Goal: Transaction & Acquisition: Purchase product/service

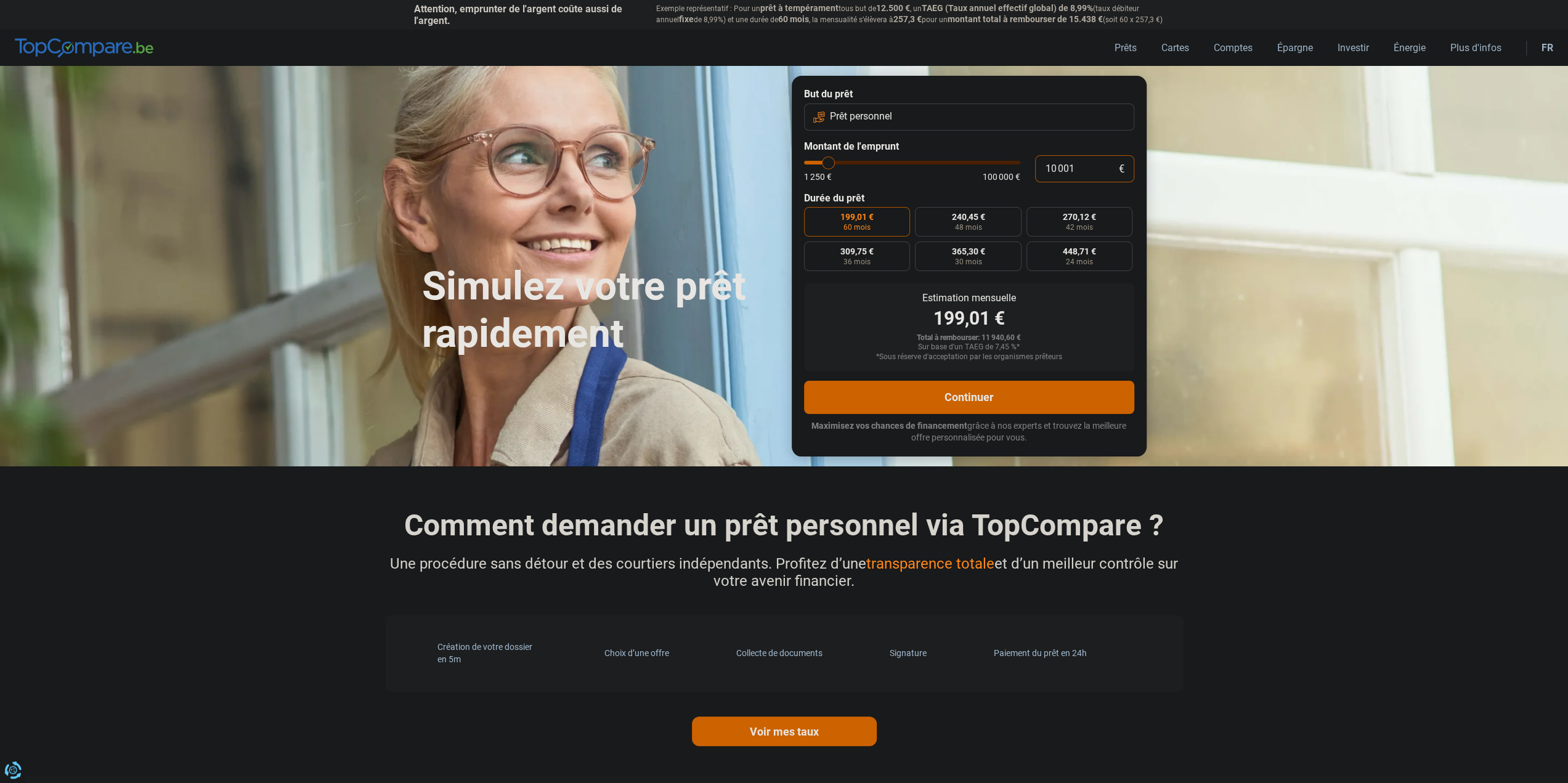
click at [1057, 167] on input "10 001" at bounding box center [1085, 168] width 99 height 27
click at [1082, 164] on input "10 001" at bounding box center [1085, 168] width 99 height 27
type input "1 000"
type input "1250"
type input "100"
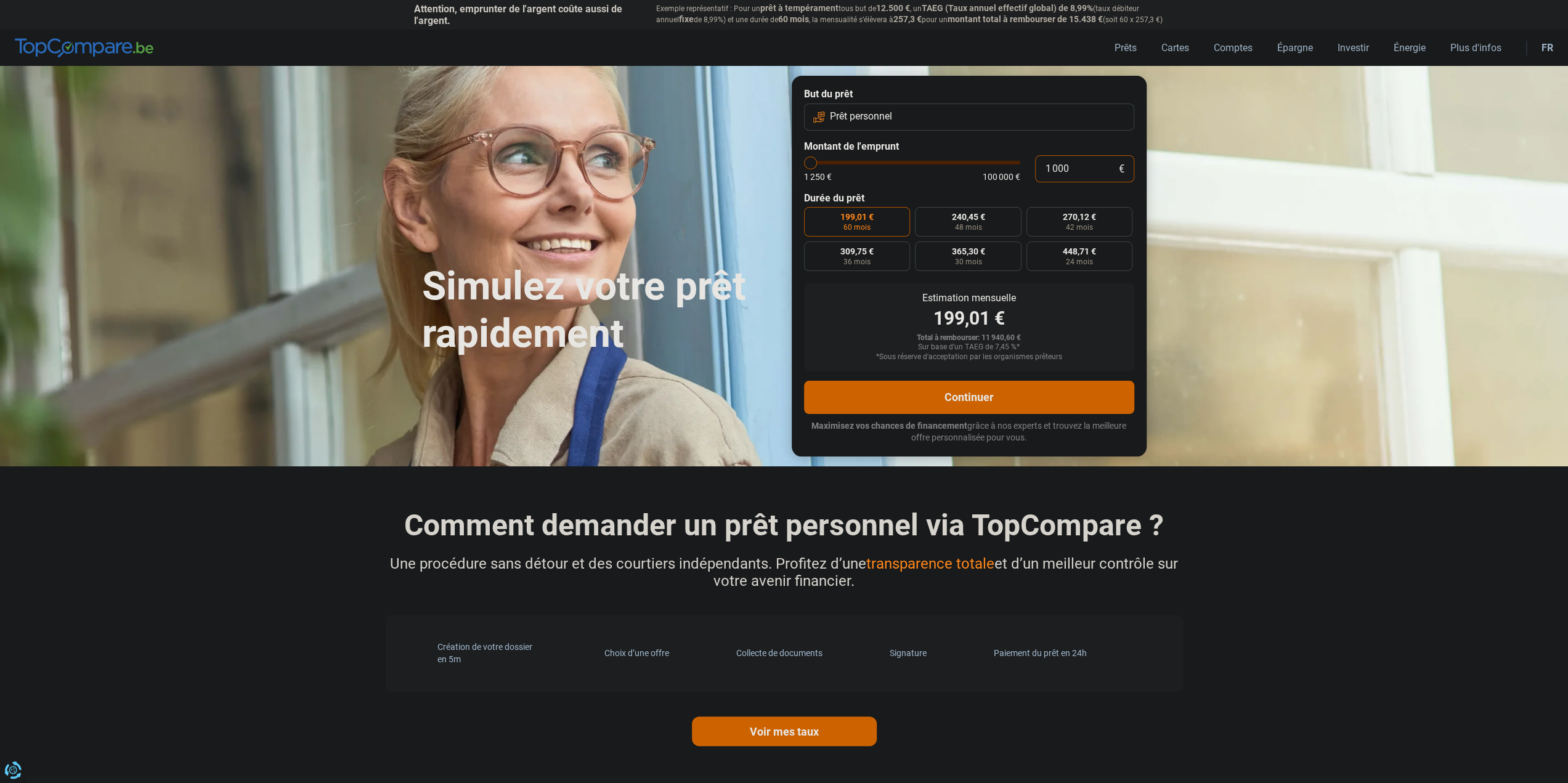
type input "1250"
type input "10"
type input "1250"
type input "1"
type input "1250"
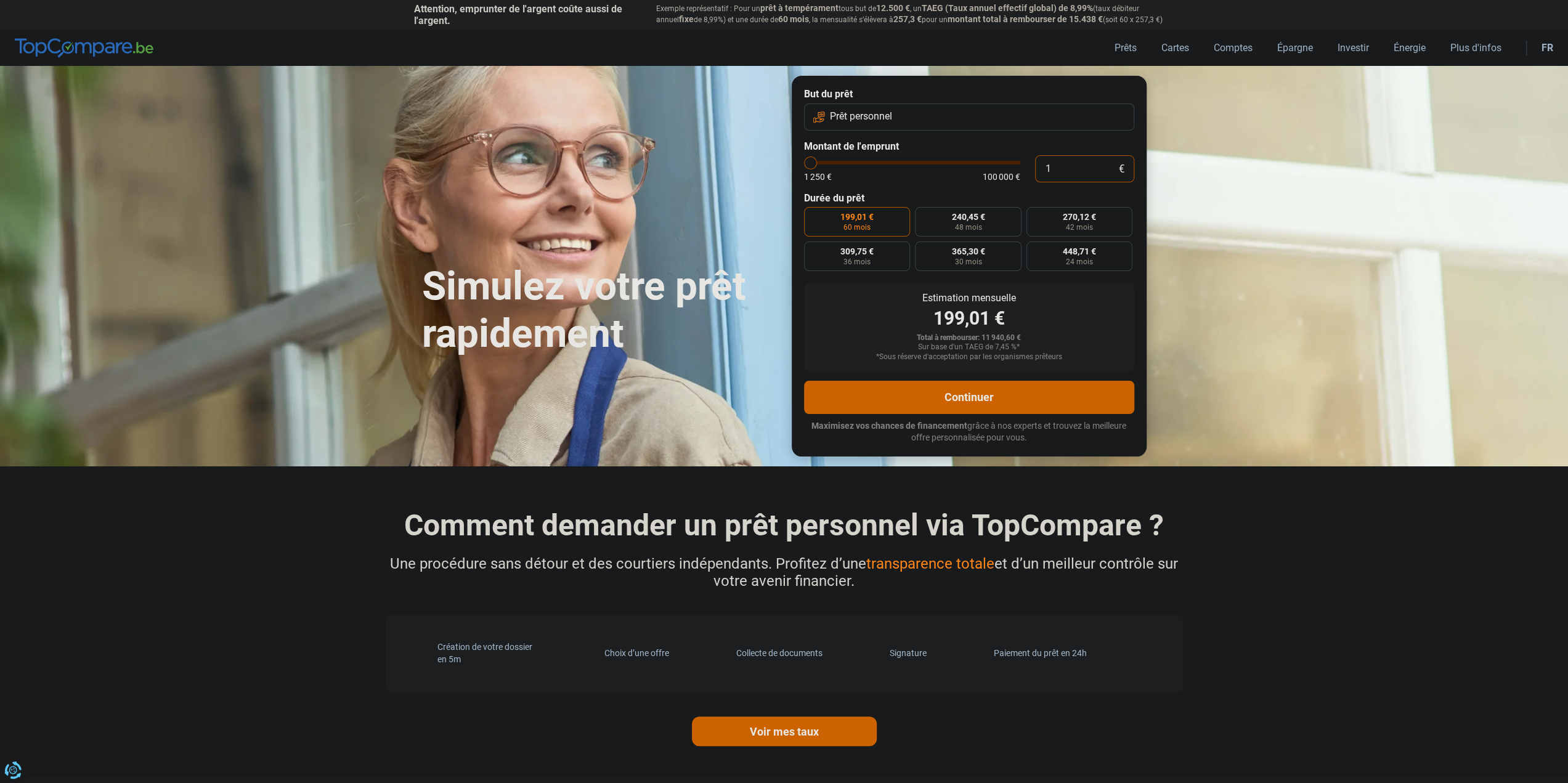
type input "1 250"
type input "1250"
radio input "true"
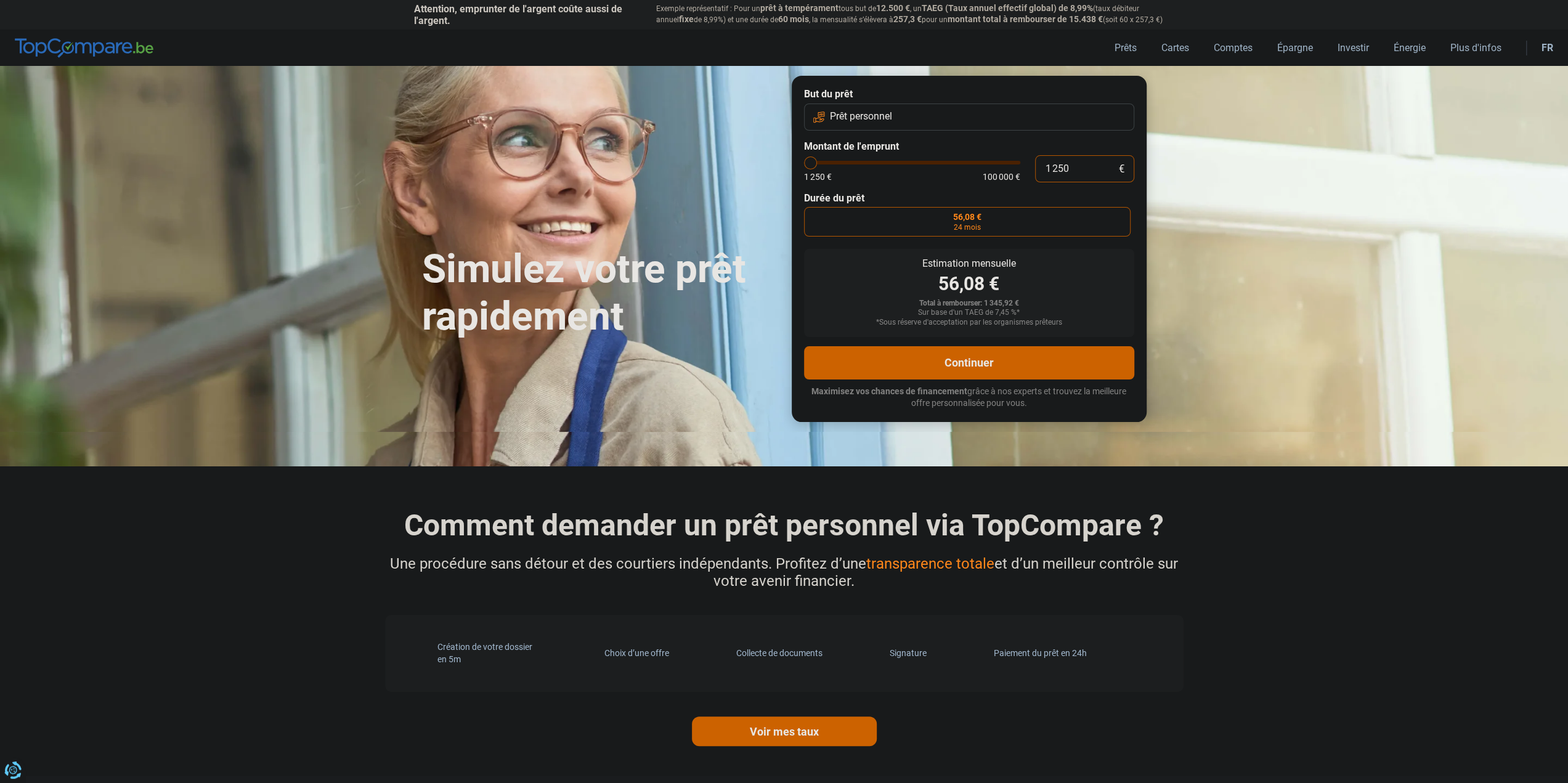
type input "125"
type input "1250"
type input "12"
type input "1250"
type input "1"
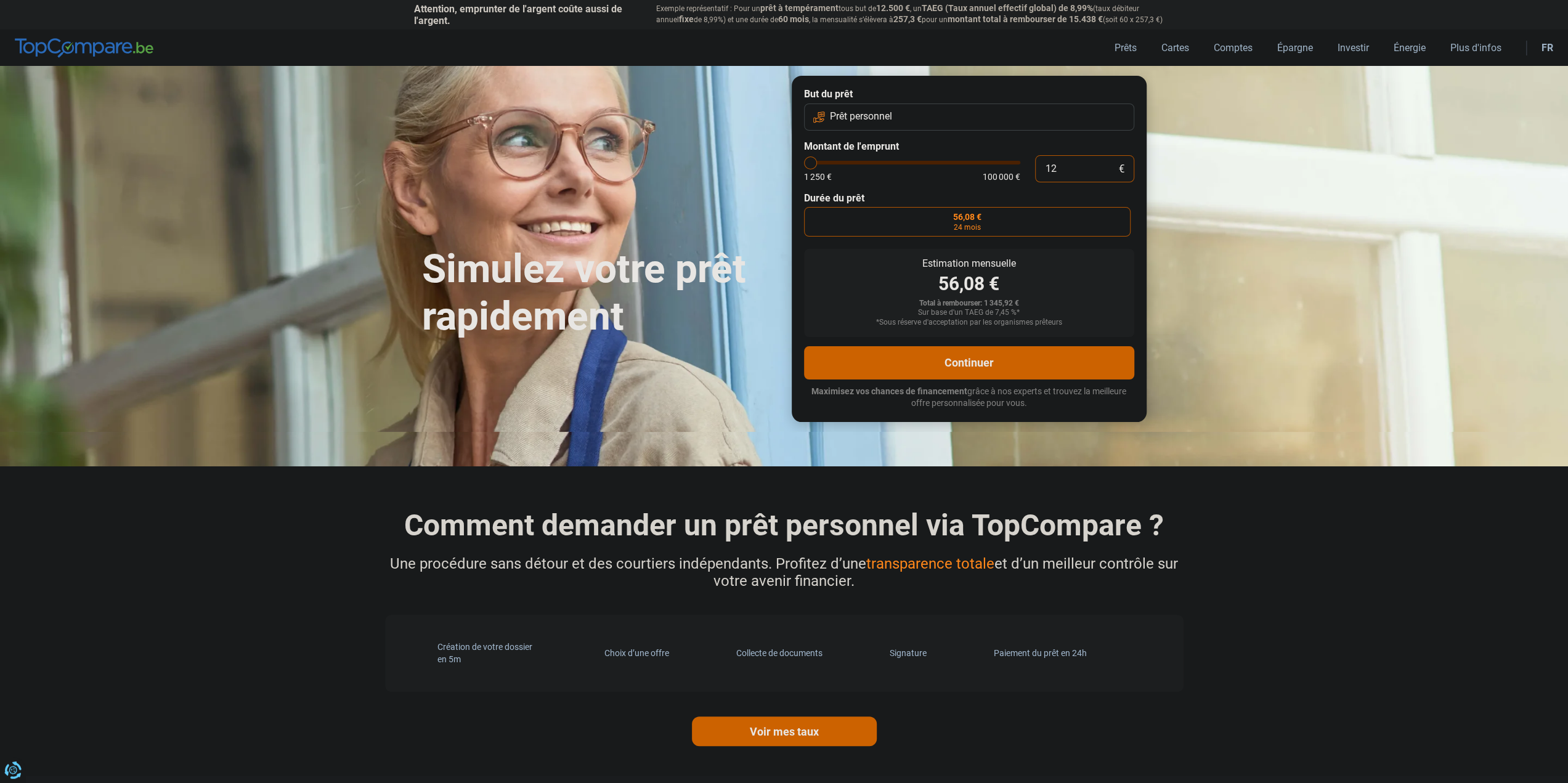
type input "1250"
type input "1 250"
type input "1250"
type input "125"
type input "1250"
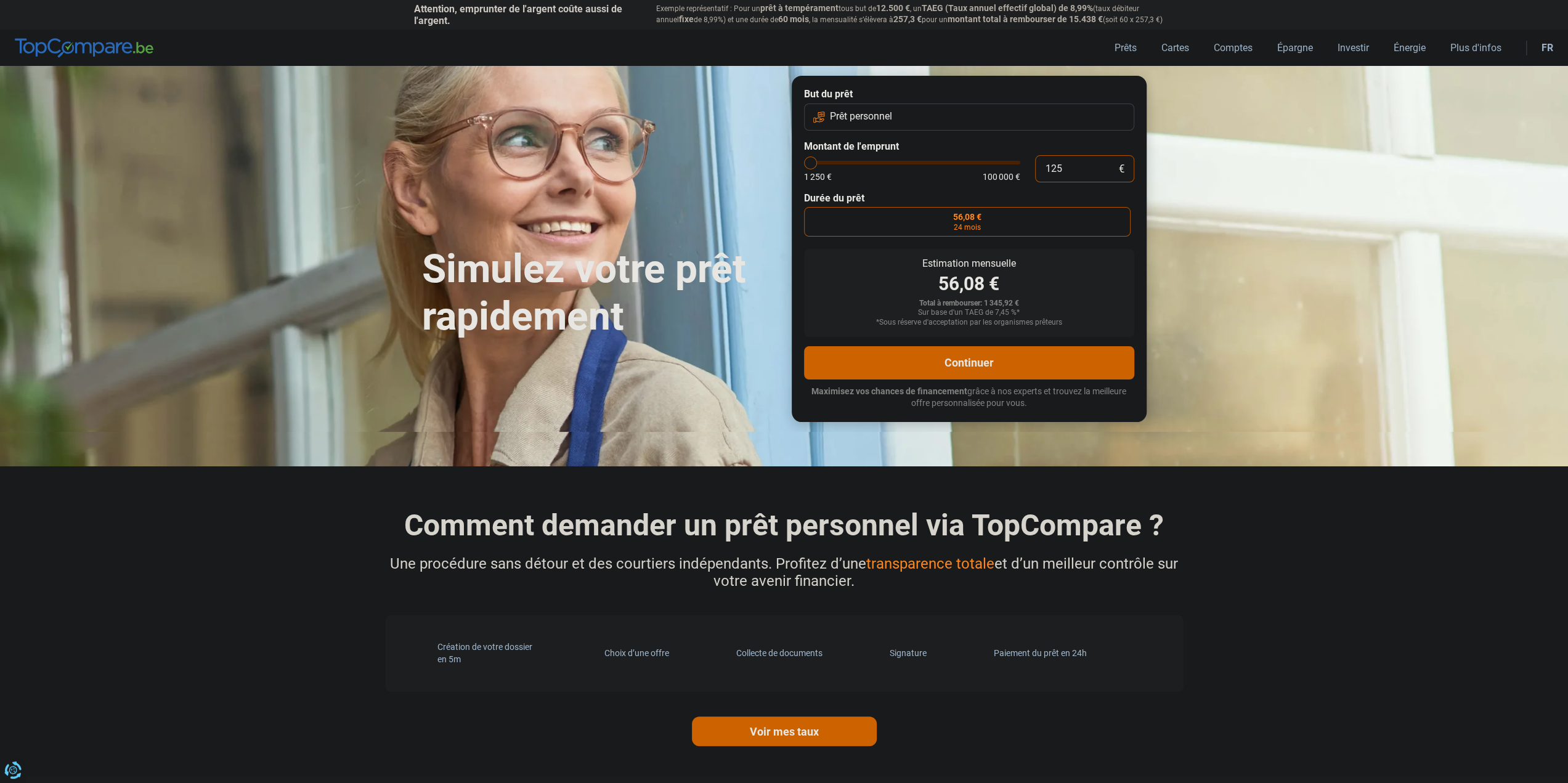
type input "12"
type input "1250"
type input "1"
type input "1250"
type input "17"
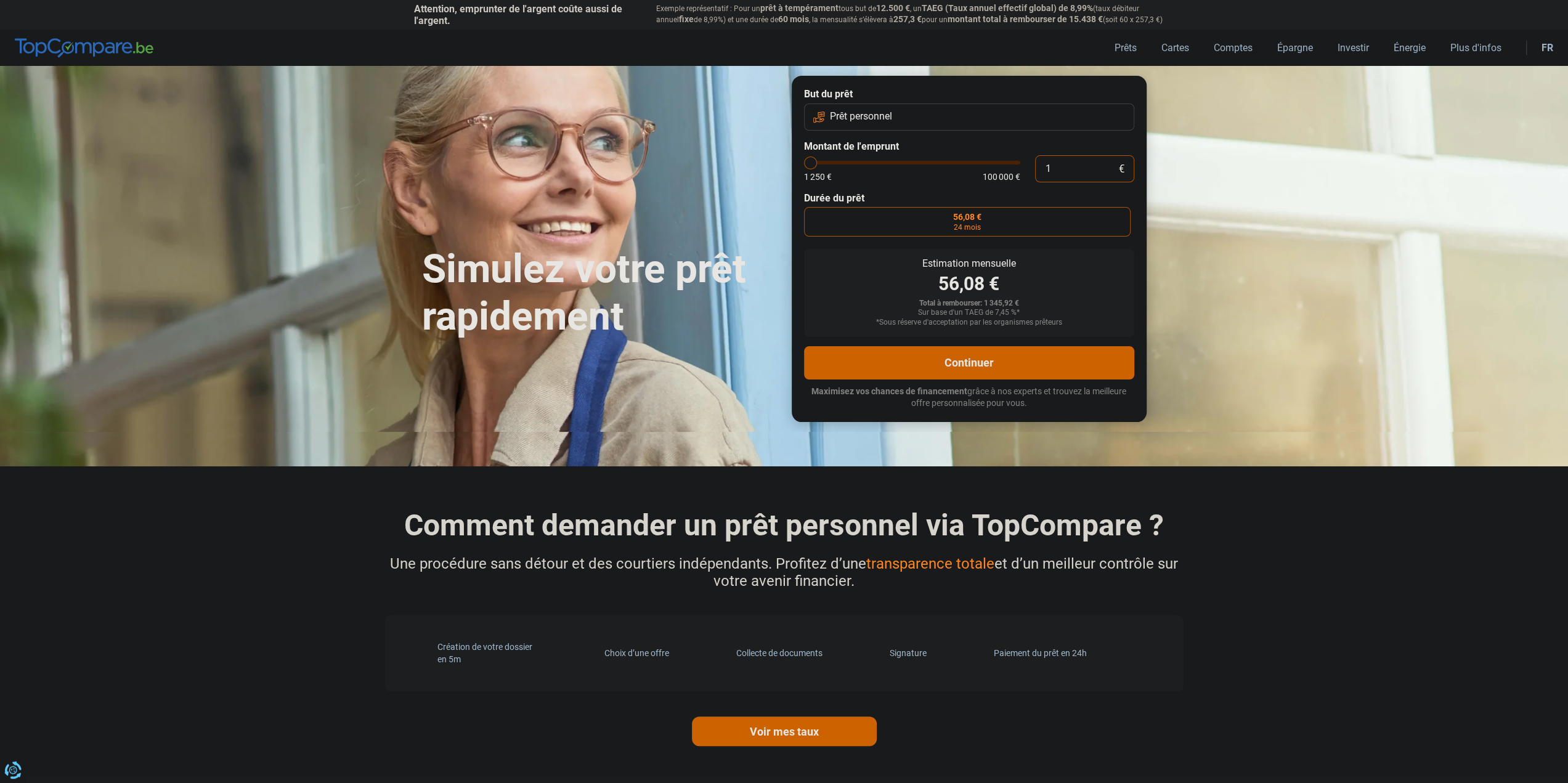
type input "1250"
type input "1 250"
type input "1250"
type input "12 500"
type input "12500"
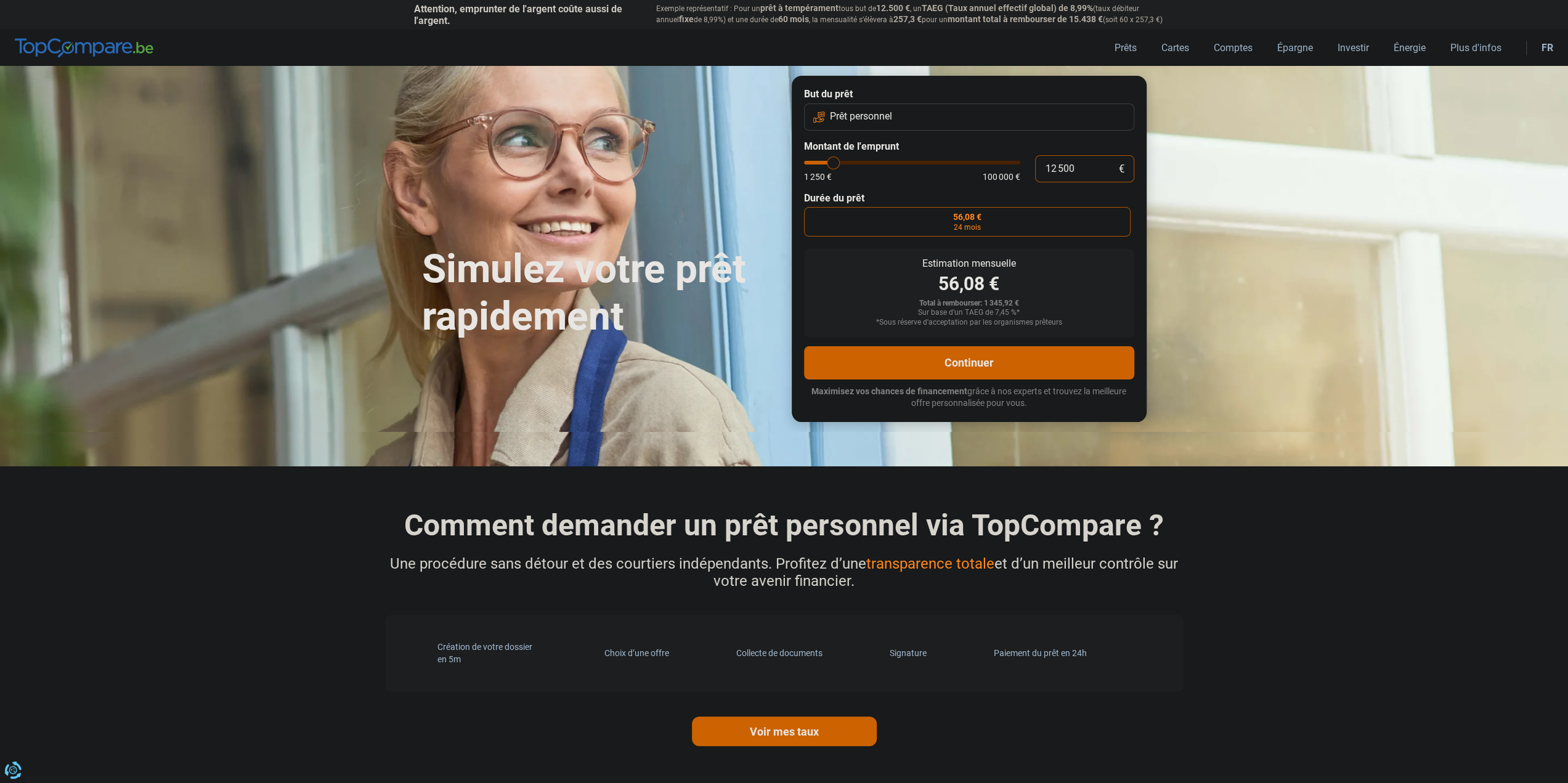
radio input "false"
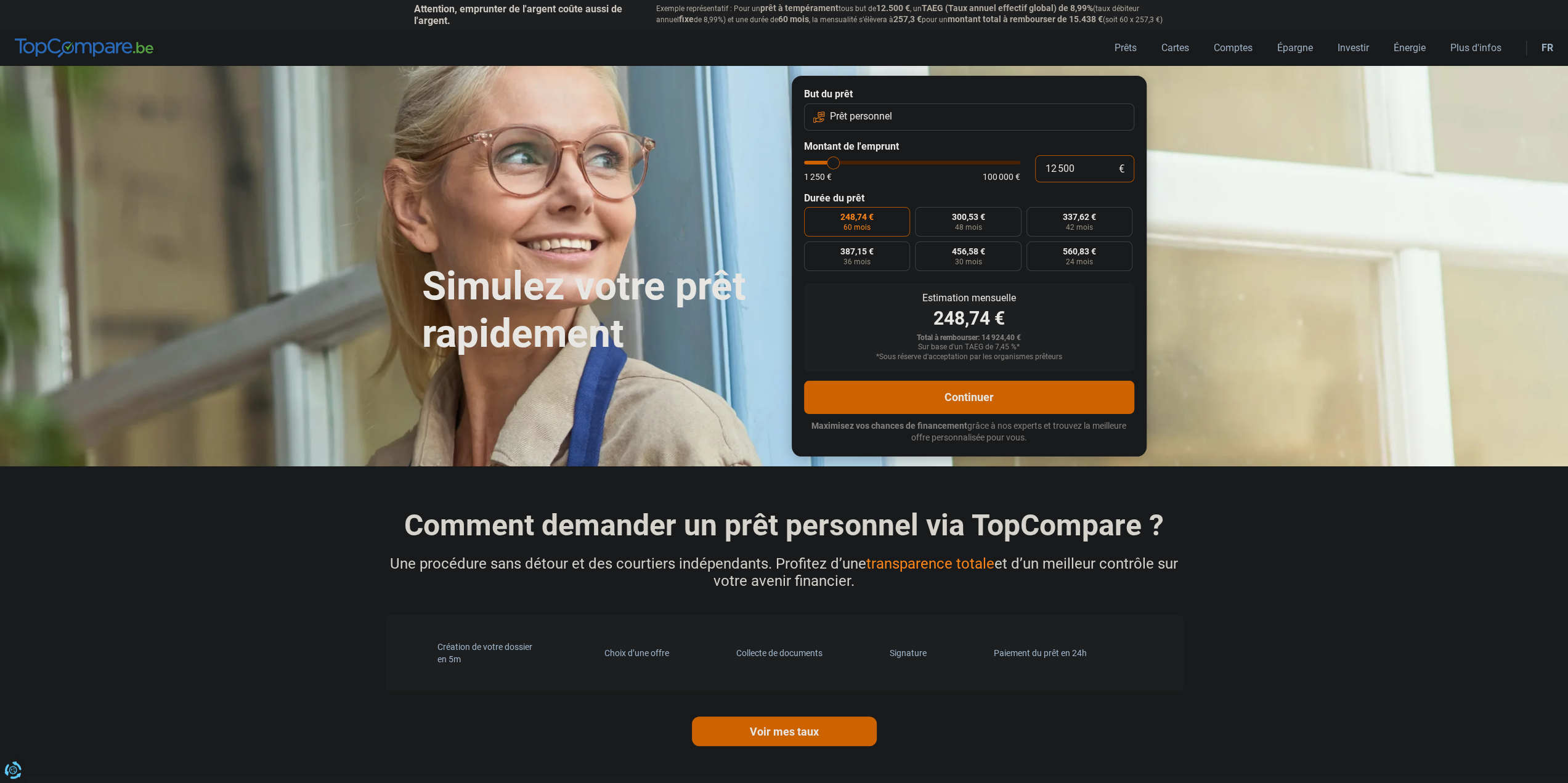
drag, startPoint x: 1092, startPoint y: 166, endPoint x: 1052, endPoint y: 166, distance: 40.0
click at [1052, 166] on input "12 500" at bounding box center [1085, 168] width 99 height 27
type input "1"
type input "1250"
type input "17"
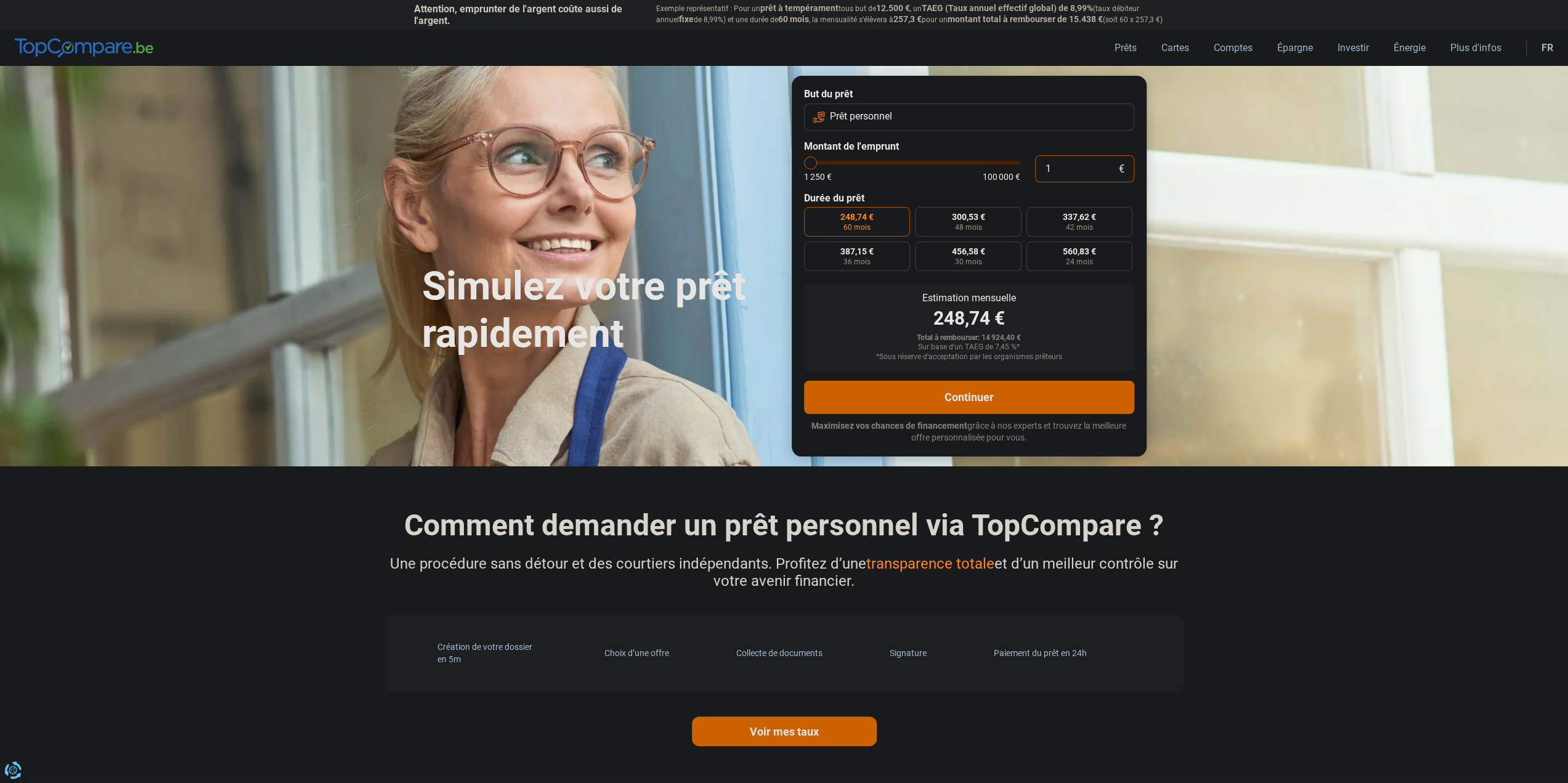
type input "1250"
type input "170"
type input "1250"
type input "1 700"
type input "1750"
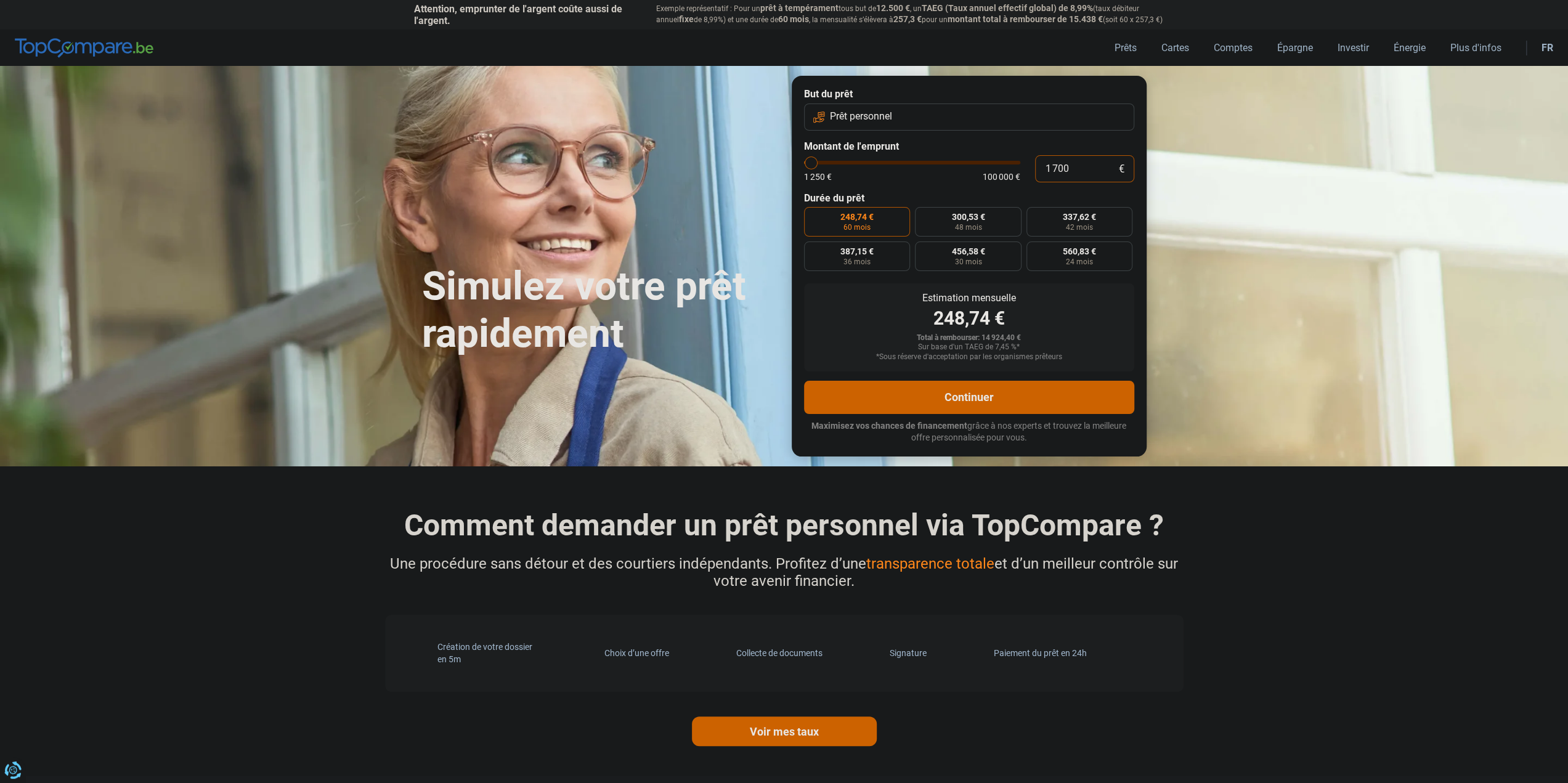
type input "17 000"
type input "17000"
type input "17 000"
radio input "false"
click at [1252, 216] on section "Simulez votre prêt rapidement Simulez votre prêt rapidement But du prêt Prêt pe…" at bounding box center [784, 266] width 1568 height 400
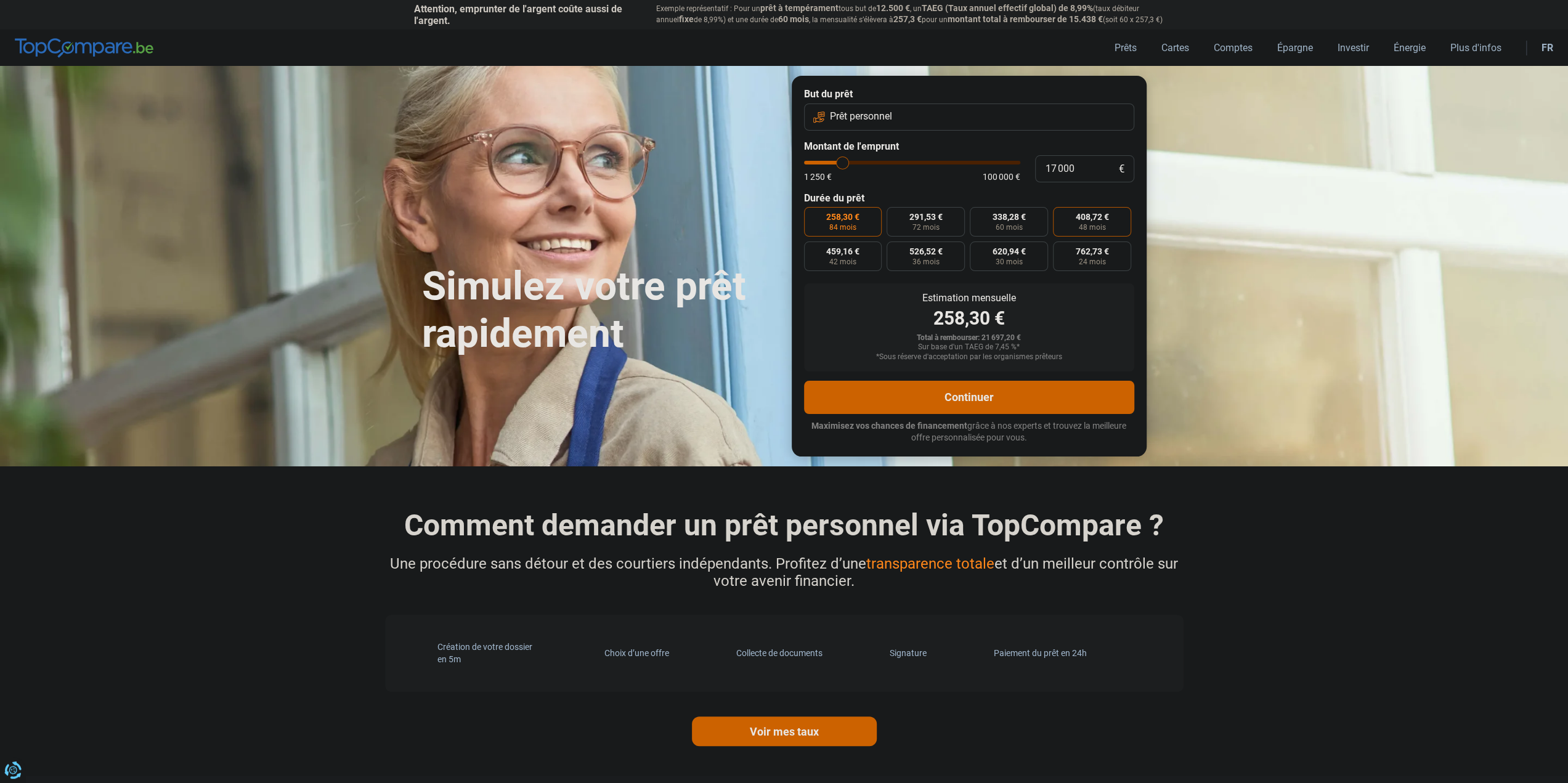
click at [1076, 226] on label "408,72 € 48 mois" at bounding box center [1092, 222] width 79 height 30
click at [1061, 215] on input "408,72 € 48 mois" at bounding box center [1057, 211] width 8 height 8
radio input "true"
click at [1034, 391] on button "Continuer" at bounding box center [969, 397] width 330 height 33
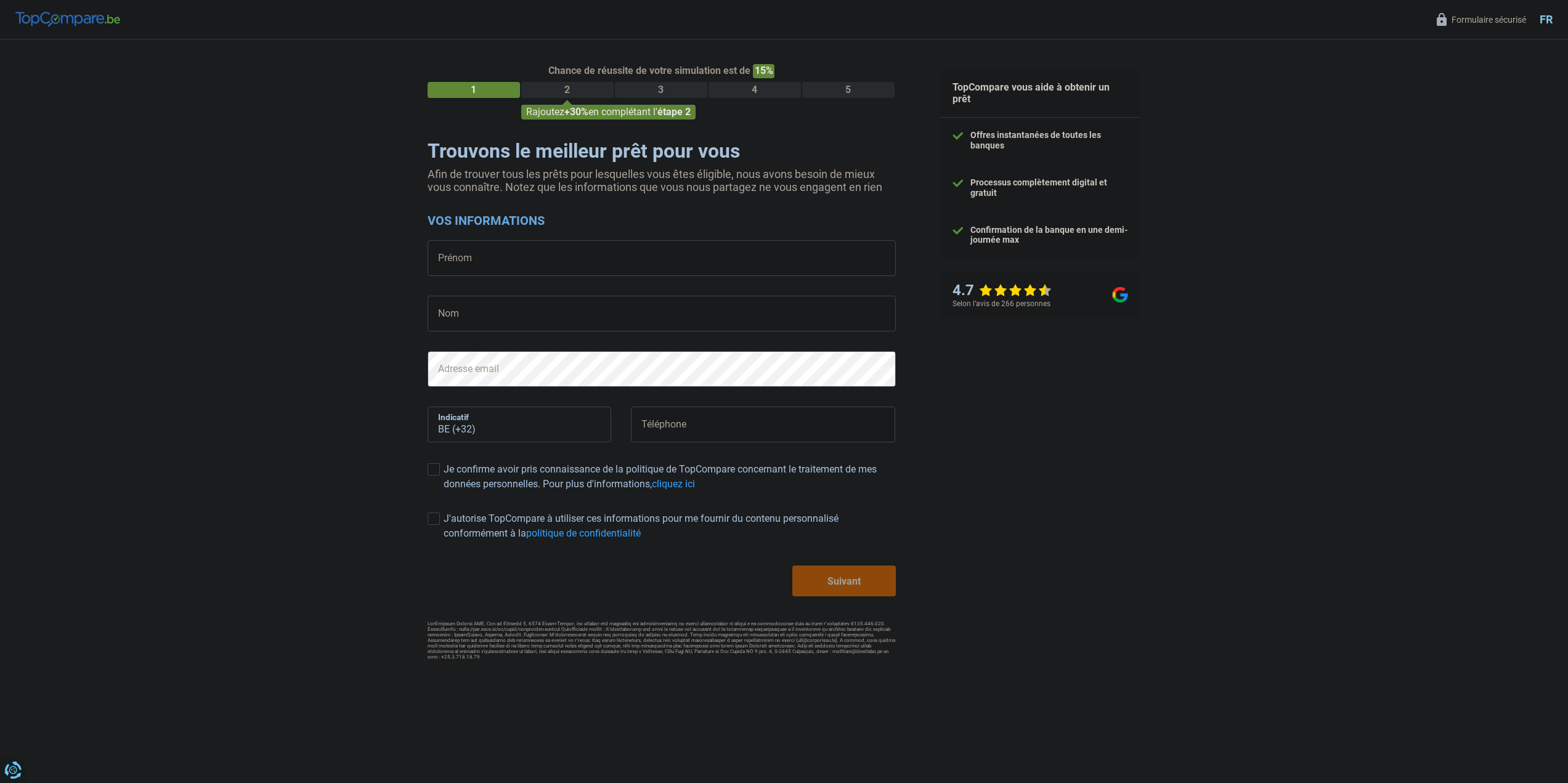
select select "32"
click at [639, 255] on input "Prénom" at bounding box center [661, 259] width 468 height 36
type input "Adrien"
type input "Cacopardo"
type input "485324523"
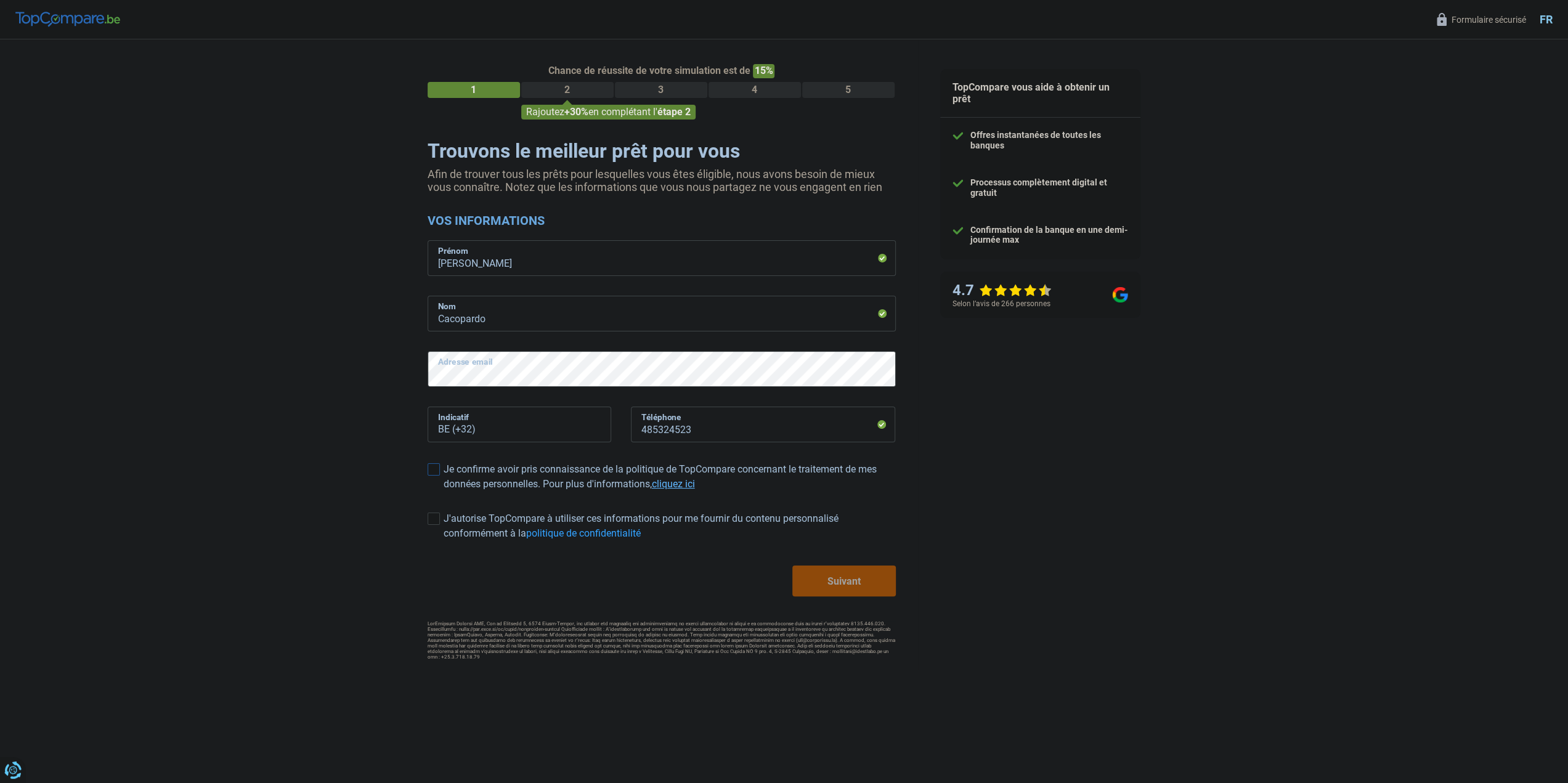
click at [678, 486] on link "cliquez ici" at bounding box center [673, 485] width 43 height 12
click at [436, 466] on span at bounding box center [434, 470] width 12 height 12
click at [443, 491] on input "Je confirme avoir pris connaissance de la politique de TopCompare concernant le…" at bounding box center [443, 491] width 0 height 0
click at [443, 467] on div "Je confirme avoir pris connaissance de la politique de TopCompare concernant le…" at bounding box center [669, 478] width 452 height 30
click at [443, 491] on input "Je confirme avoir pris connaissance de la politique de TopCompare concernant le…" at bounding box center [443, 491] width 0 height 0
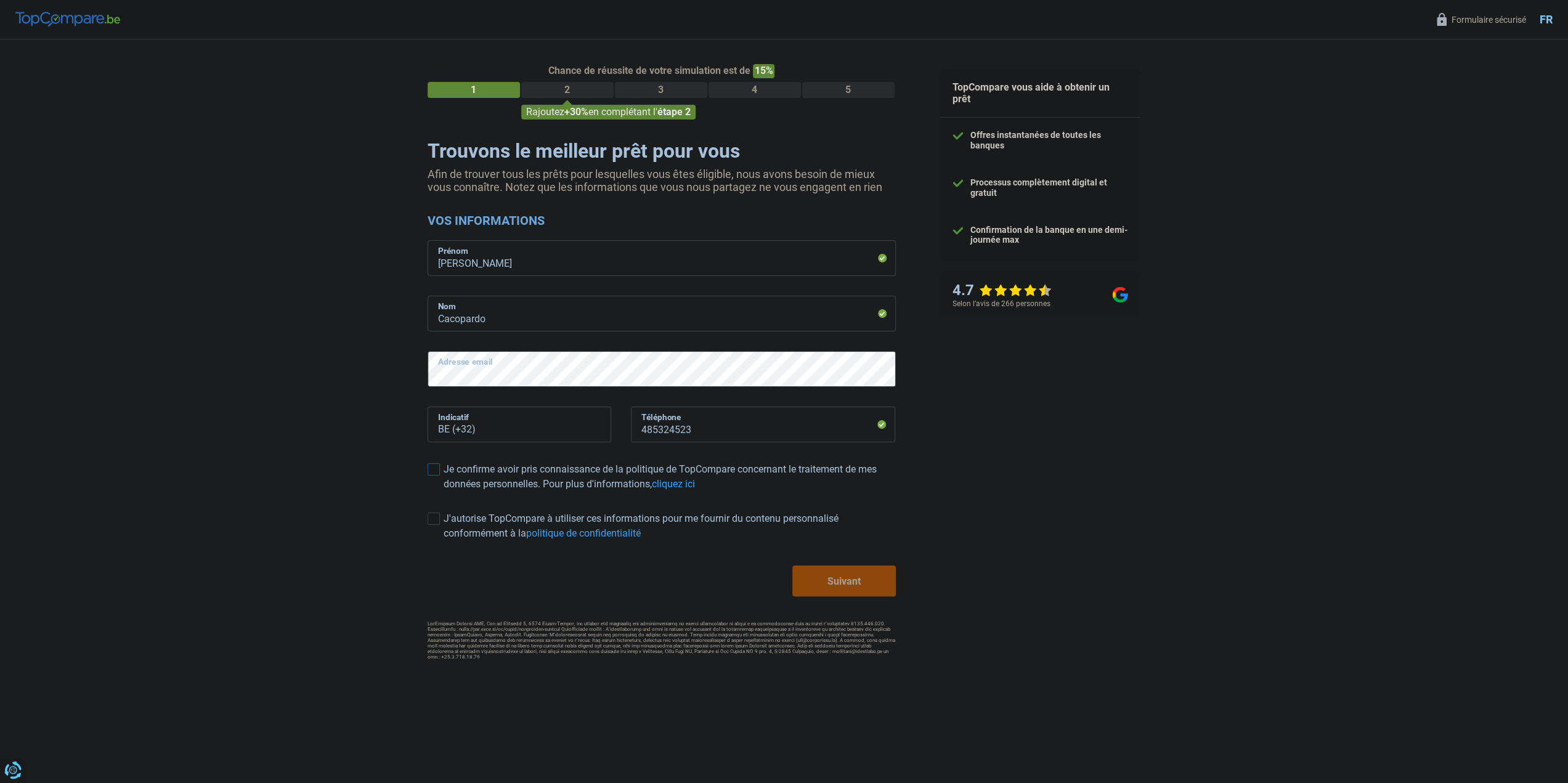
click at [432, 468] on span at bounding box center [434, 470] width 12 height 12
click at [443, 491] on input "Je confirme avoir pris connaissance de la politique de TopCompare concernant le…" at bounding box center [443, 491] width 0 height 0
click at [434, 517] on span at bounding box center [434, 518] width 12 height 12
click at [443, 541] on input "J'autorise TopCompare à utiliser ces informations pour me fournir du contenu pe…" at bounding box center [443, 541] width 0 height 0
click at [434, 517] on span at bounding box center [434, 518] width 12 height 12
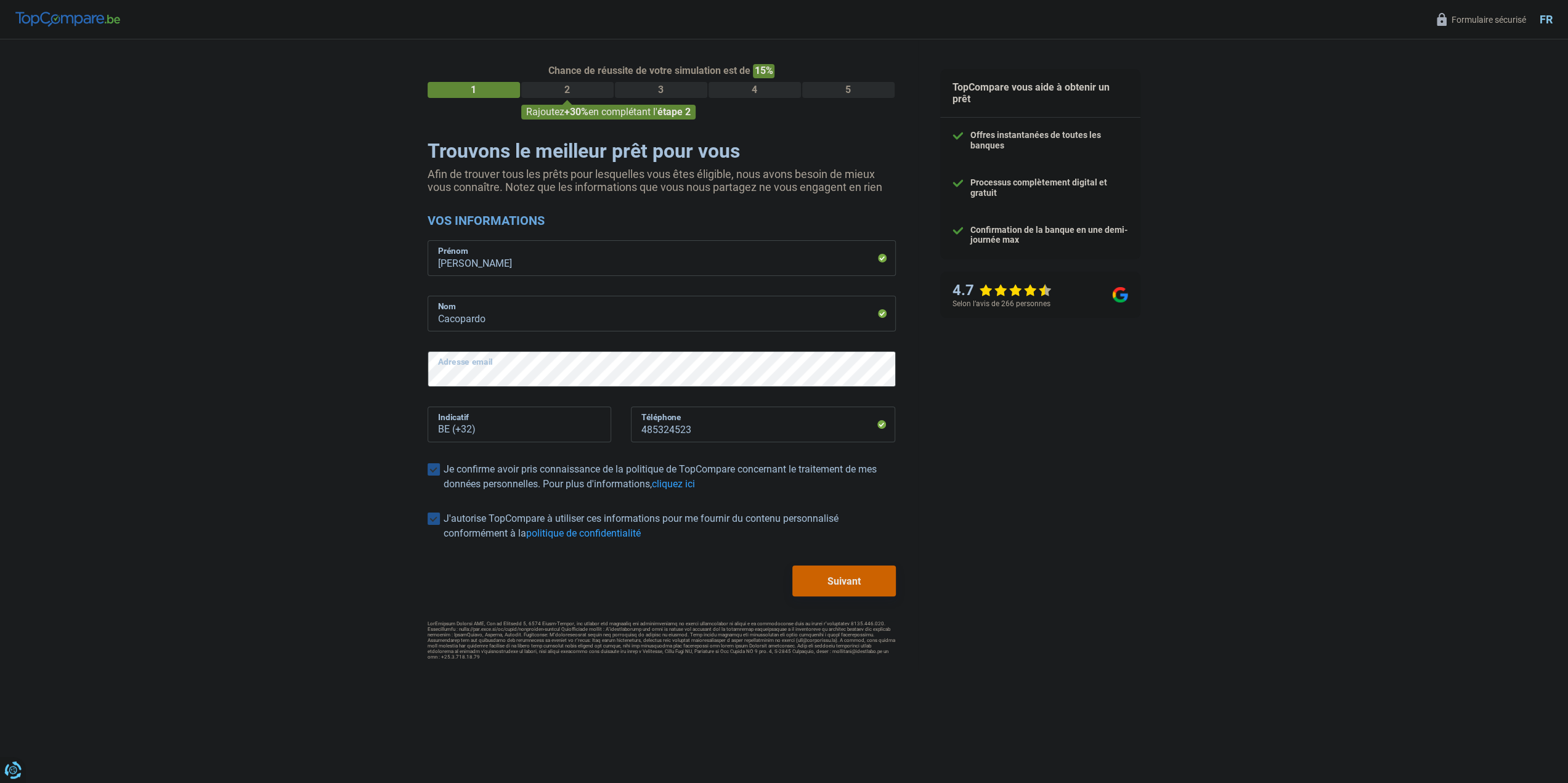
click at [443, 541] on input "J'autorise TopCompare à utiliser ces informations pour me fournir du contenu pe…" at bounding box center [443, 541] width 0 height 0
click at [841, 591] on button "Suivant" at bounding box center [843, 581] width 102 height 31
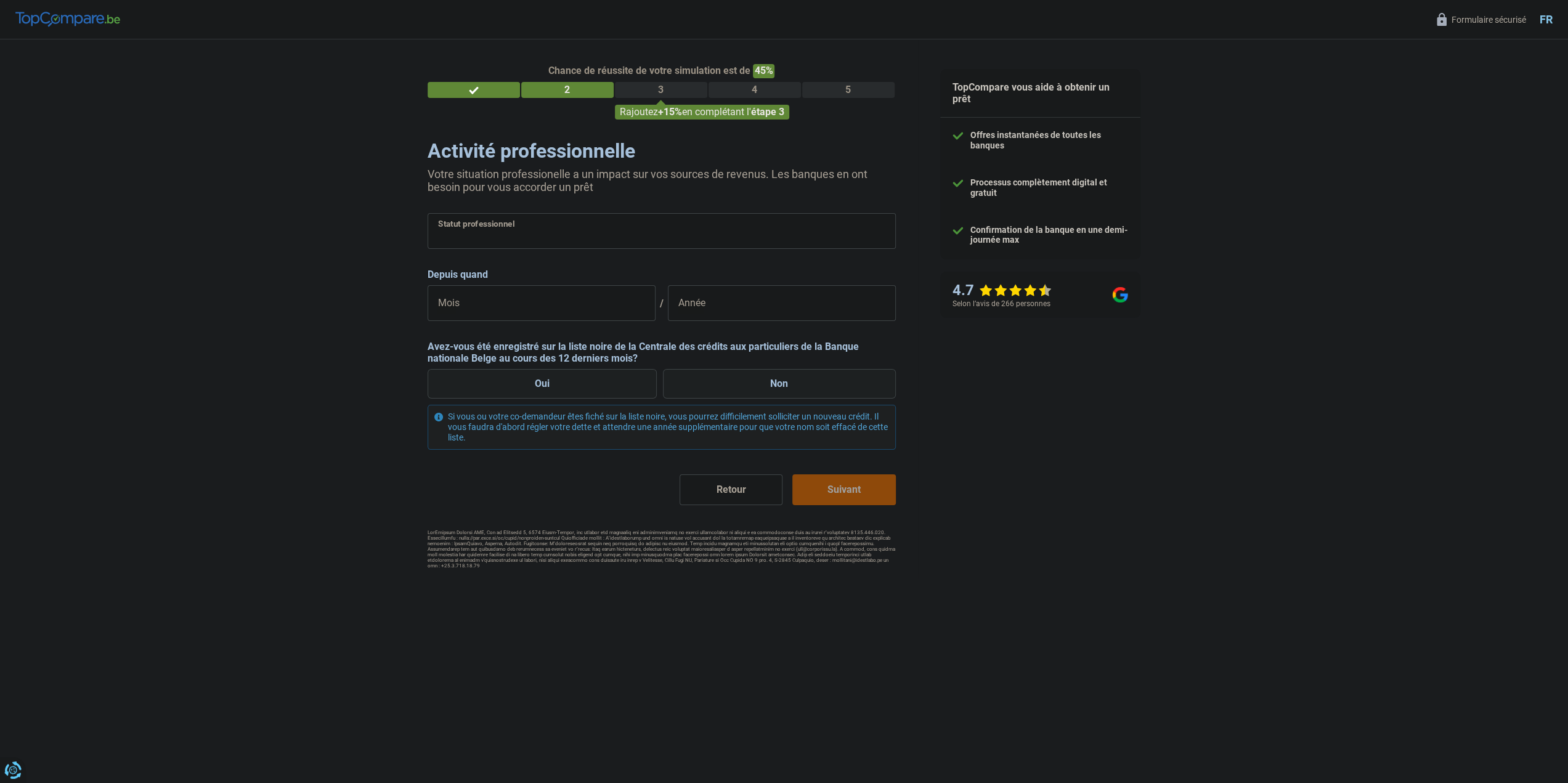
click at [571, 225] on select "Ouvrier Employé privé Employé public Invalide Indépendant Pensionné Chômeur Mut…" at bounding box center [661, 231] width 468 height 36
select select "independent"
click at [428, 215] on select "Ouvrier Employé privé Employé public Invalide Indépendant Pensionné Chômeur Mut…" at bounding box center [661, 231] width 468 height 36
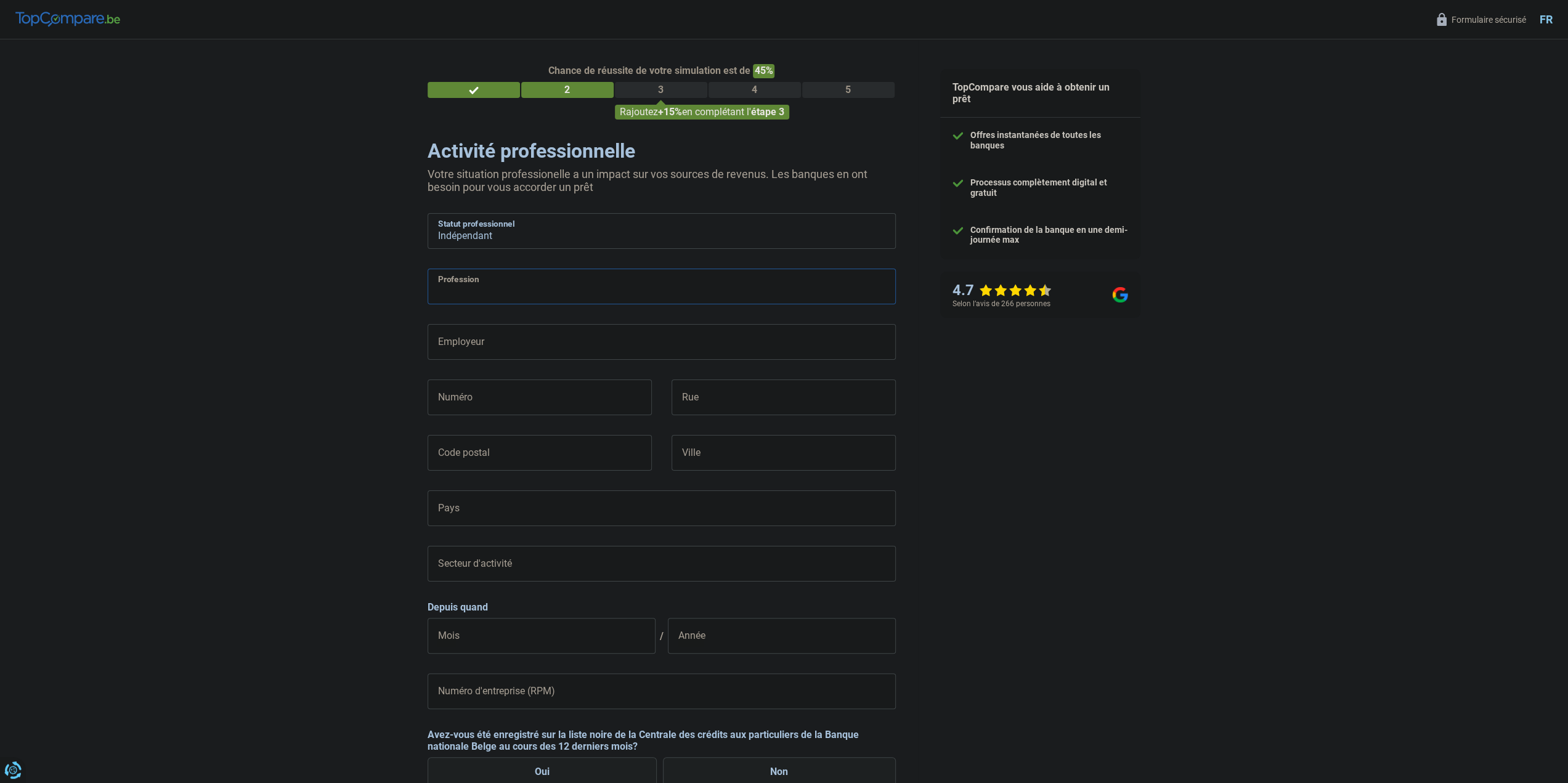
click at [542, 290] on input "Profession" at bounding box center [661, 287] width 468 height 36
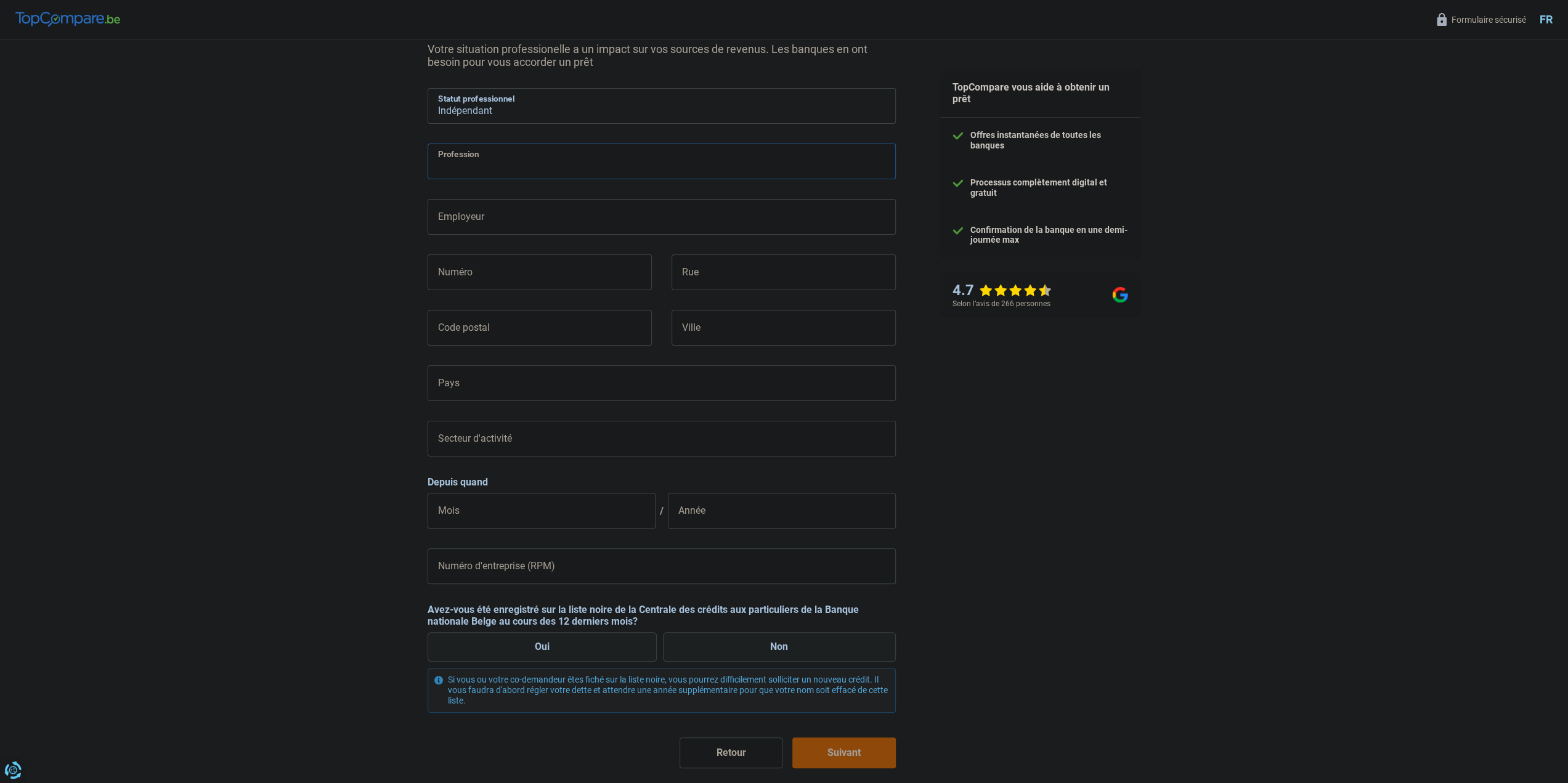
scroll to position [118, 0]
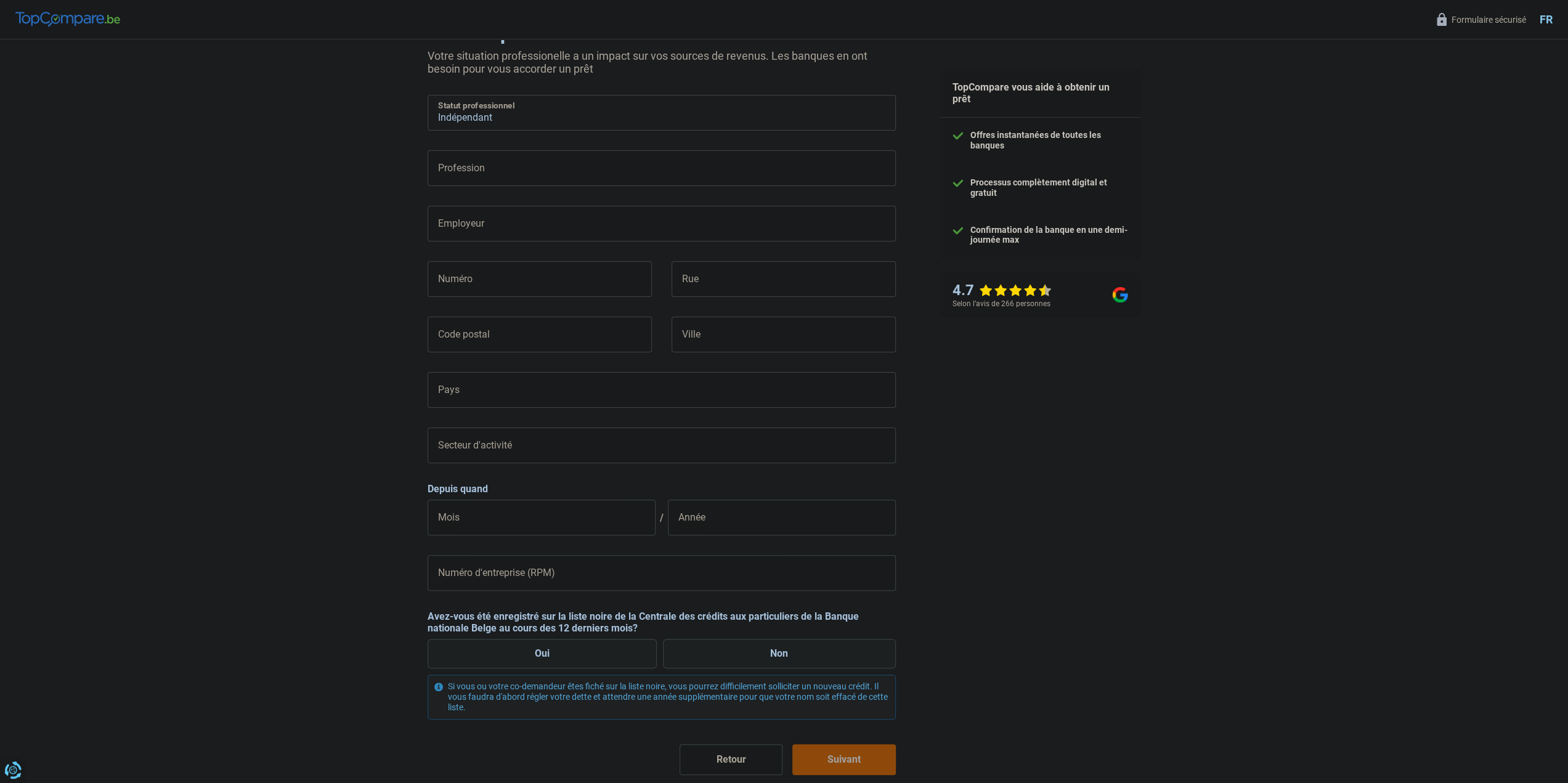
click at [851, 120] on select "Ouvrier Employé privé Employé public Invalide Indépendant Pensionné Chômeur Mut…" at bounding box center [661, 112] width 468 height 36
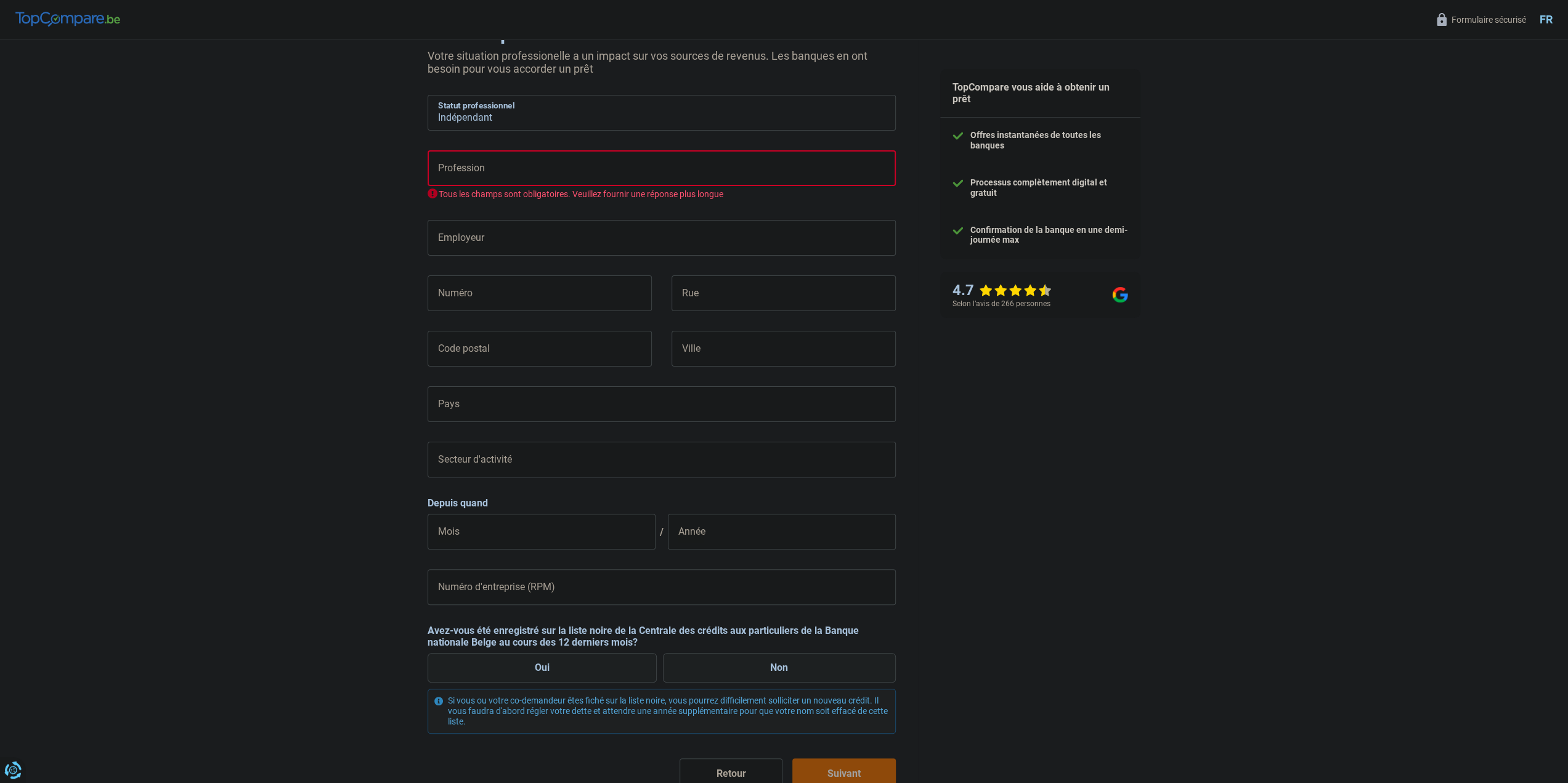
click at [278, 244] on div "Chance de réussite de votre simulation est de 45% 1 2 3 4 5 Rajoutez +15% en co…" at bounding box center [458, 387] width 918 height 942
click at [536, 169] on input "Profession" at bounding box center [661, 168] width 468 height 36
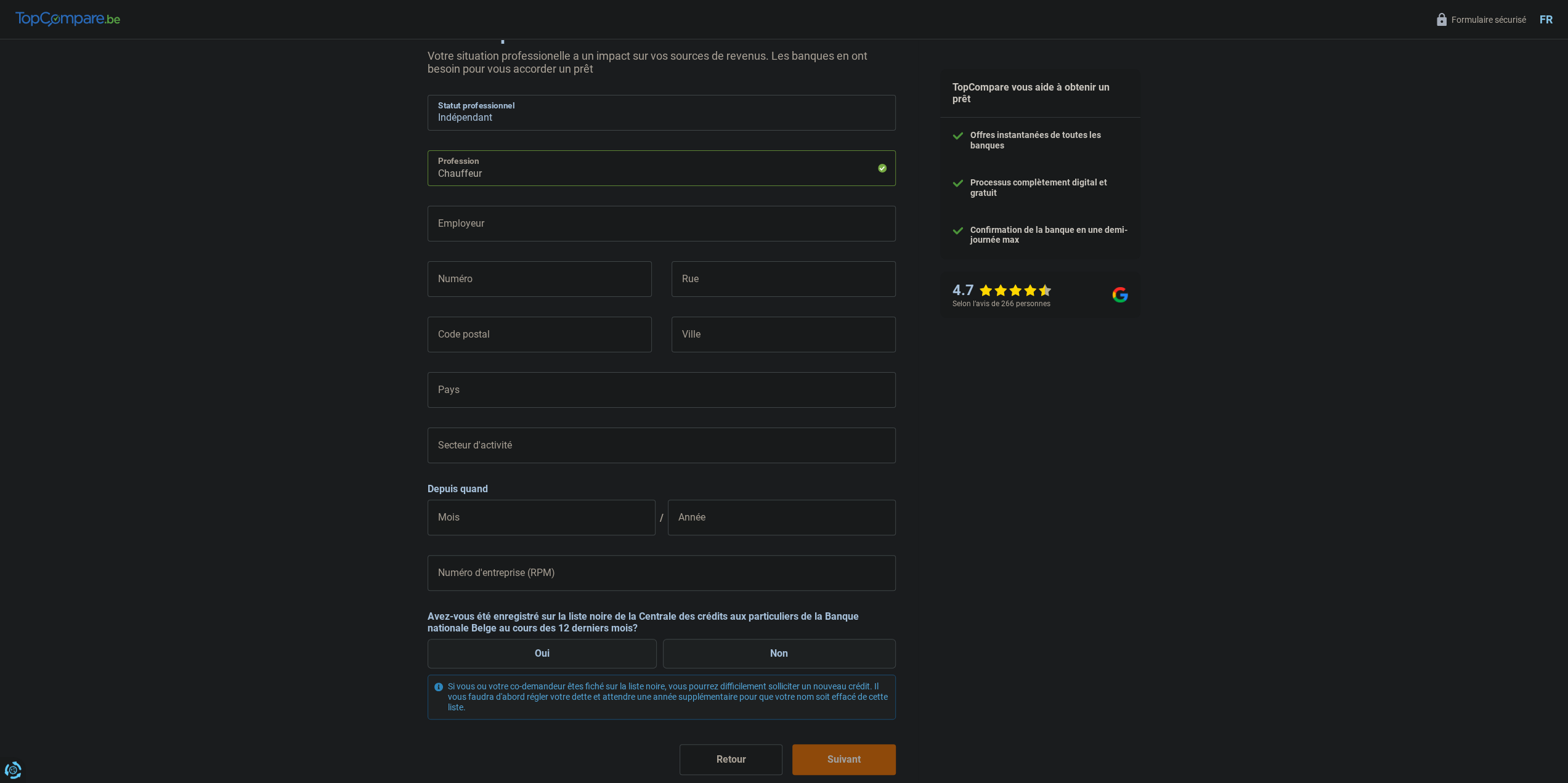
type input "Chauffeur"
click at [539, 231] on input "Employeur" at bounding box center [661, 224] width 468 height 36
click at [367, 246] on div "Chance de réussite de votre simulation est de 45% 1 2 3 4 5 Rajoutez +15% en co…" at bounding box center [458, 380] width 918 height 927
click at [475, 277] on input "Numéro" at bounding box center [540, 280] width 225 height 36
click at [411, 298] on div "Chance de réussite de votre simulation est de 45% 1 2 3 4 5 Rajoutez +15% en co…" at bounding box center [458, 380] width 918 height 927
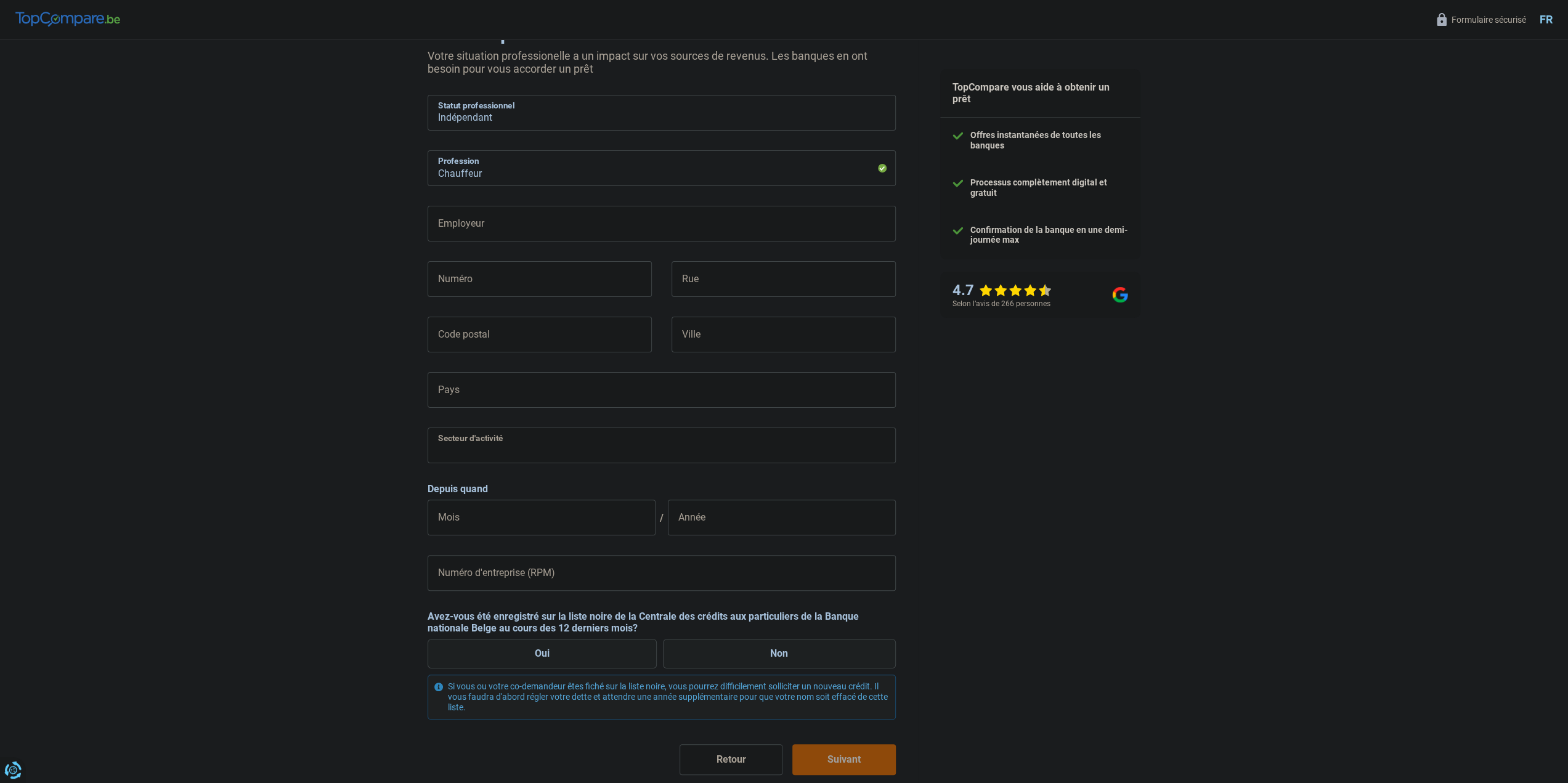
click at [604, 445] on select "Agriculture/Pêche Industrie Horeca Courier/Fitness/Taxi Construction Banques/As…" at bounding box center [661, 446] width 468 height 36
select select "courierFitnessTaxi"
click at [428, 429] on select "Agriculture/Pêche Industrie Horeca Courier/Fitness/Taxi Construction Banques/As…" at bounding box center [661, 446] width 468 height 36
click at [487, 519] on input "Mois" at bounding box center [541, 517] width 228 height 36
click at [607, 525] on input "01" at bounding box center [541, 517] width 228 height 36
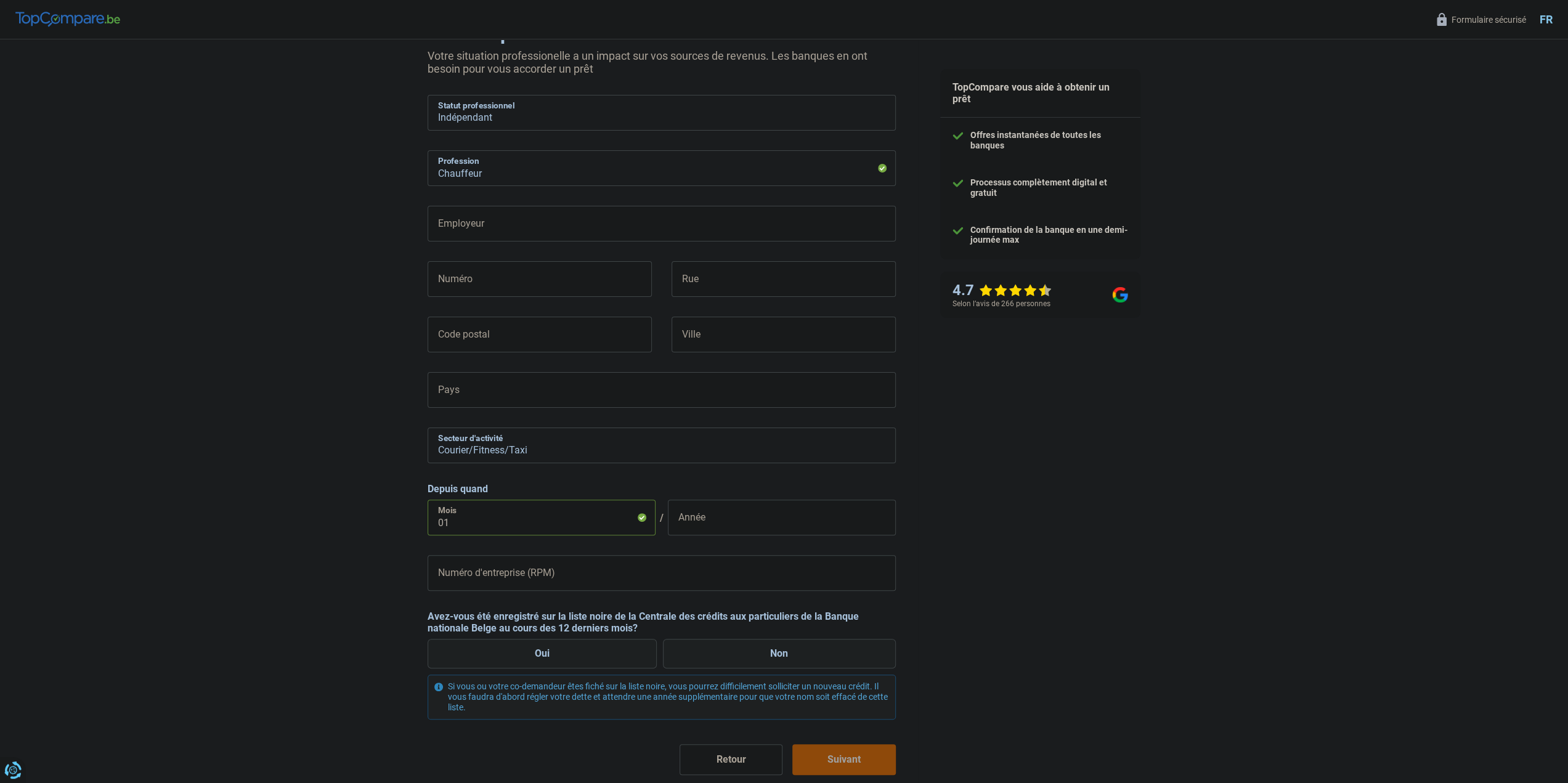
type input "0"
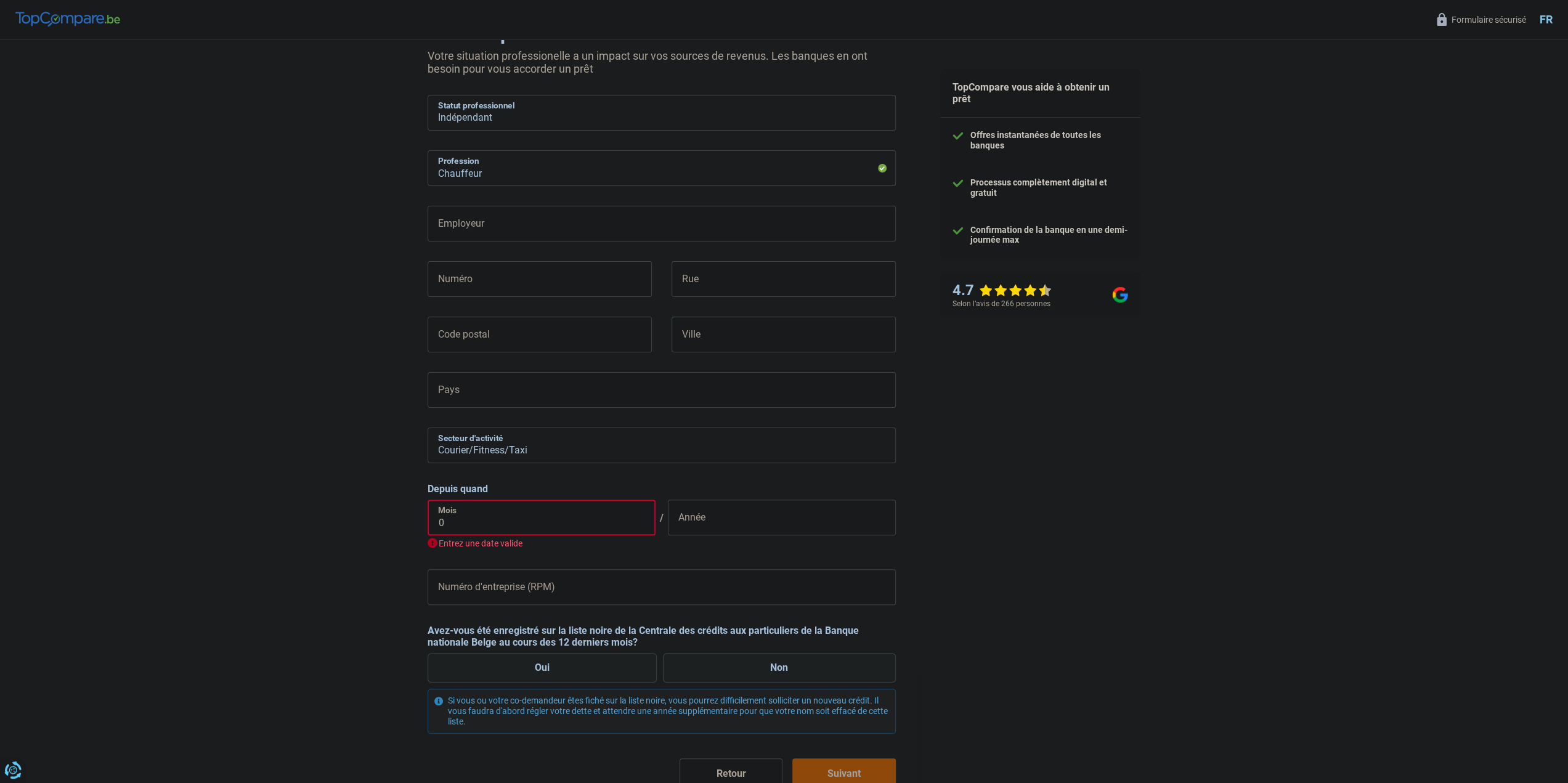
type input "09"
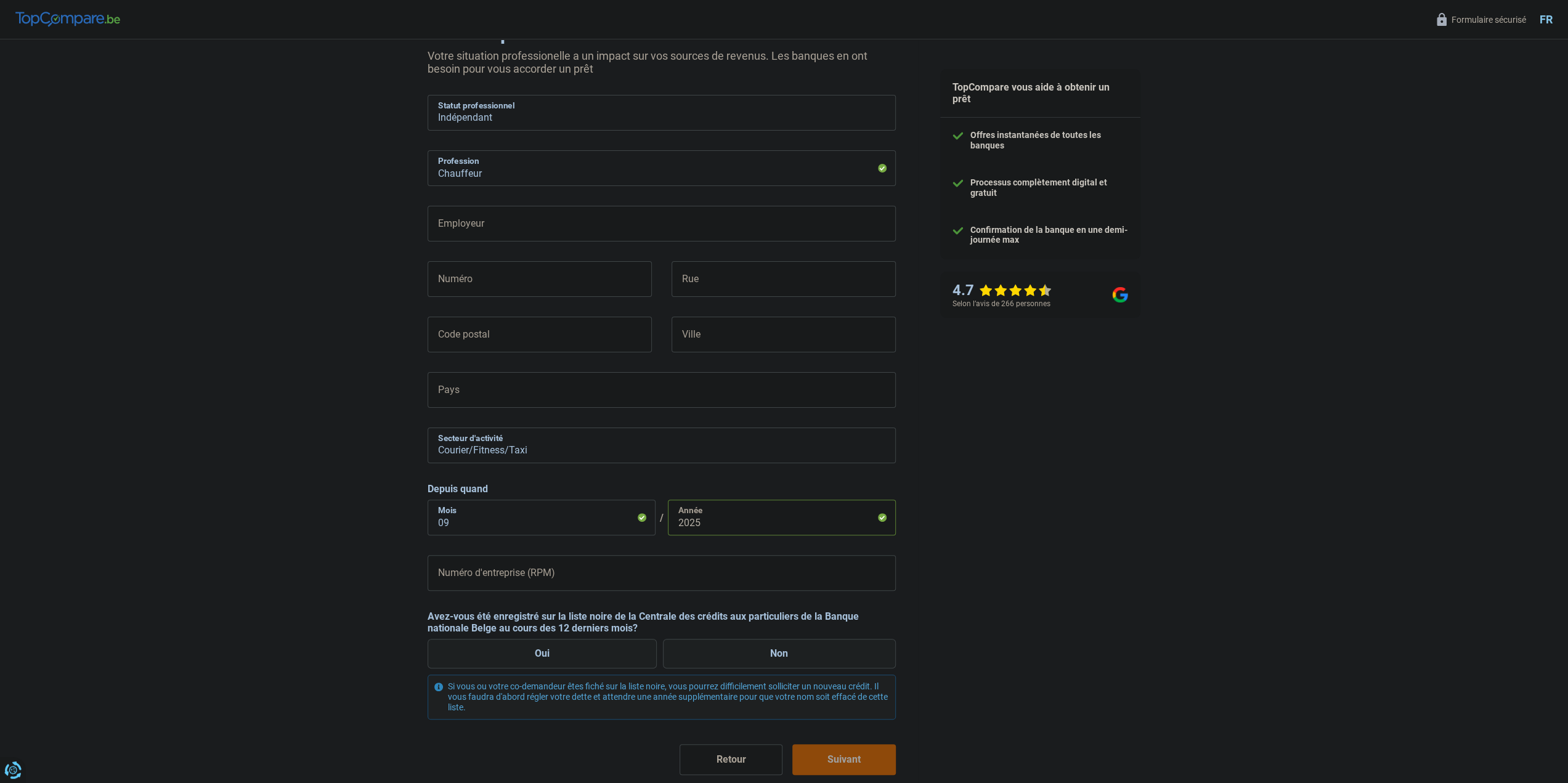
type input "2025"
click at [613, 566] on input "Numéro d'entreprise (RPM)" at bounding box center [661, 573] width 468 height 36
click at [746, 664] on label "Non" at bounding box center [780, 655] width 233 height 30
click at [746, 664] on input "Non" at bounding box center [780, 655] width 233 height 30
radio input "true"
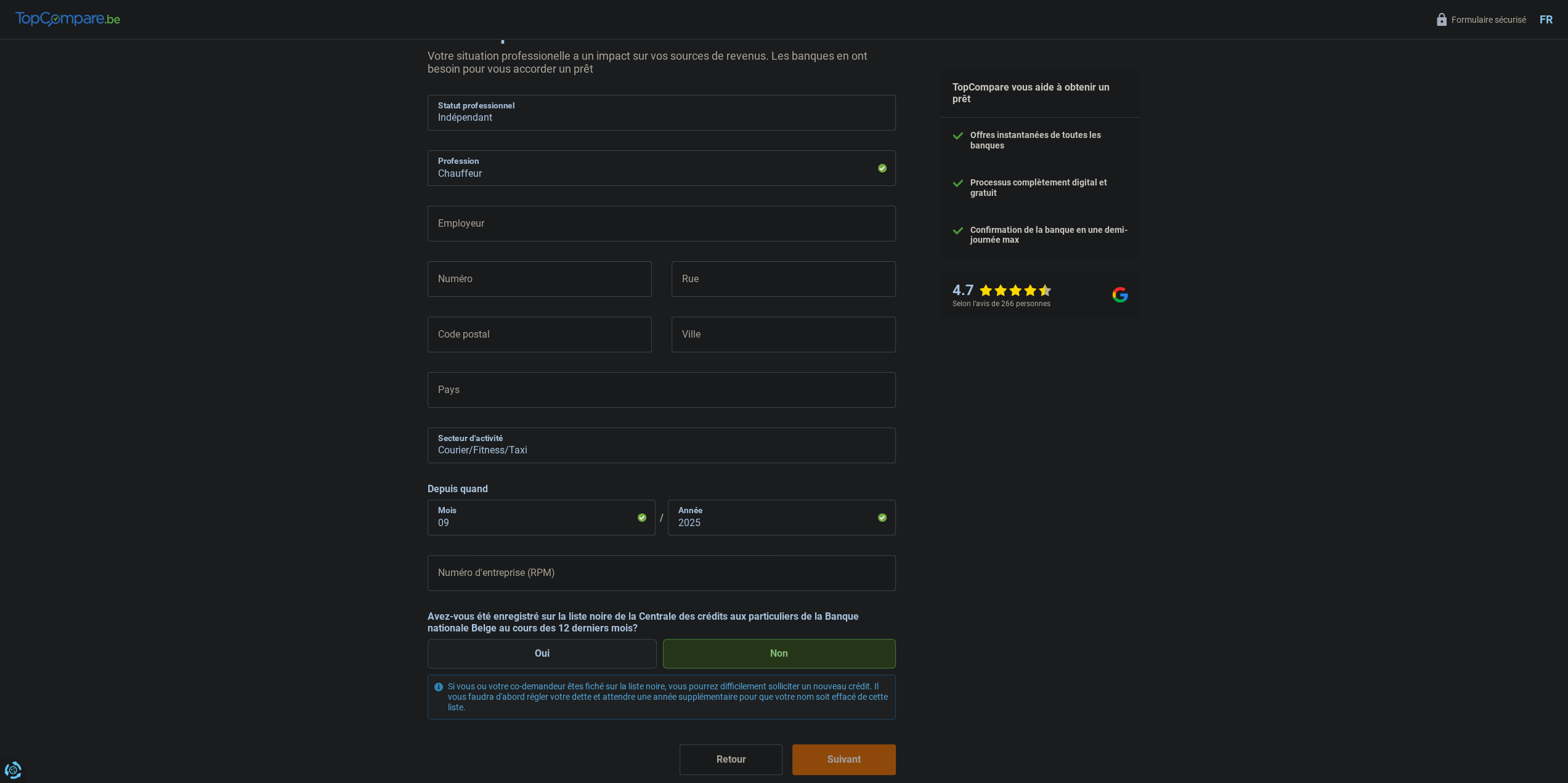
click at [822, 751] on button "Suivant" at bounding box center [843, 759] width 102 height 31
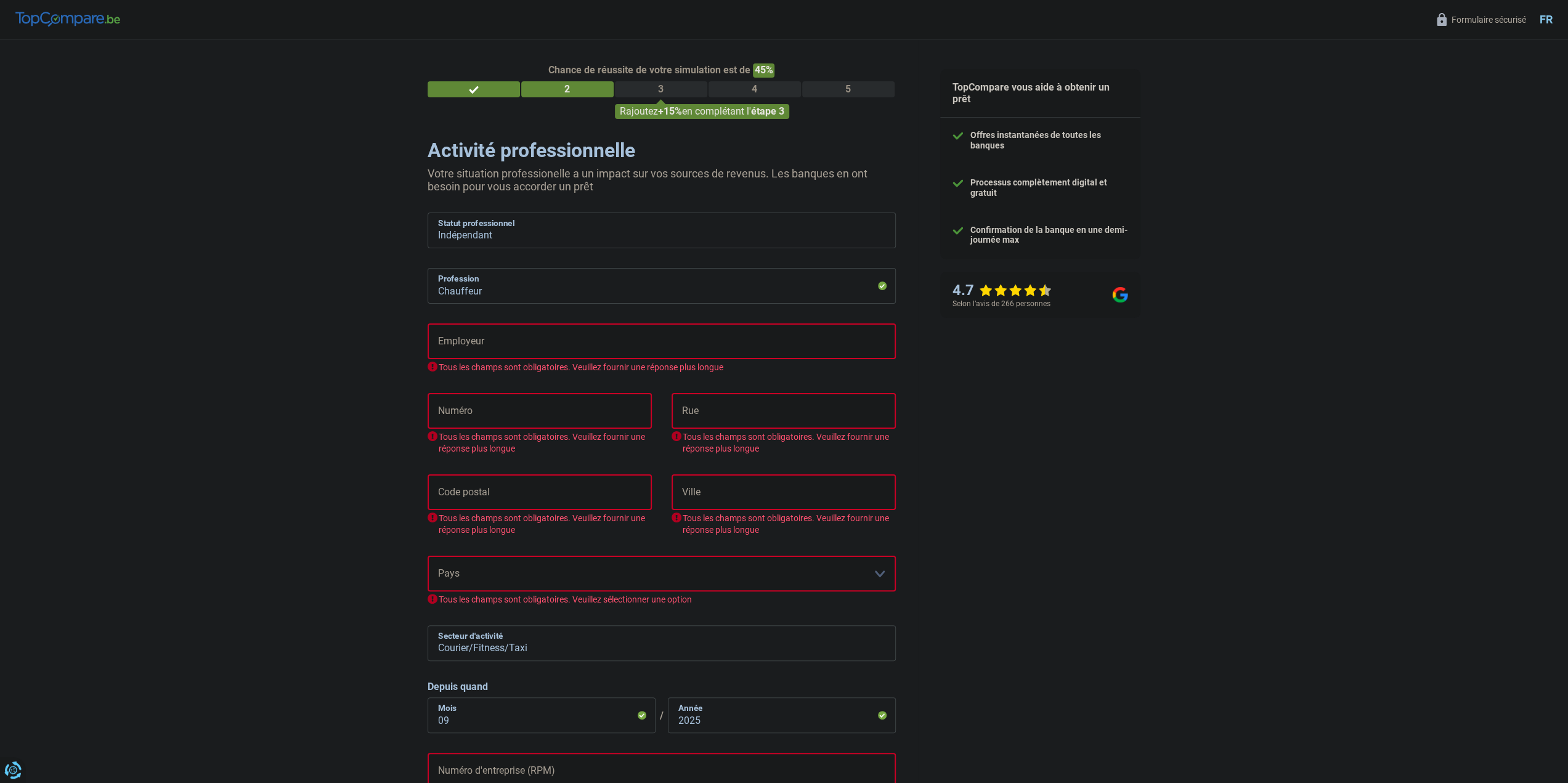
scroll to position [0, 0]
click at [869, 231] on select "Ouvrier Employé privé Employé public Invalide Indépendant Pensionné Chômeur Mut…" at bounding box center [661, 231] width 468 height 36
select select "unemployed"
click at [428, 215] on select "Ouvrier Employé privé Employé public Invalide Indépendant Pensionné Chômeur Mut…" at bounding box center [661, 231] width 468 height 36
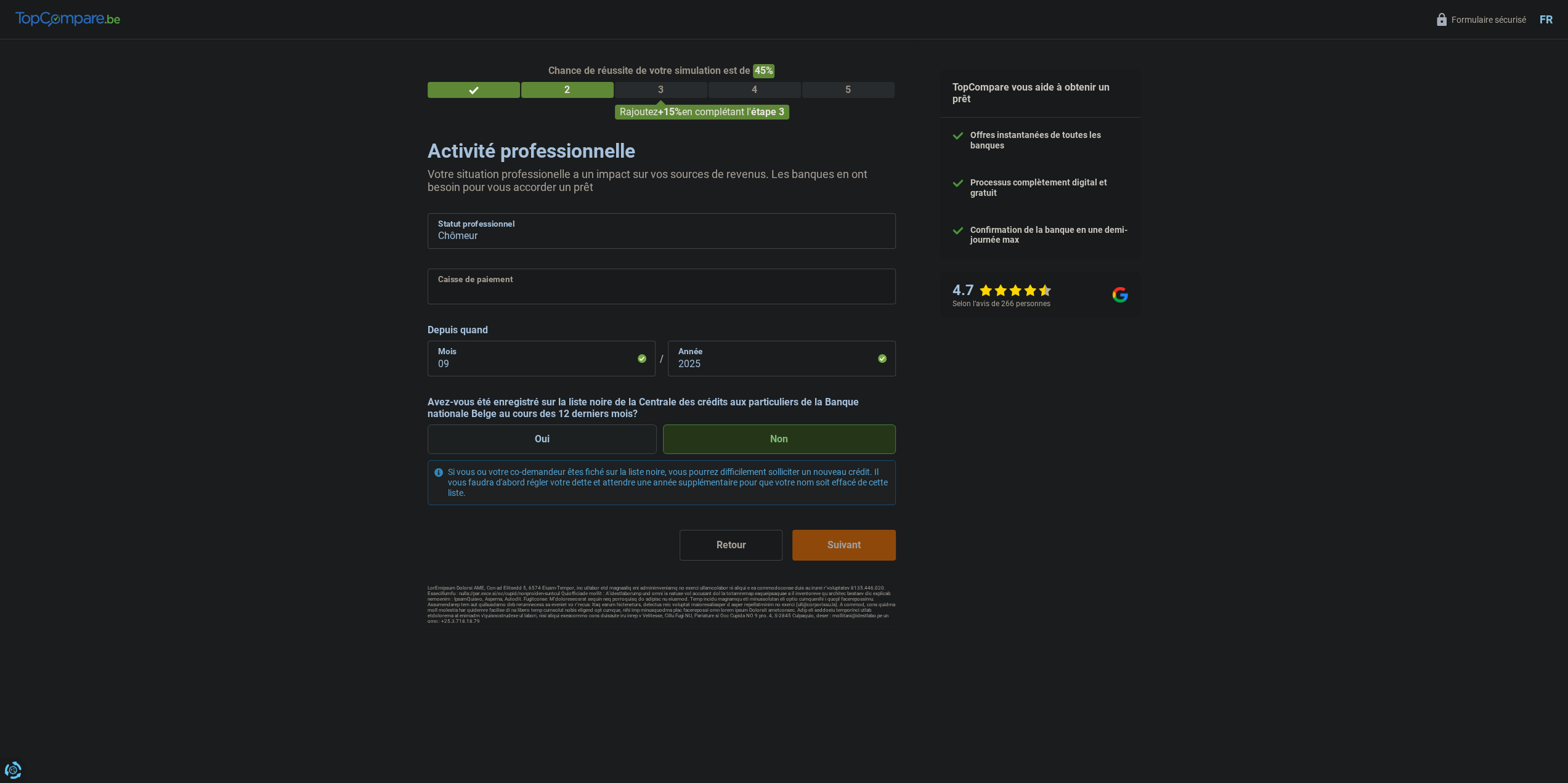
click at [562, 291] on select "CAPAC FGTB CSC CGSLB Autre Veuillez sélectionner une option" at bounding box center [661, 287] width 468 height 36
select select "fgtb"
click at [428, 270] on select "CAPAC FGTB CSC CGSLB Autre Veuillez sélectionner une option" at bounding box center [661, 287] width 468 height 36
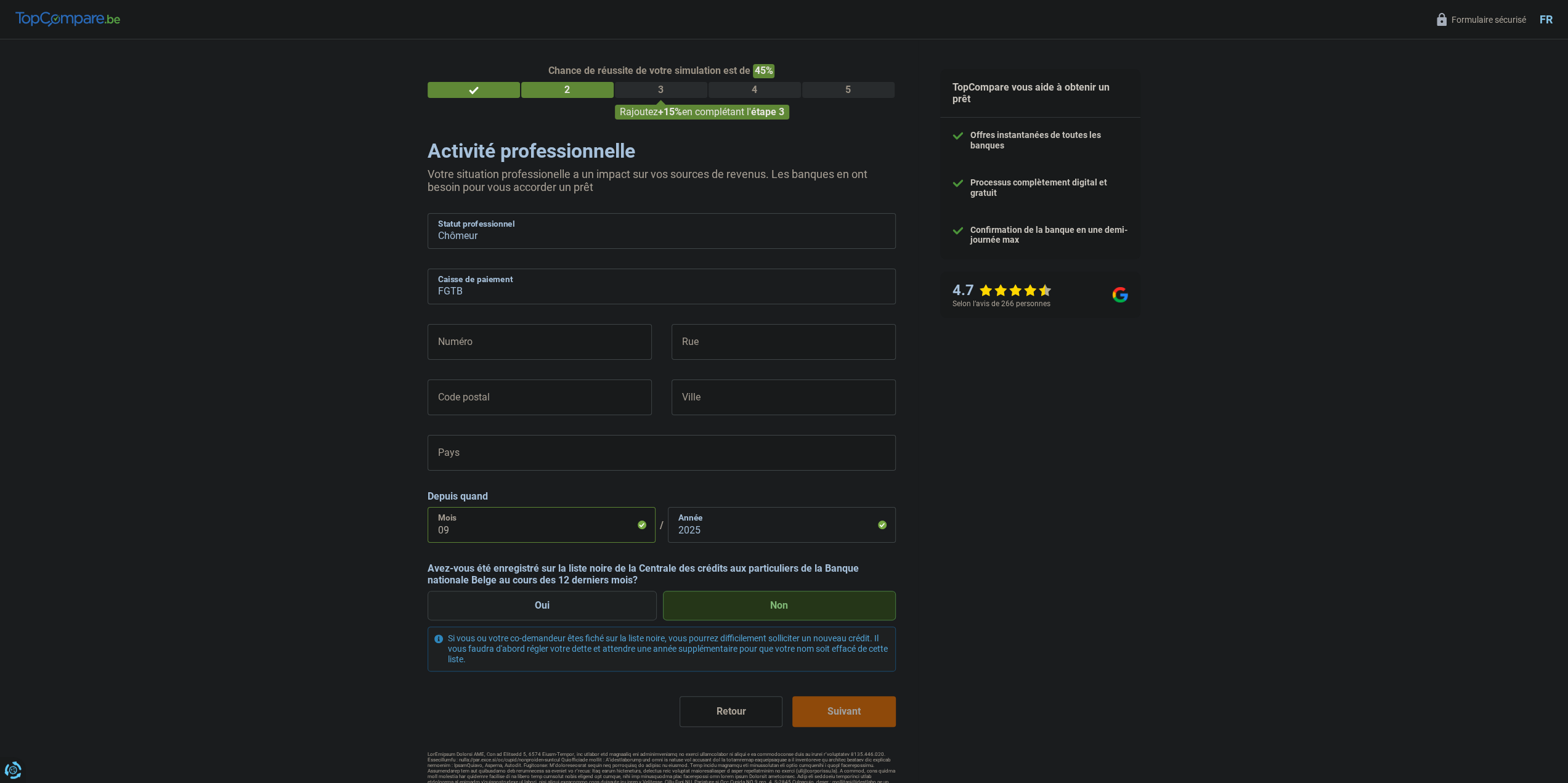
click at [532, 530] on input "09" at bounding box center [541, 525] width 228 height 36
click at [766, 230] on select "Ouvrier Employé privé Employé public Invalide Indépendant Pensionné Chômeur Mut…" at bounding box center [661, 231] width 468 height 36
click at [428, 215] on select "Ouvrier Employé privé Employé public Invalide Indépendant Pensionné Chômeur Mut…" at bounding box center [661, 231] width 468 height 36
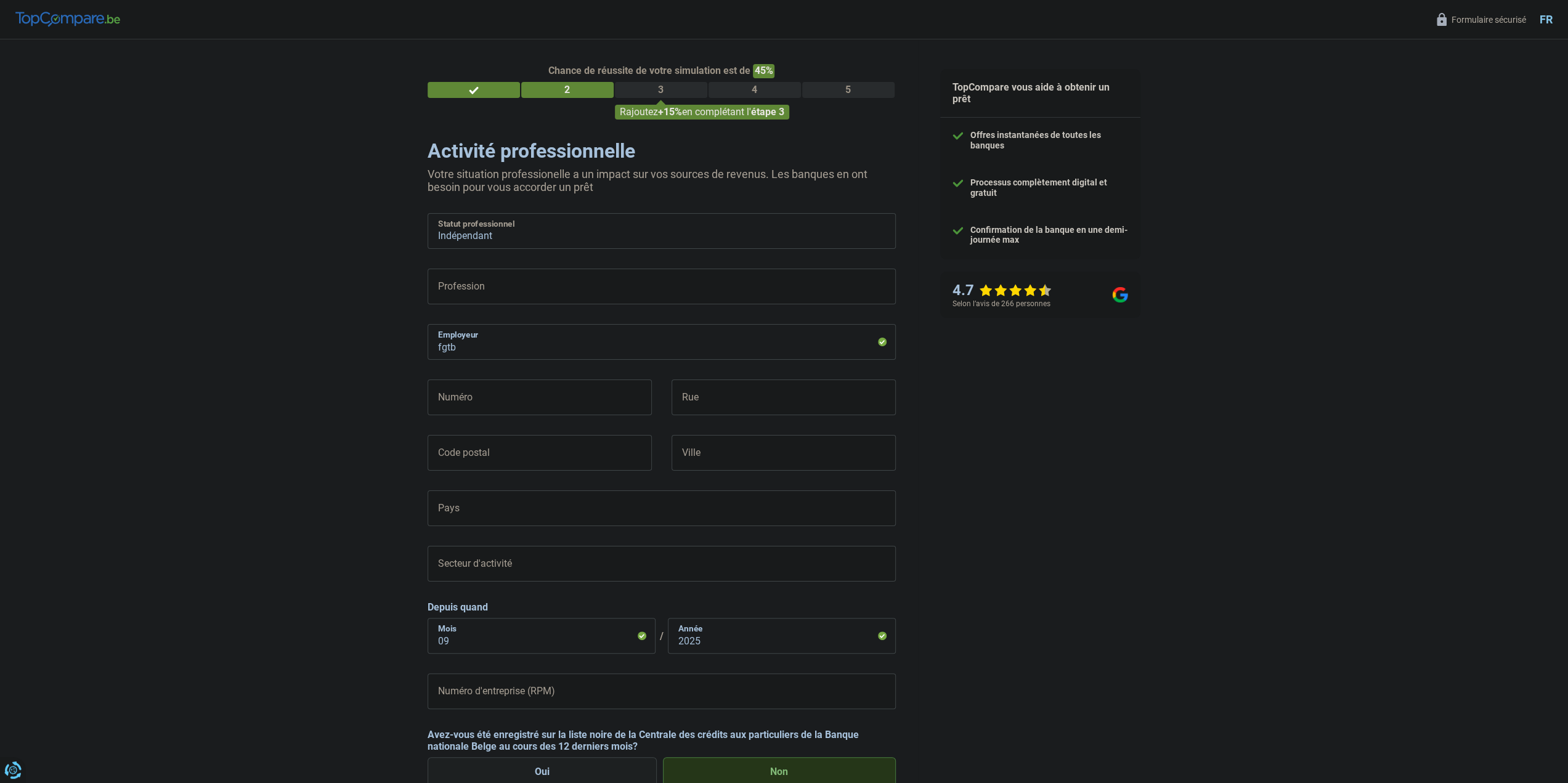
click at [793, 235] on select "Ouvrier Employé privé Employé public Invalide Indépendant Pensionné Chômeur Mut…" at bounding box center [661, 231] width 468 height 36
select select "unemployed"
click at [428, 215] on select "Ouvrier Employé privé Employé public Invalide Indépendant Pensionné Chômeur Mut…" at bounding box center [661, 231] width 468 height 36
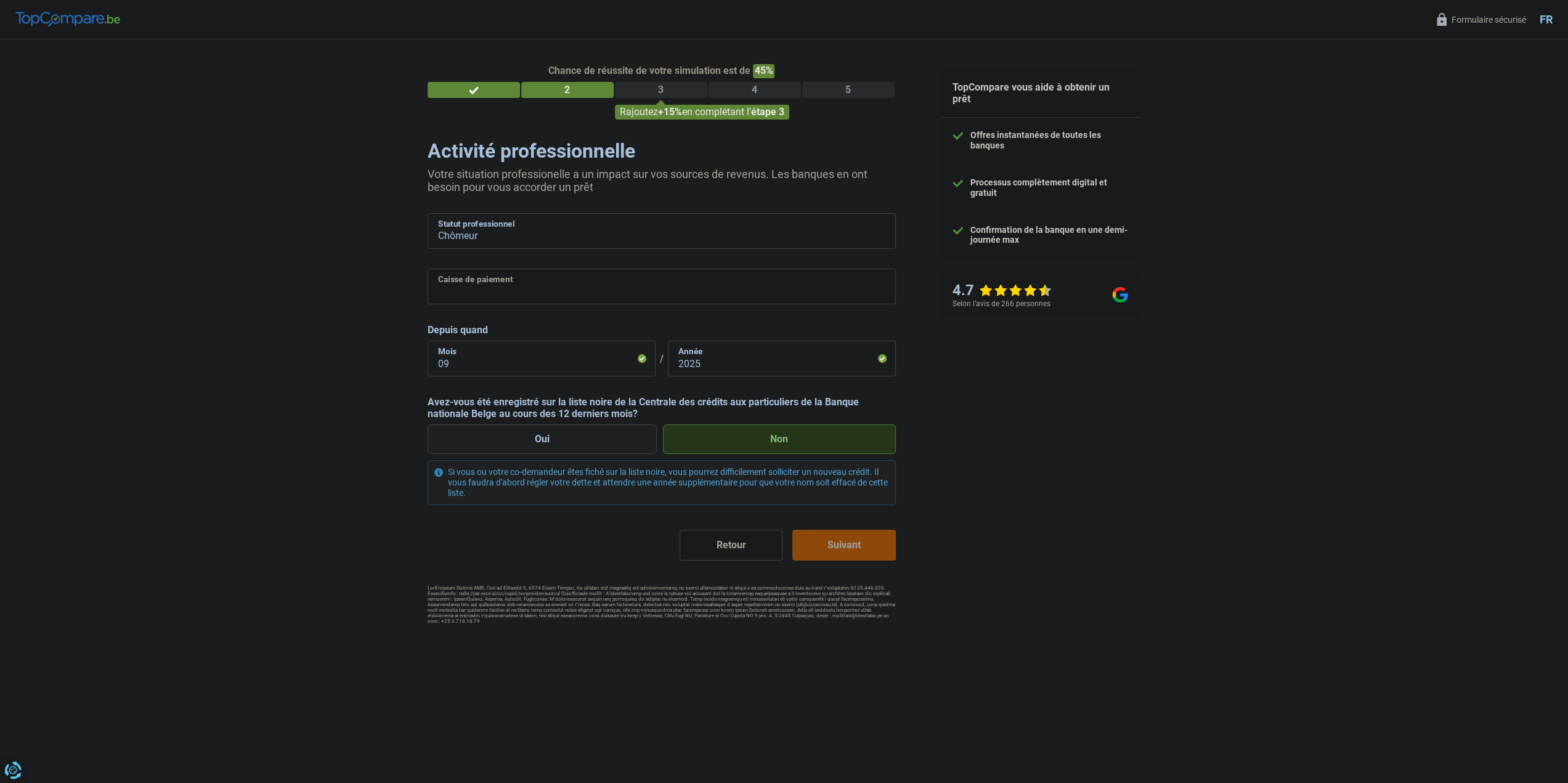
click at [589, 283] on select "CAPAC FGTB CSC CGSLB Autre Veuillez sélectionner une option" at bounding box center [661, 287] width 468 height 36
select select "fgtb"
click at [428, 270] on select "CAPAC FGTB CSC CGSLB Autre Veuillez sélectionner une option" at bounding box center [661, 287] width 468 height 36
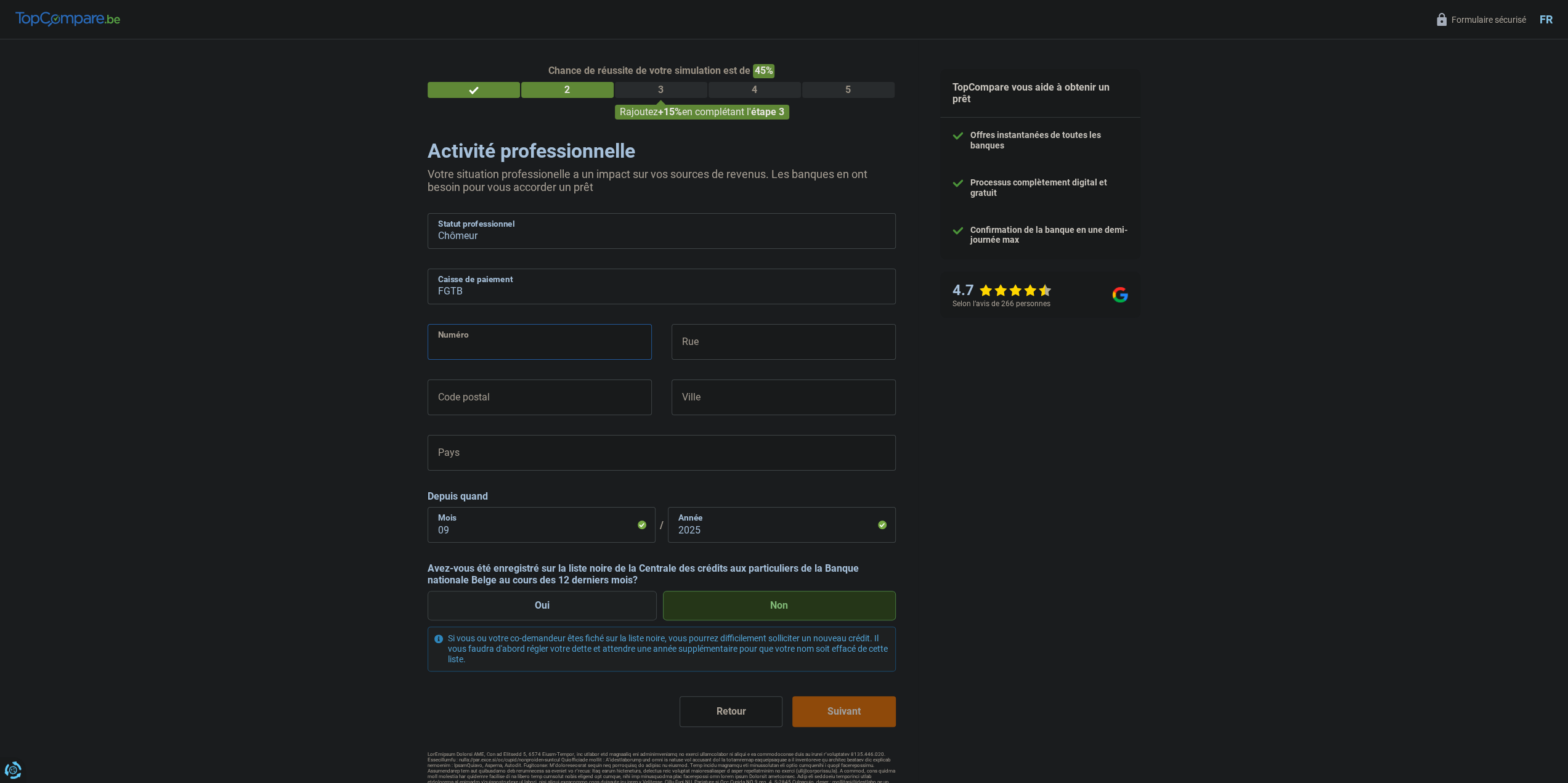
click at [566, 351] on input "Numéro" at bounding box center [540, 342] width 225 height 36
type input "2"
type input "Kerkeveldstraat 2"
type input "1650"
type input "BEERSEL"
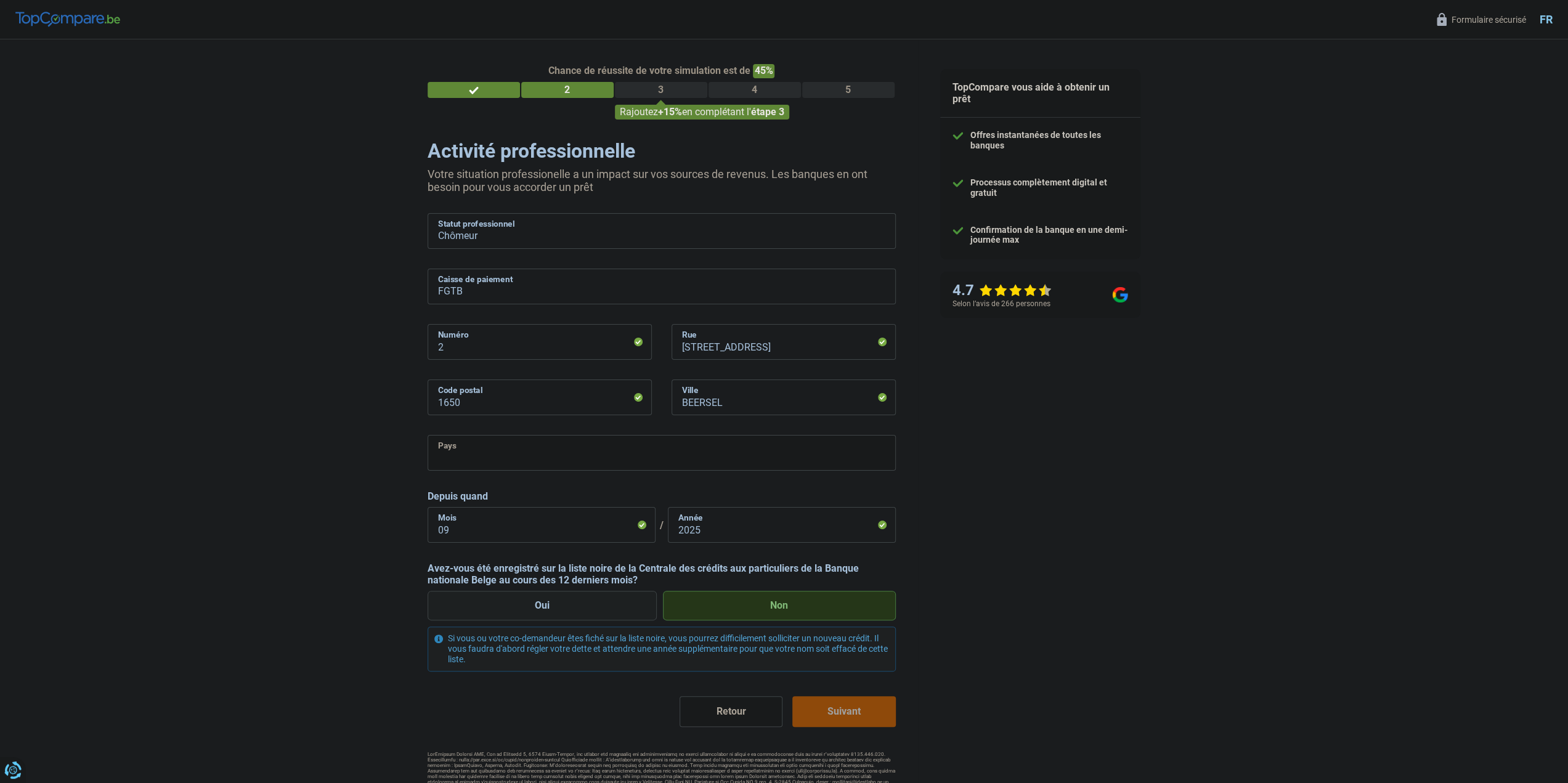
click at [603, 457] on select "Belgique Luxembourg Veuillez sélectionner une option" at bounding box center [661, 453] width 468 height 36
select select "BE"
click at [428, 437] on select "Belgique Luxembourg Veuillez sélectionner une option" at bounding box center [661, 453] width 468 height 36
click at [594, 528] on input "09" at bounding box center [541, 525] width 228 height 36
type input "0"
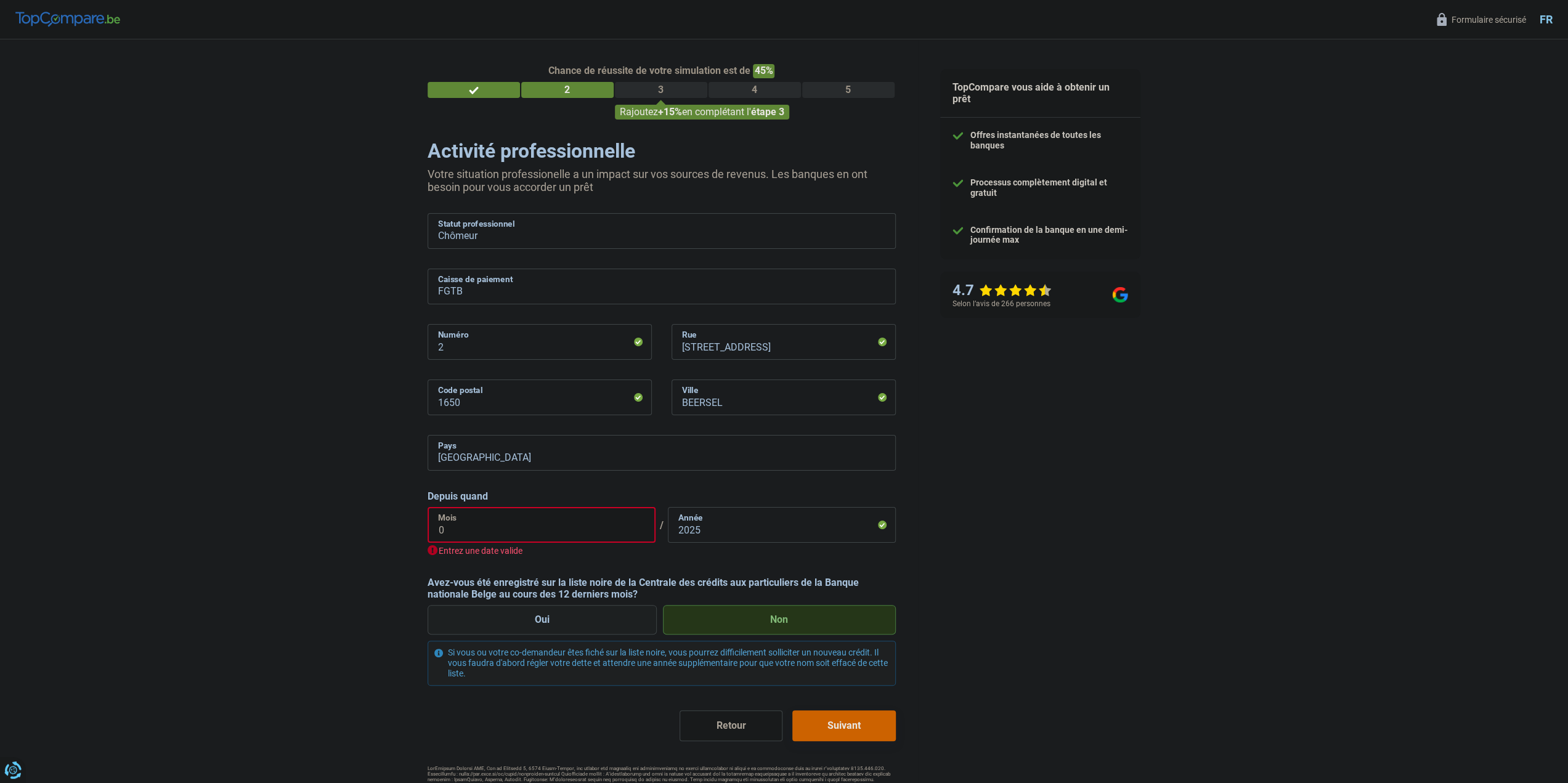
type input "07"
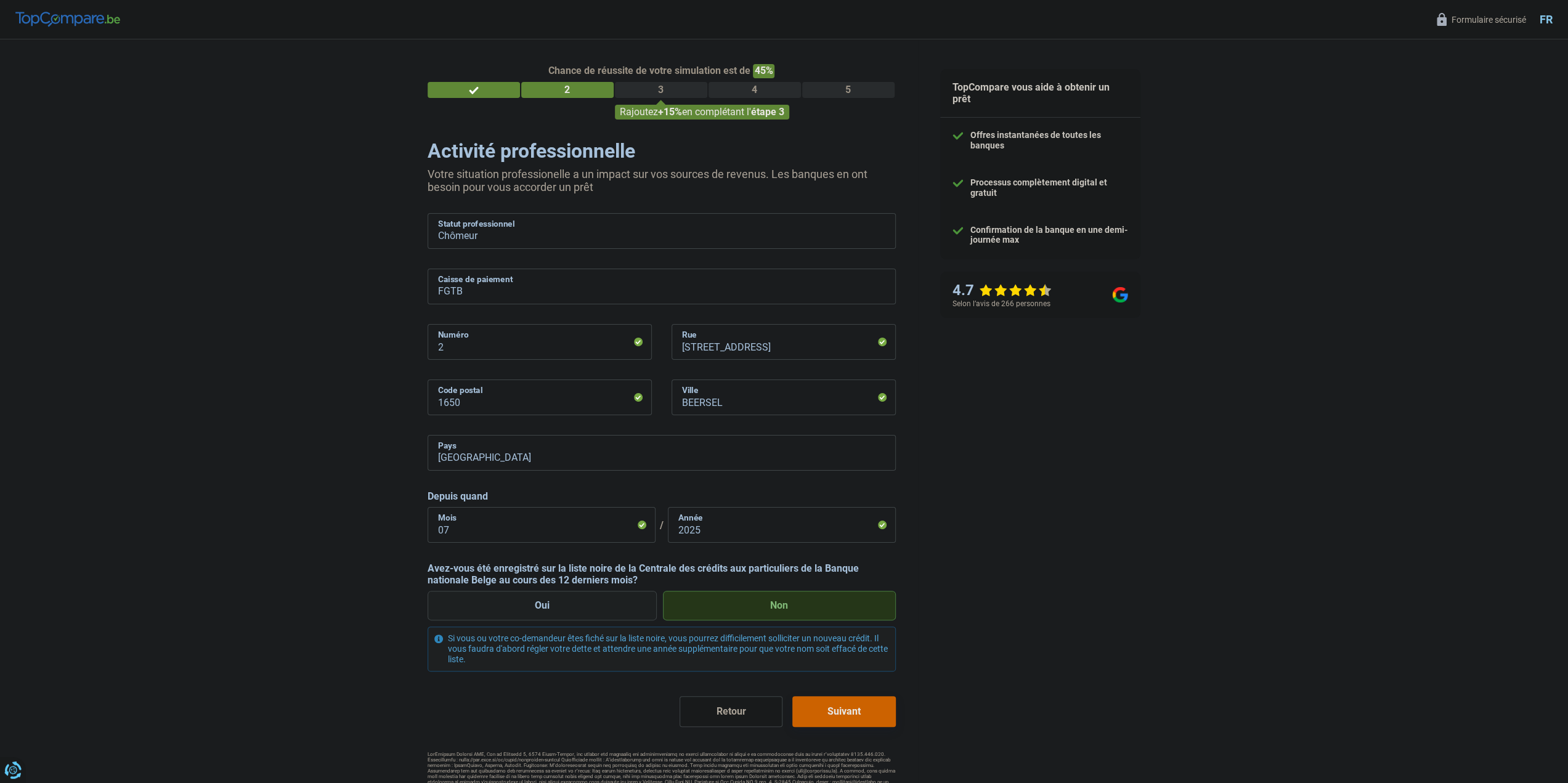
click at [843, 712] on button "Suivant" at bounding box center [843, 711] width 102 height 31
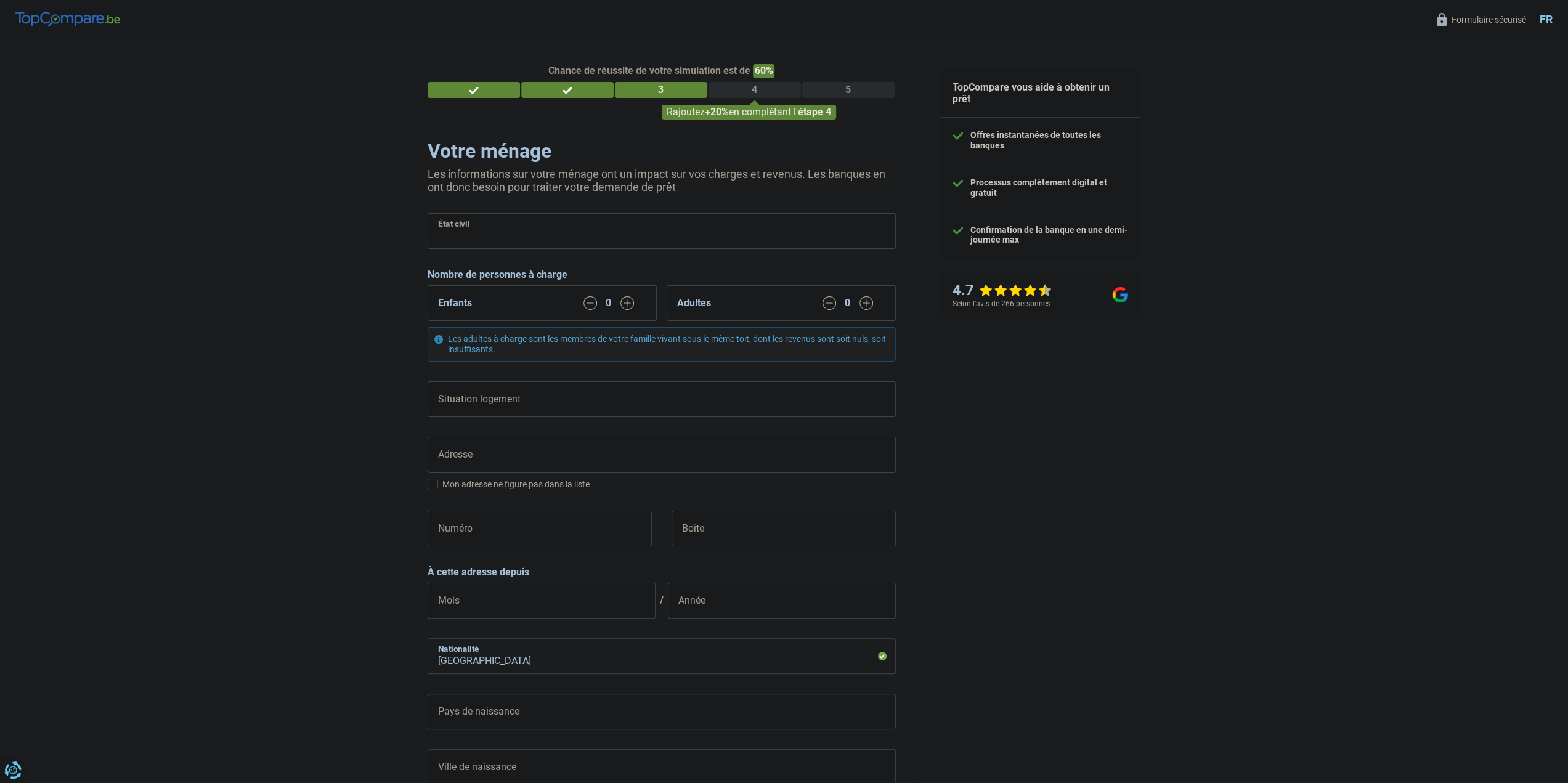
click at [611, 241] on select "Célibataire Marié(e) Cohabitant(e) légal(e) Divorcé(e) Veuf(ve) Séparé (de fait…" at bounding box center [661, 231] width 468 height 36
select select "single"
click at [428, 215] on select "Célibataire Marié(e) Cohabitant(e) légal(e) Divorcé(e) Veuf(ve) Séparé (de fait…" at bounding box center [661, 231] width 468 height 36
click at [689, 396] on select "Locataire Propriétaire avec prêt hypothécaire Propriétaire sans prêt hypothécai…" at bounding box center [661, 400] width 468 height 36
select select "liveWithParents"
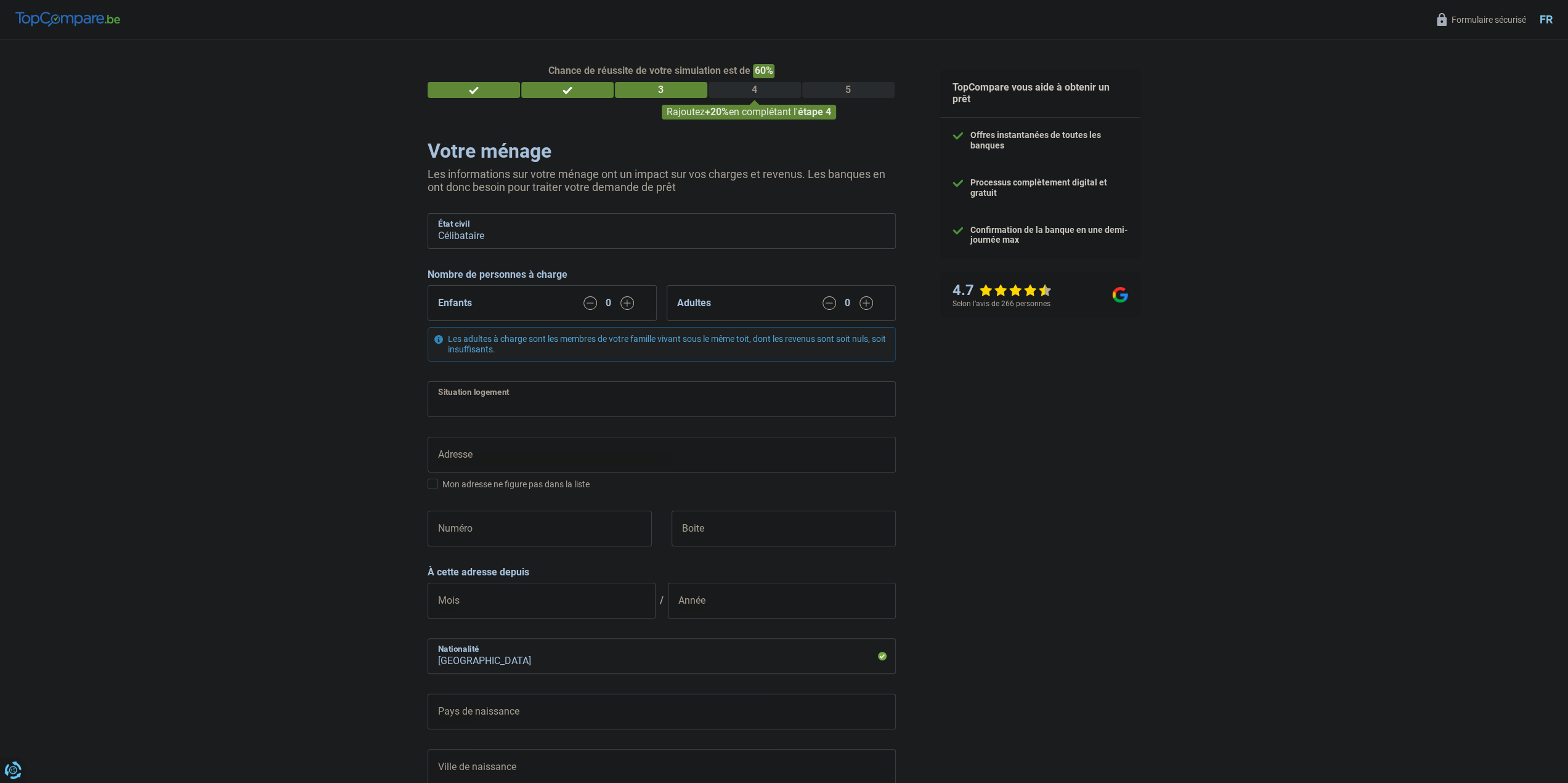
click at [428, 382] on select "Locataire Propriétaire avec prêt hypothécaire Propriétaire sans prêt hypothécai…" at bounding box center [661, 400] width 468 height 36
click at [496, 458] on input "Adresse" at bounding box center [661, 455] width 468 height 36
type input "Kerkveldstraat 2, Beersel"
type input "Belgique"
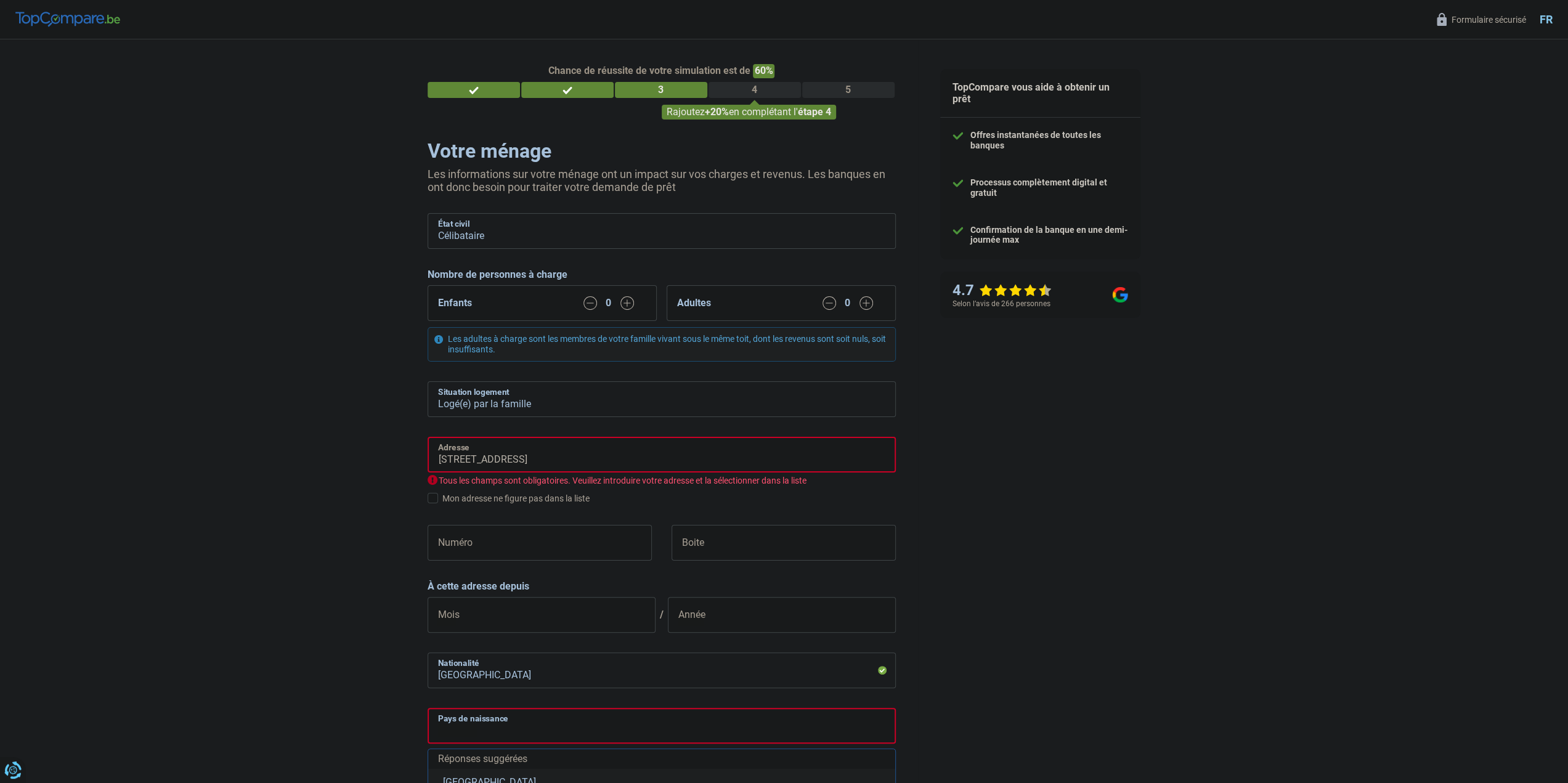
type input "Belgique"
drag, startPoint x: 617, startPoint y: 461, endPoint x: 569, endPoint y: 458, distance: 48.1
click at [569, 458] on input "Kerkveldstraat 2, Beersel" at bounding box center [661, 455] width 468 height 36
click at [574, 460] on input "Kerkveldstraat 2, Beersel" at bounding box center [661, 455] width 468 height 36
click at [282, 554] on div "Chance de réussite de votre simulation est de 60% 1 2 3 4 5 Rajoutez +20% en co…" at bounding box center [458, 513] width 918 height 958
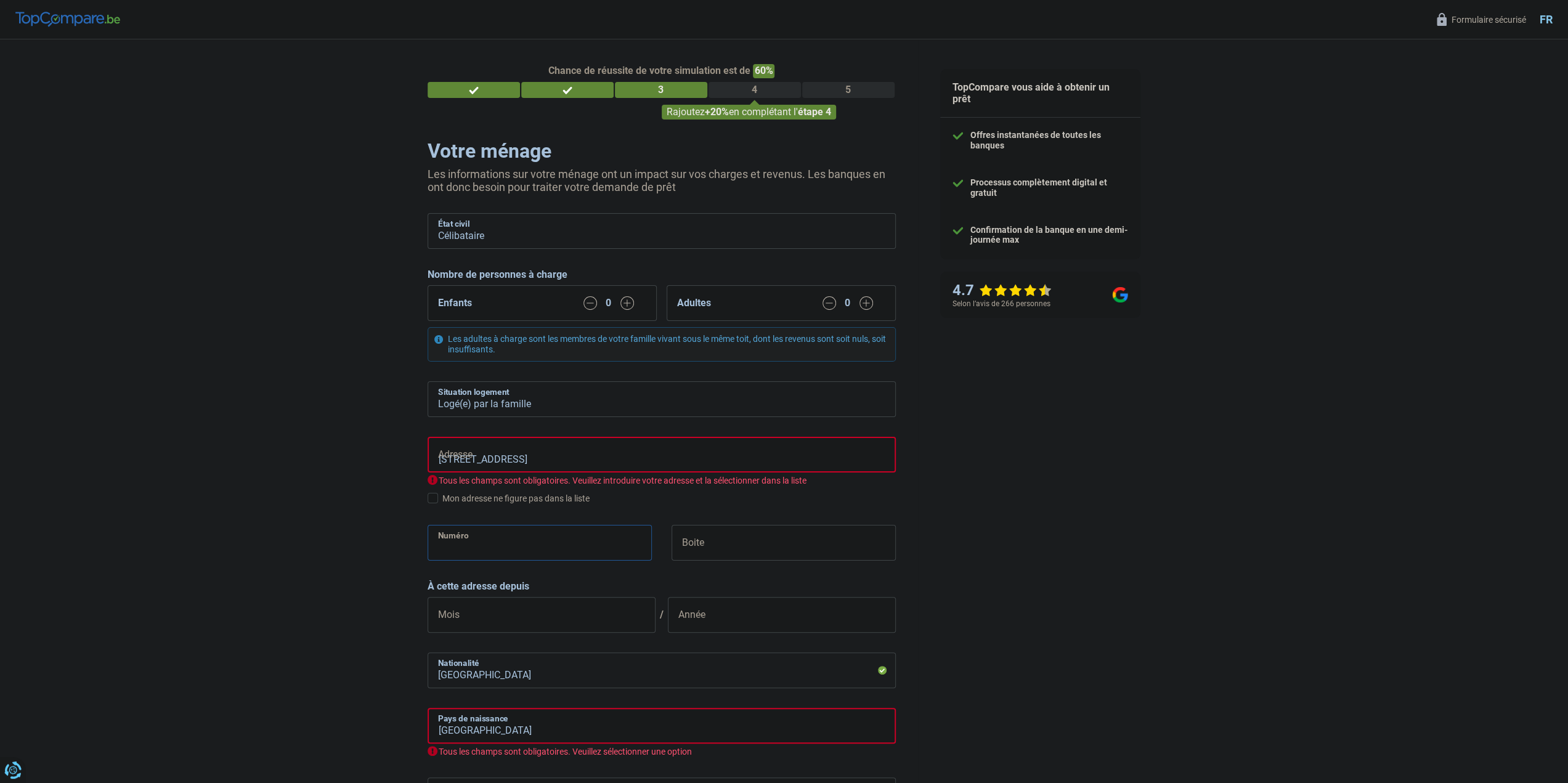
click at [473, 552] on input "Numéro" at bounding box center [540, 543] width 225 height 36
type input "2"
type input "BEERSEL"
click at [722, 541] on input "Boite" at bounding box center [784, 543] width 225 height 36
drag, startPoint x: 329, startPoint y: 563, endPoint x: 342, endPoint y: 565, distance: 13.2
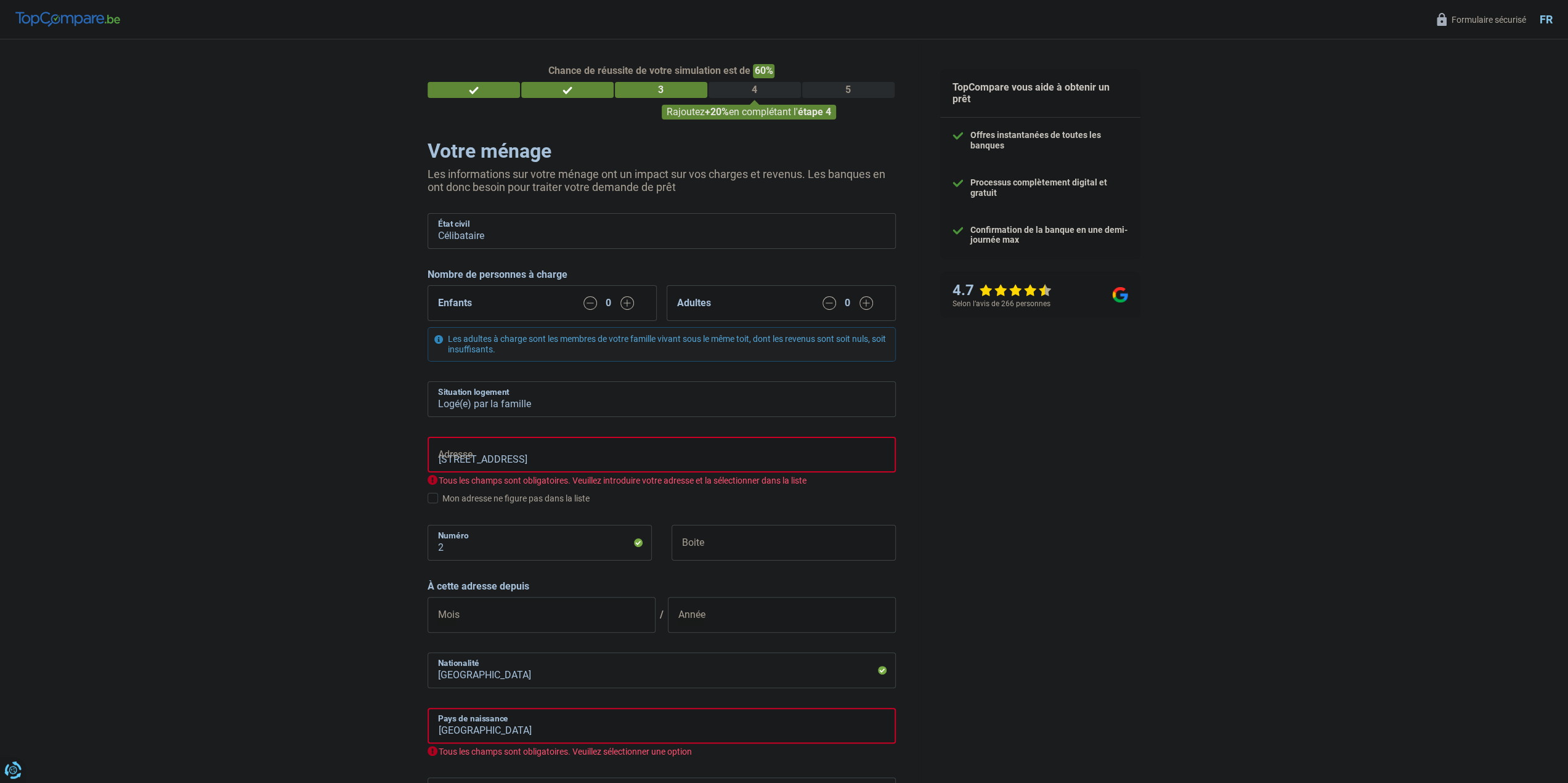
click at [331, 564] on div "Chance de réussite de votre simulation est de 60% 1 2 3 4 5 Rajoutez +20% en co…" at bounding box center [458, 513] width 918 height 958
click at [523, 608] on input "Mois" at bounding box center [541, 615] width 228 height 36
type input "01"
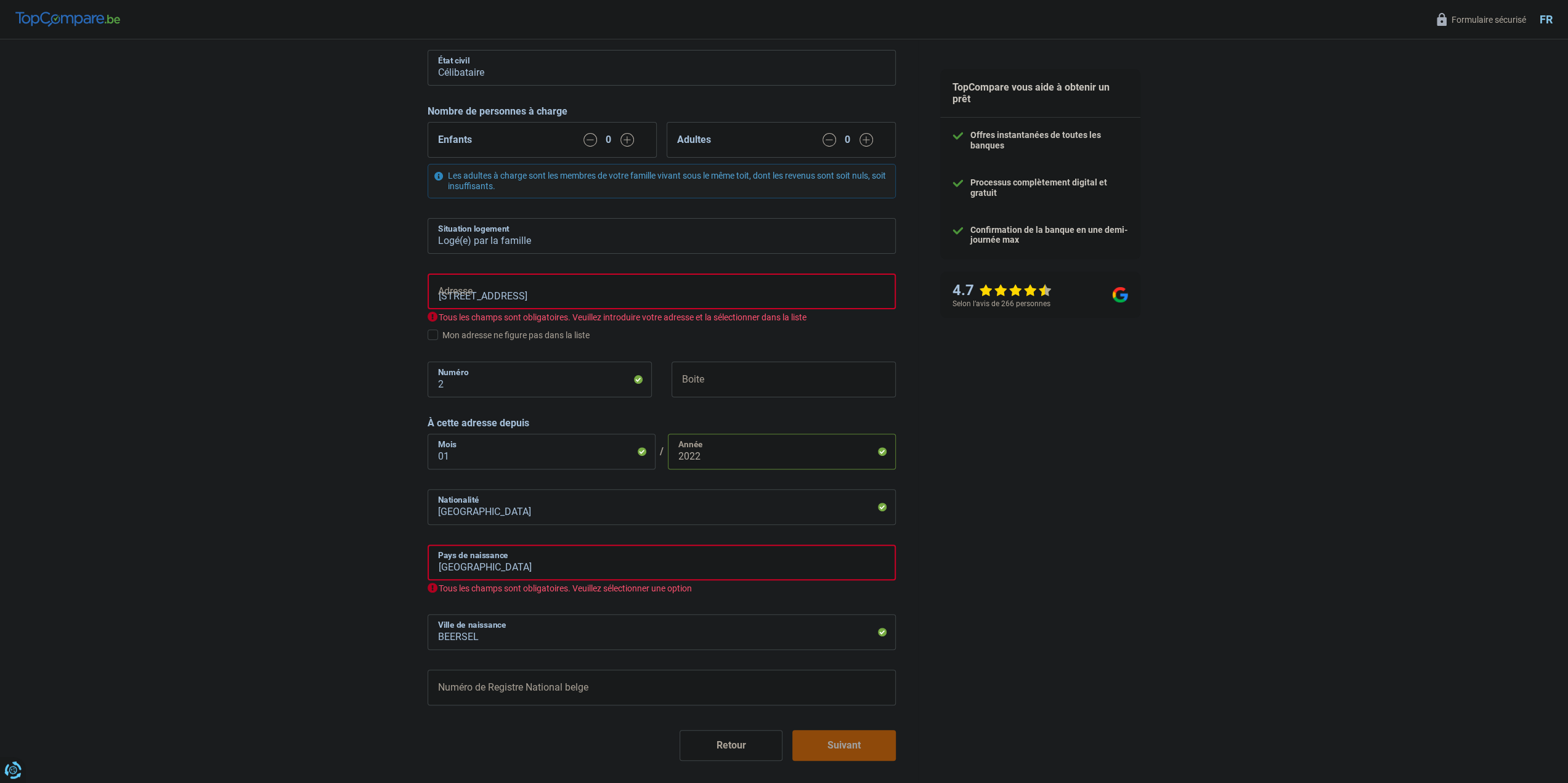
scroll to position [185, 0]
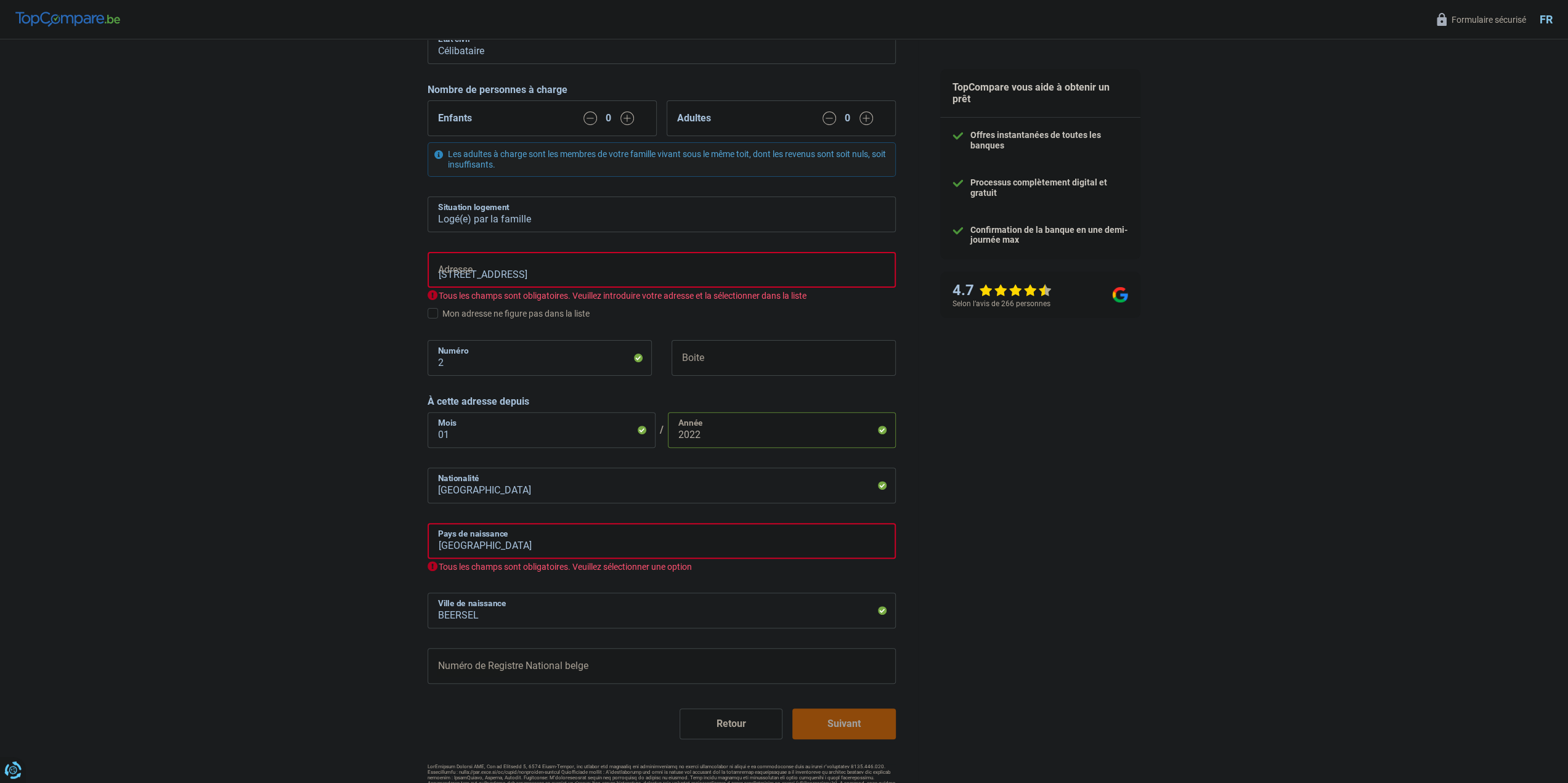
type input "2022"
click at [517, 669] on input "Numéro de Registre National belge" at bounding box center [661, 667] width 468 height 36
type input "98.04.07-555.60"
click at [807, 718] on button "Suivant" at bounding box center [843, 724] width 102 height 31
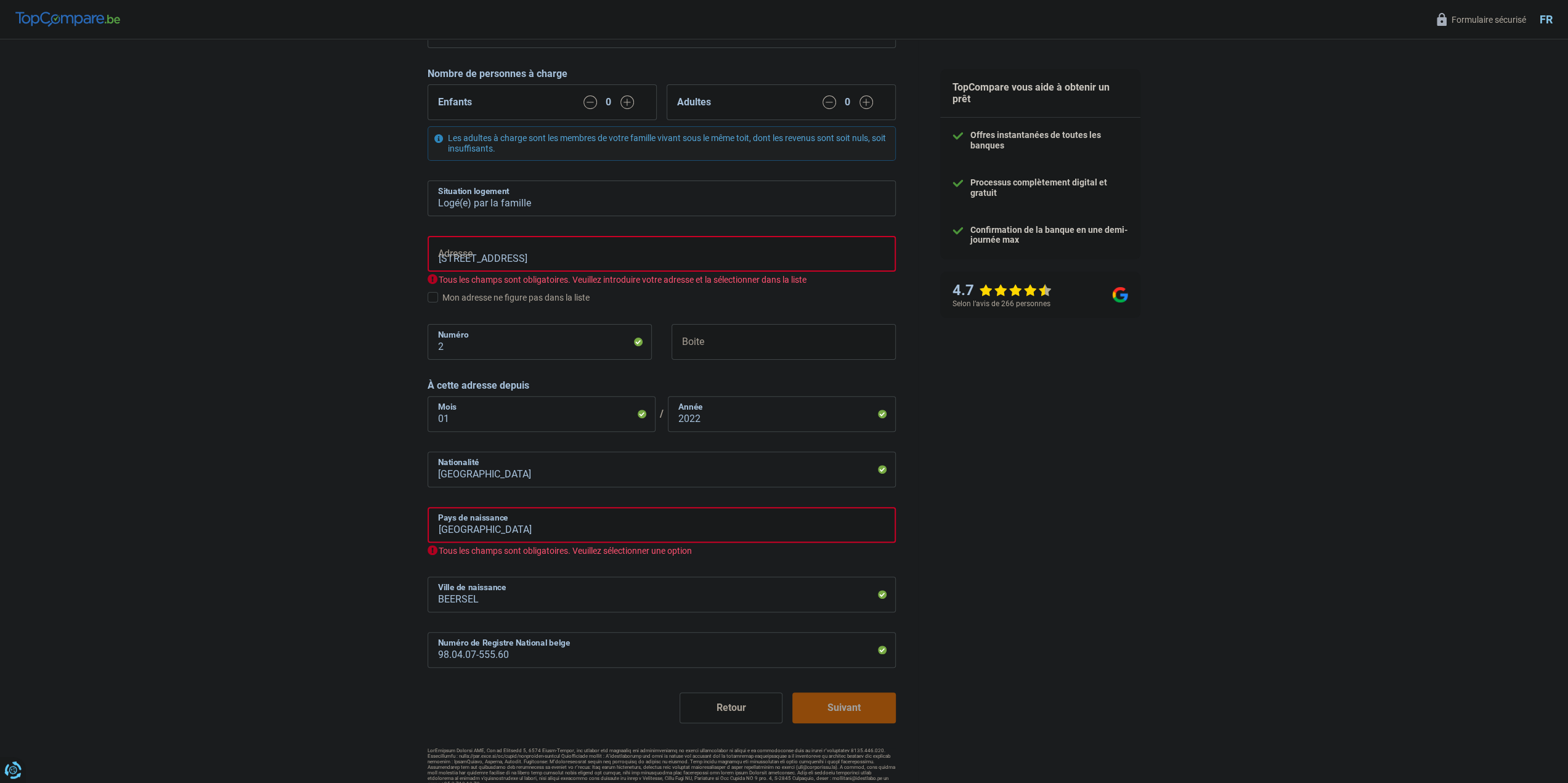
scroll to position [211, 0]
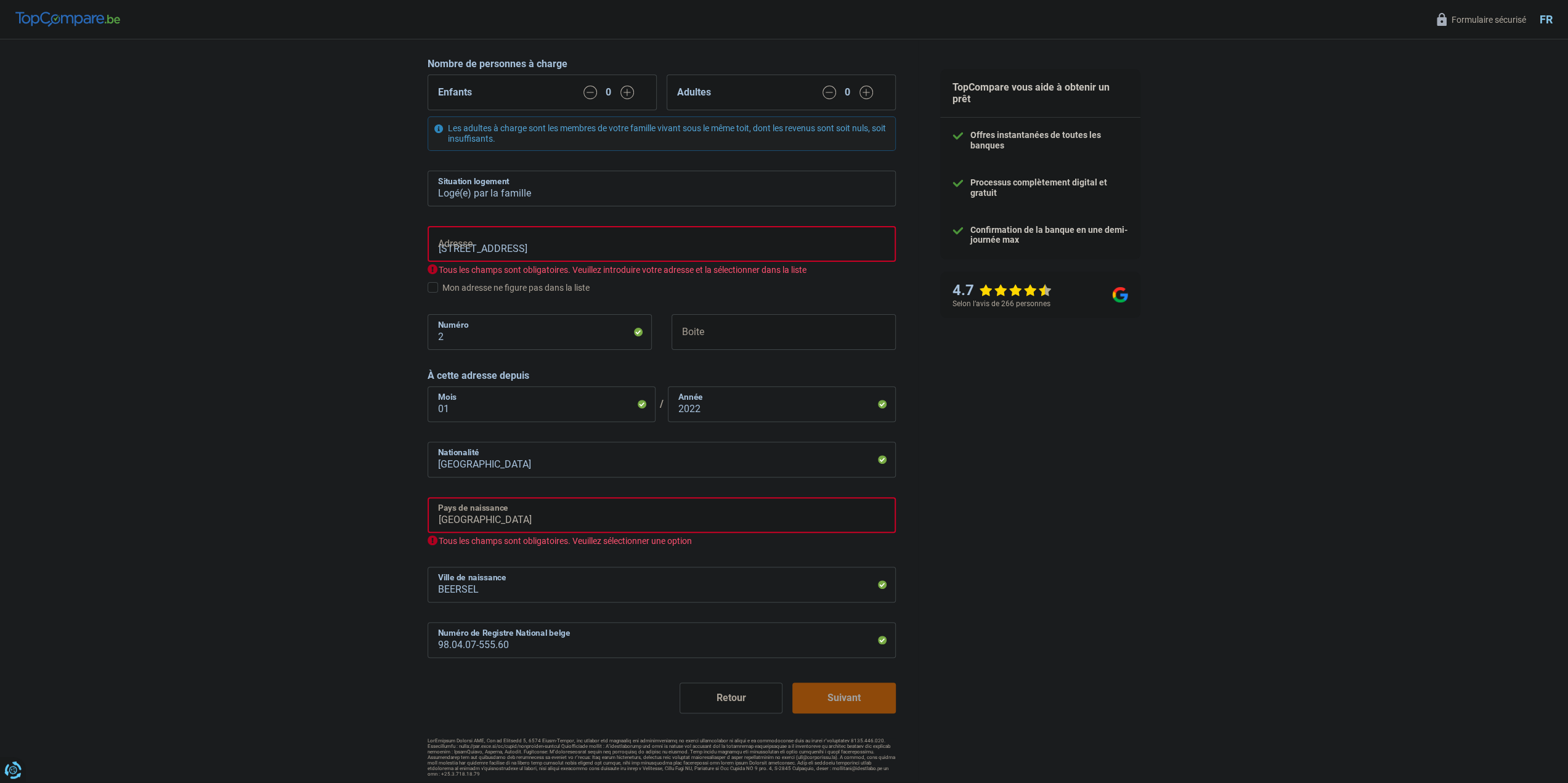
click at [635, 530] on input "Belgique" at bounding box center [661, 515] width 468 height 36
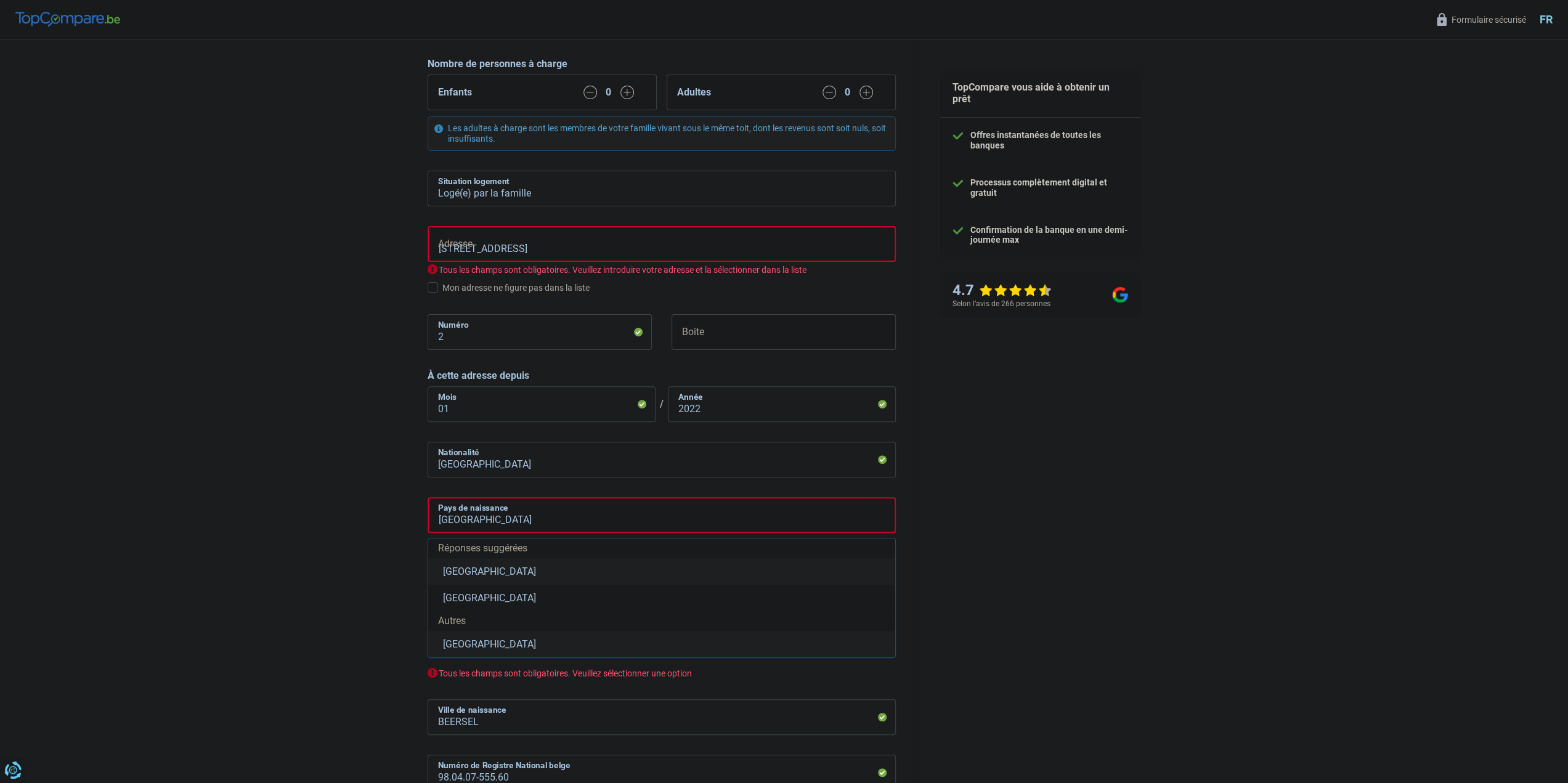
click at [287, 542] on div "Chance de réussite de votre simulation est de 60% 1 2 3 4 5 Rajoutez +20% en co…" at bounding box center [458, 369] width 918 height 1091
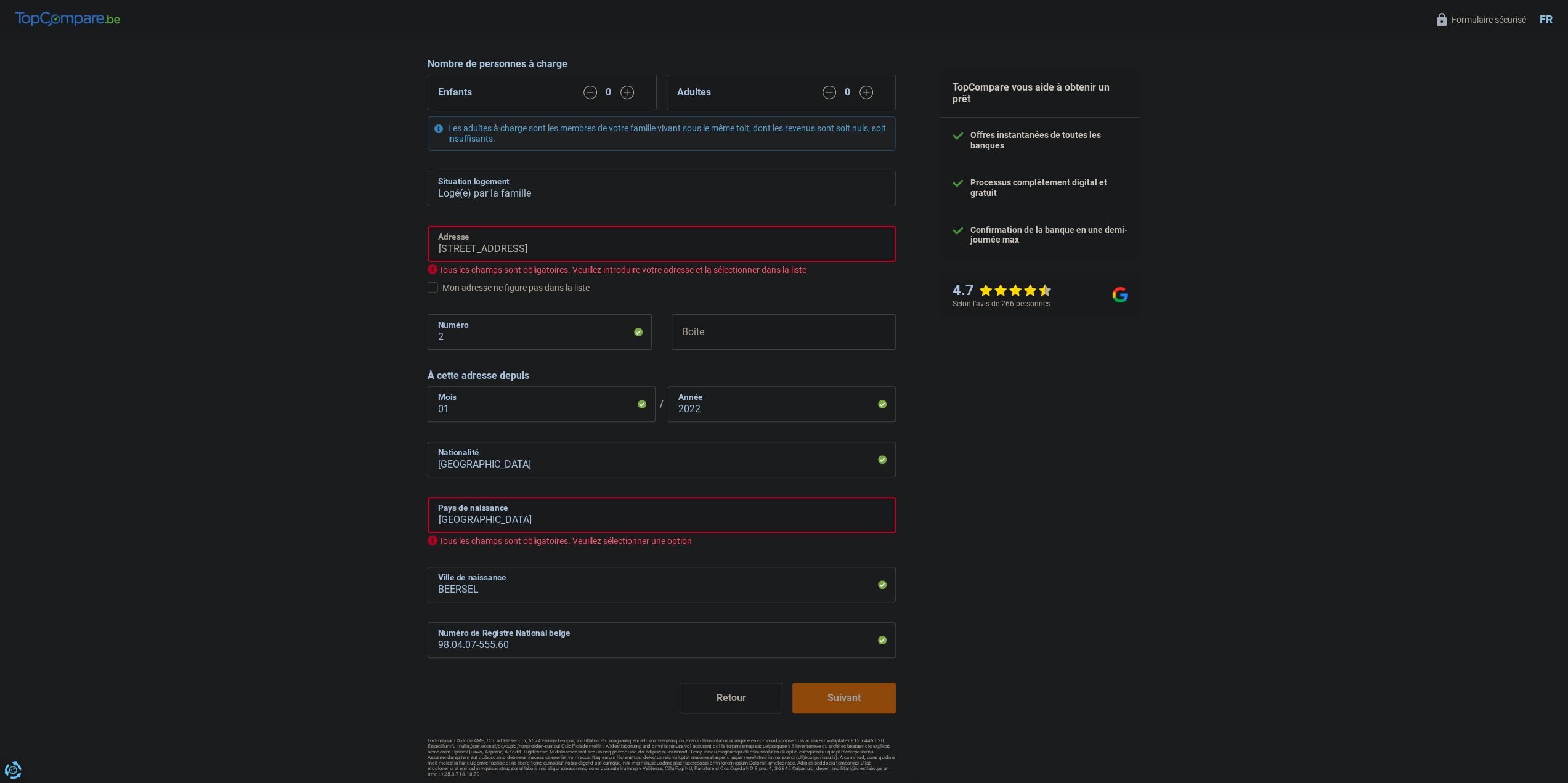
drag, startPoint x: 596, startPoint y: 242, endPoint x: 505, endPoint y: 246, distance: 91.1
click at [505, 246] on input "Kerkveldstraat 2, Beersel" at bounding box center [661, 244] width 468 height 36
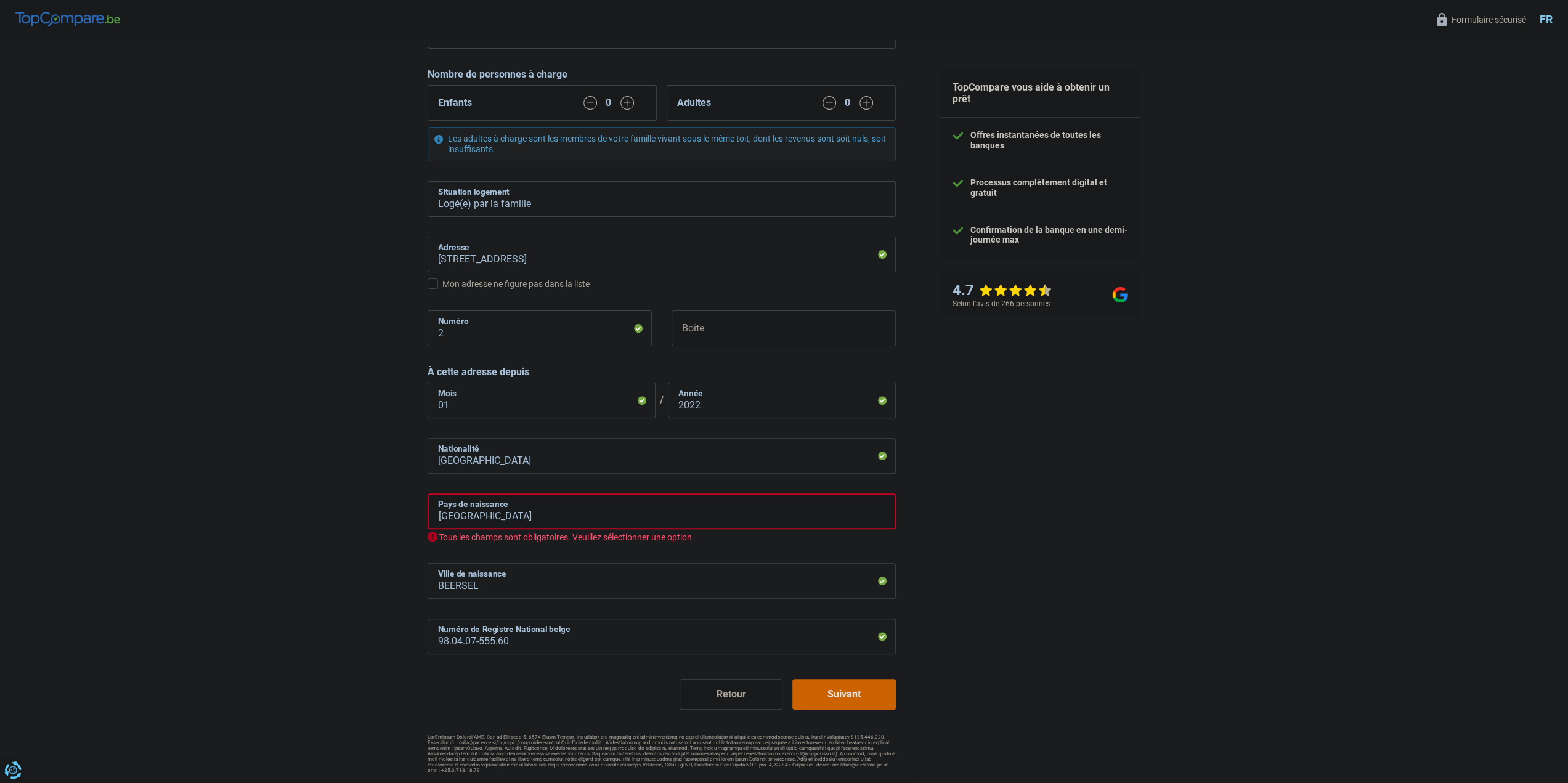
scroll to position [196, 0]
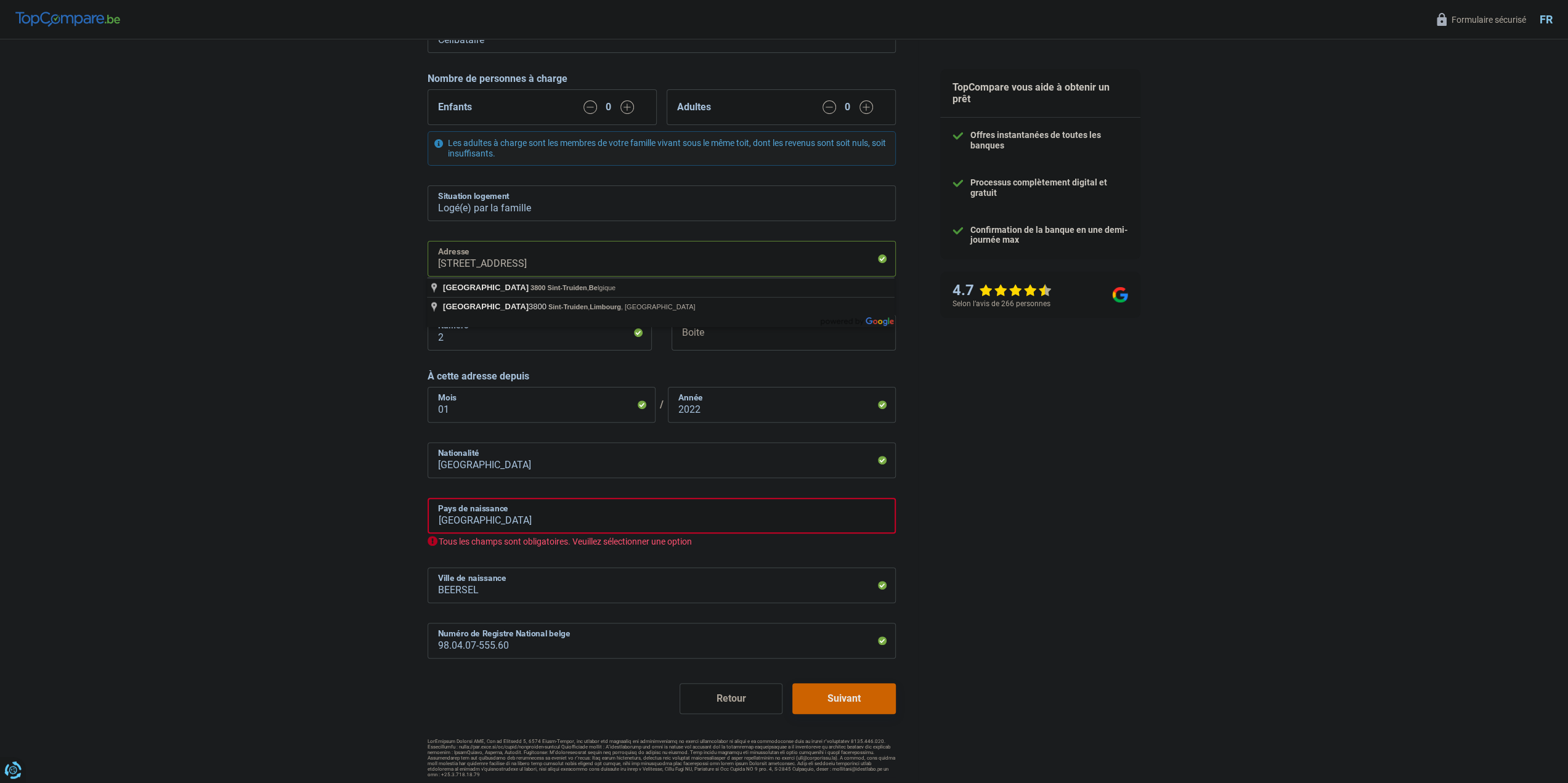
drag, startPoint x: 634, startPoint y: 261, endPoint x: 498, endPoint y: 262, distance: 136.0
click at [498, 262] on input "Kerkveldstraat, 3800, Sint-Truiden, BE" at bounding box center [661, 259] width 468 height 36
click at [344, 371] on div "Chance de réussite de votre simulation est de 60% 1 2 3 4 5 Rajoutez +20% en co…" at bounding box center [458, 310] width 918 height 944
click at [525, 261] on input "Kerkveldstraa" at bounding box center [661, 259] width 468 height 36
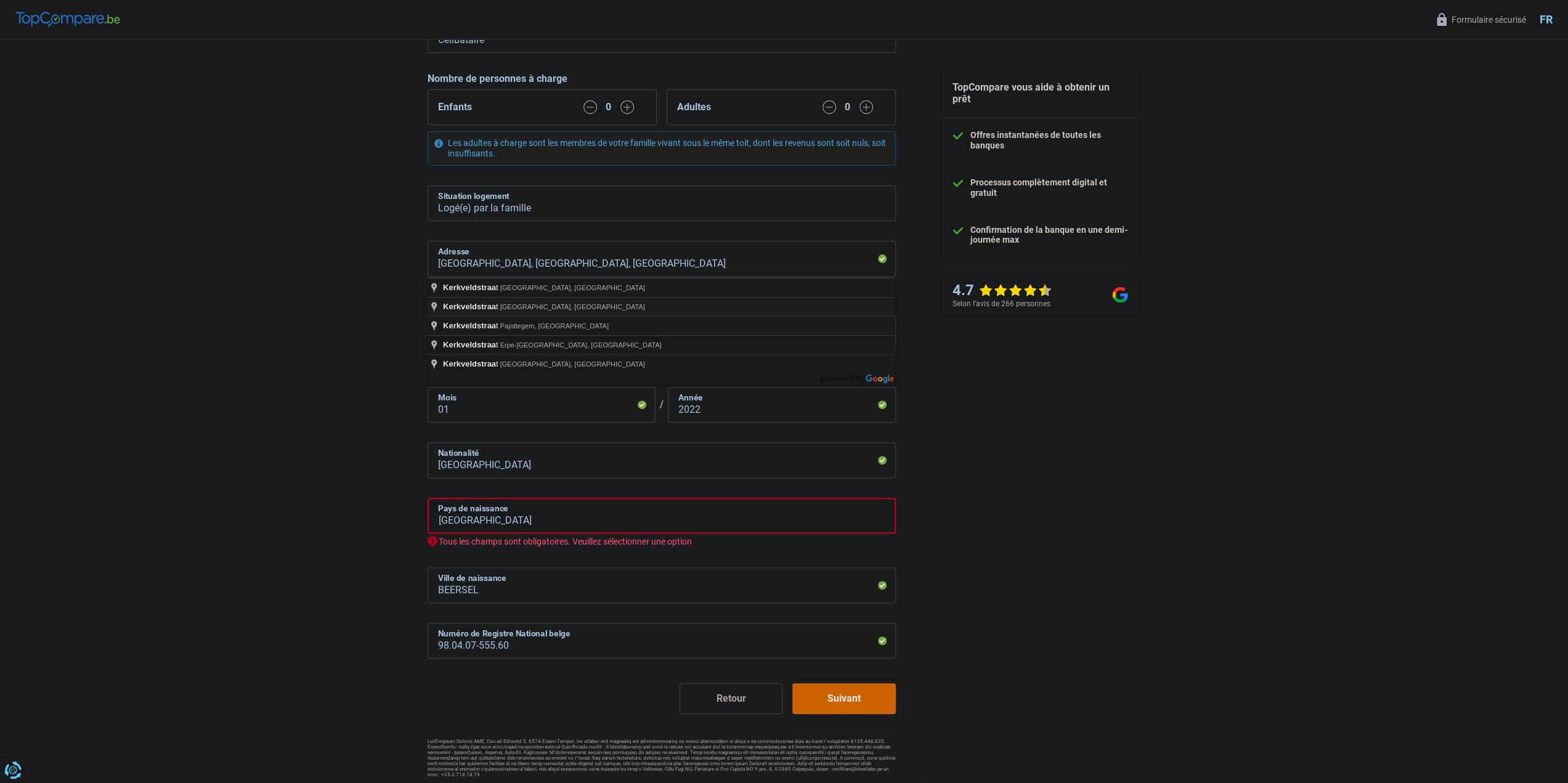
type input "Kerkveldstraat, 1650, Beersel, BE"
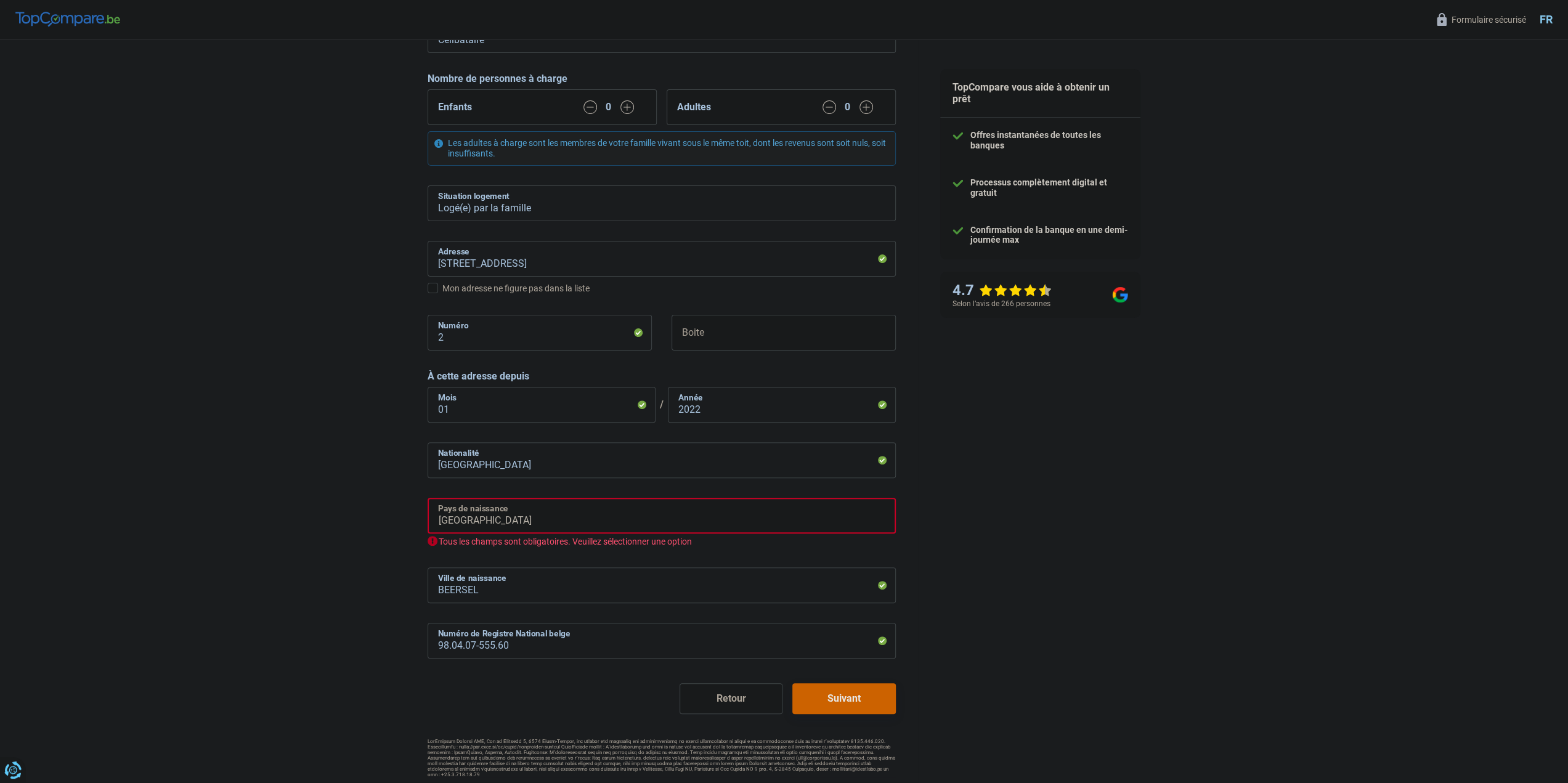
click at [653, 524] on input "Belgique" at bounding box center [661, 516] width 468 height 36
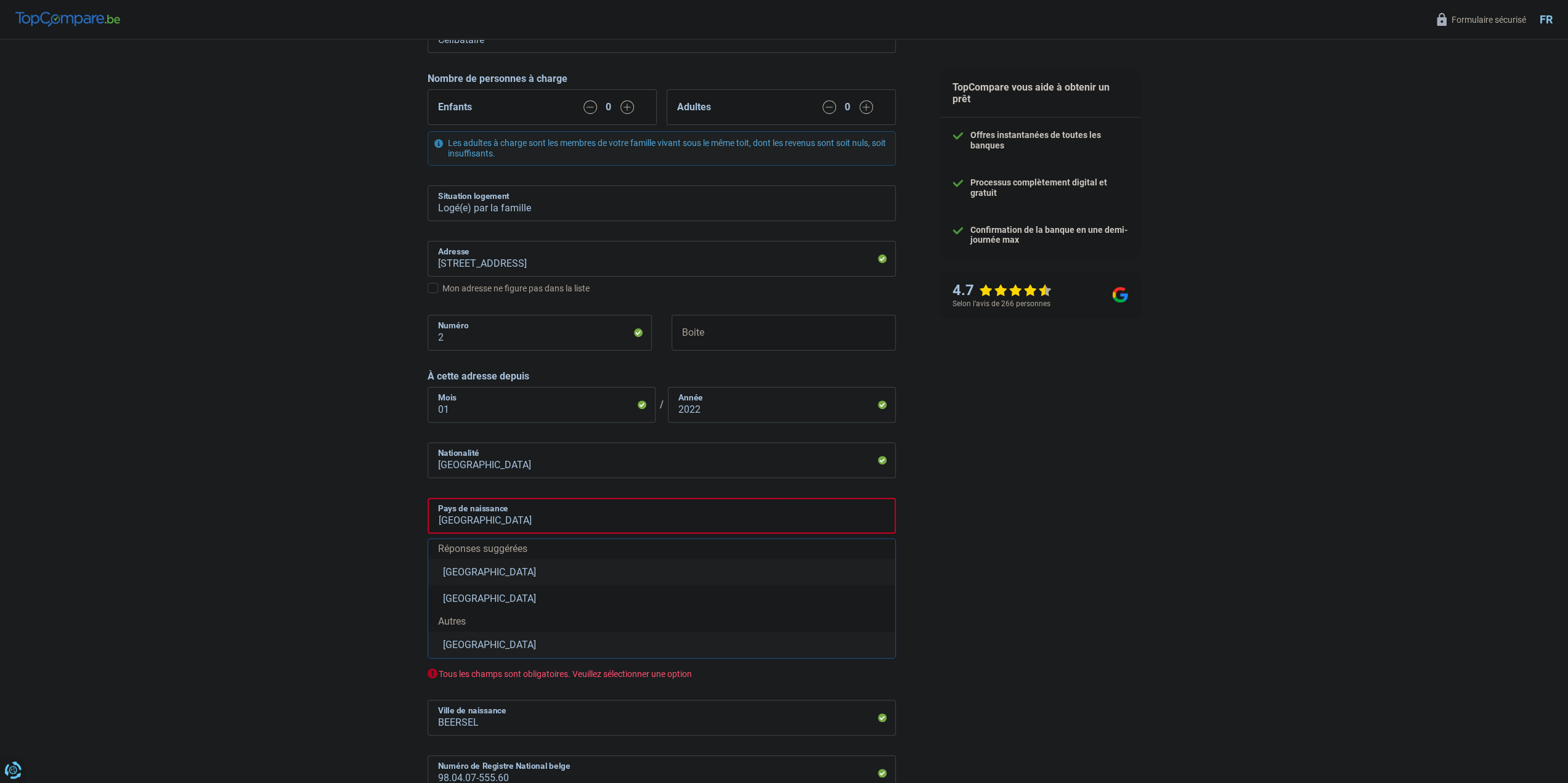
click at [470, 574] on li "Belgique" at bounding box center [662, 572] width 467 height 27
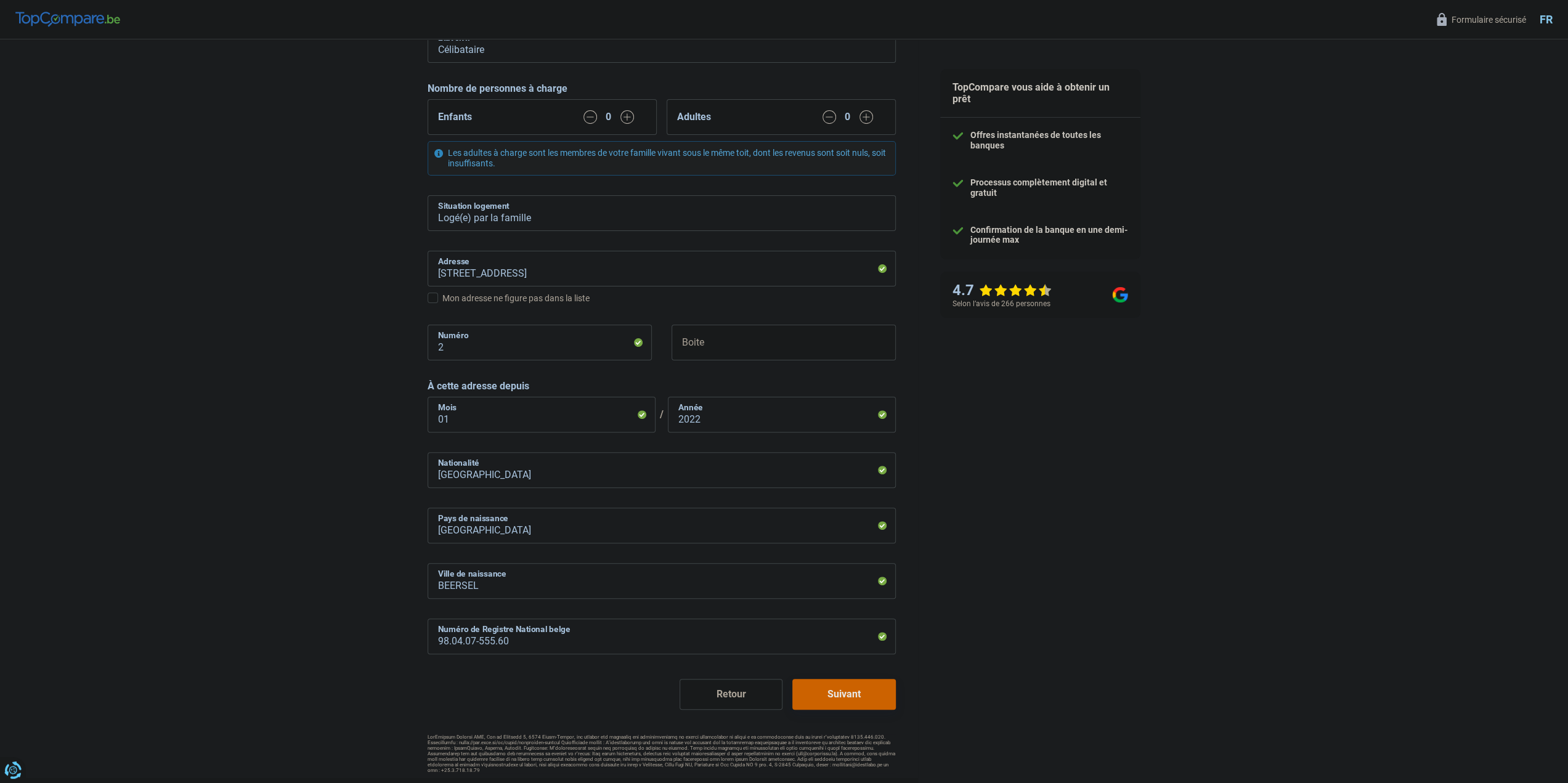
scroll to position [182, 0]
click at [844, 691] on button "Suivant" at bounding box center [843, 697] width 102 height 31
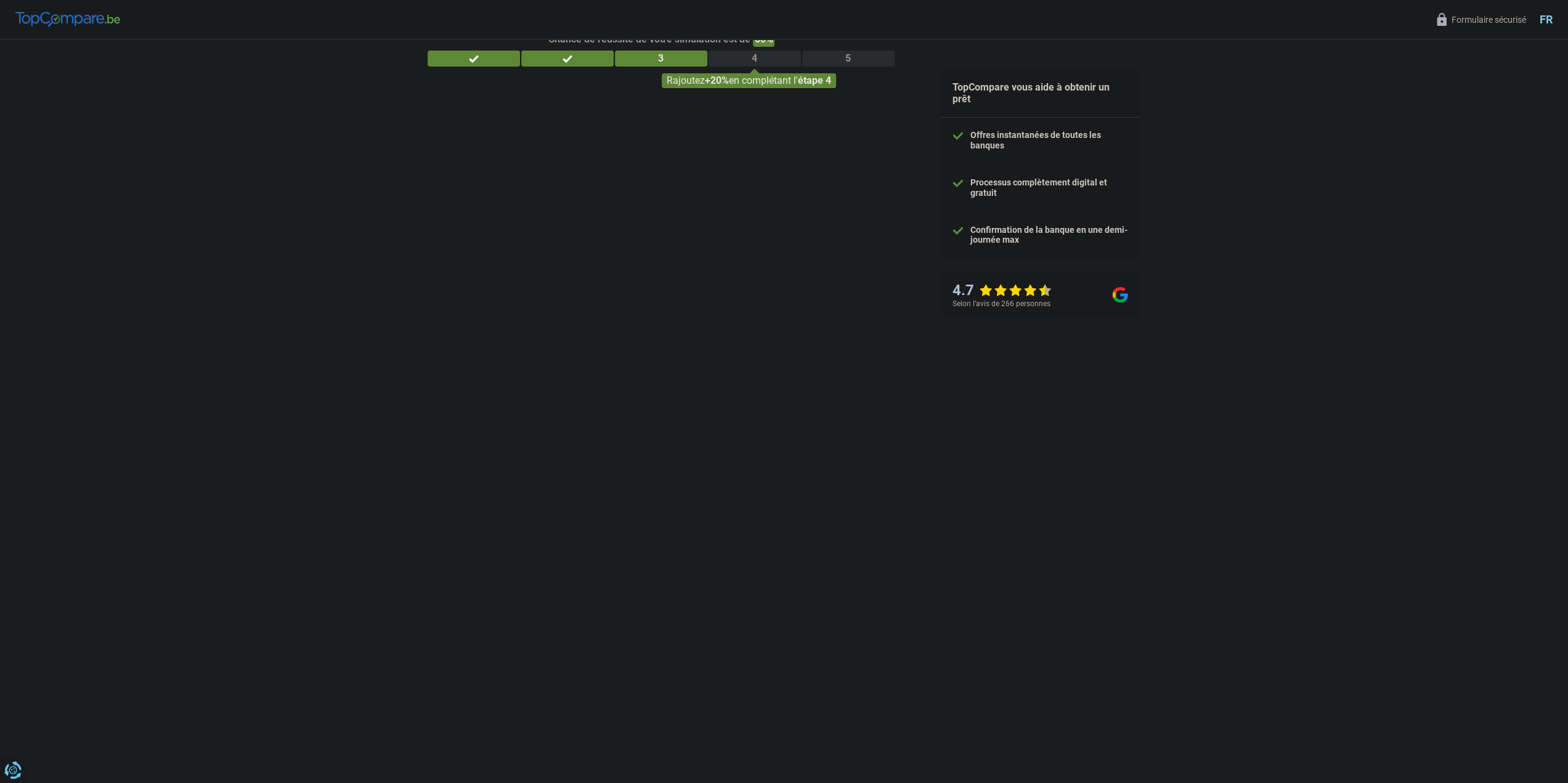
select select "unemployment"
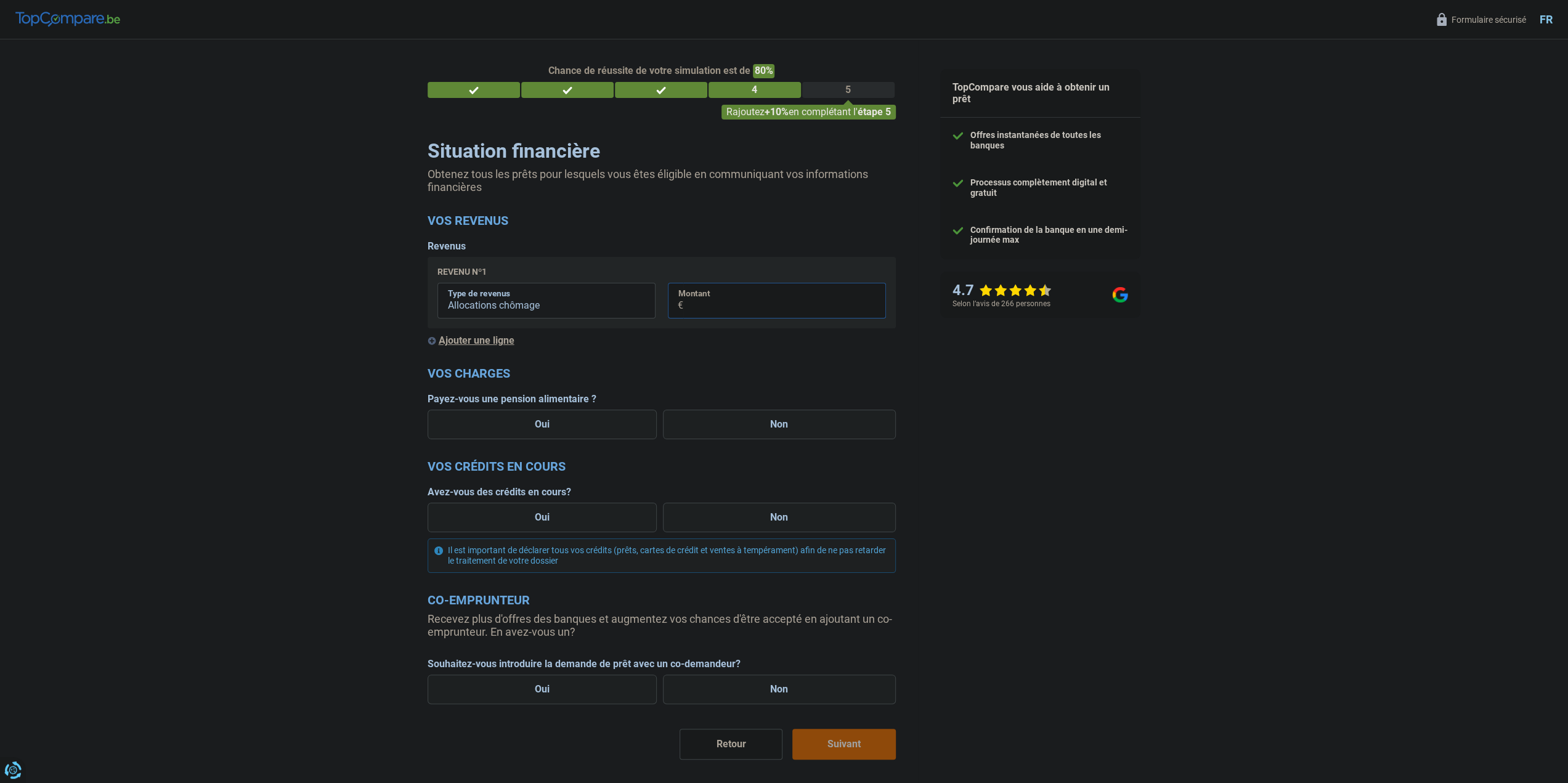
click at [739, 304] on input "Montant" at bounding box center [784, 300] width 203 height 36
click at [754, 427] on label "Non" at bounding box center [780, 425] width 233 height 30
click at [754, 427] on input "Non" at bounding box center [780, 425] width 233 height 30
radio input "true"
click at [607, 516] on label "Oui" at bounding box center [542, 518] width 230 height 30
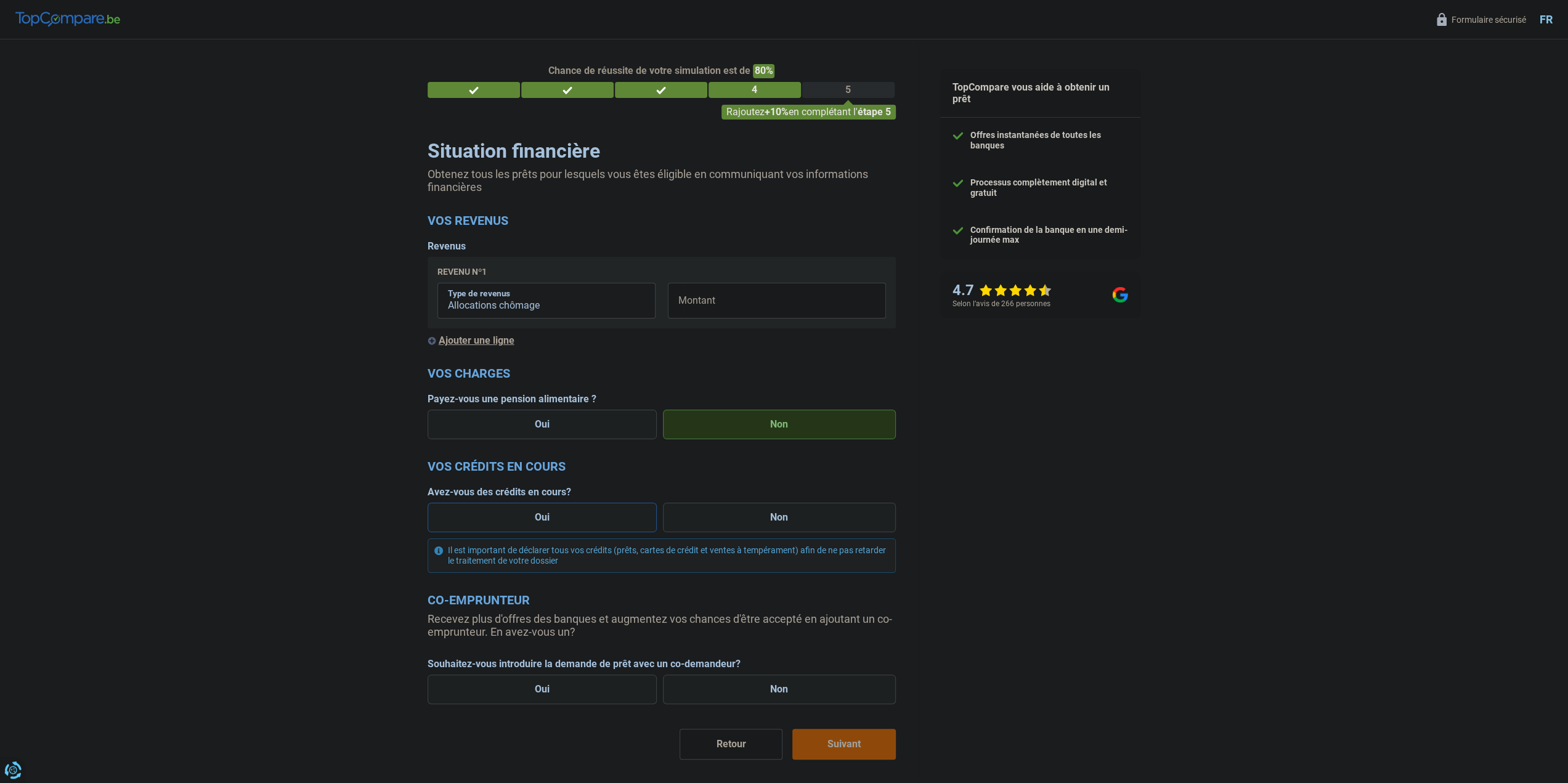
click at [607, 516] on input "Oui" at bounding box center [542, 518] width 230 height 30
radio input "true"
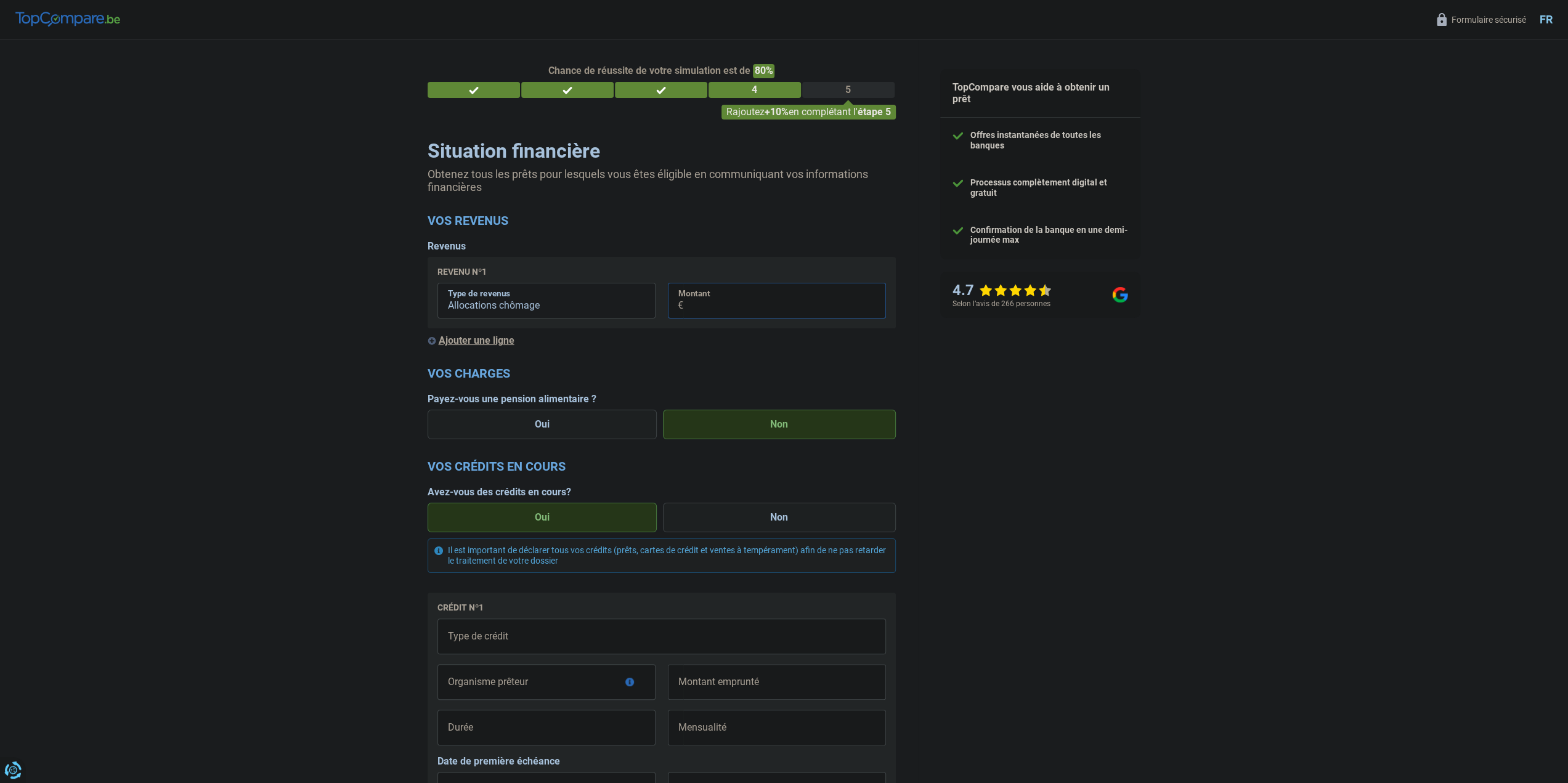
click at [751, 307] on input "Montant" at bounding box center [784, 300] width 203 height 36
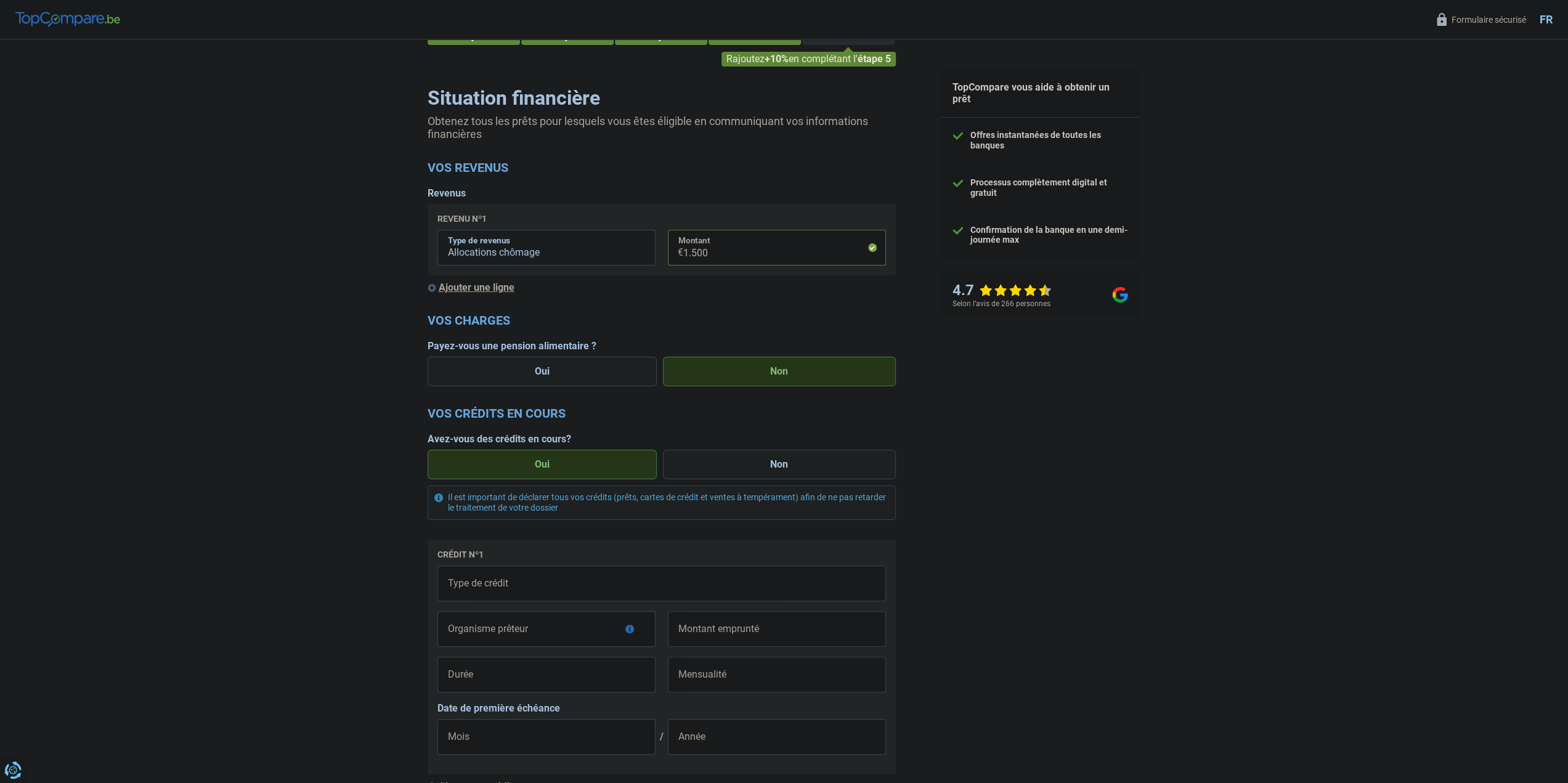
scroll to position [62, 0]
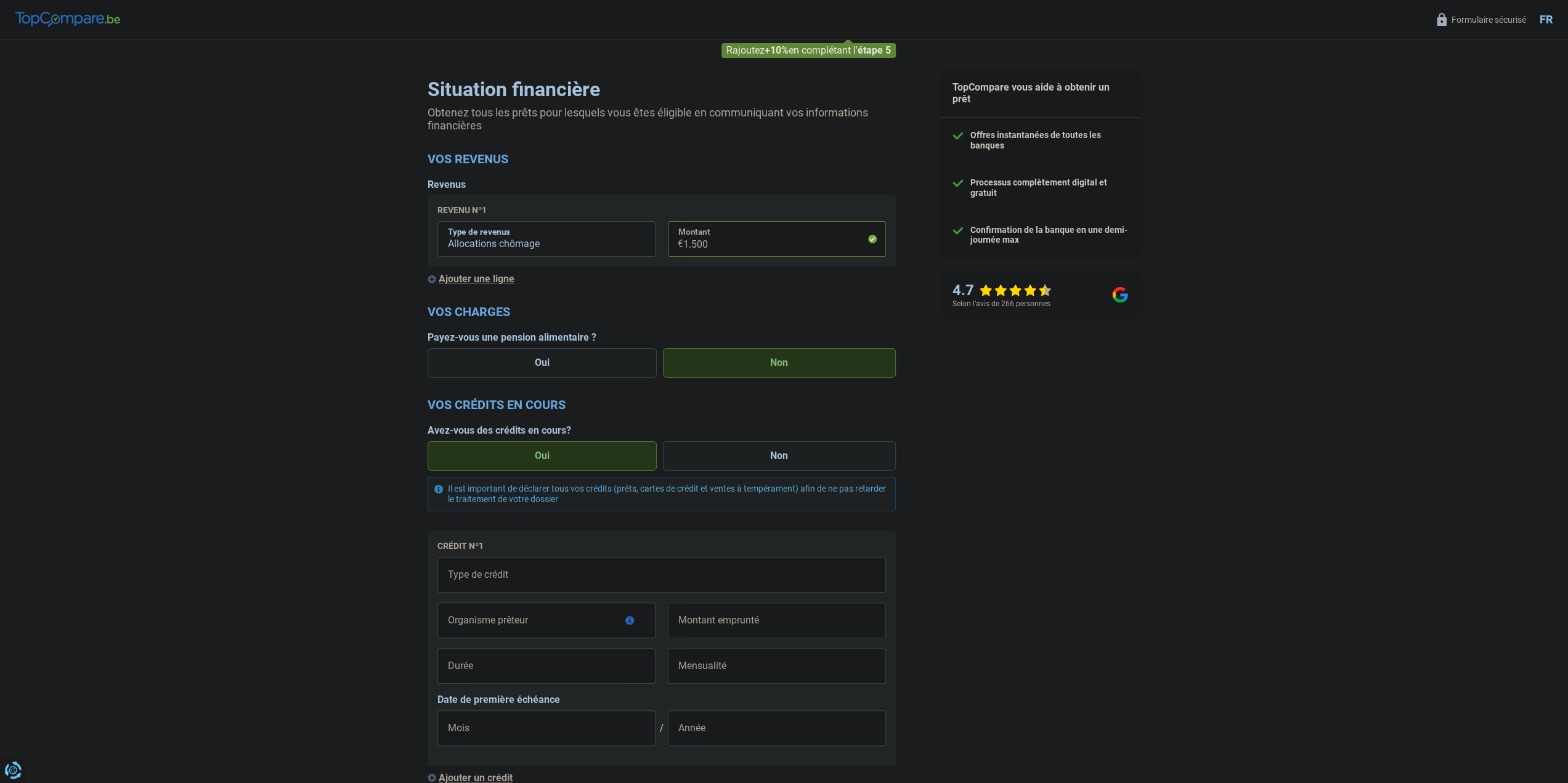
type input "1.500"
click at [634, 579] on select "Carte ou ouverture de crédit Prêt hypothécaire Vente à tempérament Prêt à tempé…" at bounding box center [661, 575] width 448 height 36
select select "carLoan"
click at [547, 628] on input "Organisme prêteur" at bounding box center [546, 621] width 218 height 36
type input "Cetelem"
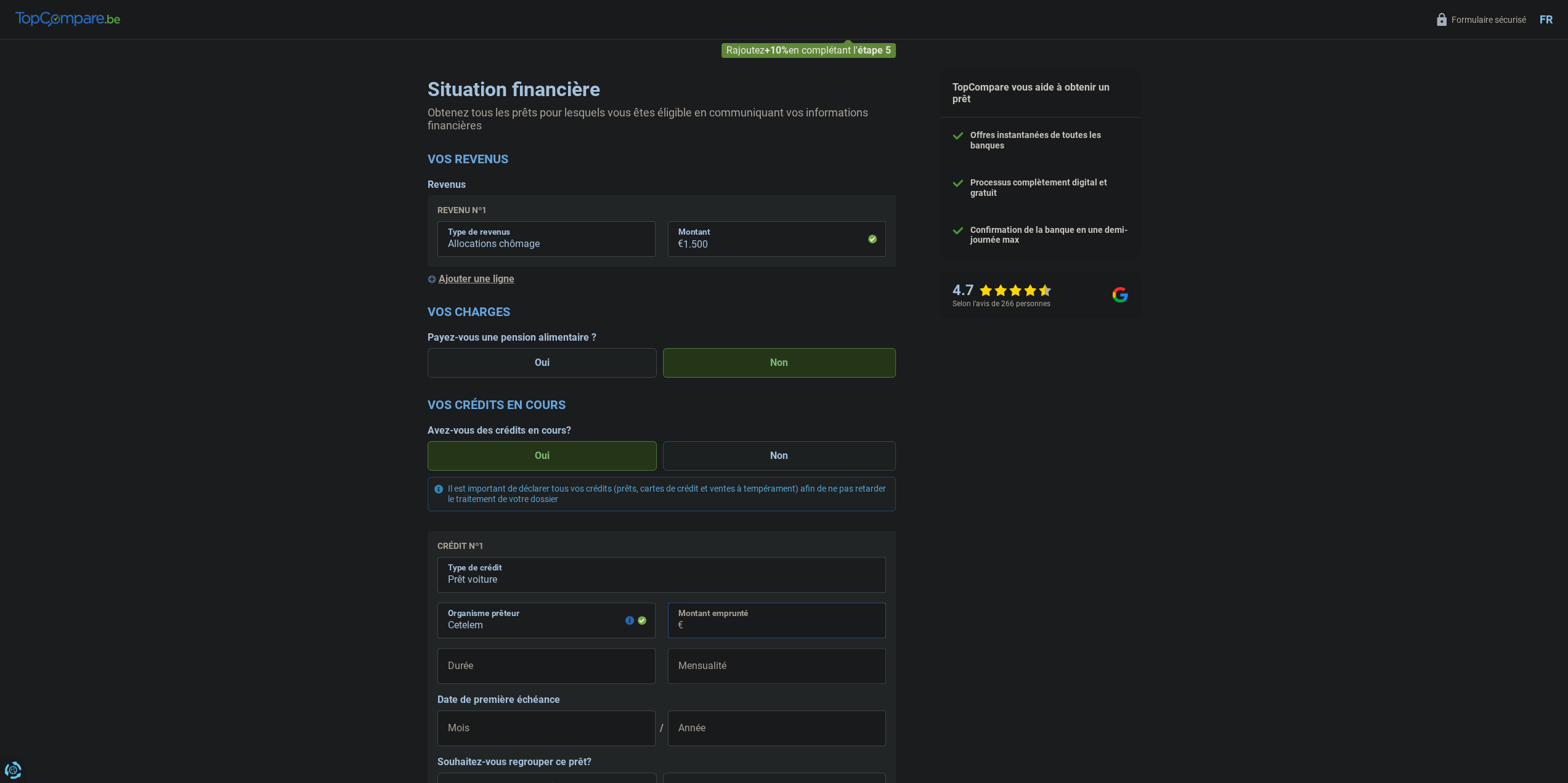
click at [753, 628] on input "Montant emprunté" at bounding box center [784, 621] width 203 height 36
type input "32.000"
click at [645, 677] on select "12 mois 18 mois 24 mois 30 mois 36 mois 42 mois 48 mois 60 mois 72 mois 84 mois…" at bounding box center [546, 667] width 218 height 36
select select "84"
click at [437, 651] on select "12 mois 18 mois 24 mois 30 mois 36 mois 42 mois 48 mois 60 mois 72 mois 84 mois…" at bounding box center [546, 667] width 218 height 36
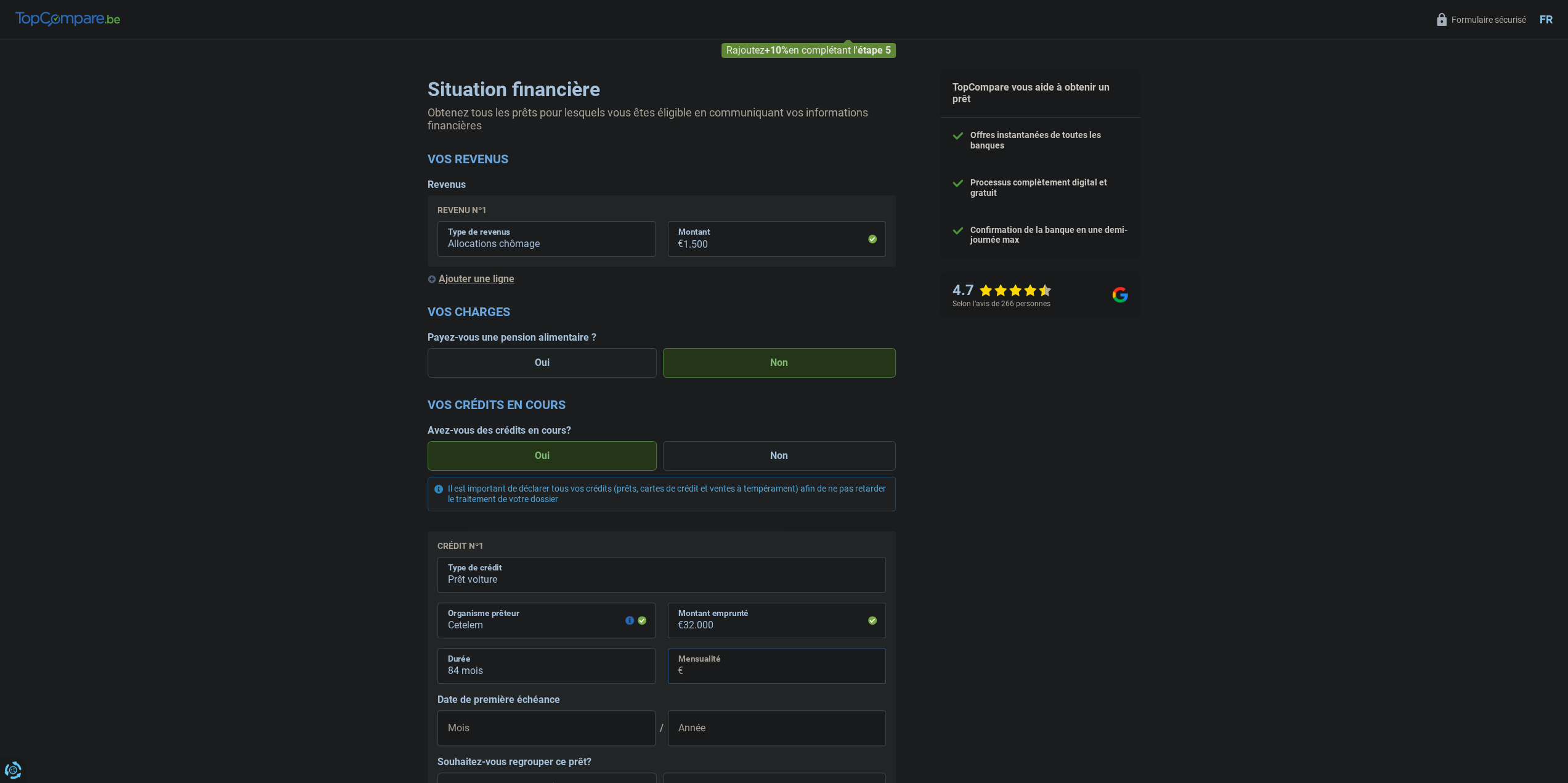
click at [756, 678] on input "Mensualité" at bounding box center [784, 667] width 203 height 36
type input "417"
click at [573, 735] on input "Mois" at bounding box center [546, 728] width 218 height 36
click at [592, 736] on input "15" at bounding box center [546, 728] width 218 height 36
type input "1"
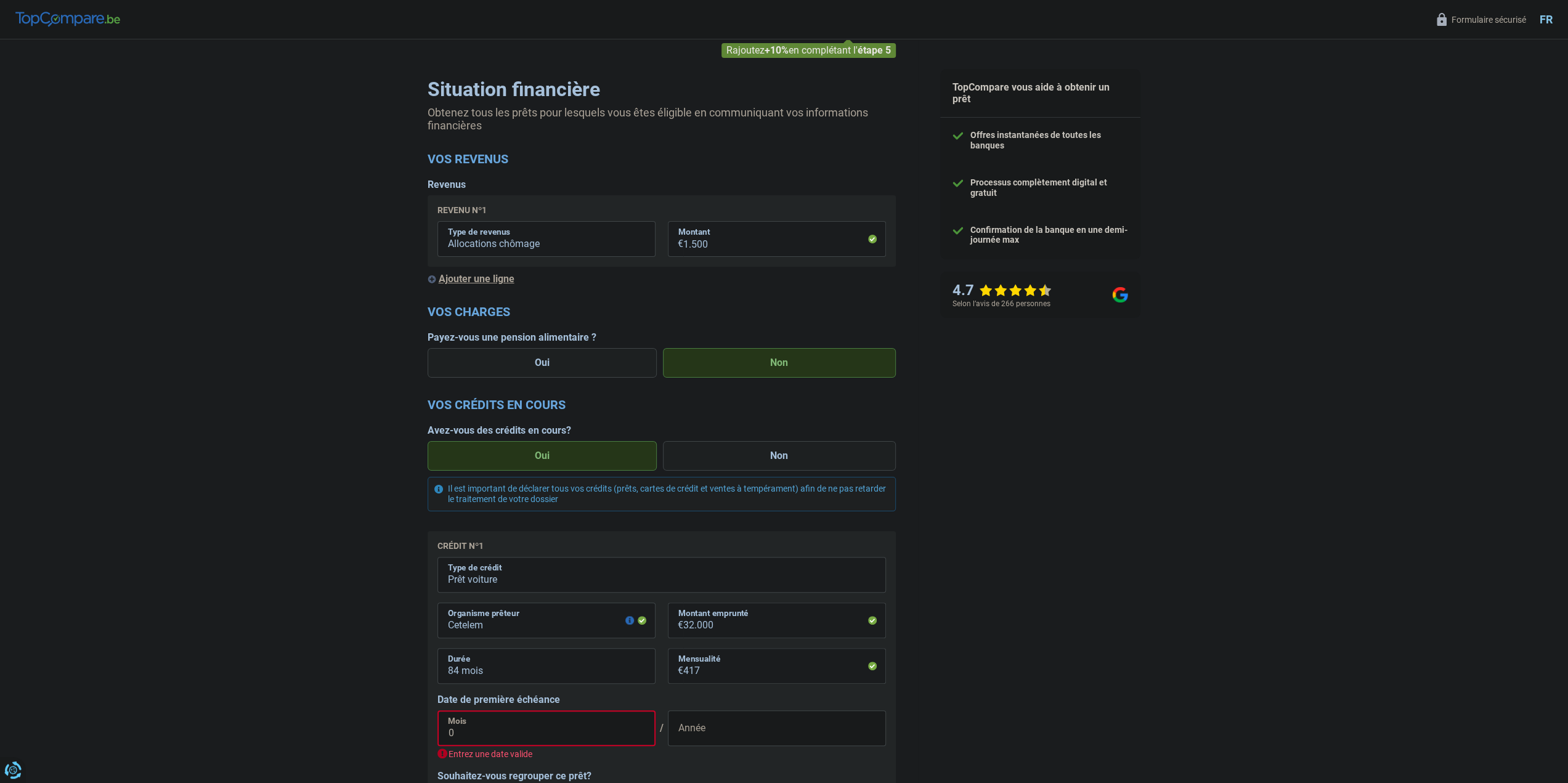
type input "06"
type input "2"
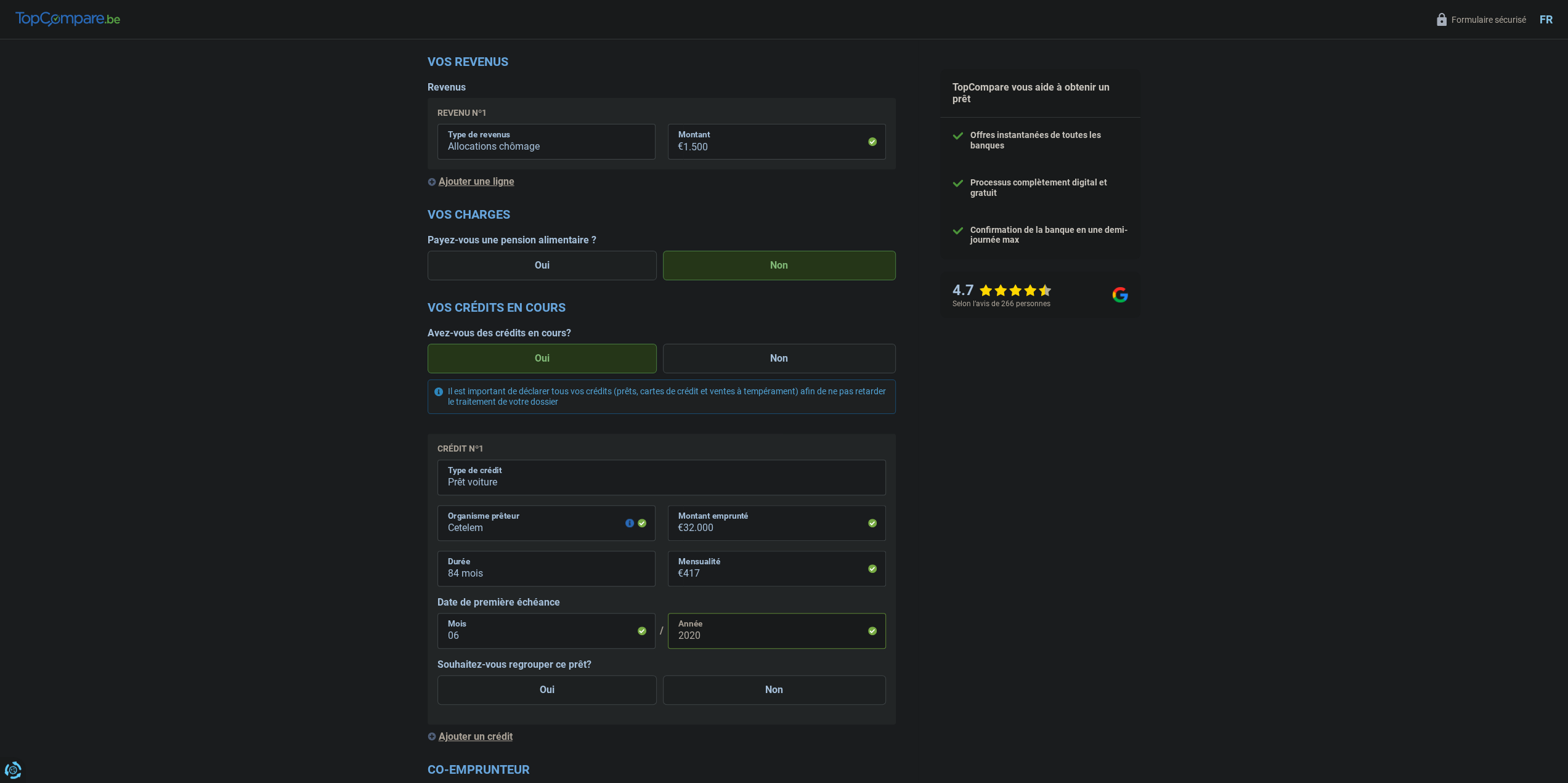
scroll to position [185, 0]
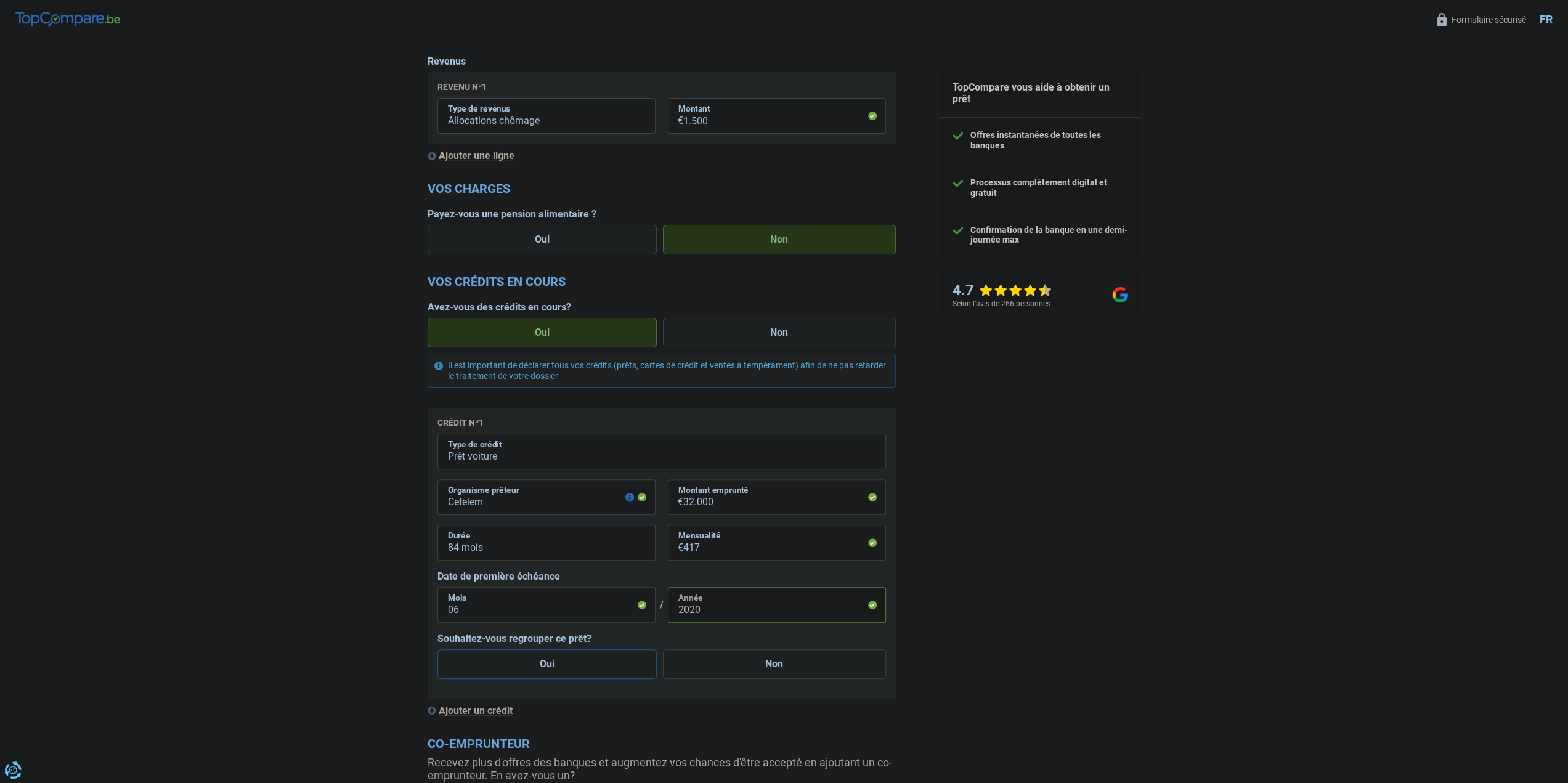
type input "2020"
click at [614, 667] on label "Oui" at bounding box center [547, 665] width 220 height 30
click at [614, 667] on input "Oui" at bounding box center [547, 665] width 220 height 30
radio input "true"
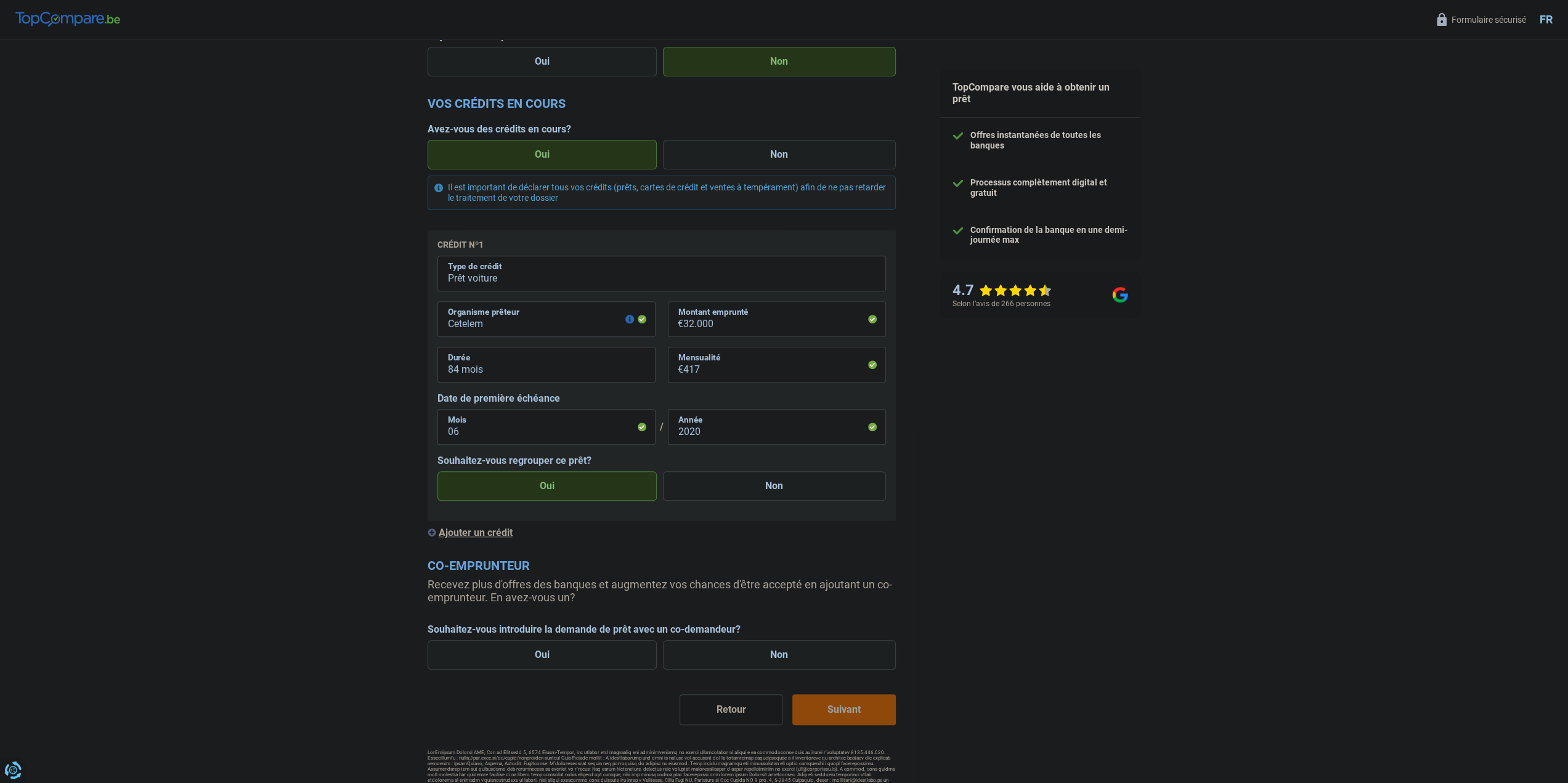
scroll to position [370, 0]
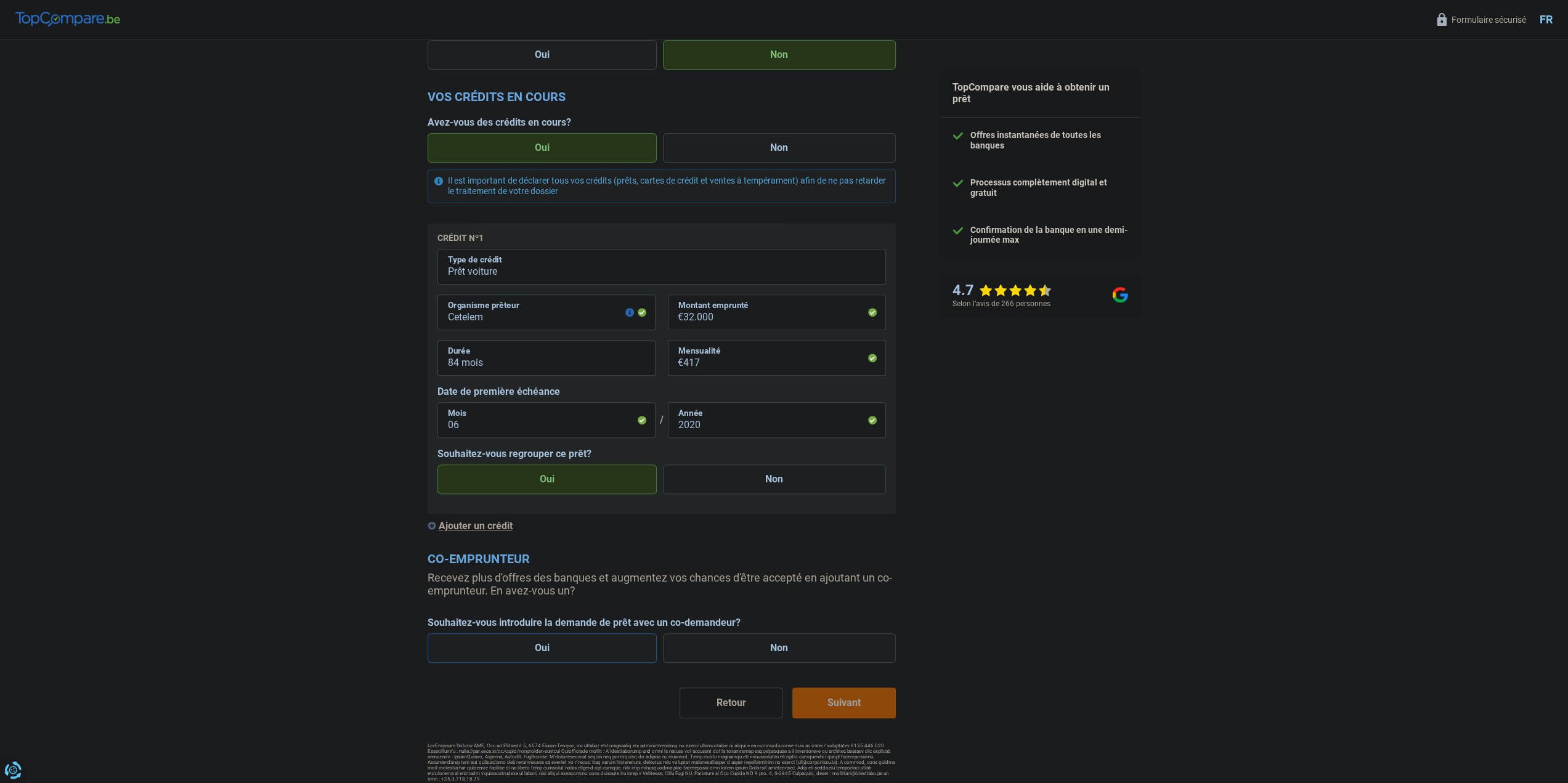
click at [584, 651] on label "Oui" at bounding box center [542, 649] width 230 height 30
click at [584, 651] on input "Oui" at bounding box center [542, 649] width 230 height 30
radio input "true"
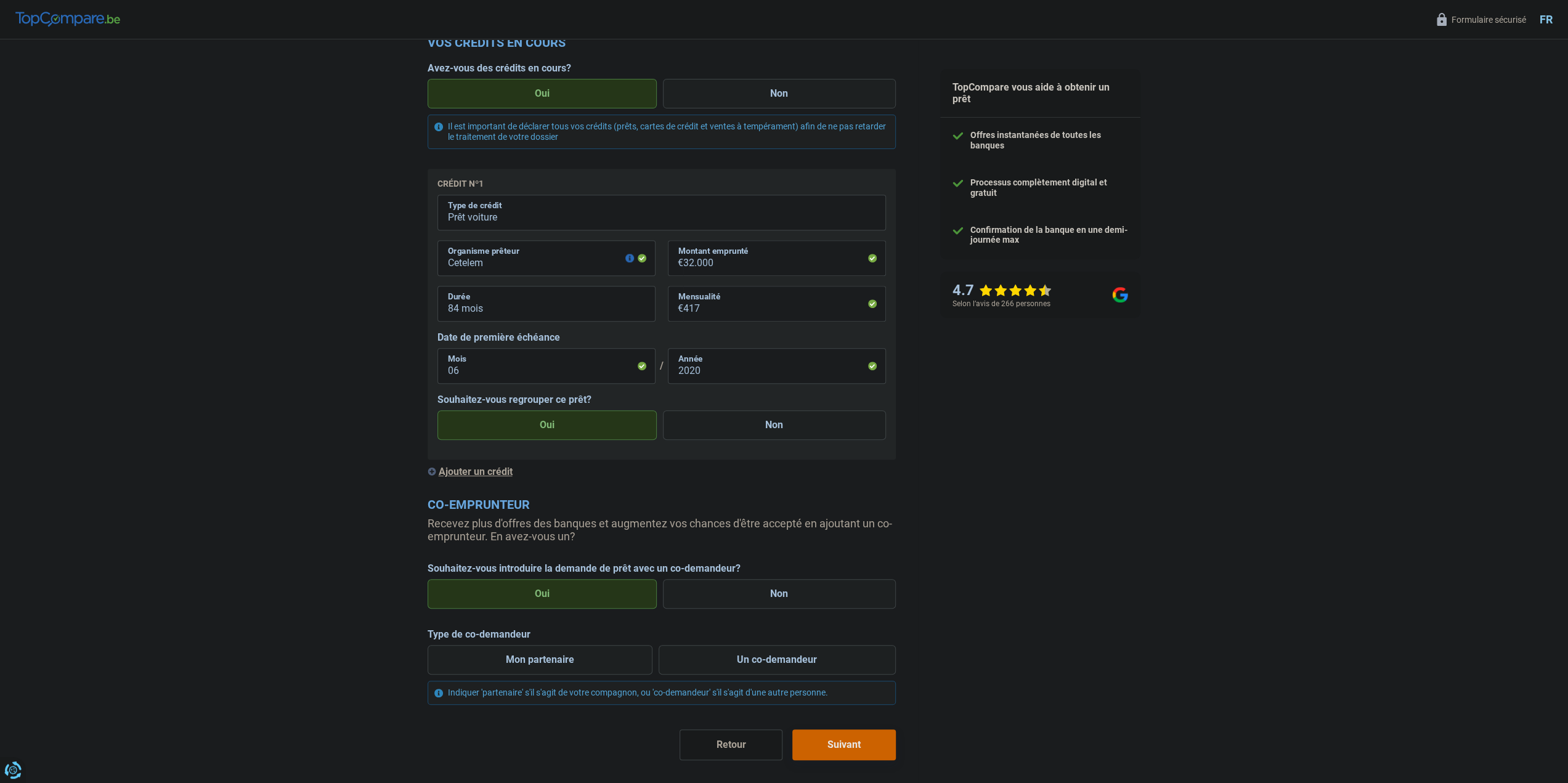
scroll to position [432, 0]
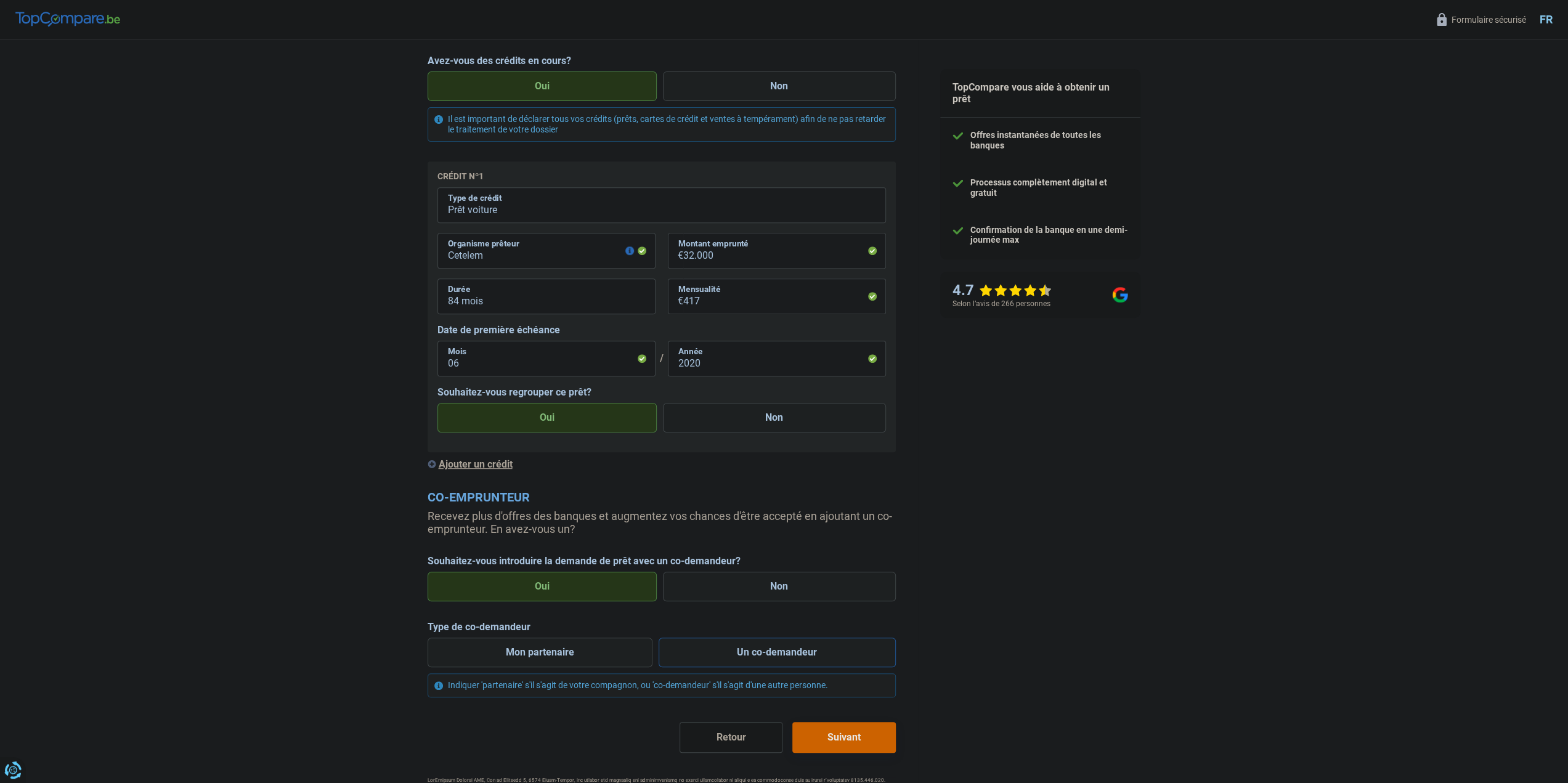
click at [720, 657] on label "Un co-demandeur" at bounding box center [777, 653] width 238 height 30
click at [720, 657] on input "Un co-demandeur" at bounding box center [777, 653] width 238 height 30
radio input "true"
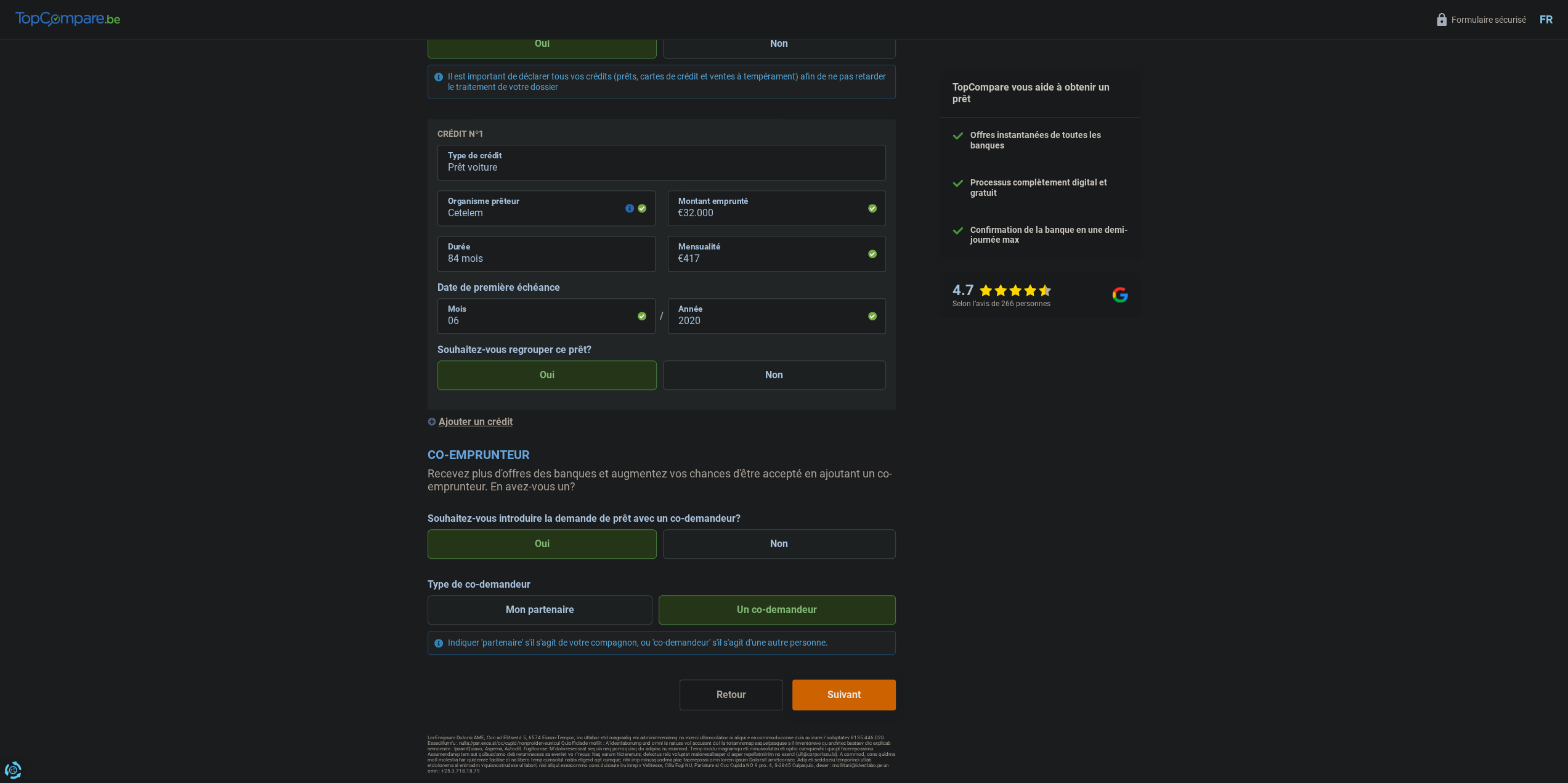
click at [824, 694] on button "Suivant" at bounding box center [843, 694] width 102 height 31
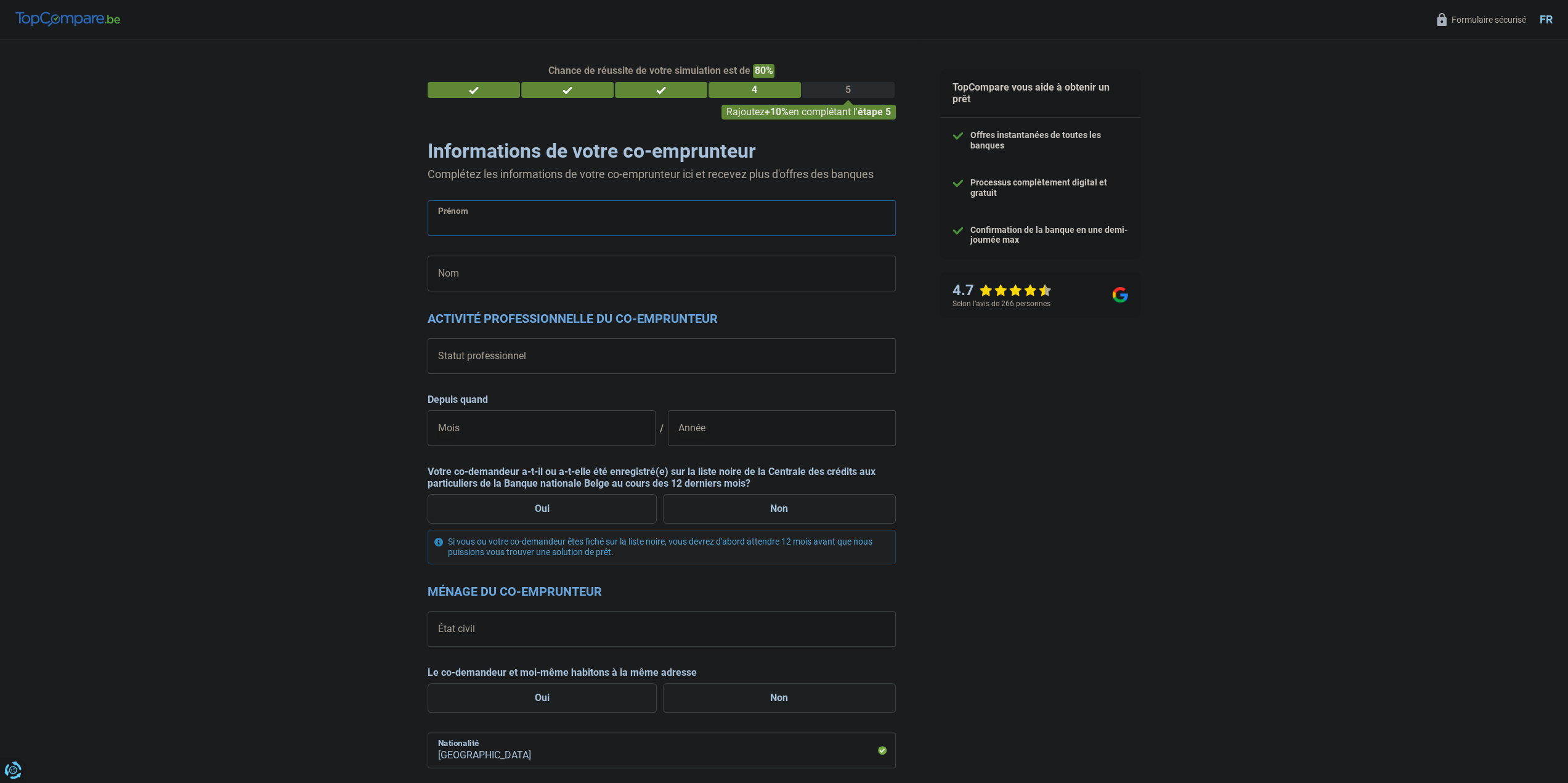
click at [658, 219] on input "Prénom" at bounding box center [661, 218] width 468 height 36
type input "Adrien"
type input "Cacopardo"
type input "Belgique"
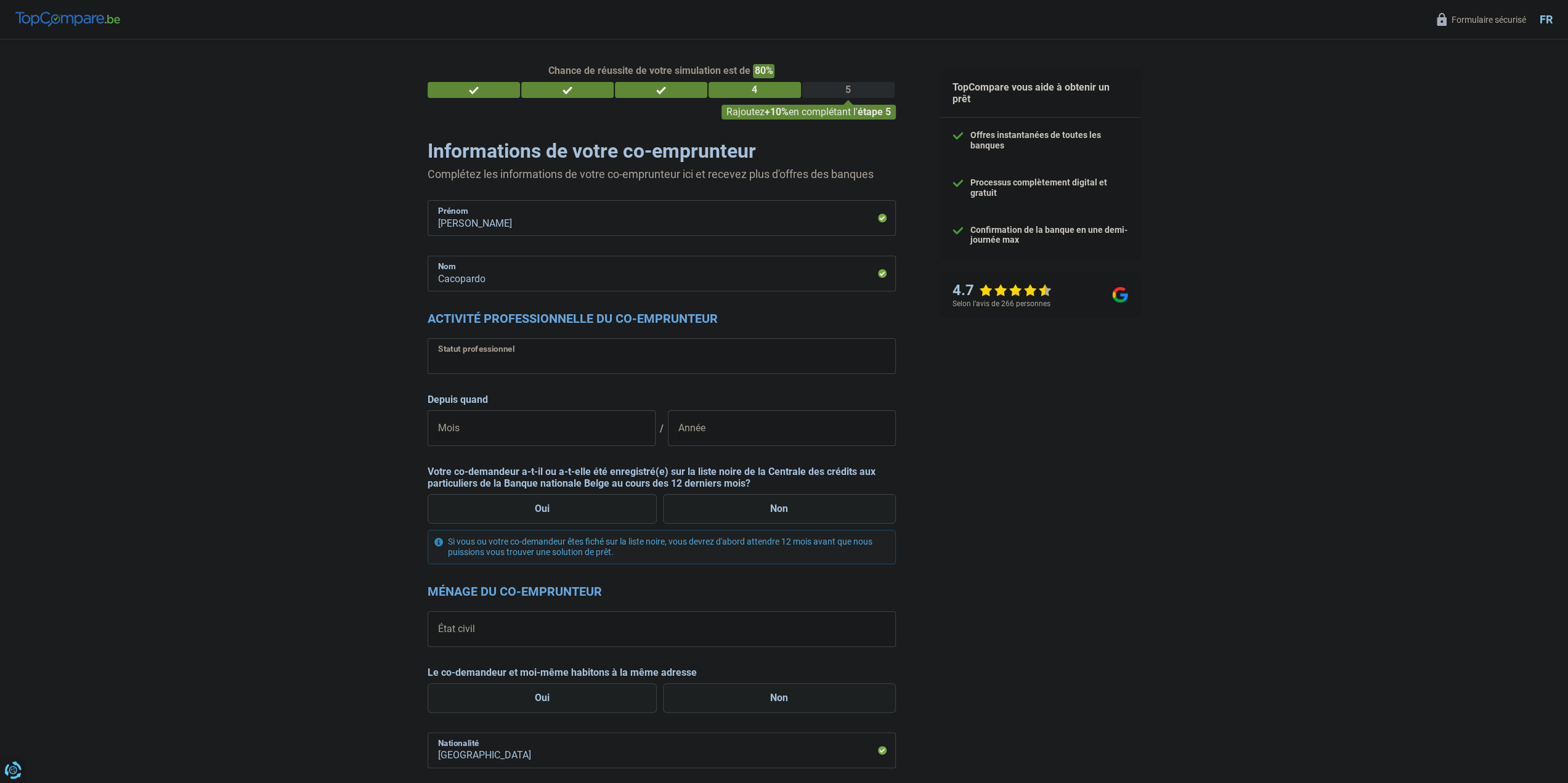
click at [851, 364] on select "Ouvrier Employé privé Employé public Invalide Indépendant Pensionné Chômeur Mut…" at bounding box center [661, 356] width 468 height 36
select select "mutuality"
click at [428, 339] on select "Ouvrier Employé privé Employé public Invalide Indépendant Pensionné Chômeur Mut…" at bounding box center [661, 356] width 468 height 36
select select "mutualityIndemnity"
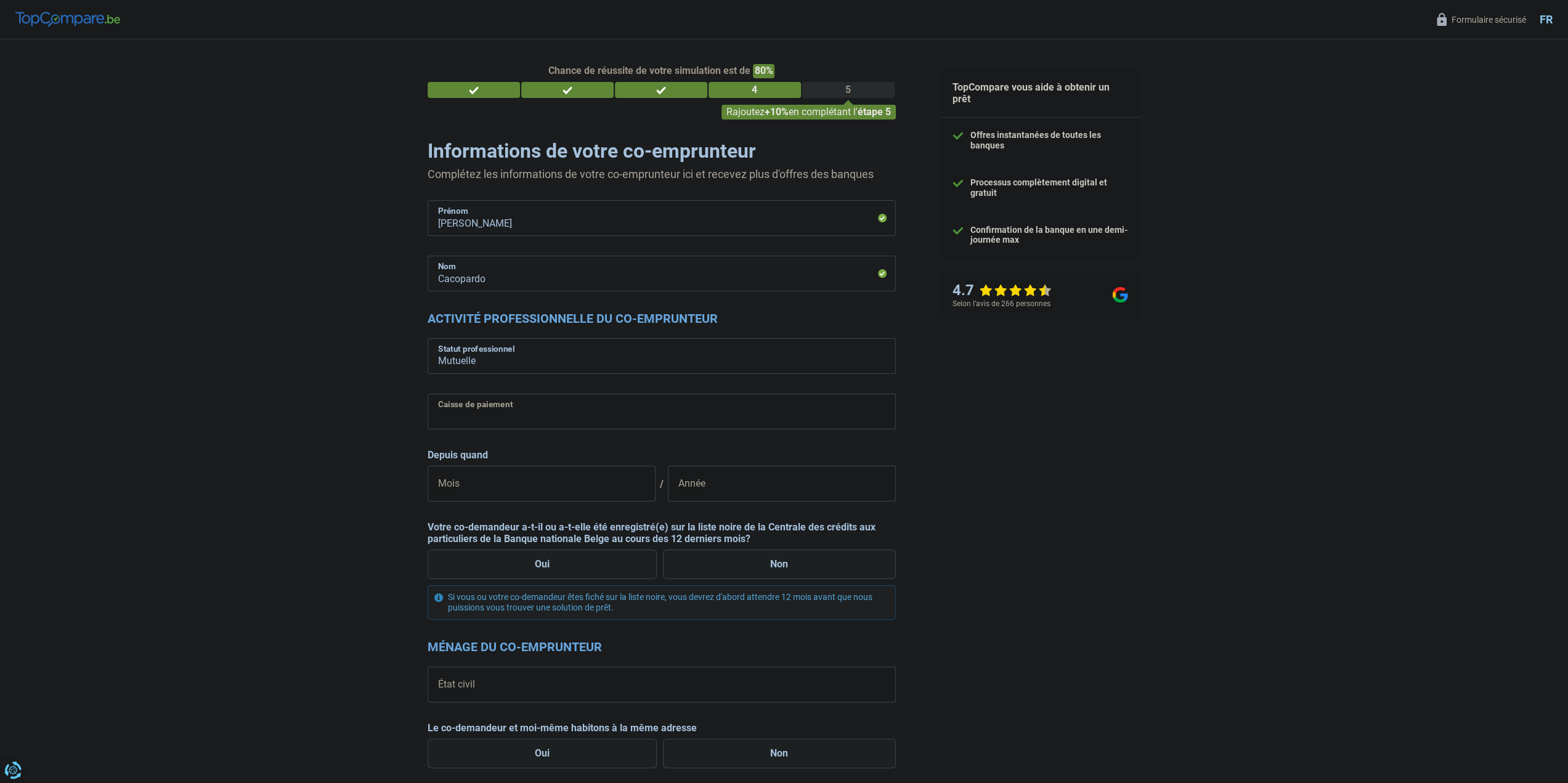
click at [516, 419] on select "Mutualité Chrétienne Mutualité Socialiste (Solidaris) SPF Sécurité Sociale Unio…" at bounding box center [661, 412] width 468 height 36
select select "solidaris"
click at [428, 395] on select "Mutualité Chrétienne Mutualité Socialiste (Solidaris) SPF Sécurité Sociale Unio…" at bounding box center [661, 412] width 468 height 36
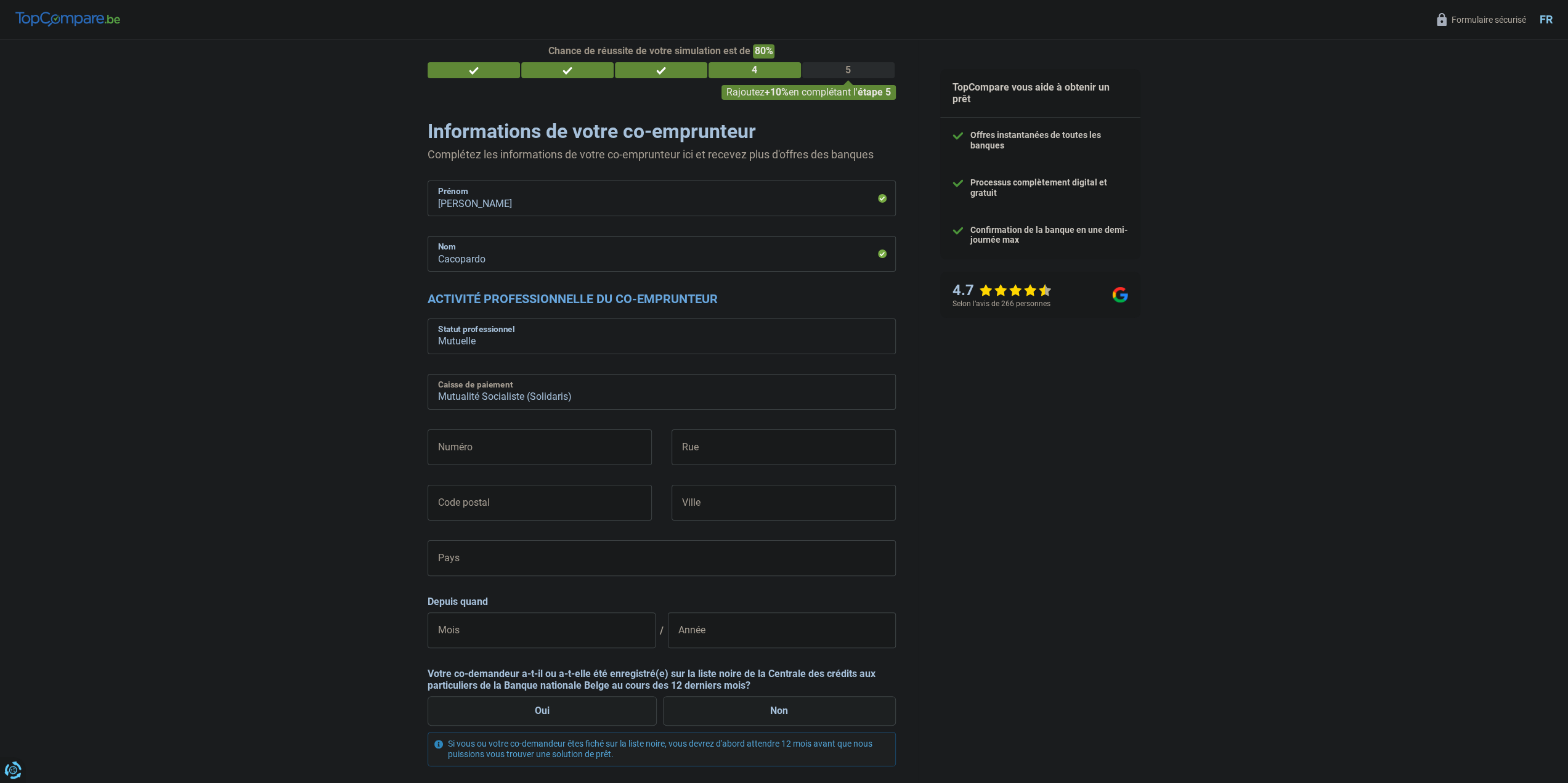
scroll to position [62, 0]
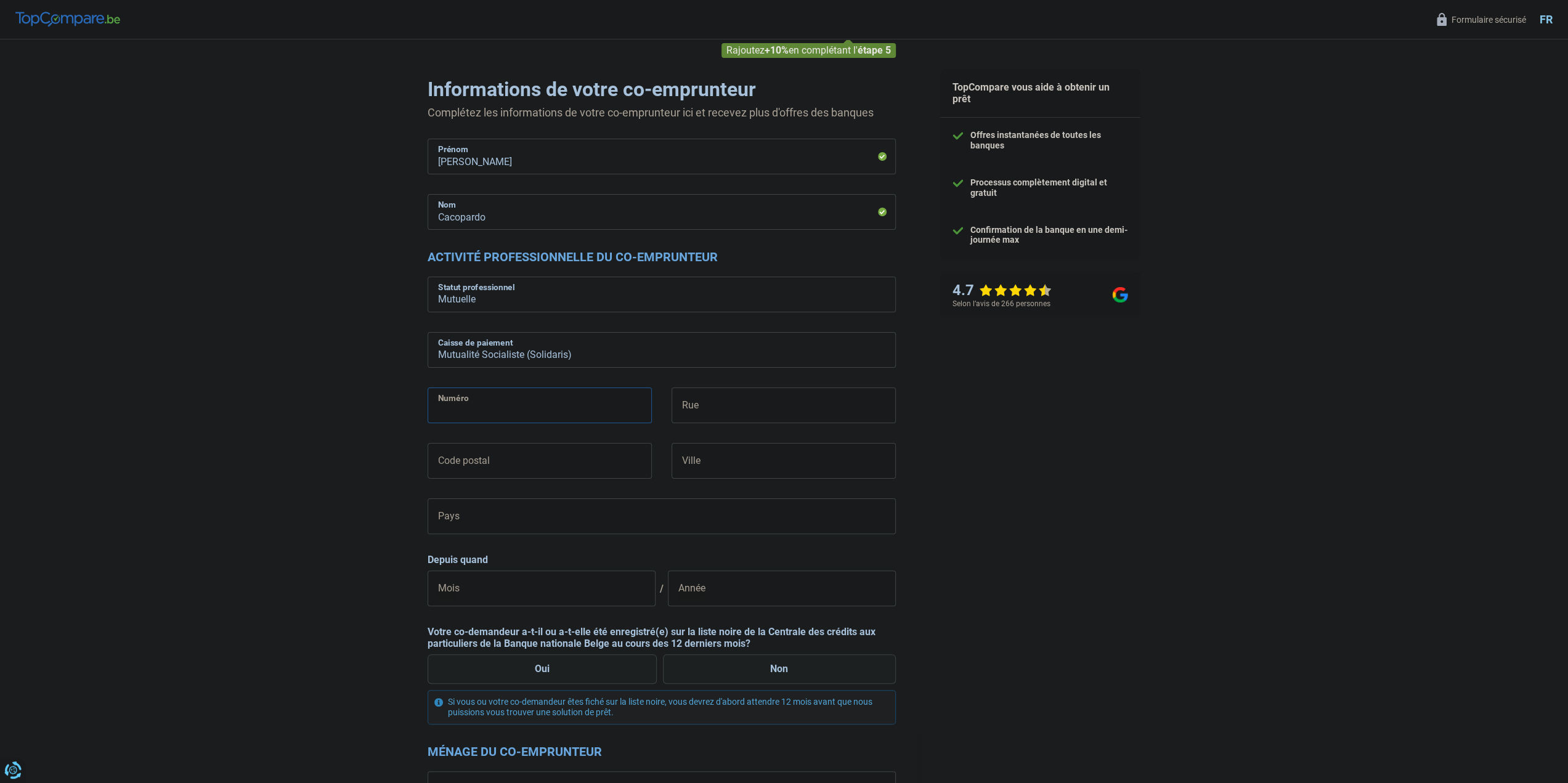
click at [545, 409] on input "Numéro" at bounding box center [540, 406] width 225 height 36
type input "pas sonette, appelez svp"
type input "Kerkveldstraat 2, Beersel"
type input "1650"
type input "Beersel"
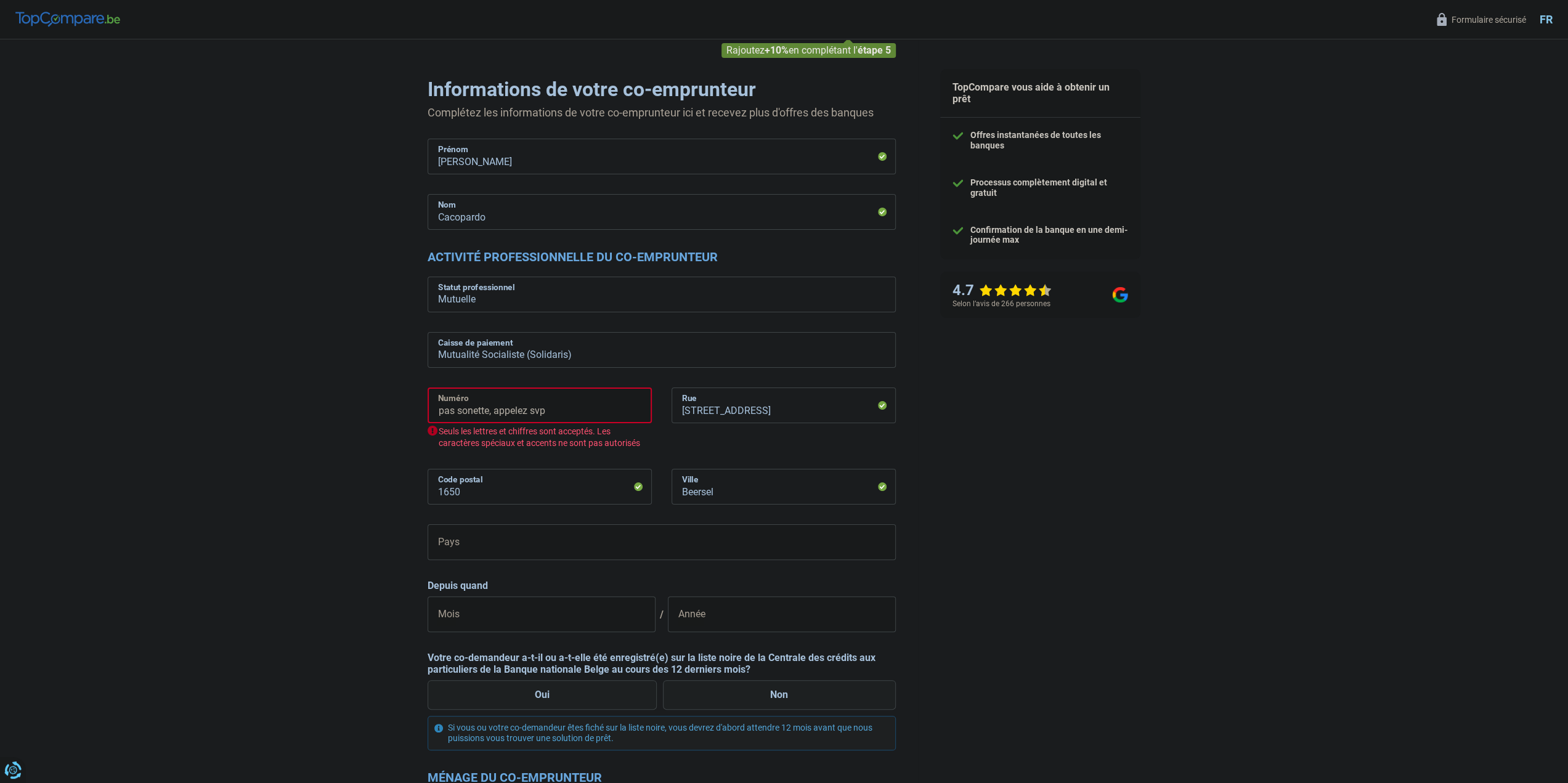
click at [561, 422] on input "pas sonette, appelez svp" at bounding box center [540, 406] width 225 height 36
click at [576, 419] on input "pas sonette, appelez svp" at bounding box center [540, 406] width 225 height 36
type input "2"
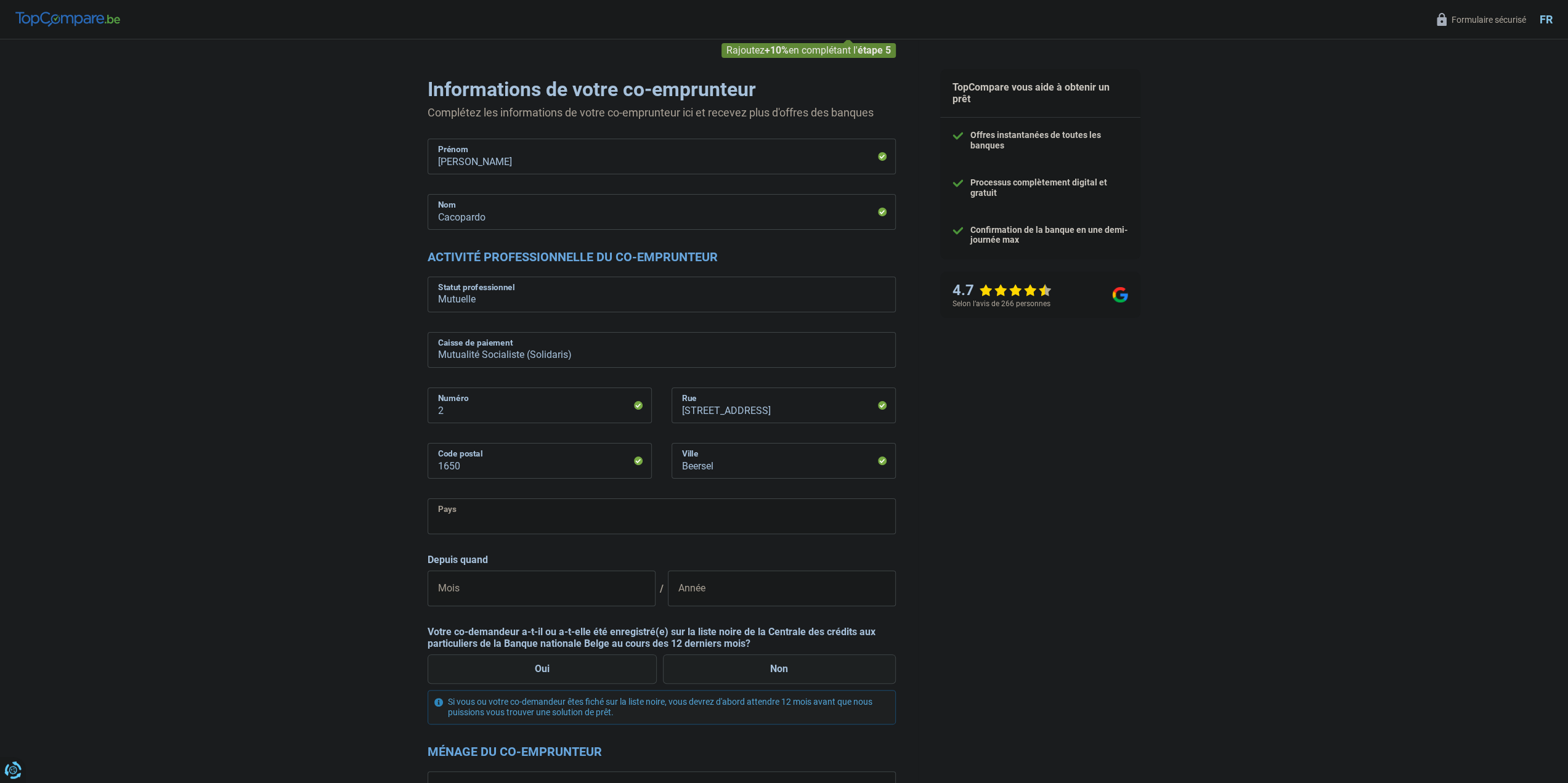
click at [490, 521] on select "Belgique Luxembourg Veuillez sélectionner une option" at bounding box center [661, 516] width 468 height 36
select select "BE"
click at [428, 499] on select "Belgique Luxembourg Veuillez sélectionner une option" at bounding box center [661, 516] width 468 height 36
click at [496, 582] on input "Mois" at bounding box center [541, 589] width 228 height 36
type input "05"
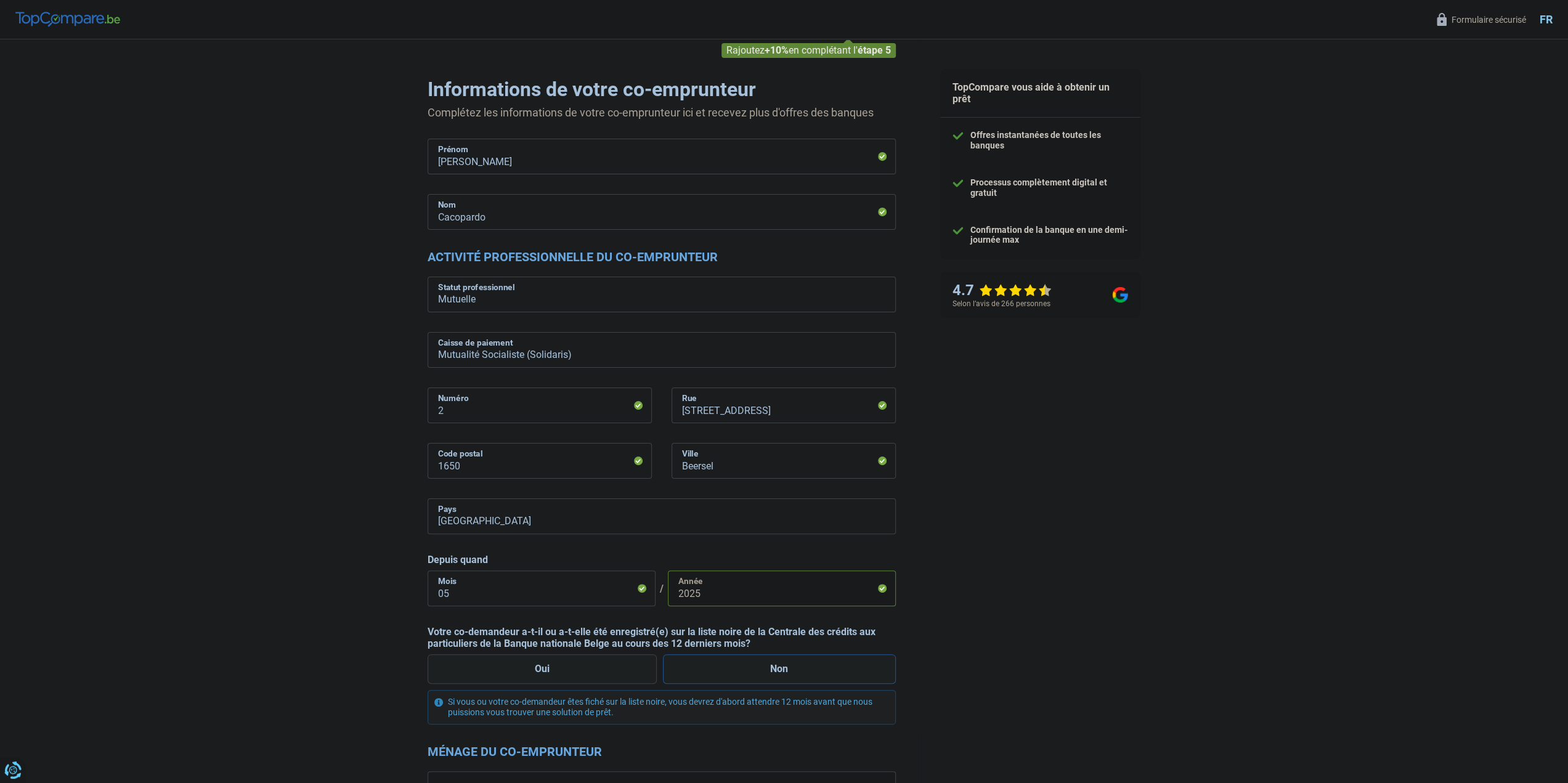
type input "2025"
click at [757, 656] on label "Non" at bounding box center [780, 670] width 233 height 30
click at [757, 656] on input "Non" at bounding box center [780, 670] width 233 height 30
radio input "true"
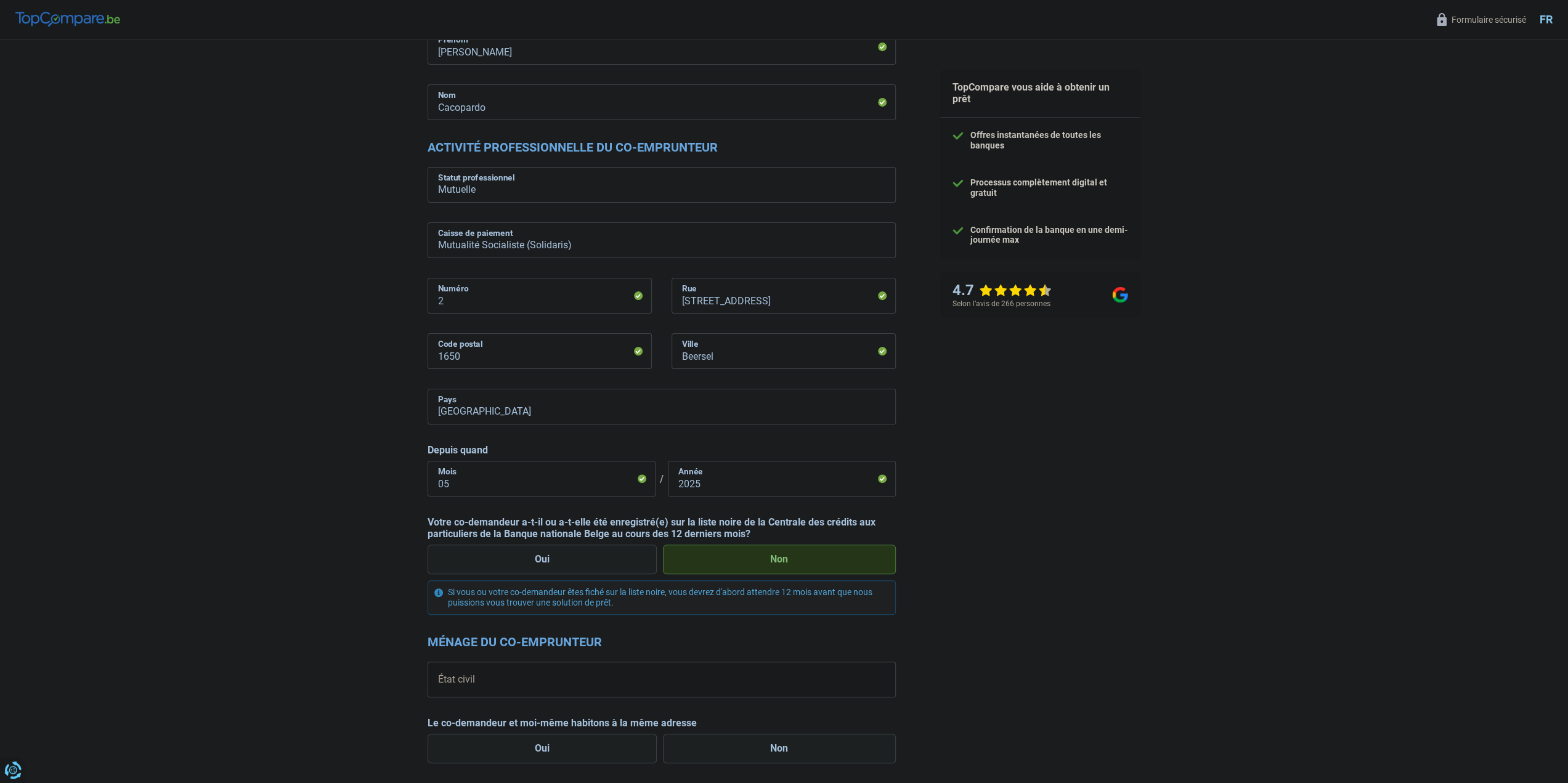
scroll to position [185, 0]
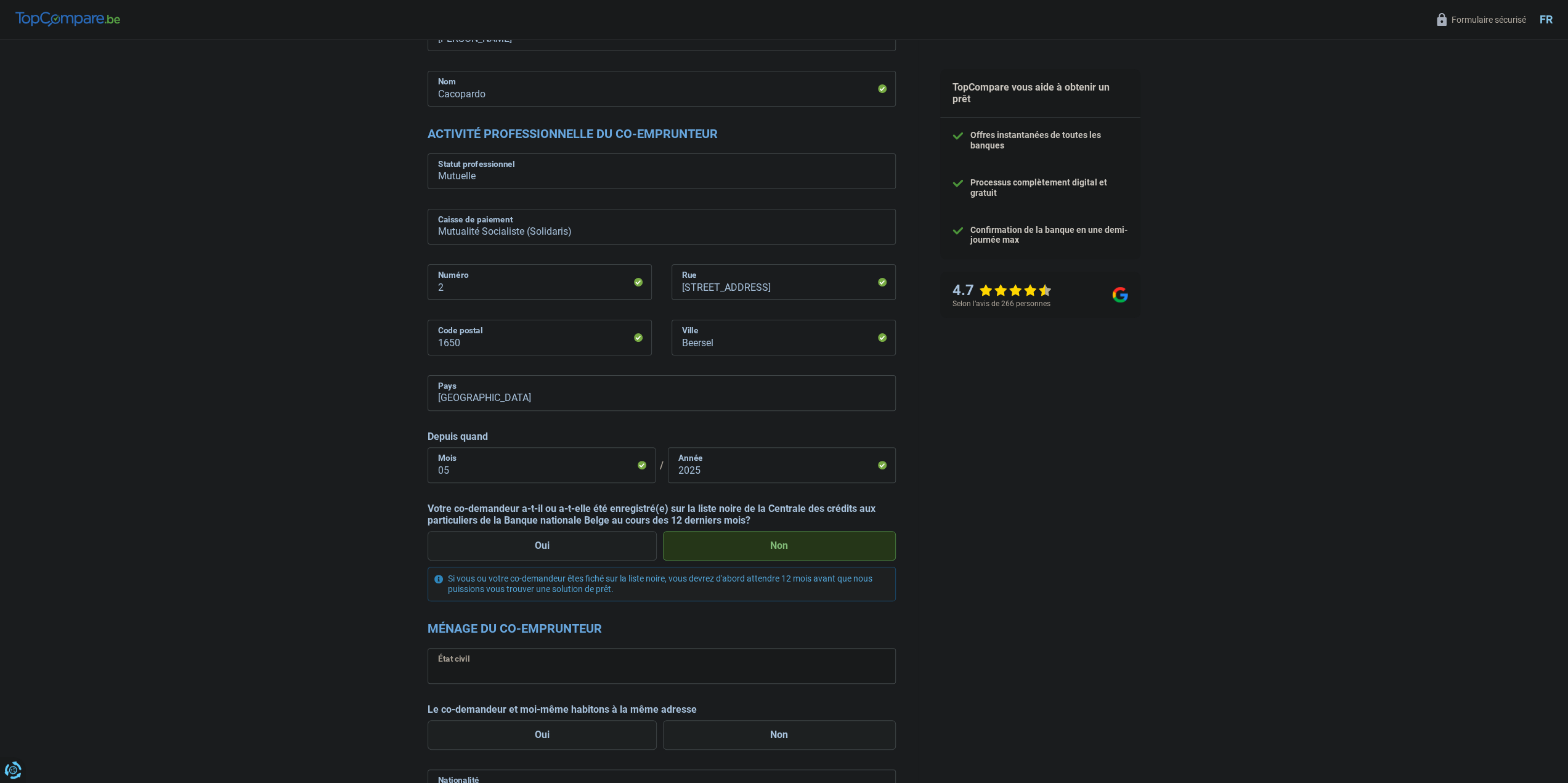
click at [680, 656] on select "Célibataire Marié(e) Cohabitant(e) légal(e) Divorcé(e) Veuf(ve) Séparé (de fait…" at bounding box center [661, 667] width 468 height 36
select select "cohabitation"
click at [428, 649] on select "Célibataire Marié(e) Cohabitant(e) légal(e) Divorcé(e) Veuf(ve) Séparé (de fait…" at bounding box center [661, 667] width 468 height 36
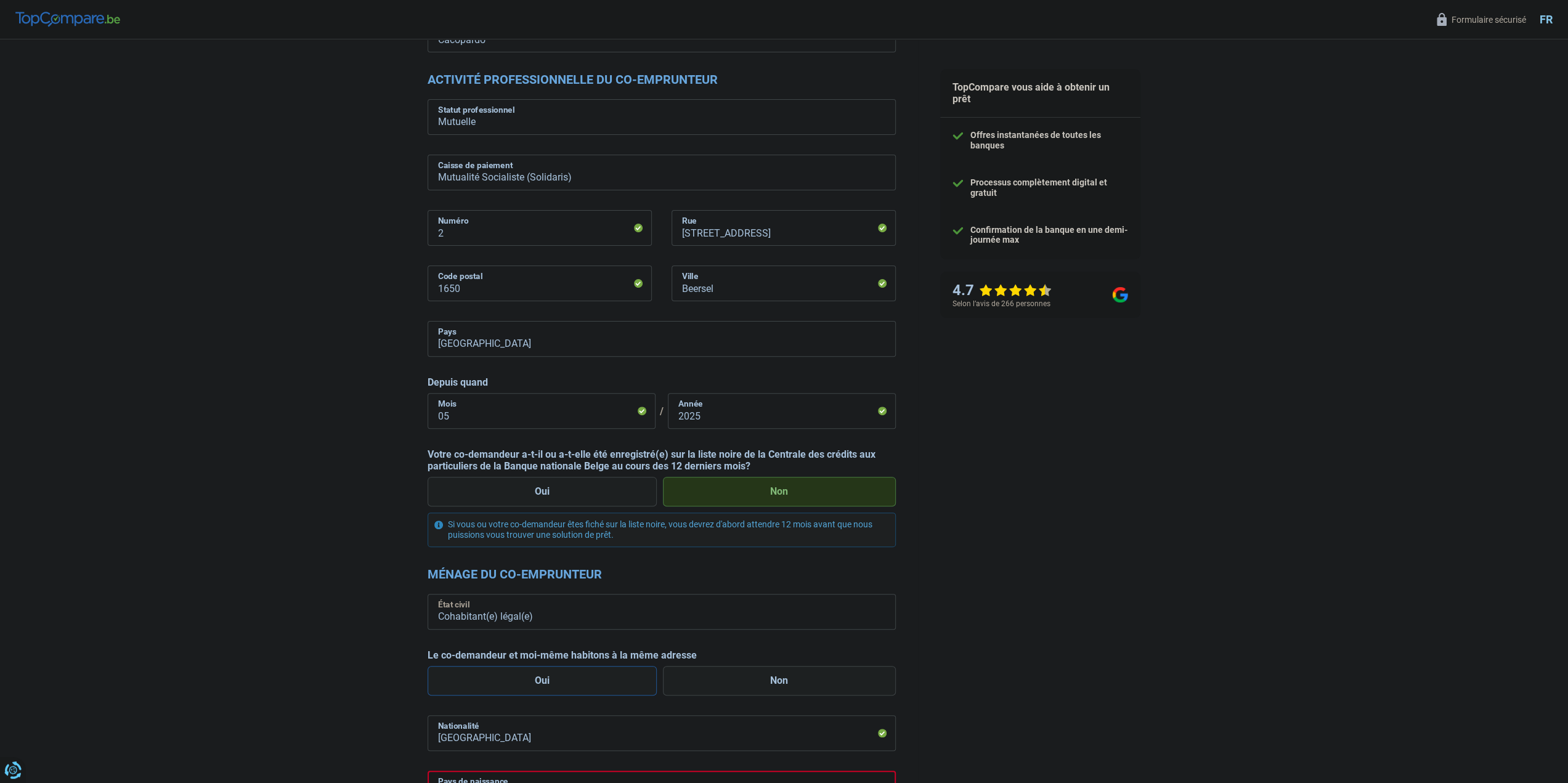
scroll to position [247, 0]
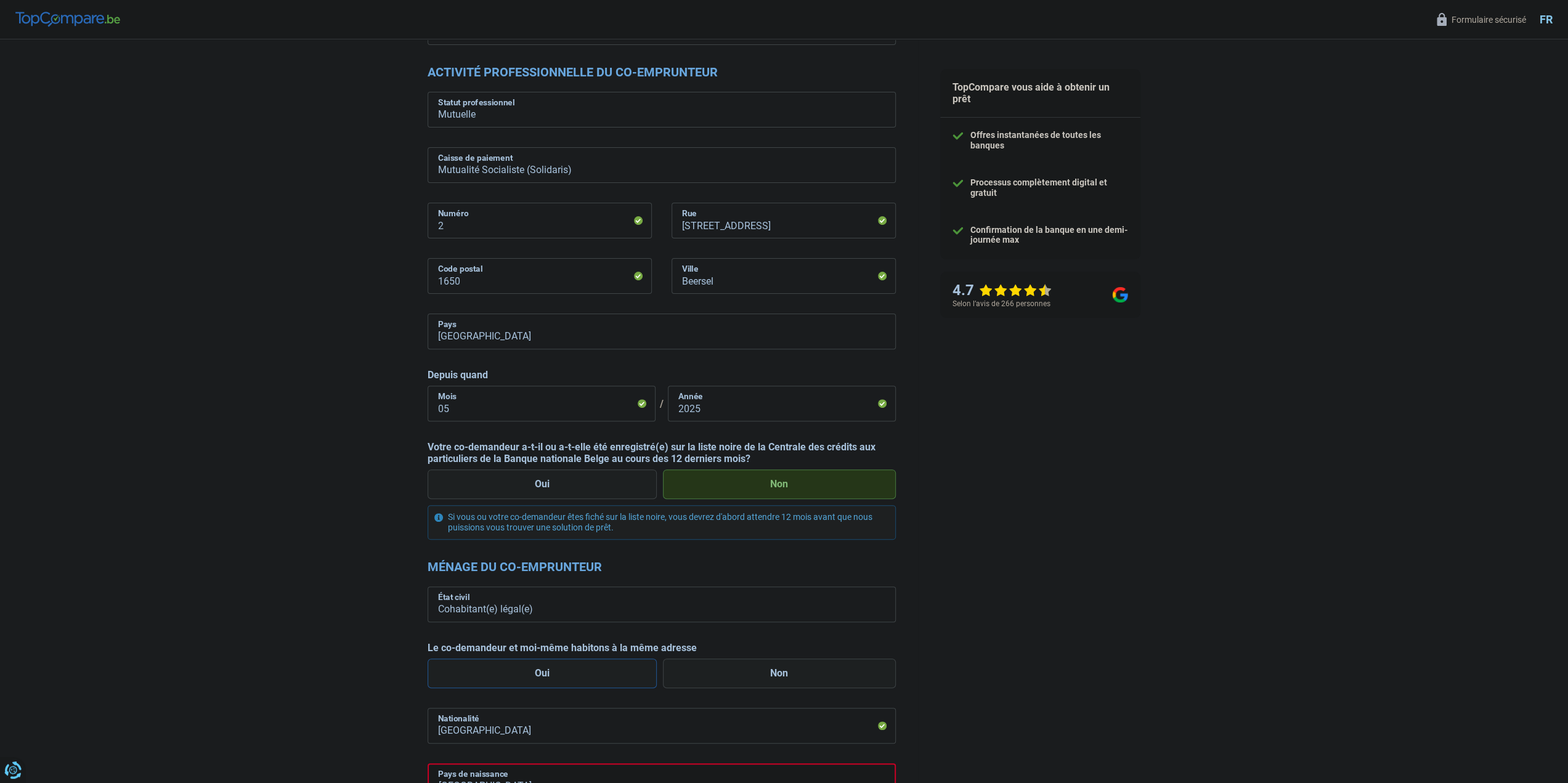
click at [603, 676] on label "Oui" at bounding box center [542, 674] width 230 height 30
click at [603, 676] on input "Oui" at bounding box center [542, 674] width 230 height 30
radio input "true"
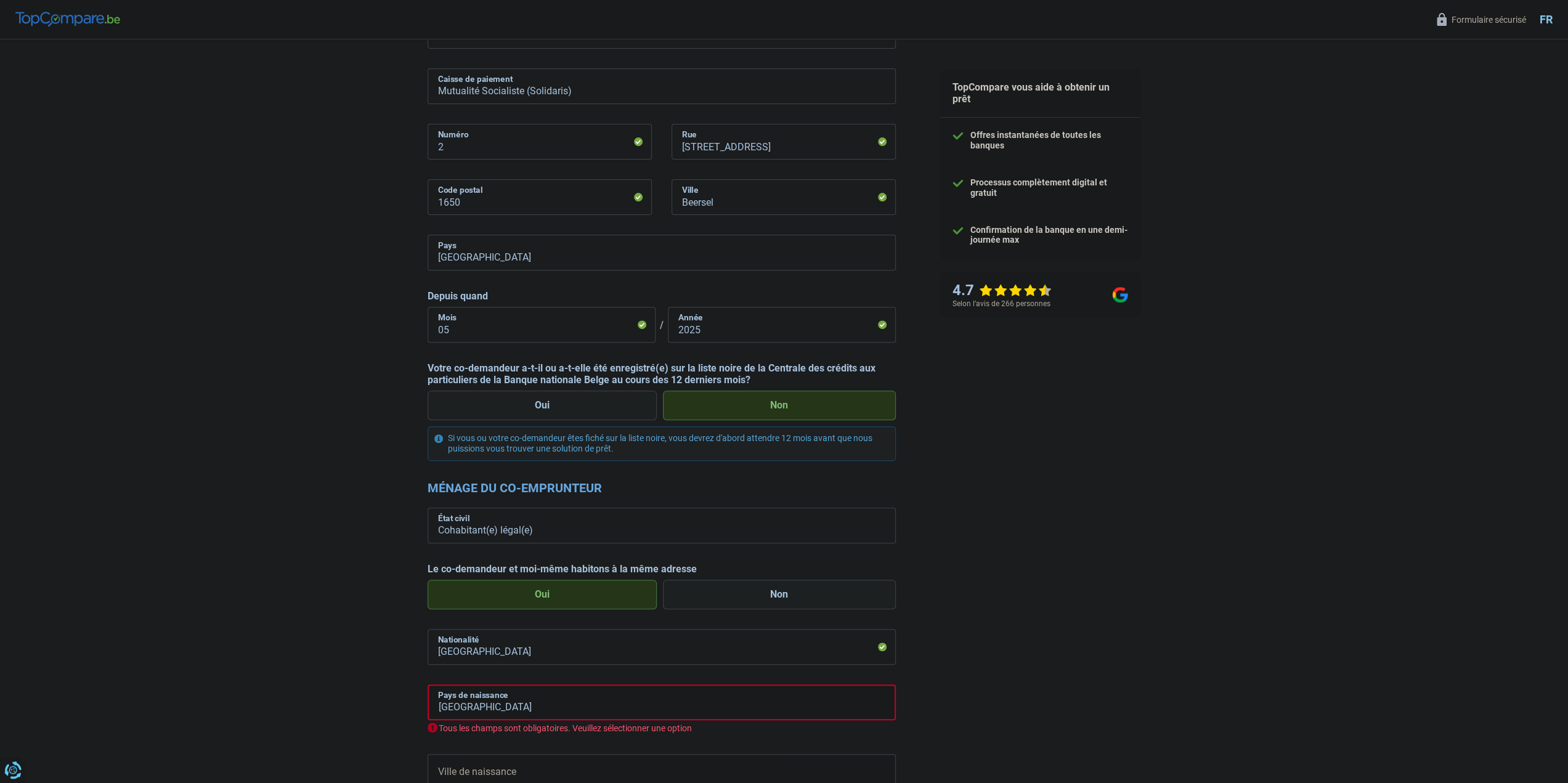
scroll to position [370, 0]
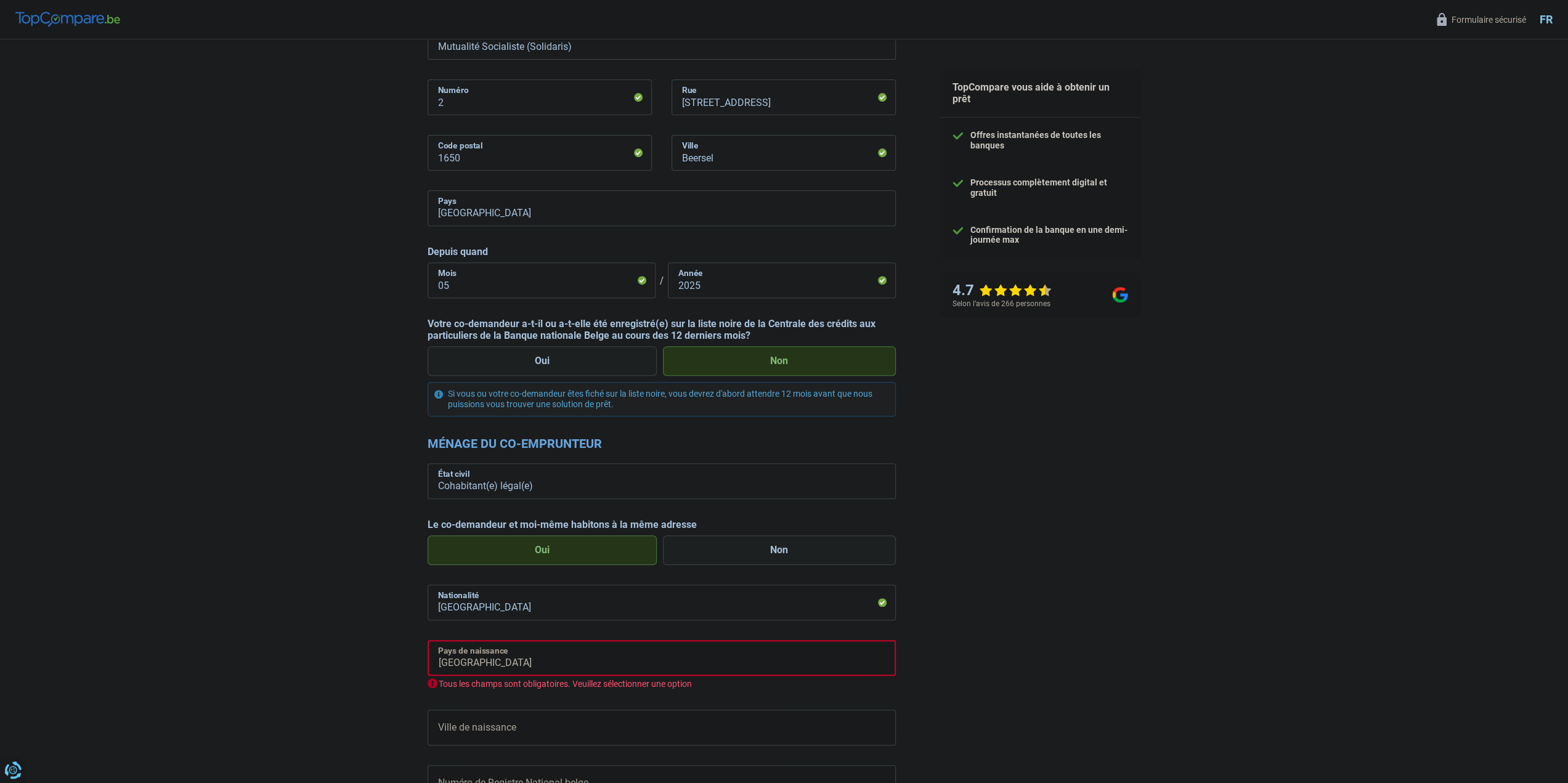
click at [622, 662] on input "Belgique" at bounding box center [661, 659] width 468 height 36
click at [457, 717] on li "Belgique" at bounding box center [662, 714] width 467 height 27
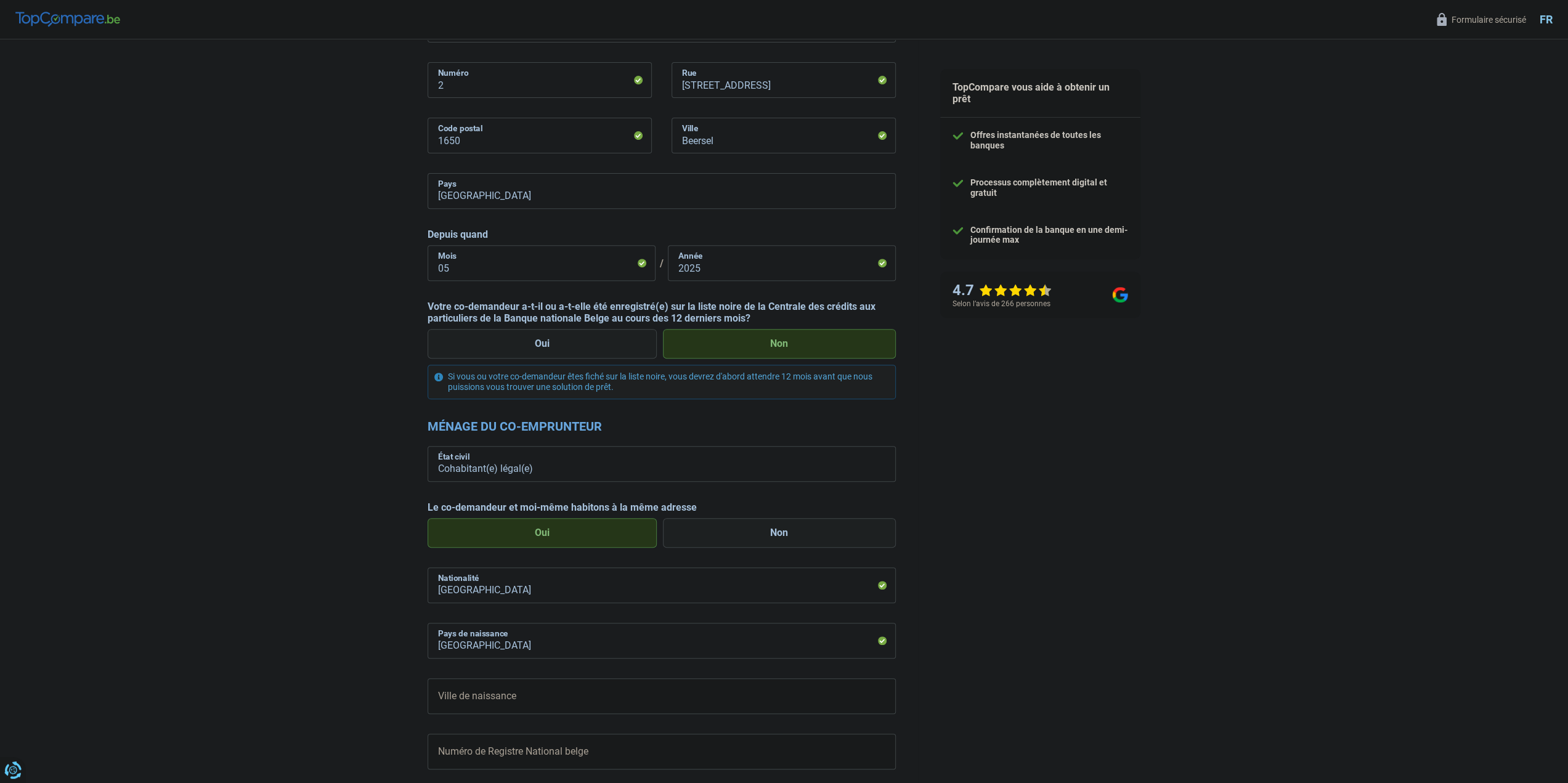
scroll to position [432, 0]
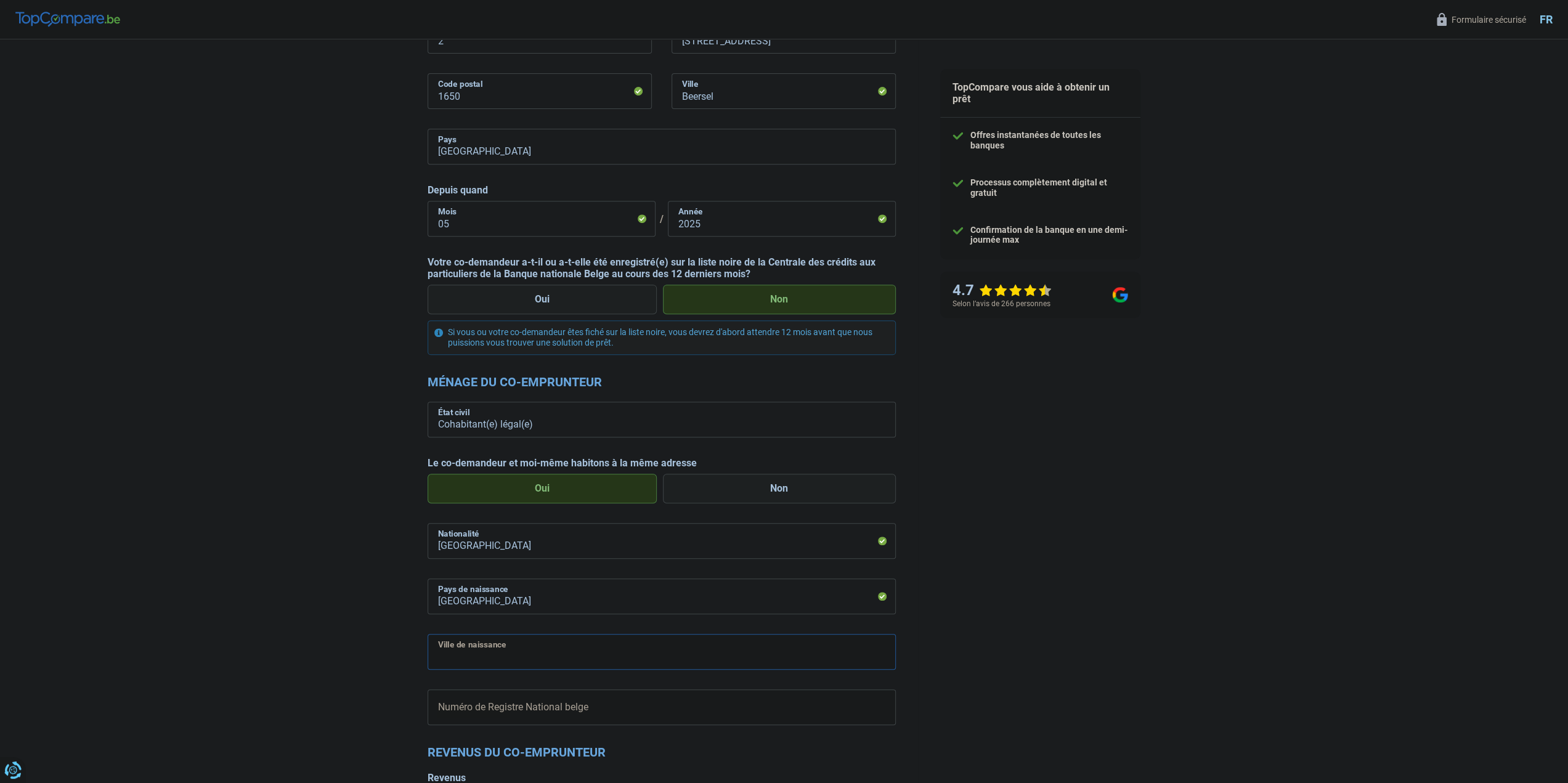
click at [499, 654] on input "Ville de naissance" at bounding box center [661, 653] width 468 height 36
click at [387, 691] on div "Chance de réussite de votre simulation est de 80% 1 2 3 4 5 Rajoutez +10% en co…" at bounding box center [458, 416] width 918 height 1626
click at [469, 703] on input "Numéro de Registre National belge" at bounding box center [661, 707] width 468 height 36
click at [404, 697] on div "Chance de réussite de votre simulation est de 80% 1 2 3 4 5 Rajoutez +10% en co…" at bounding box center [458, 416] width 918 height 1626
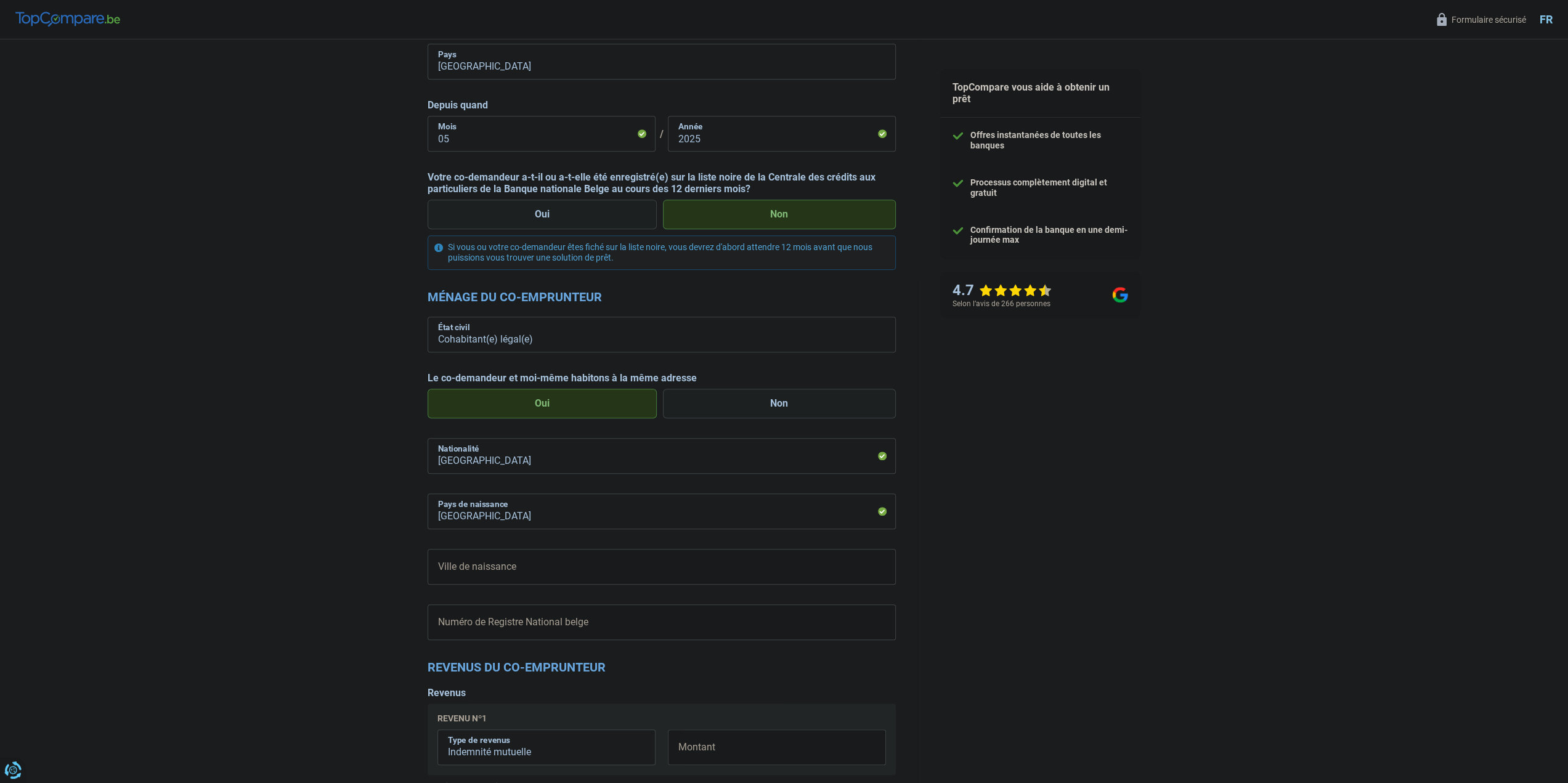
scroll to position [555, 0]
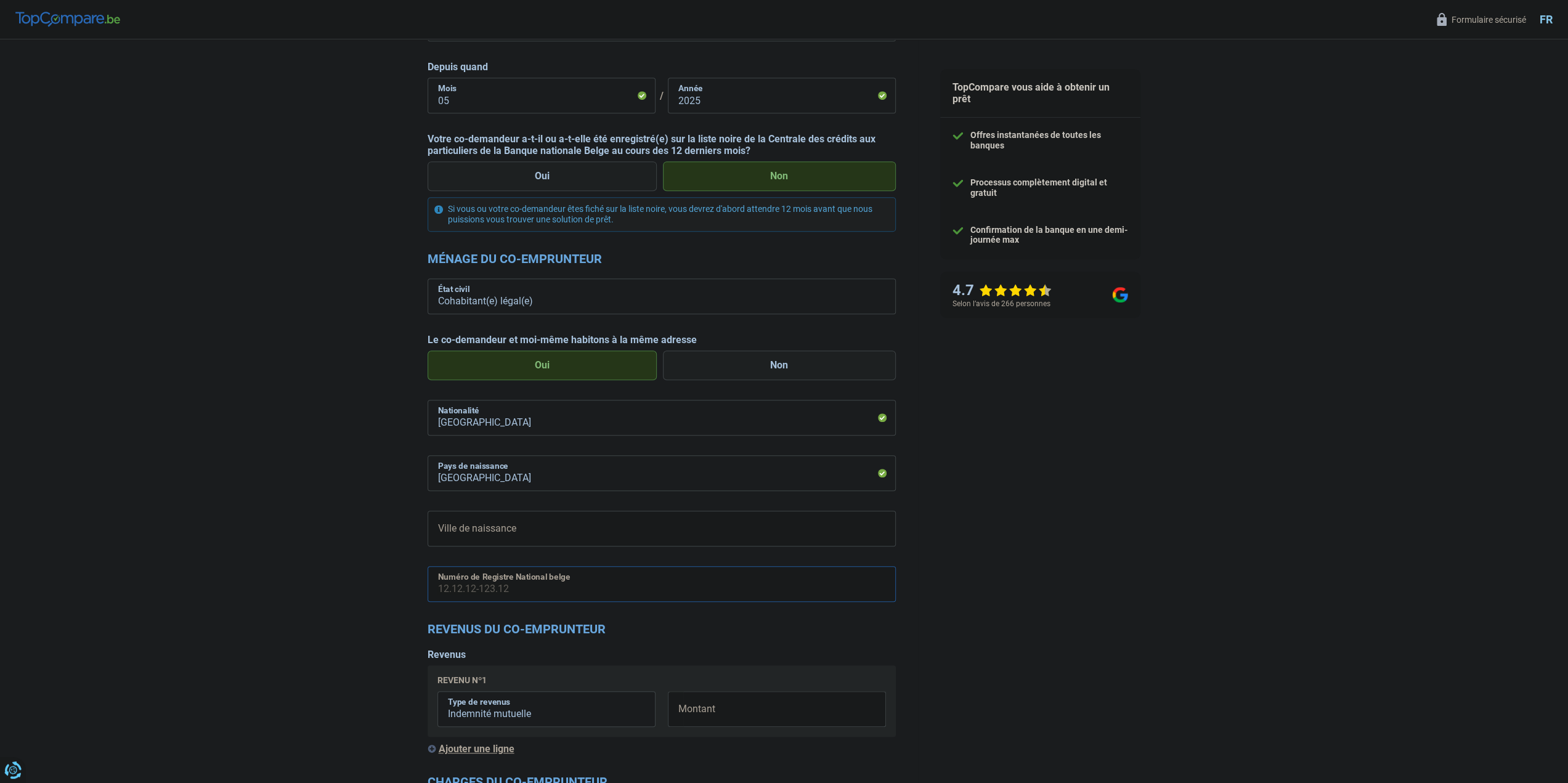
click at [582, 582] on input "Numéro de Registre National belge" at bounding box center [661, 584] width 468 height 36
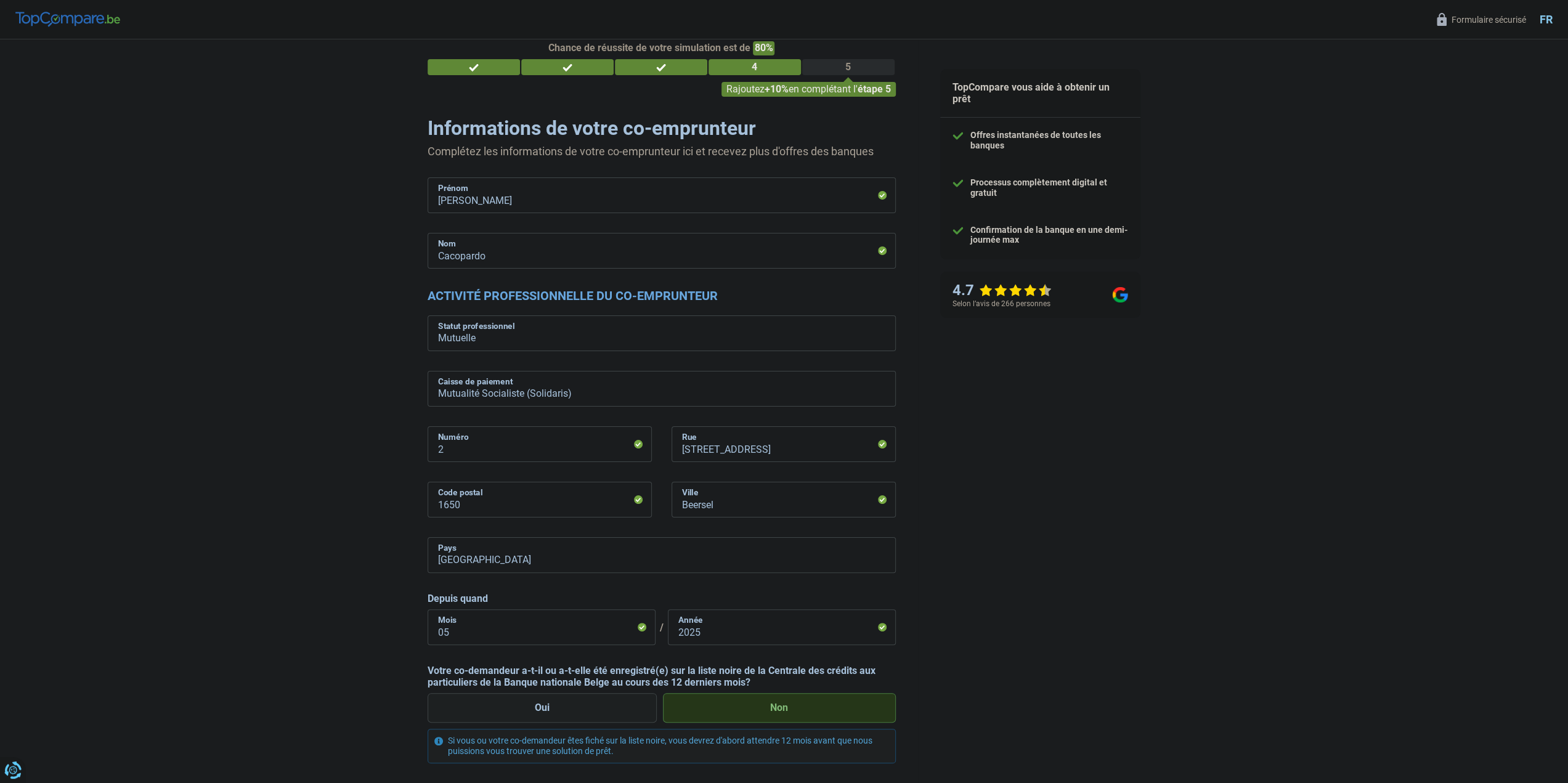
scroll to position [0, 0]
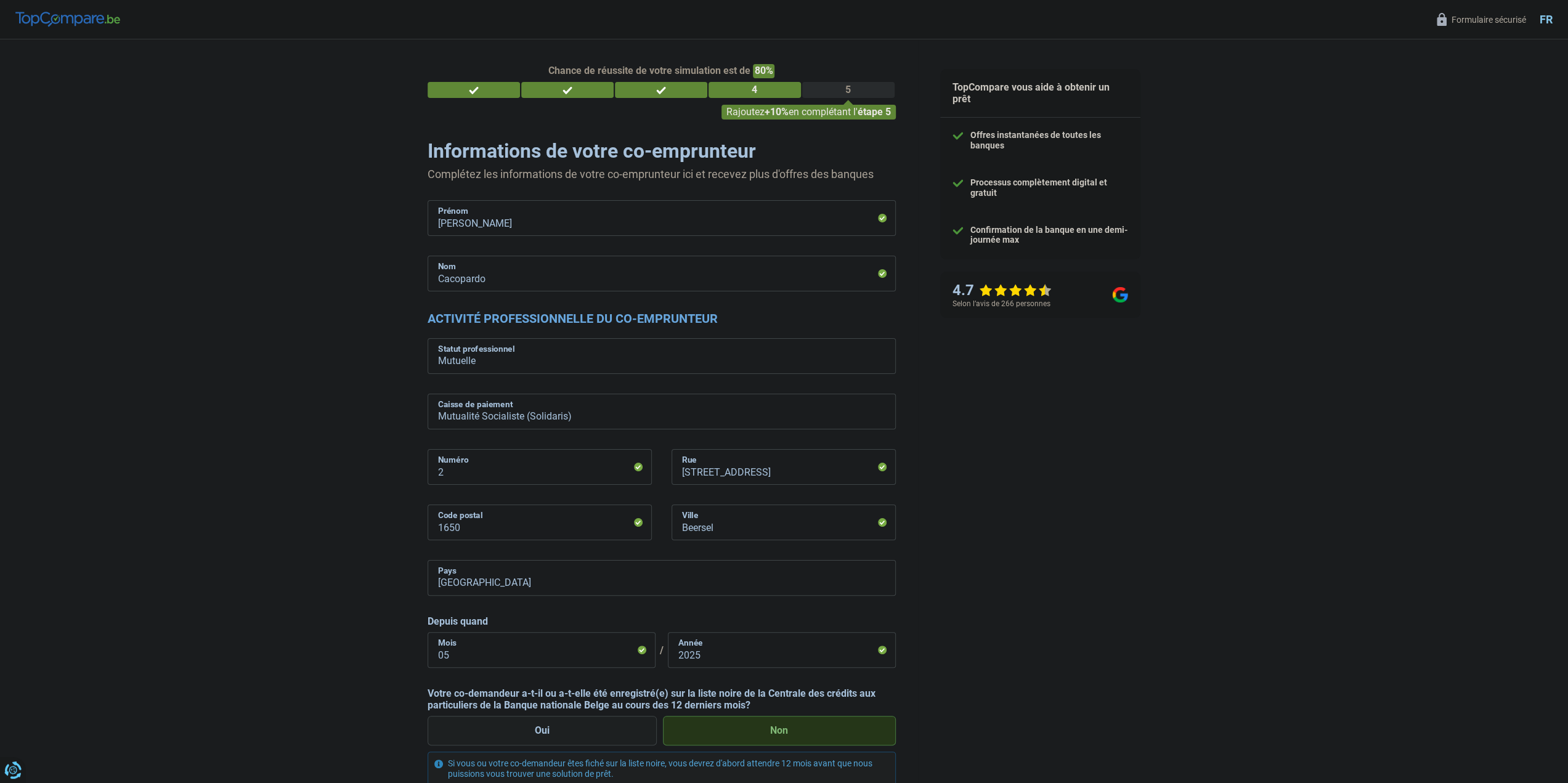
type input "66.12.15-300.41"
click at [736, 92] on div "4" at bounding box center [755, 90] width 92 height 16
click at [679, 94] on div "3" at bounding box center [660, 90] width 92 height 16
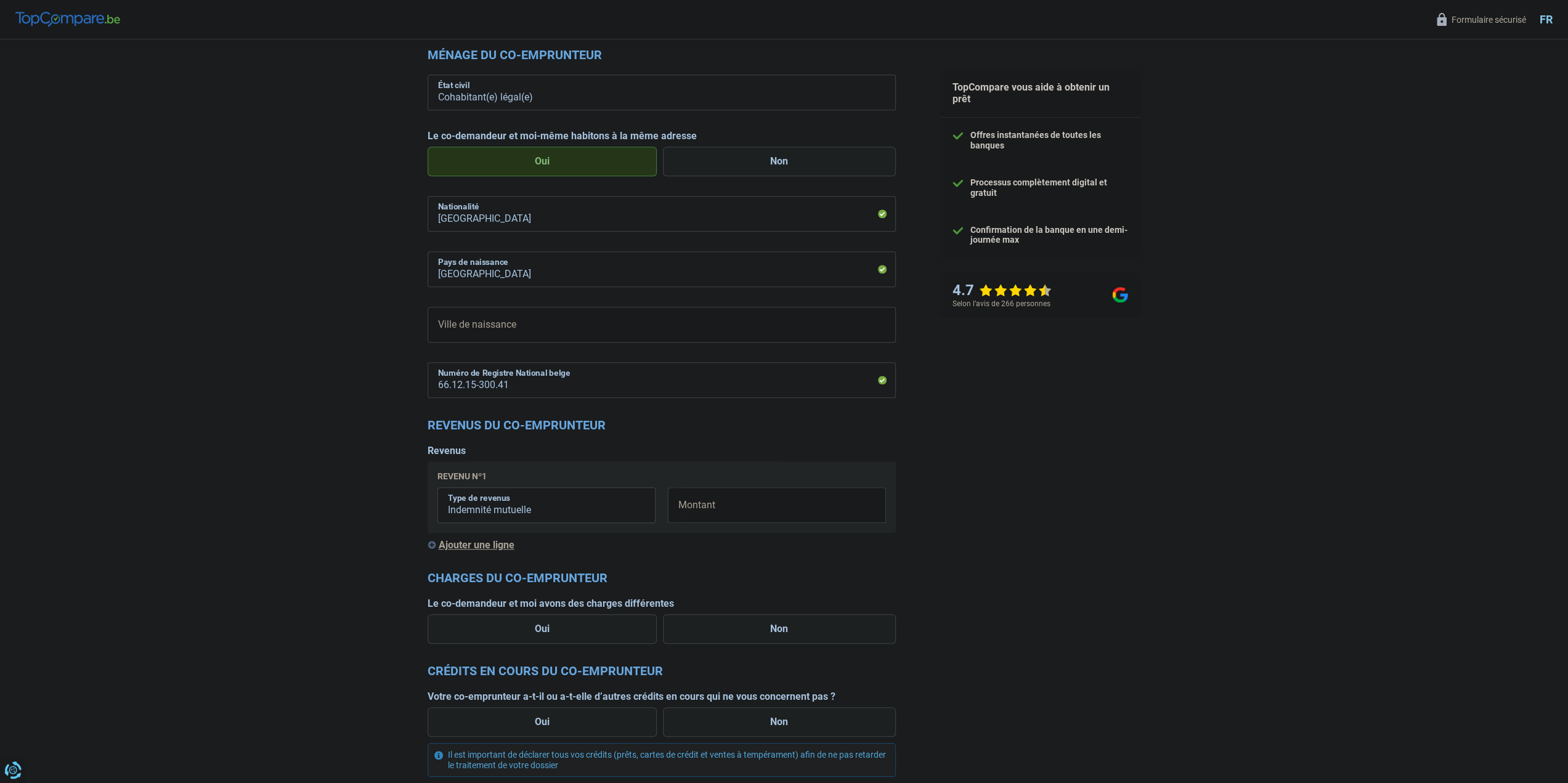
scroll to position [863, 0]
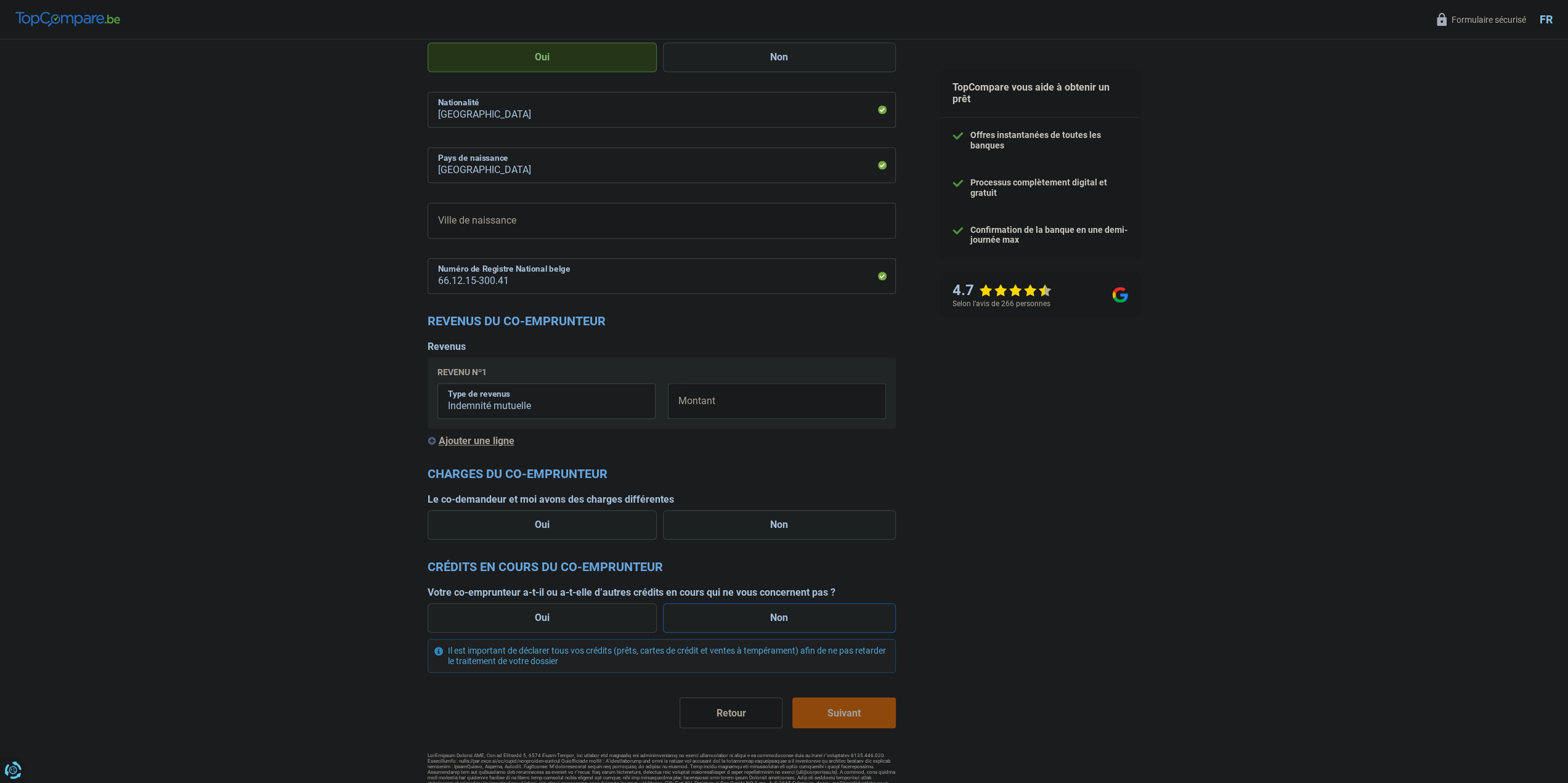
click at [779, 621] on label "Non" at bounding box center [780, 619] width 233 height 30
click at [779, 621] on input "Non" at bounding box center [780, 619] width 233 height 30
radio input "true"
click at [749, 524] on label "Non" at bounding box center [780, 525] width 233 height 30
click at [749, 524] on input "Non" at bounding box center [780, 525] width 233 height 30
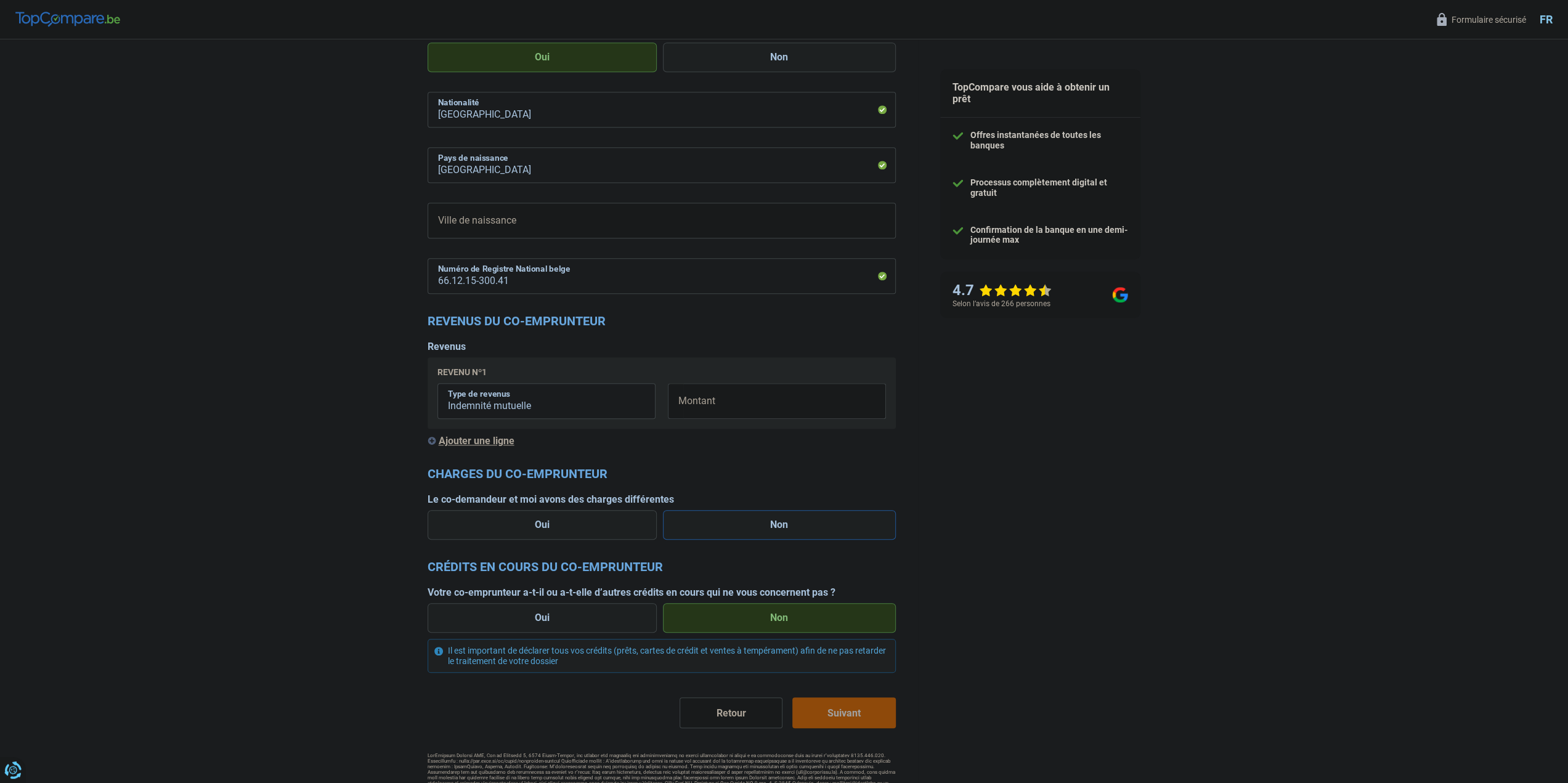
radio input "true"
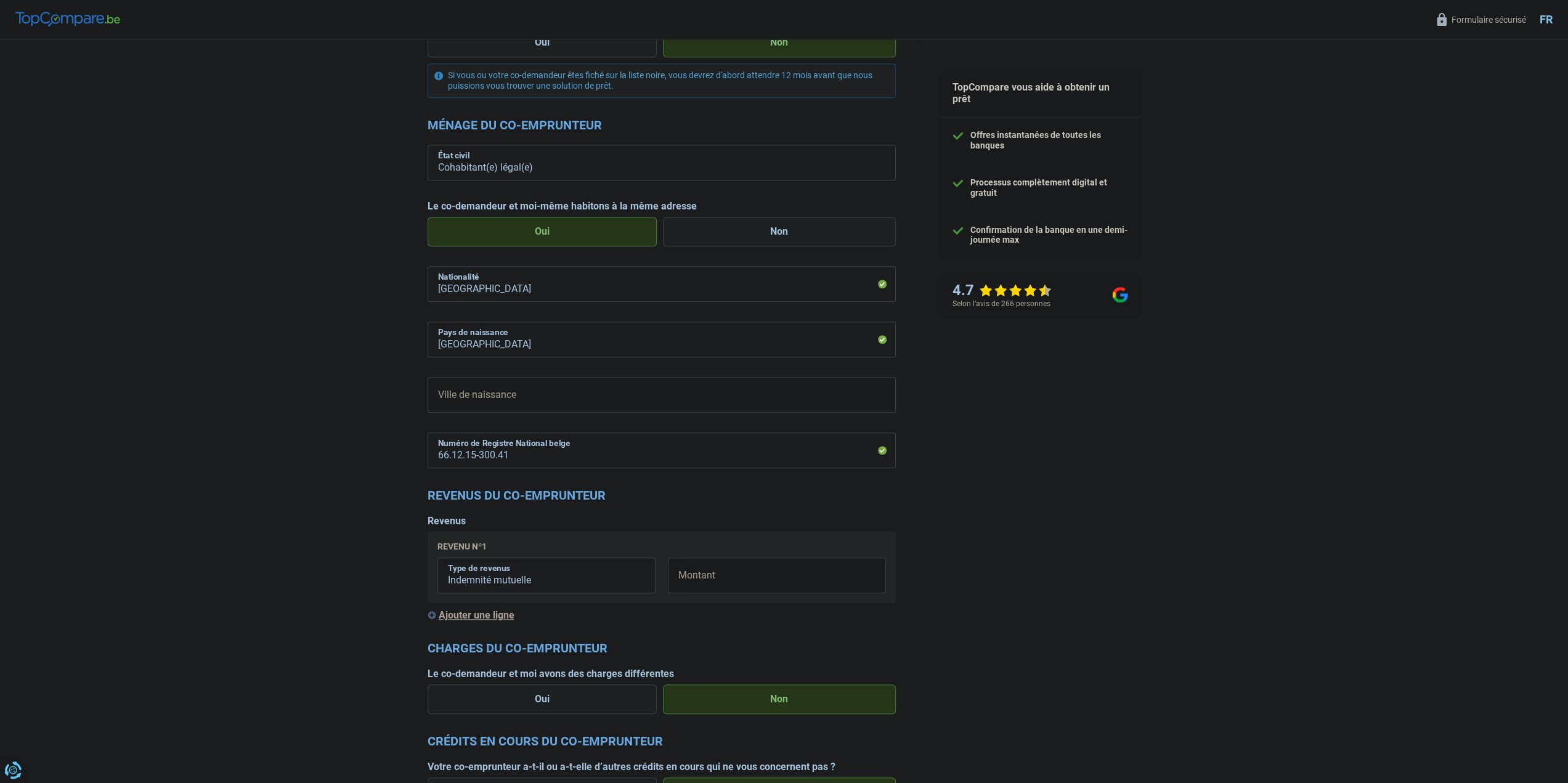
scroll to position [679, 0]
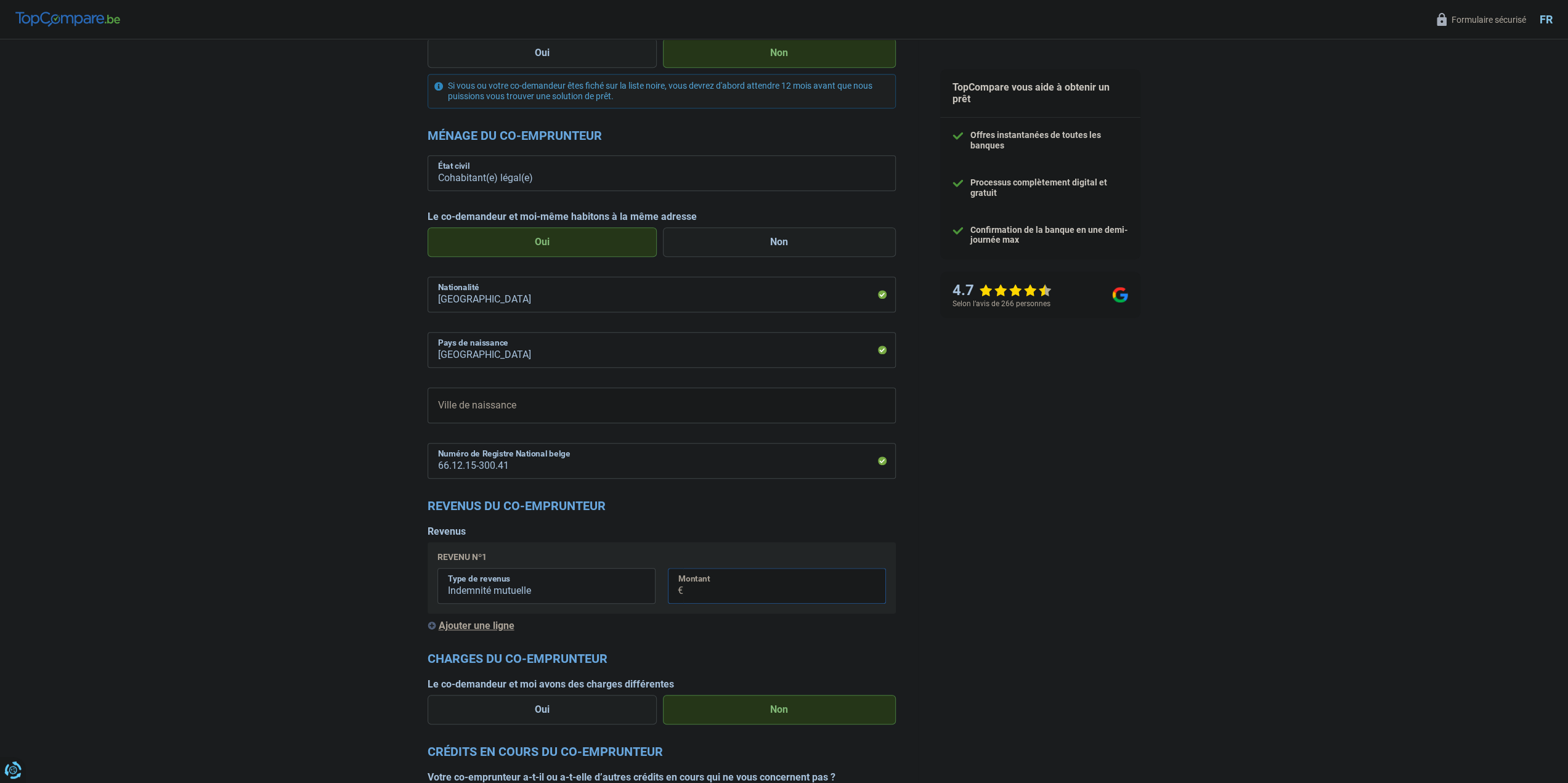
click at [768, 578] on input "Montant" at bounding box center [784, 586] width 203 height 36
type input "1.500"
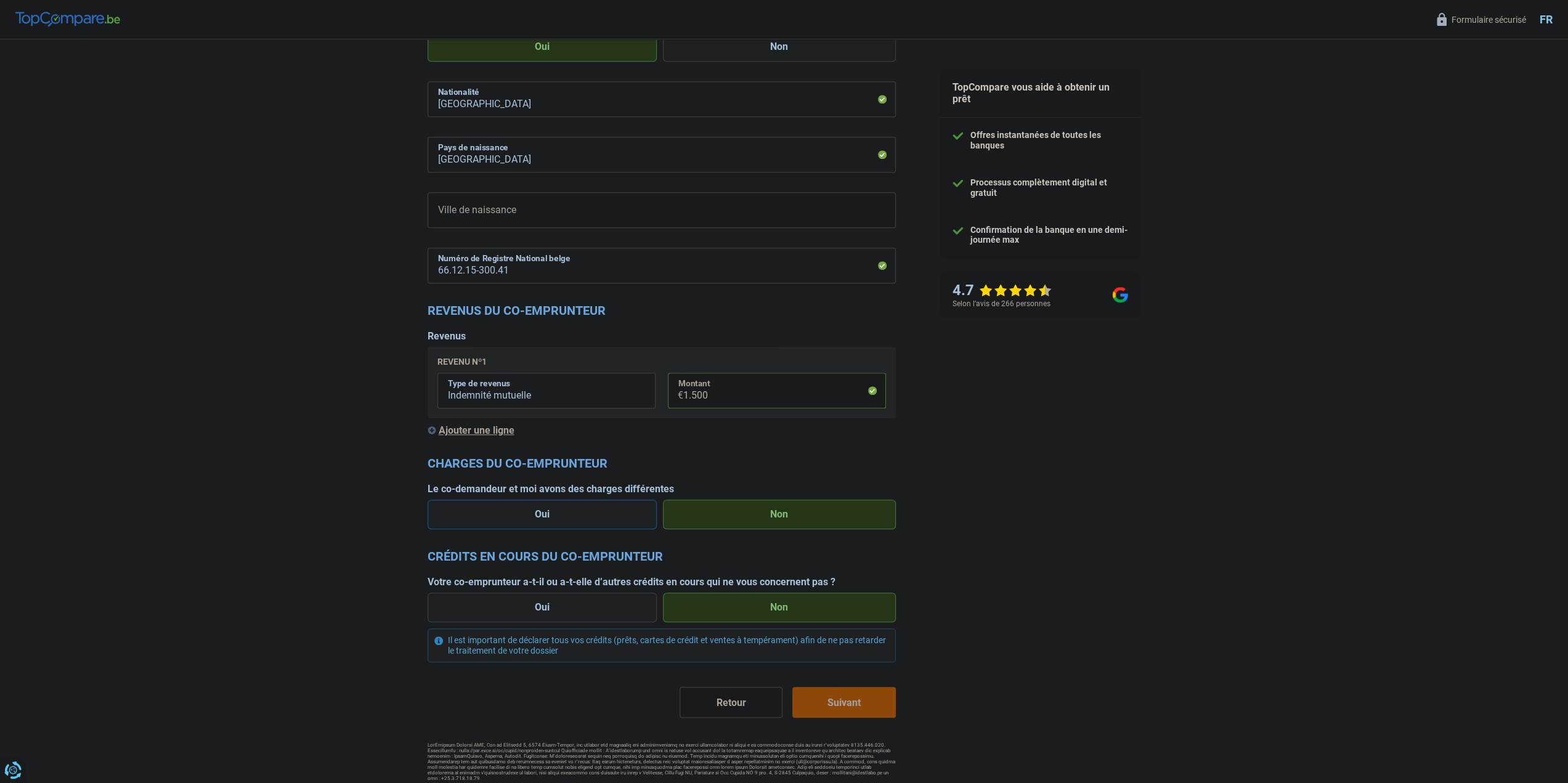
scroll to position [880, 0]
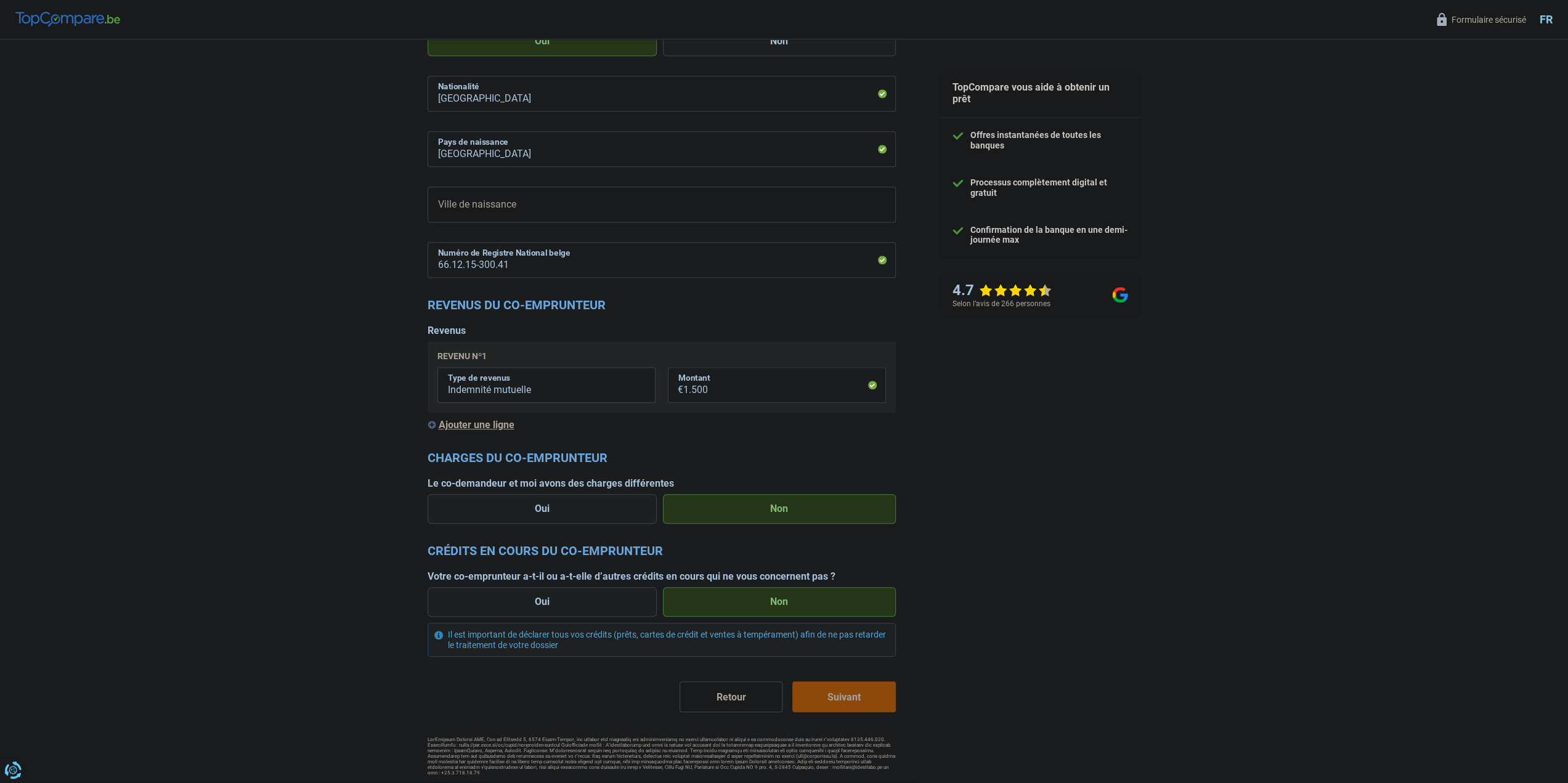
click at [843, 694] on button "Suivant" at bounding box center [843, 696] width 102 height 31
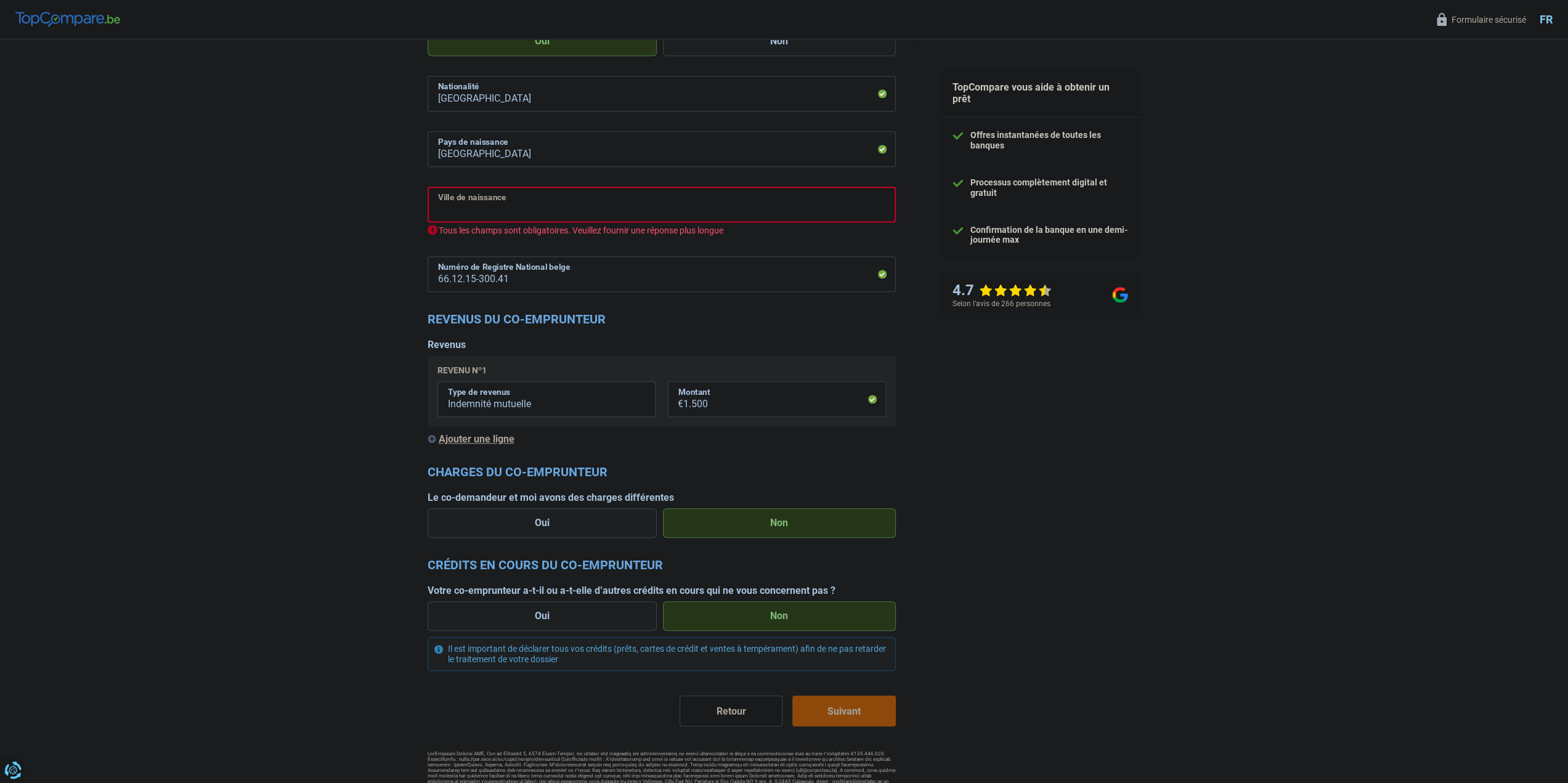
click at [645, 211] on input "Ville de naissance" at bounding box center [661, 205] width 468 height 36
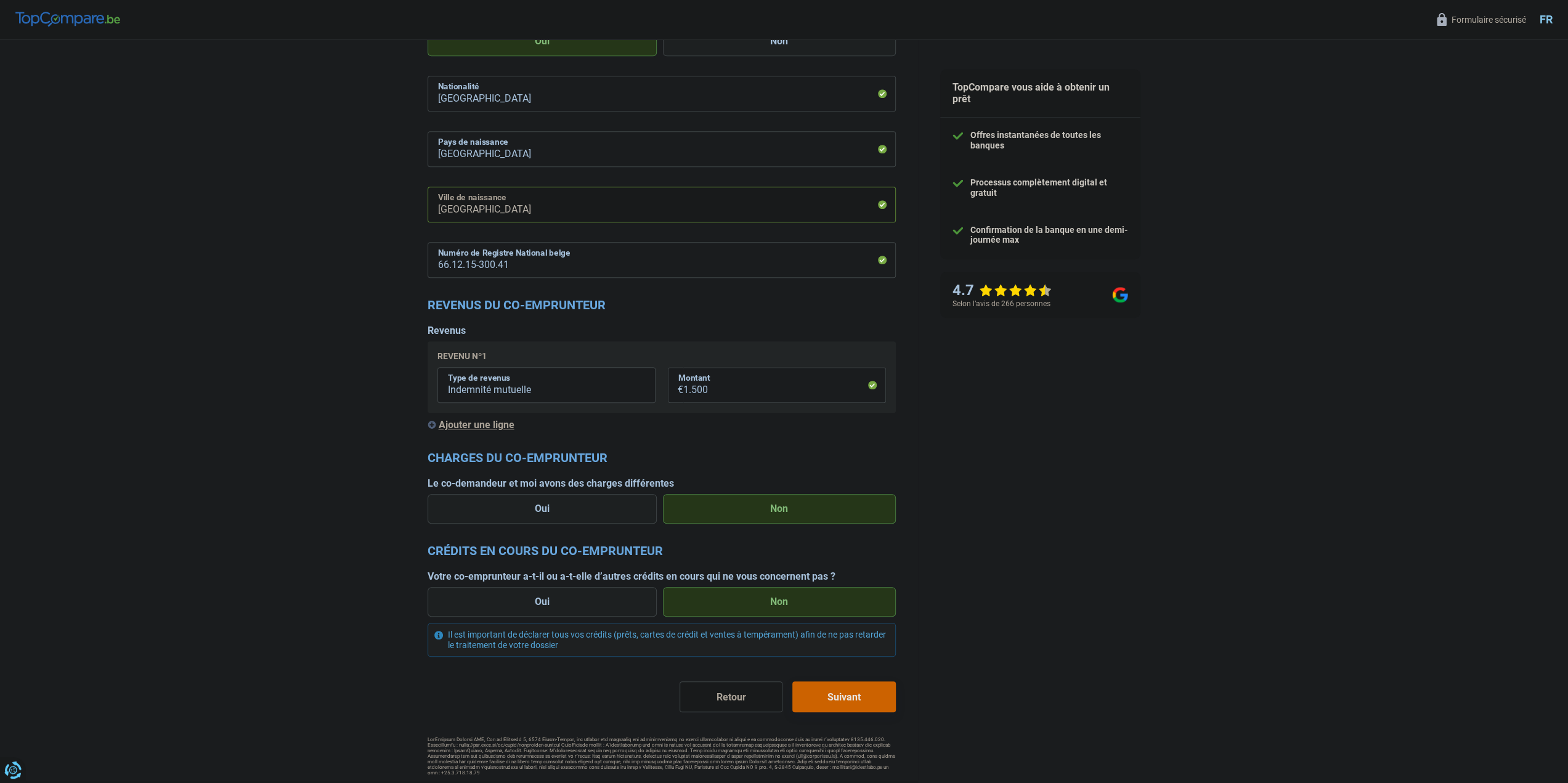
type input "maroc"
click at [843, 700] on button "Suivant" at bounding box center [843, 696] width 102 height 31
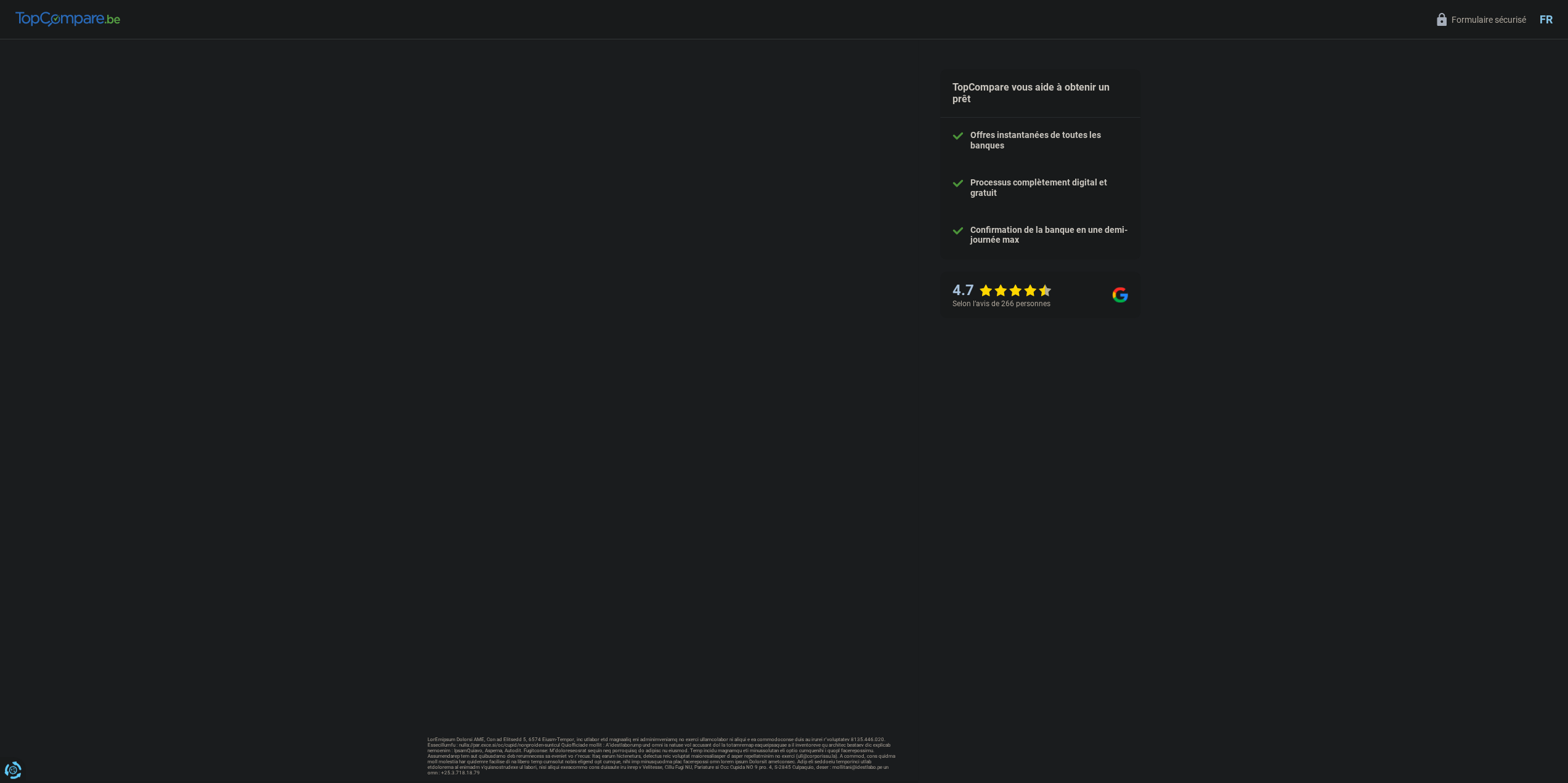
select select "refinancing"
select select "48"
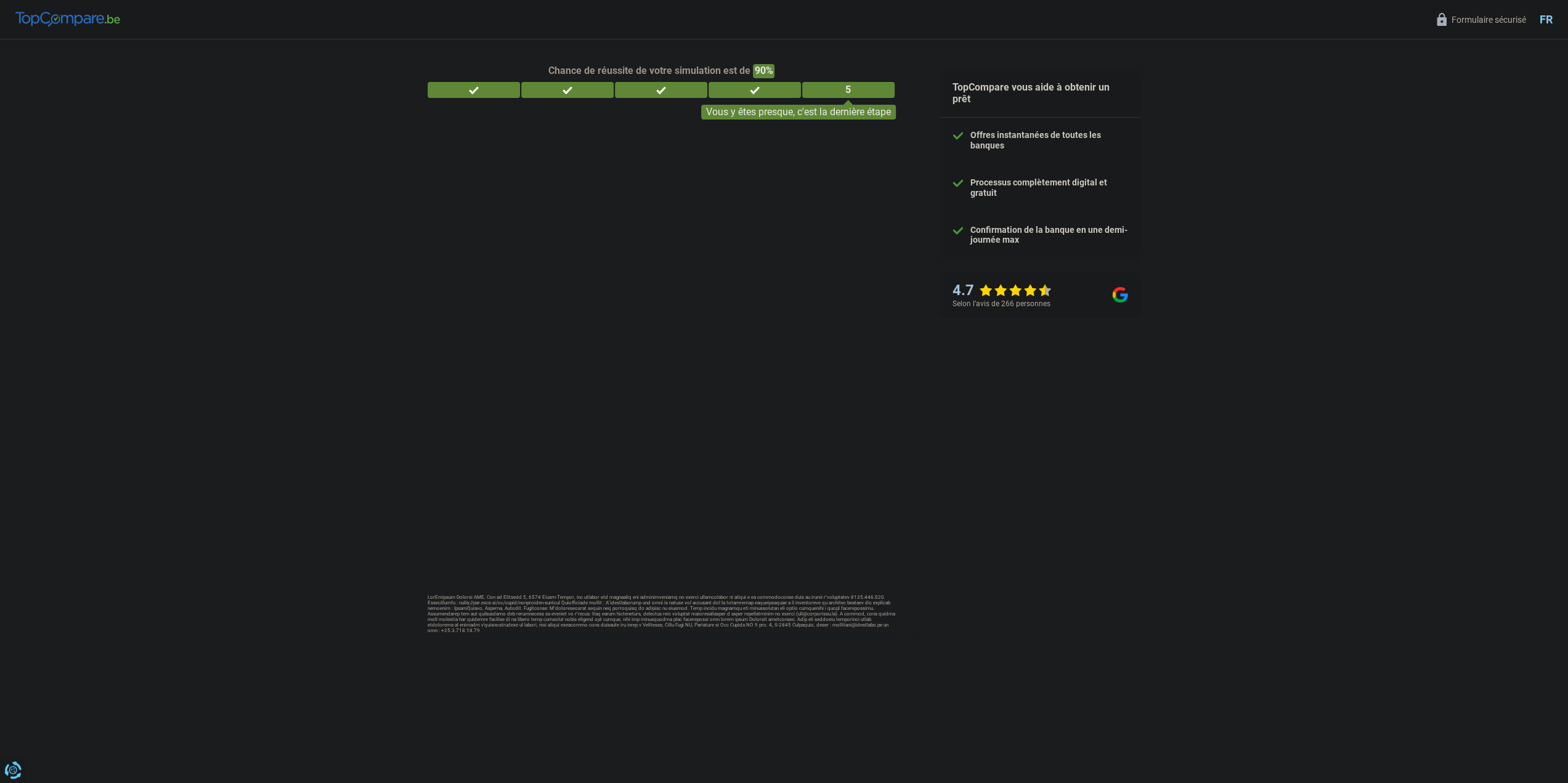
select select "unemployment"
select select "carLoan"
select select "84"
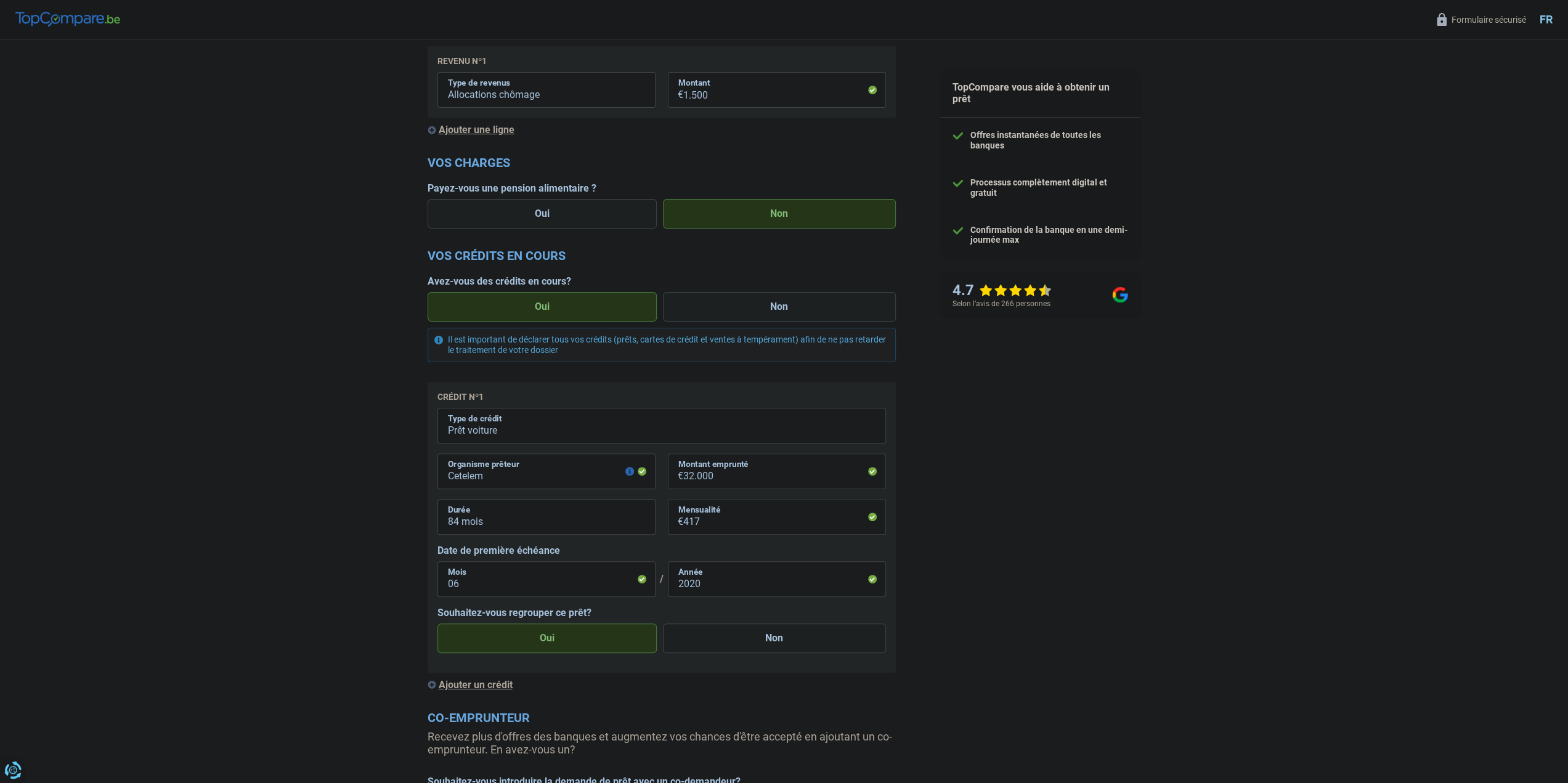
scroll to position [308, 0]
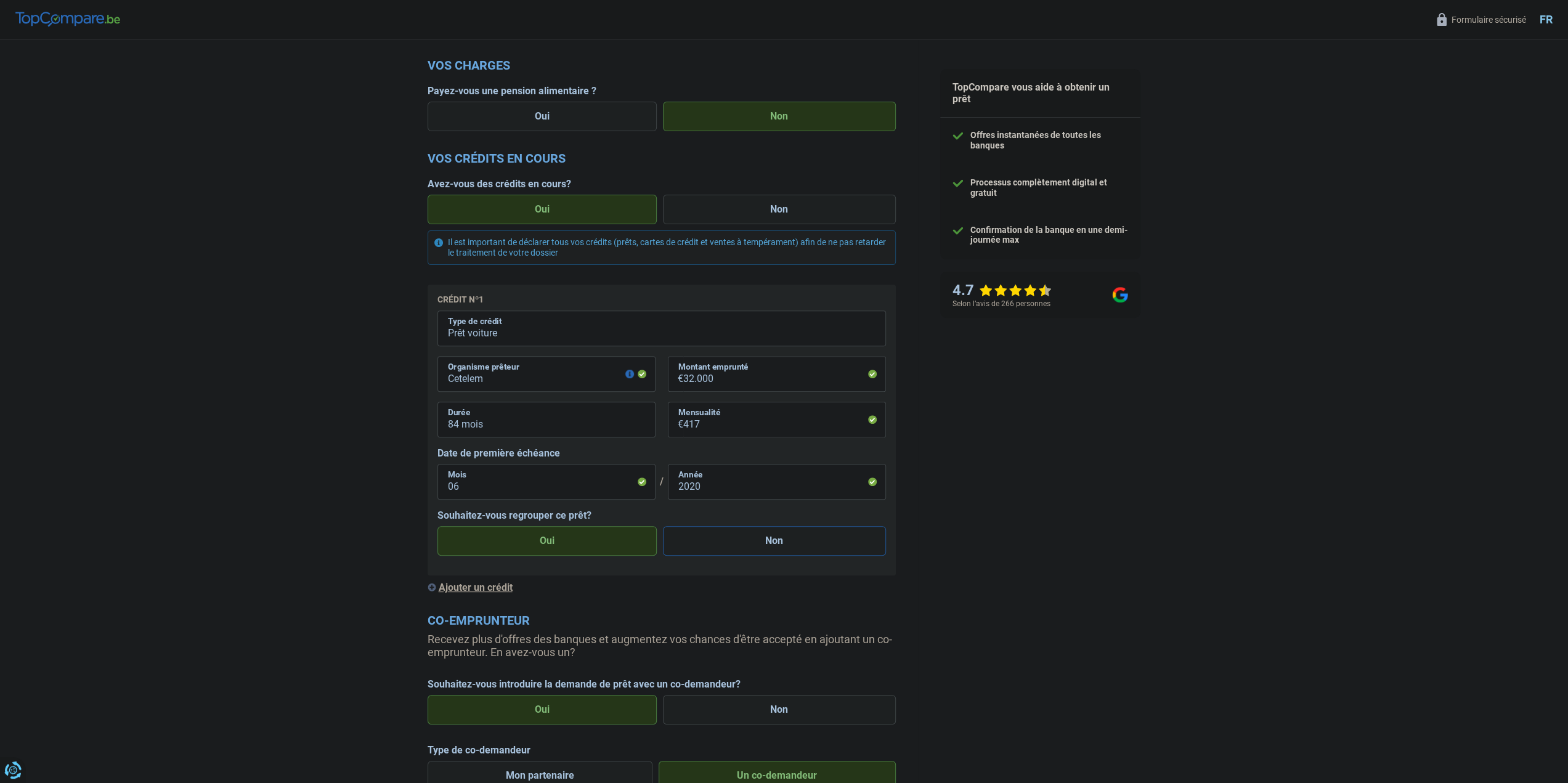
click at [767, 545] on label "Non" at bounding box center [775, 541] width 223 height 30
click at [767, 545] on input "Non" at bounding box center [775, 541] width 223 height 30
radio input "true"
radio input "false"
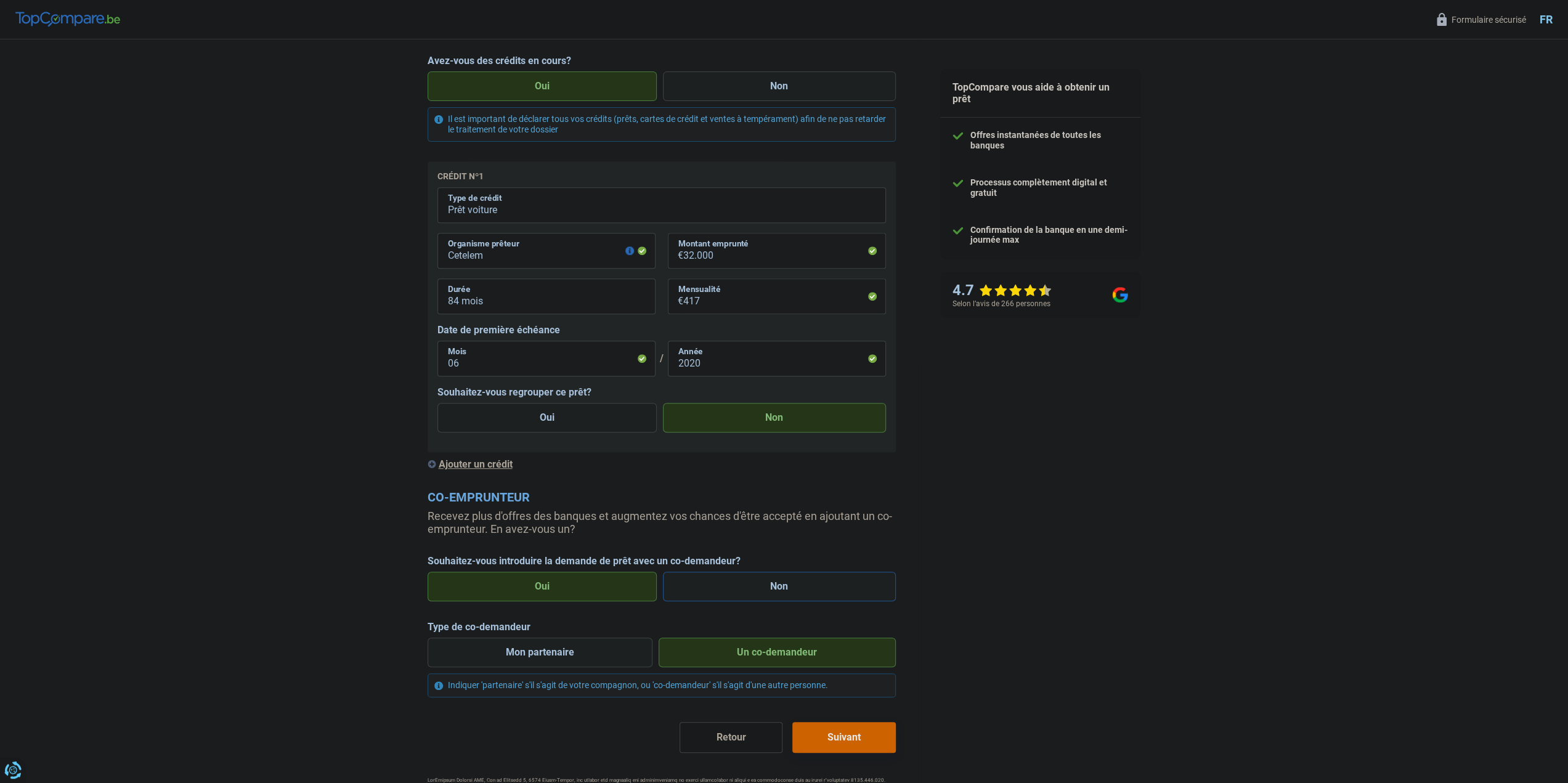
scroll to position [474, 0]
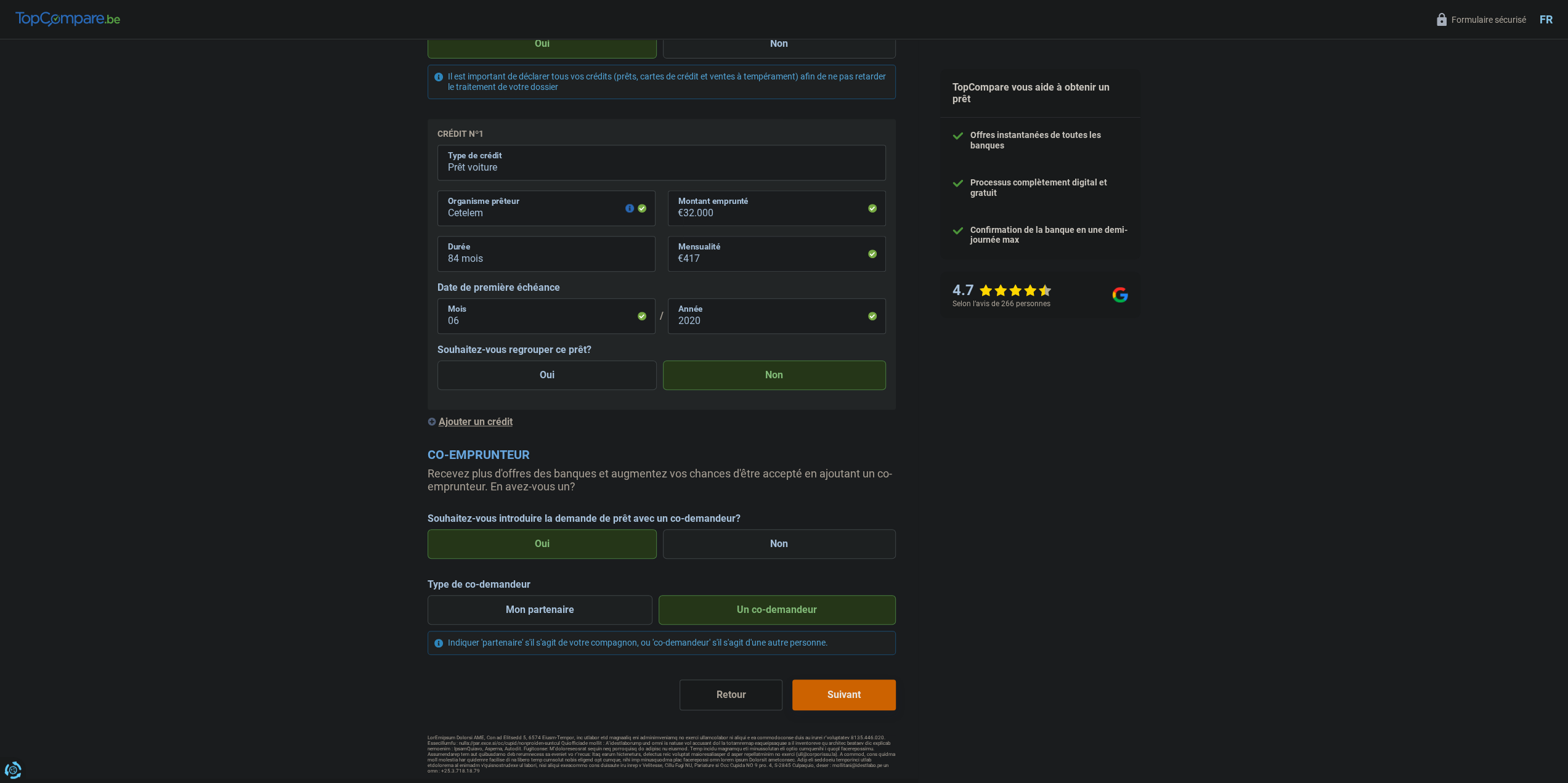
click at [843, 694] on button "Suivant" at bounding box center [843, 694] width 102 height 31
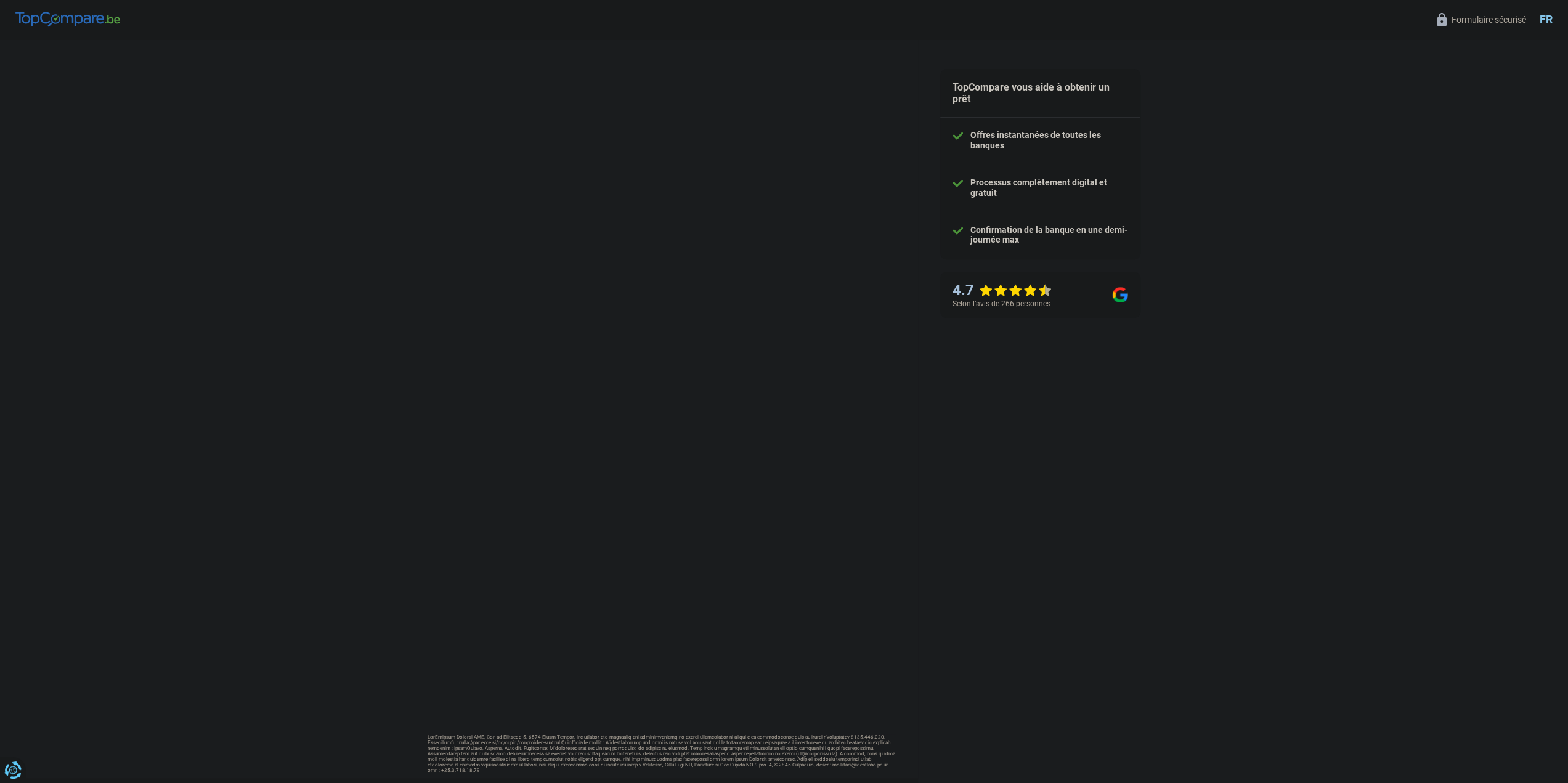
select select "mutuality"
select select "solidaris"
select select "BE"
select select "cohabitation"
select select "mutualityIndemnity"
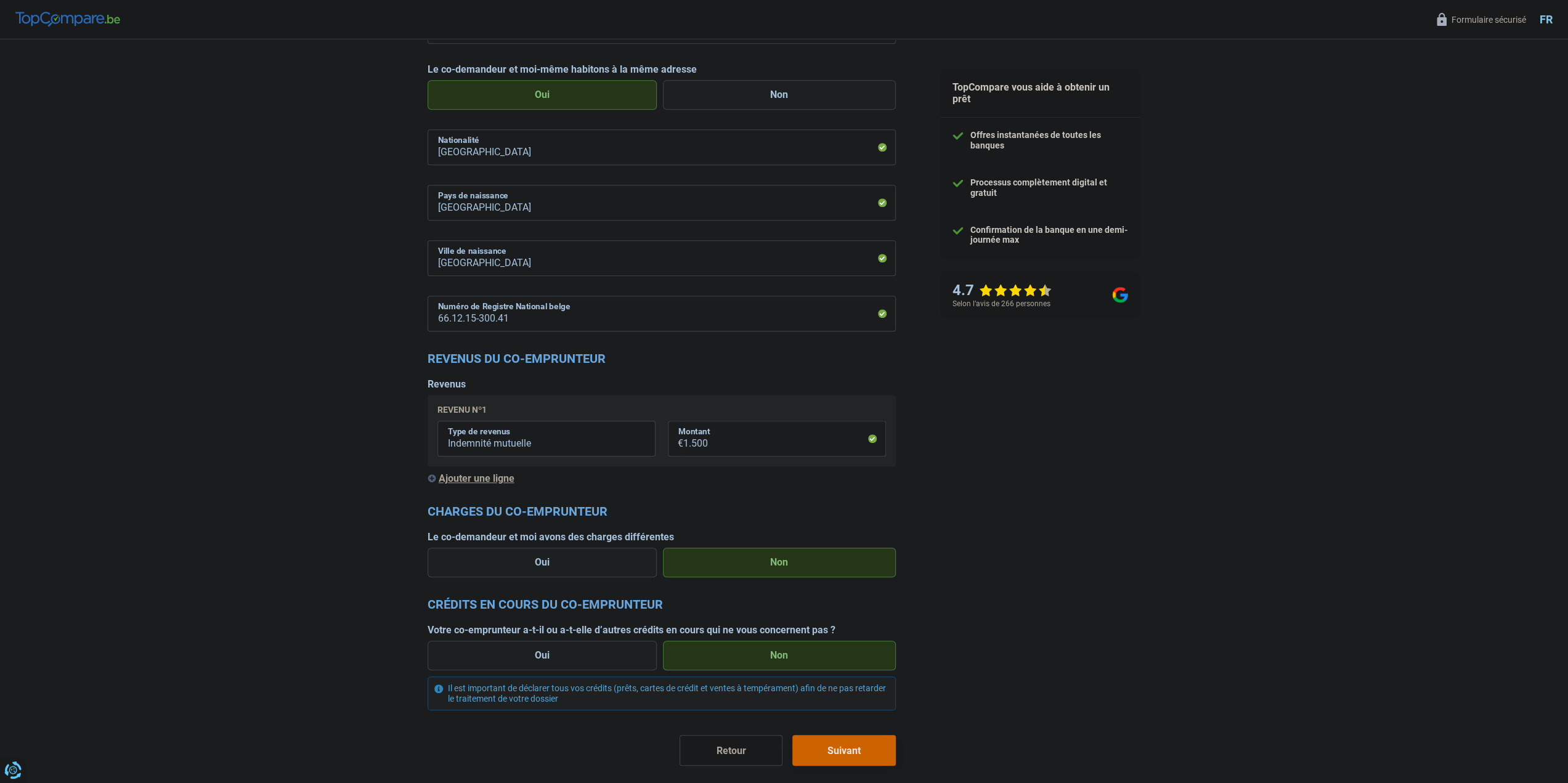
scroll to position [880, 0]
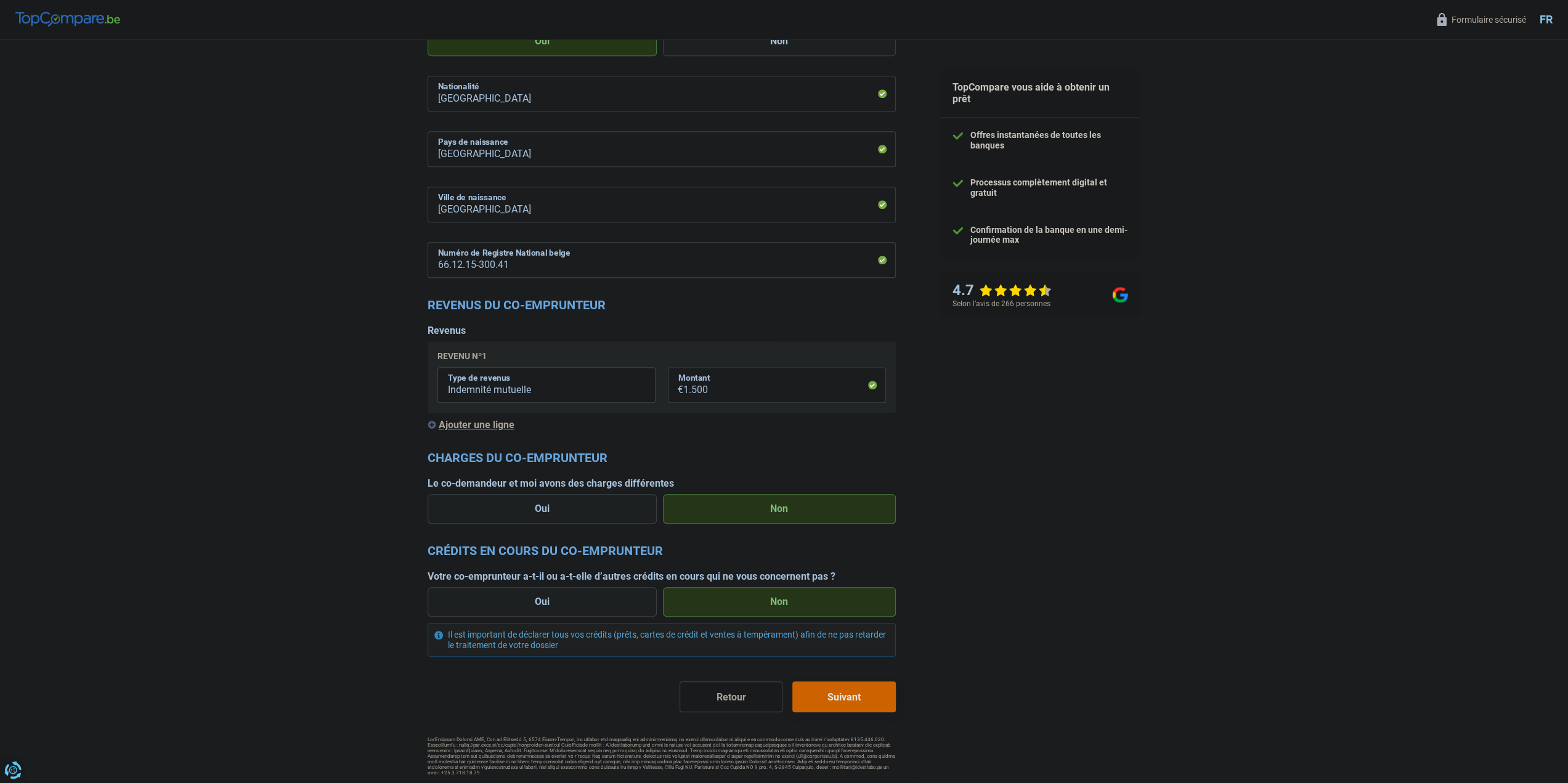
click at [841, 694] on button "Suivant" at bounding box center [843, 696] width 102 height 31
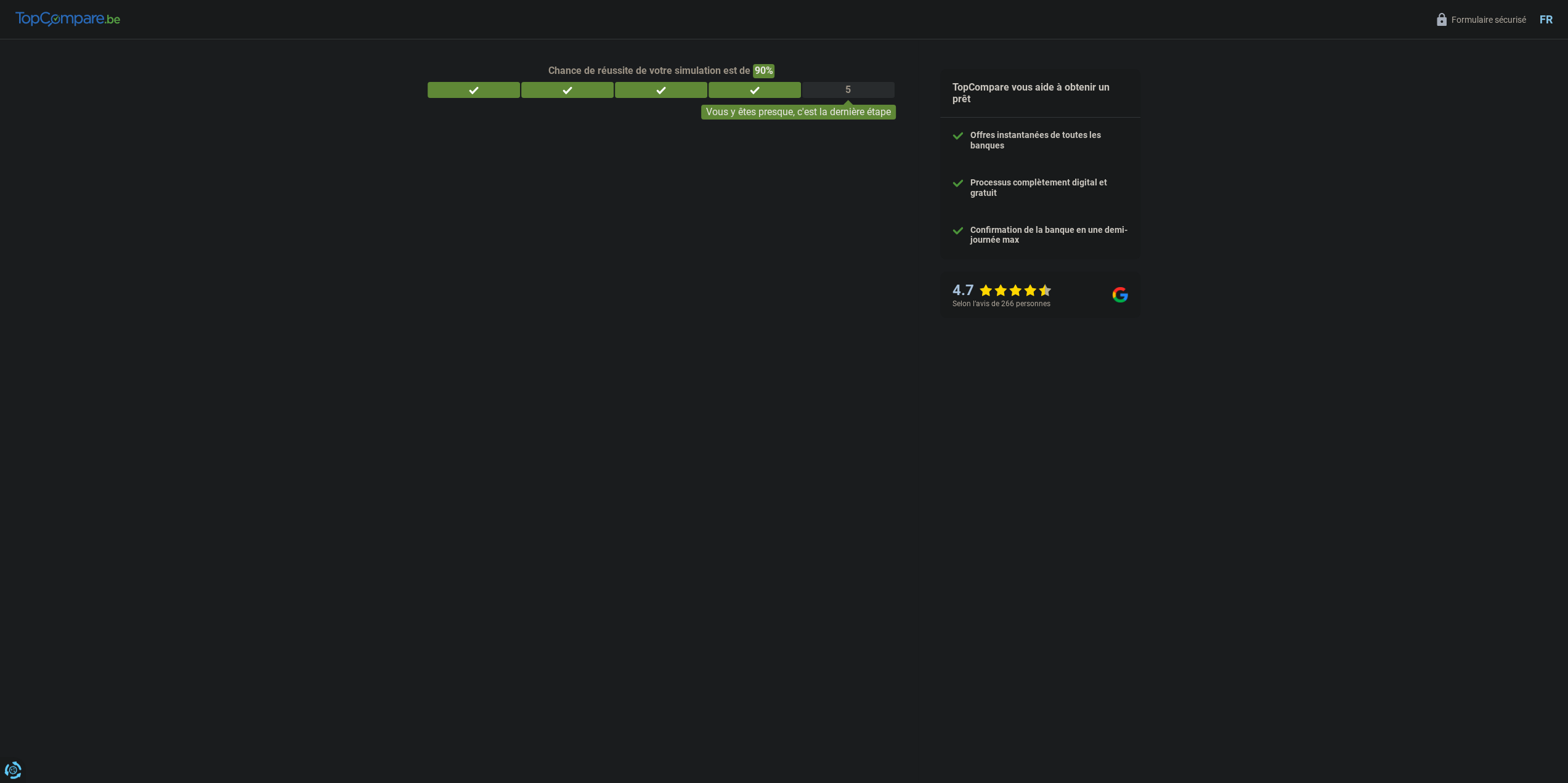
select select "84"
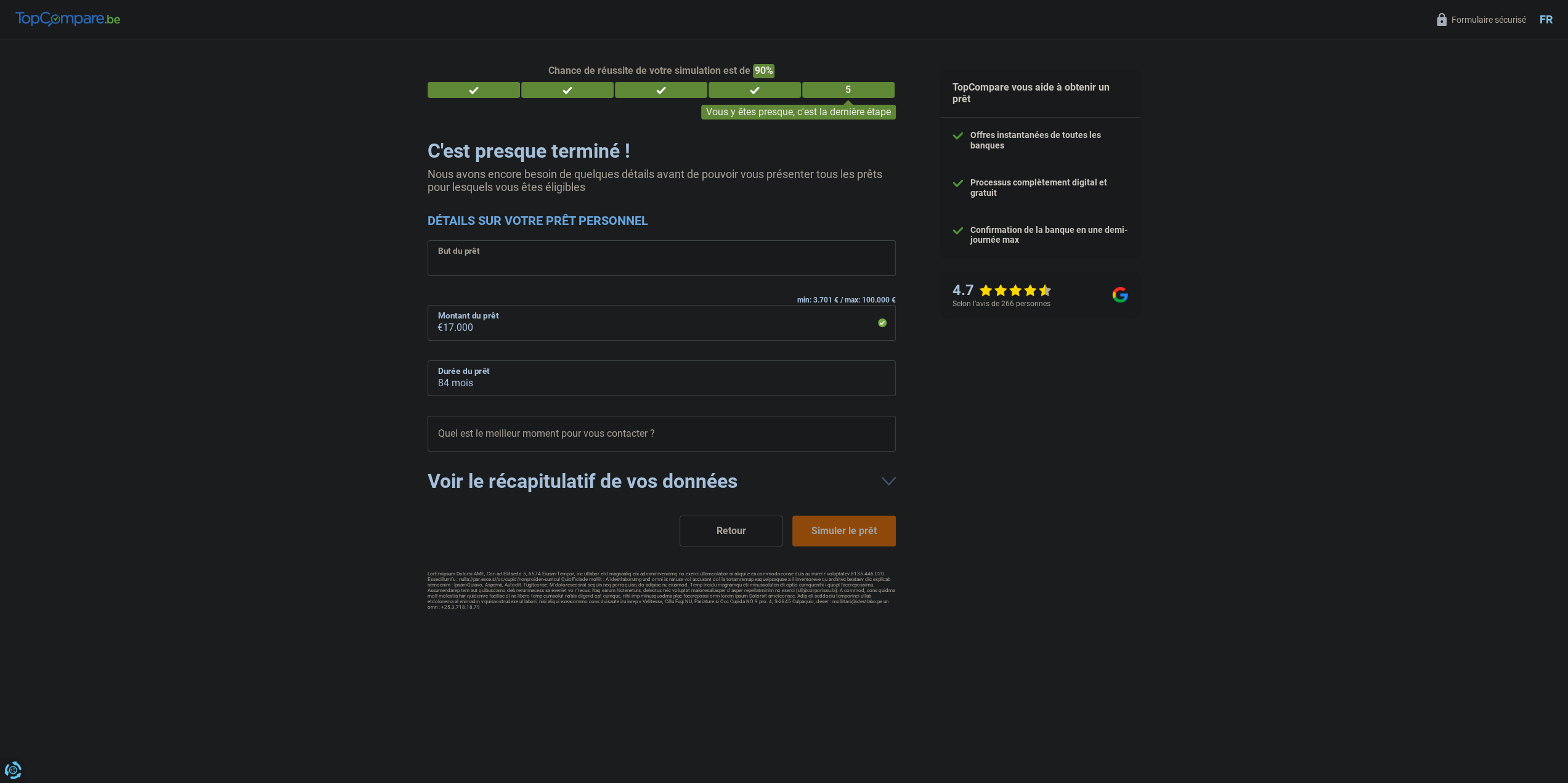
click at [871, 266] on select "Confort maison: meubles, textile, peinture, électroménager, outillage non-profe…" at bounding box center [661, 259] width 468 height 36
select select "car"
click at [428, 242] on select "Confort maison: meubles, textile, peinture, électroménager, outillage non-profe…" at bounding box center [661, 259] width 468 height 36
click at [860, 378] on select "12 mois 18 mois 24 mois 30 mois 36 mois 42 mois 48 mois 60 mois 72 mois 84 mois…" at bounding box center [661, 378] width 468 height 36
select select "48"
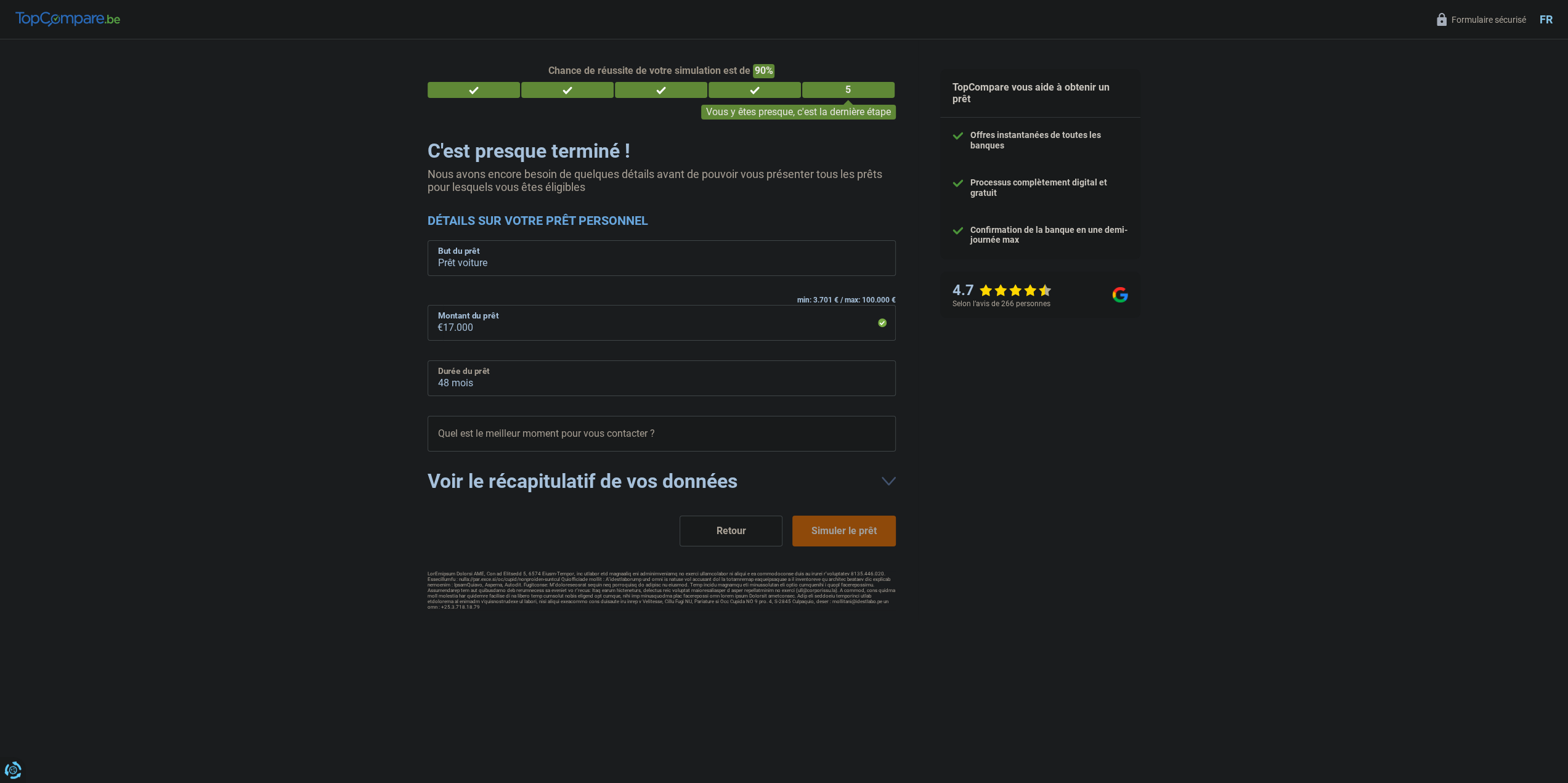
click at [428, 361] on select "12 mois 18 mois 24 mois 30 mois 36 mois 42 mois 48 mois 60 mois 72 mois 84 mois…" at bounding box center [661, 378] width 468 height 36
click at [872, 434] on select "10h-12h 12h-14h 14h-16h 16h-18h Veuillez sélectionner une option" at bounding box center [661, 434] width 468 height 36
select select "12-14"
click at [428, 417] on select "10h-12h 12h-14h 14h-16h 16h-18h Veuillez sélectionner une option" at bounding box center [661, 434] width 468 height 36
click at [849, 536] on button "Simuler le prêt" at bounding box center [843, 531] width 102 height 31
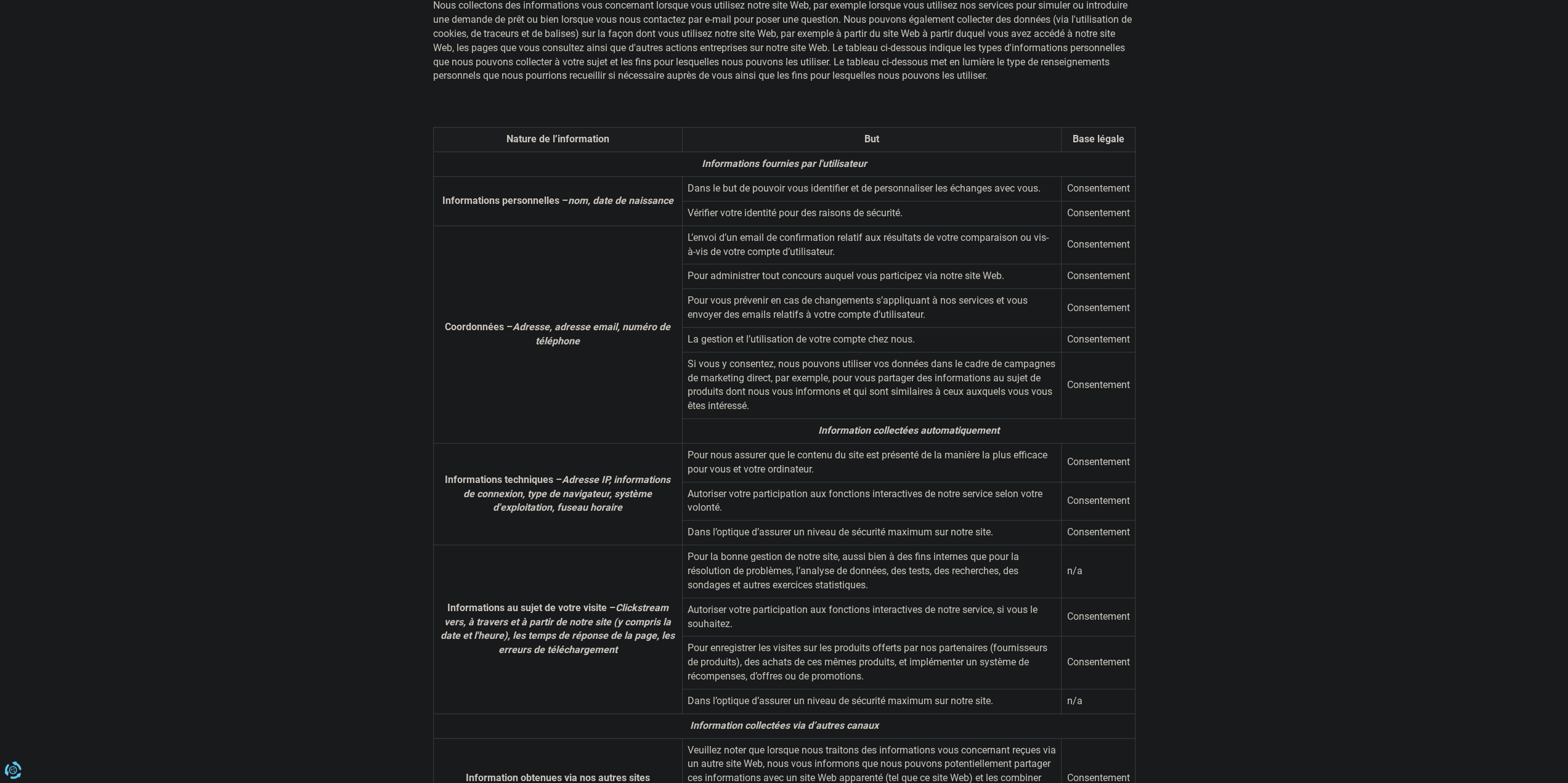
scroll to position [493, 0]
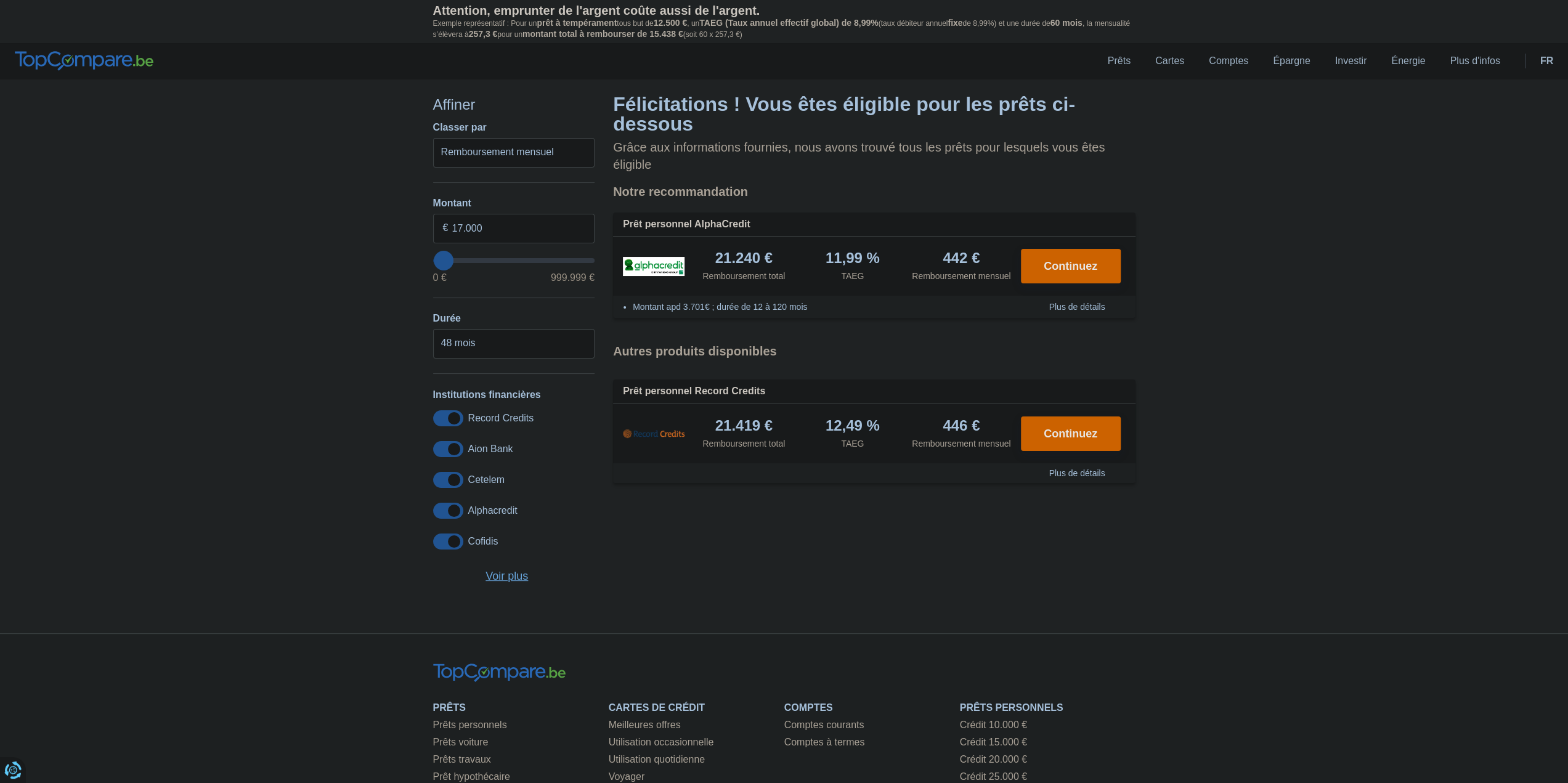
click at [1107, 302] on span "Plus de détails" at bounding box center [1083, 306] width 68 height 9
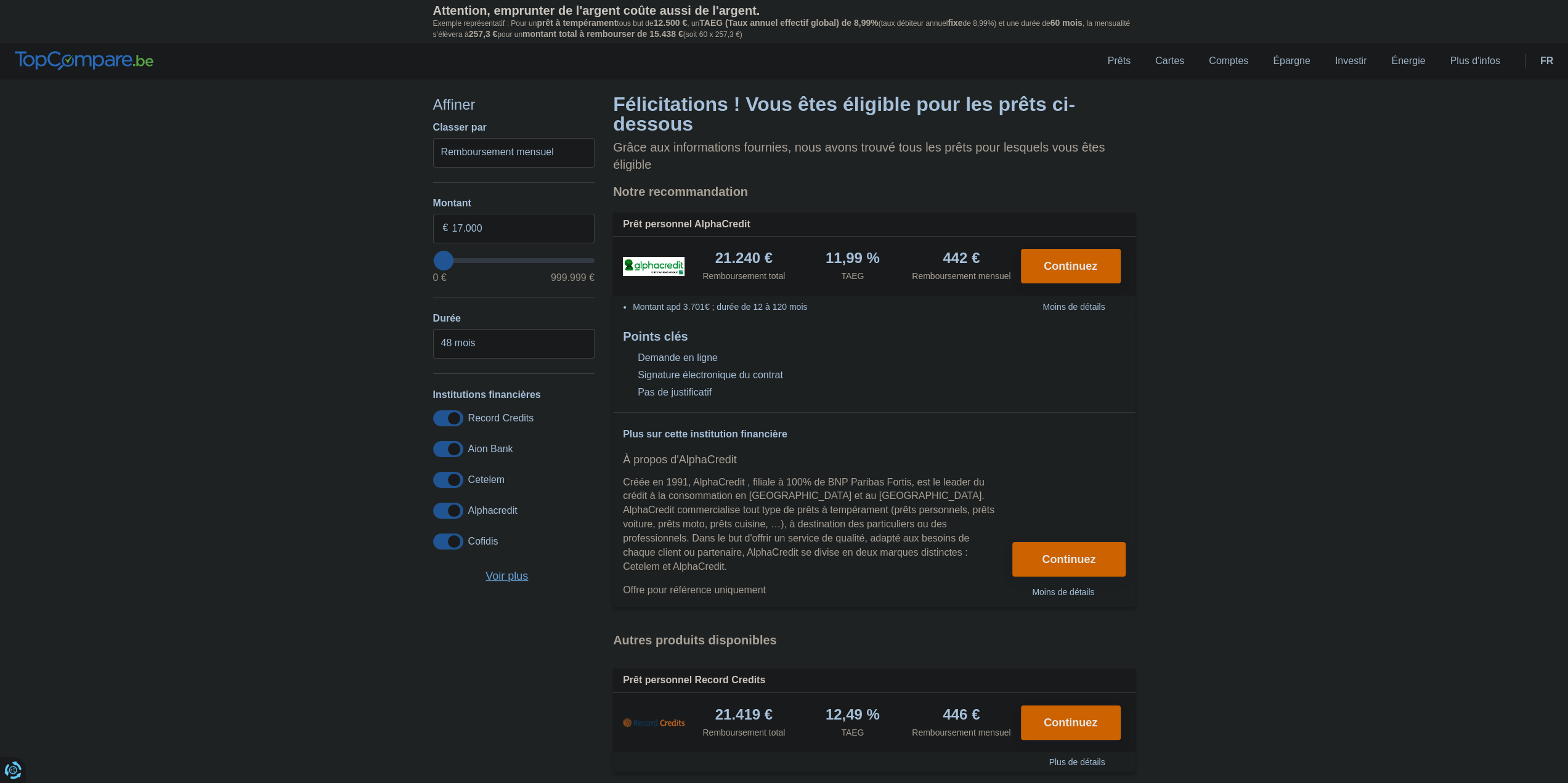
click at [1109, 302] on span "Moins de détails" at bounding box center [1079, 306] width 74 height 9
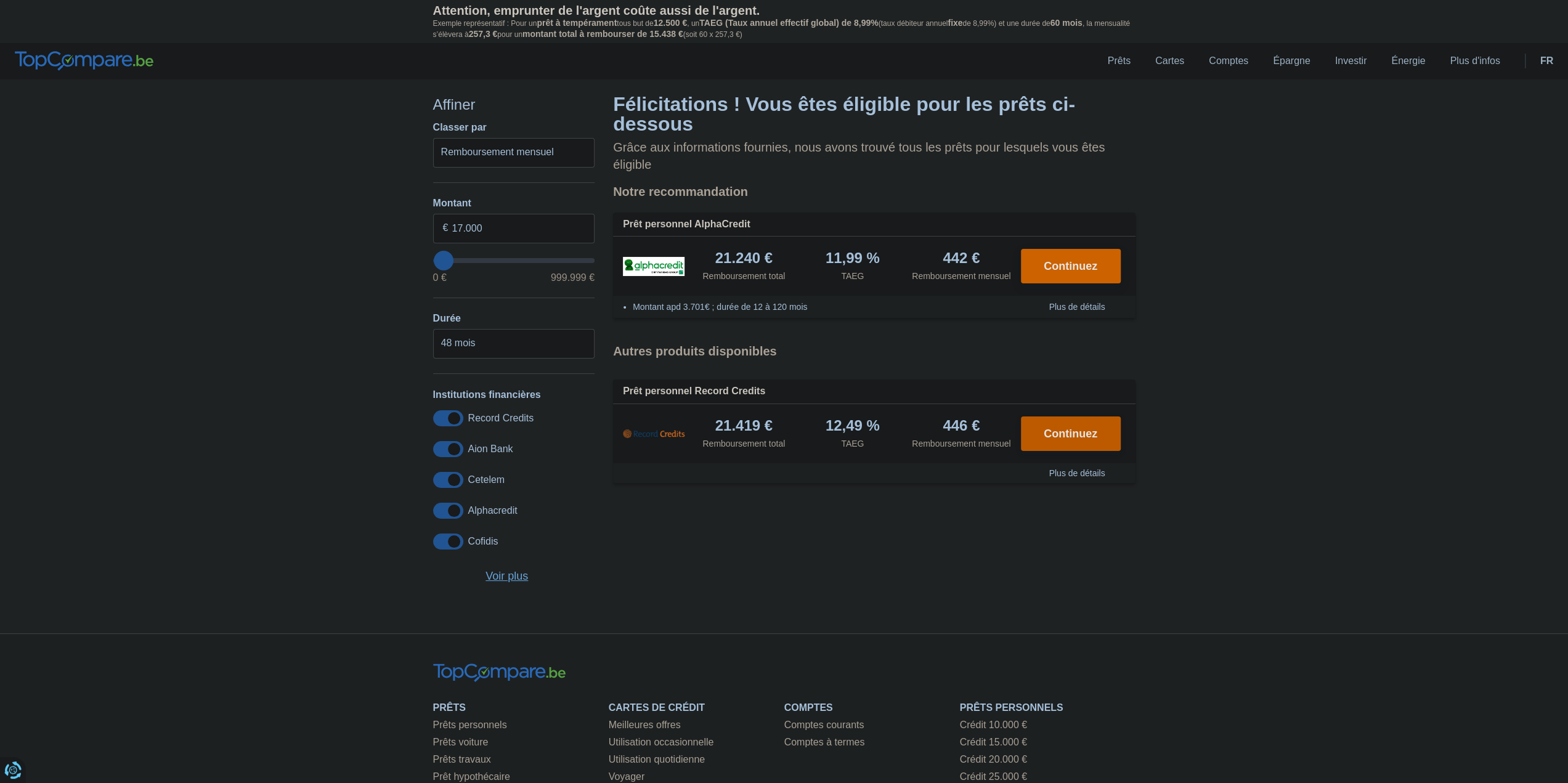
click at [1078, 429] on span "Continuez" at bounding box center [1071, 434] width 54 height 11
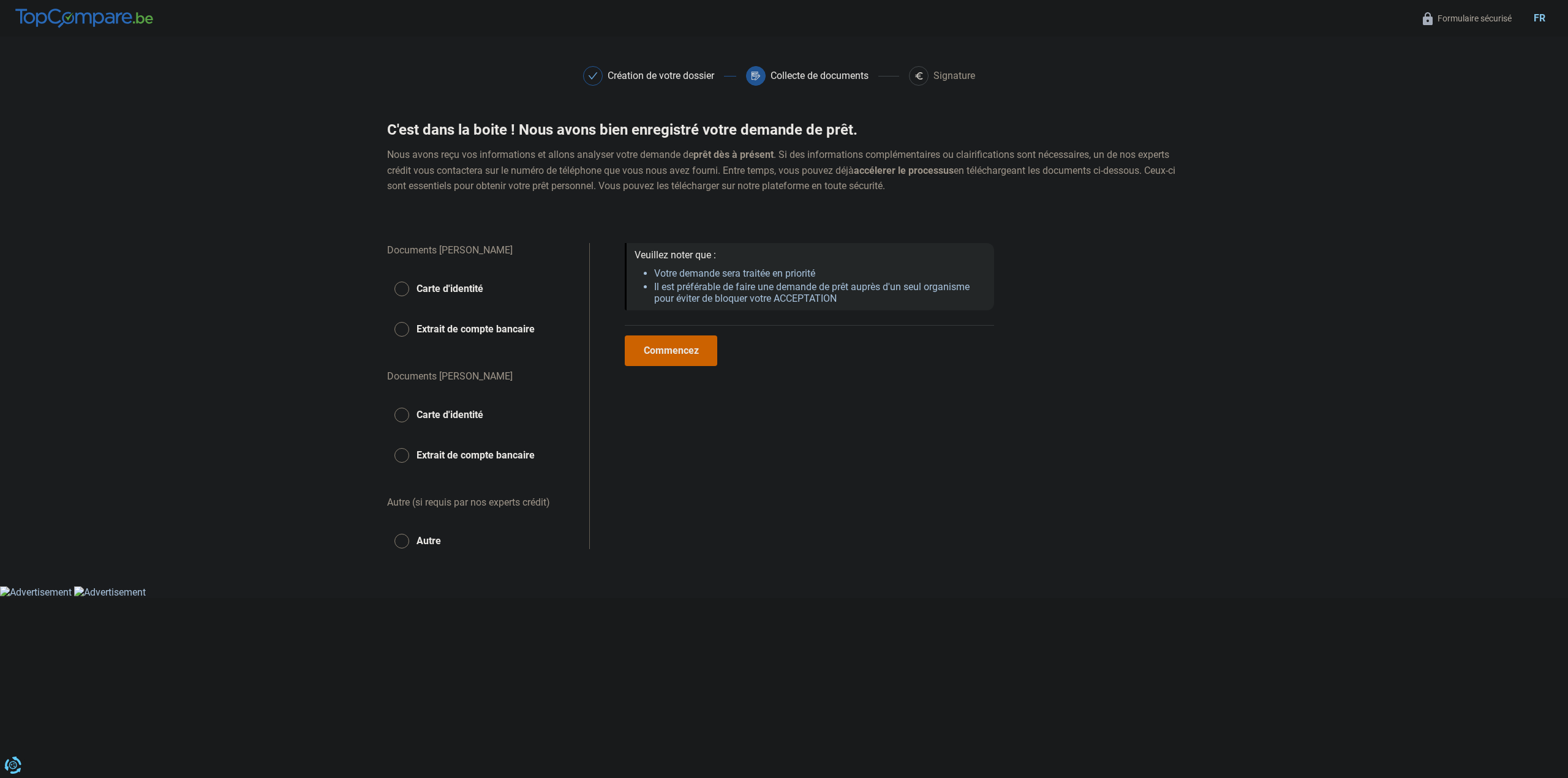
click at [401, 283] on button "Carte d'identité" at bounding box center [481, 289] width 188 height 31
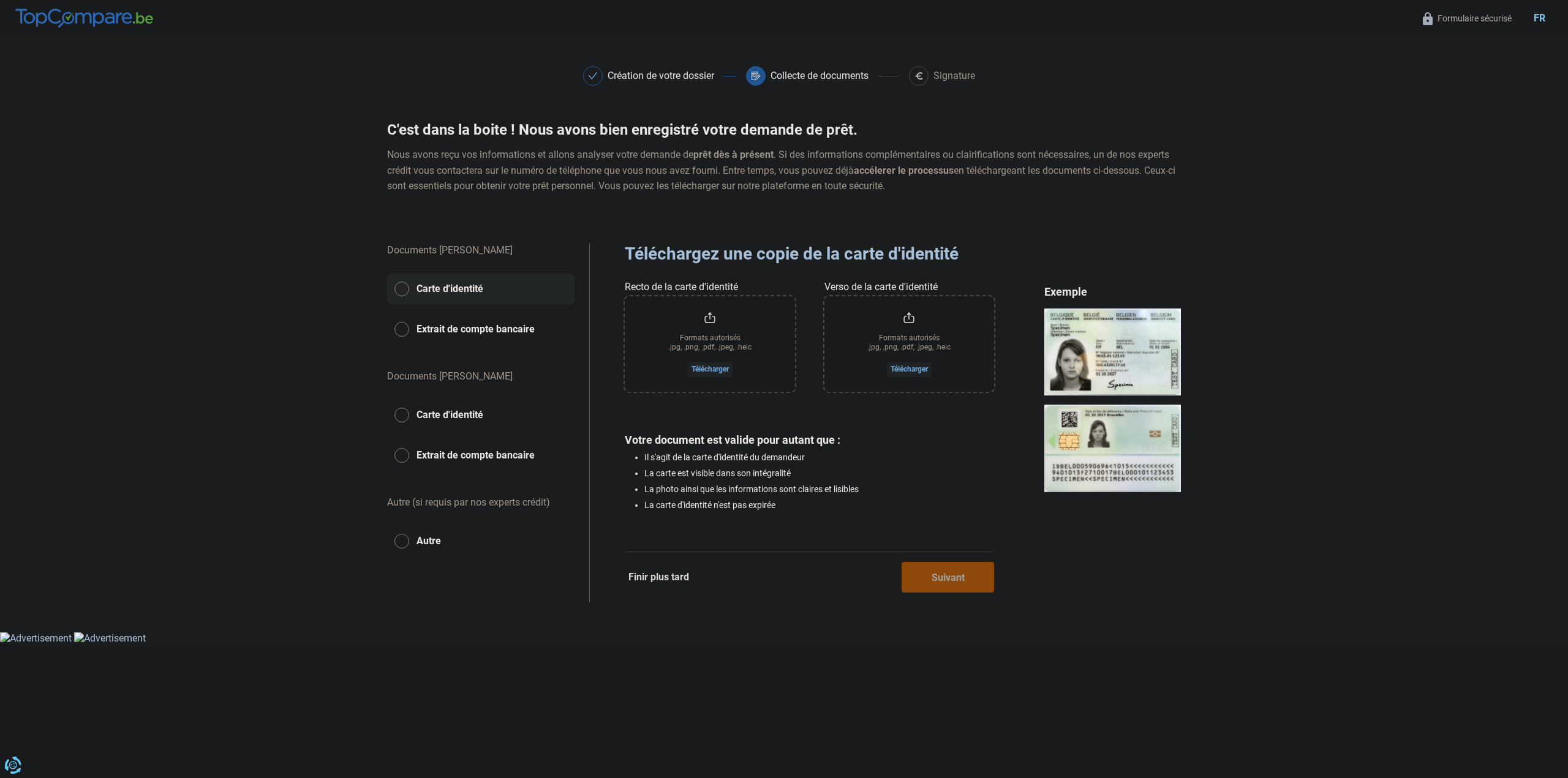
click at [400, 331] on button "Extrait de compte bancaire" at bounding box center [481, 329] width 188 height 31
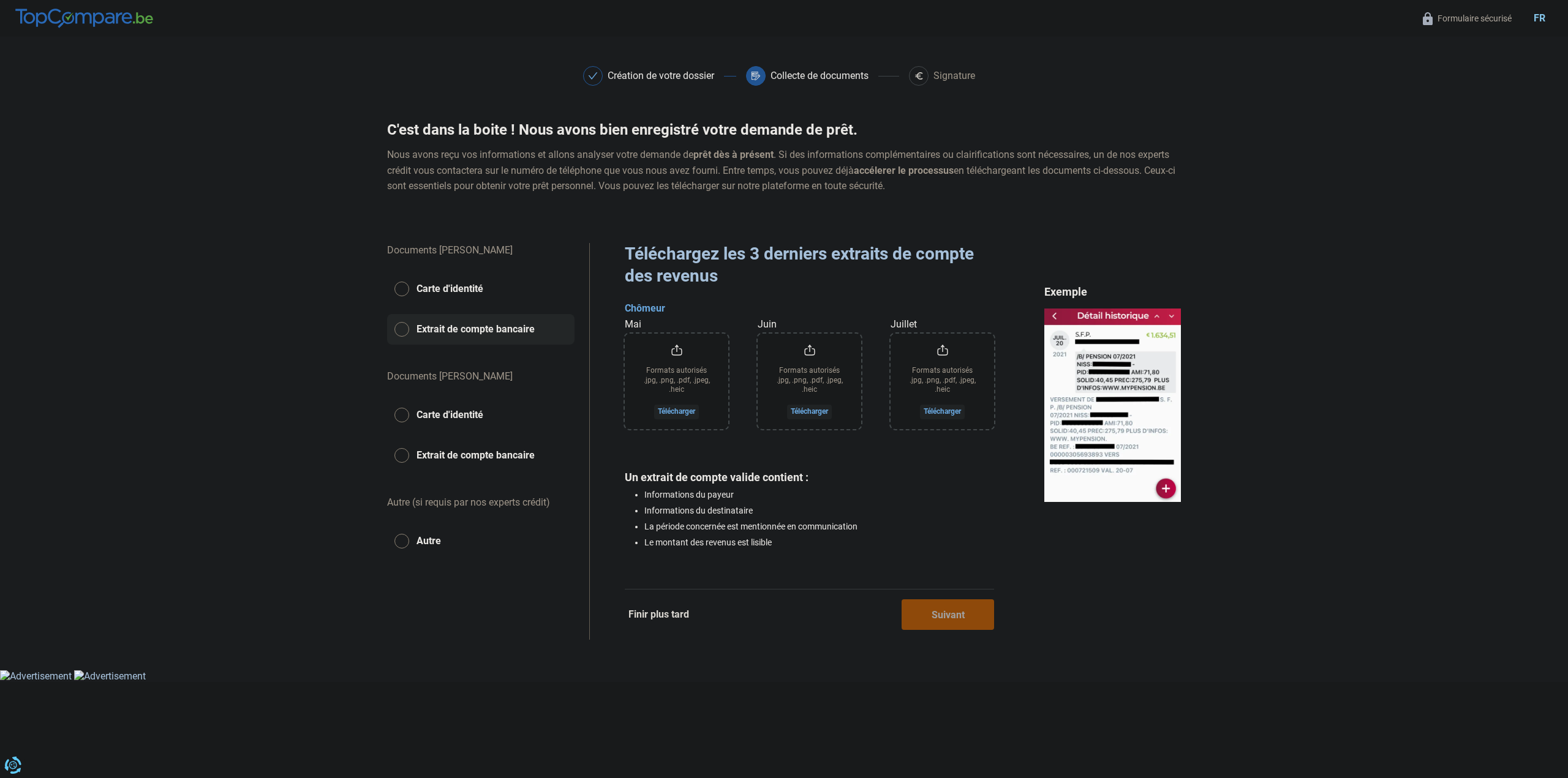
click at [400, 414] on button "Carte d'identité" at bounding box center [481, 415] width 188 height 31
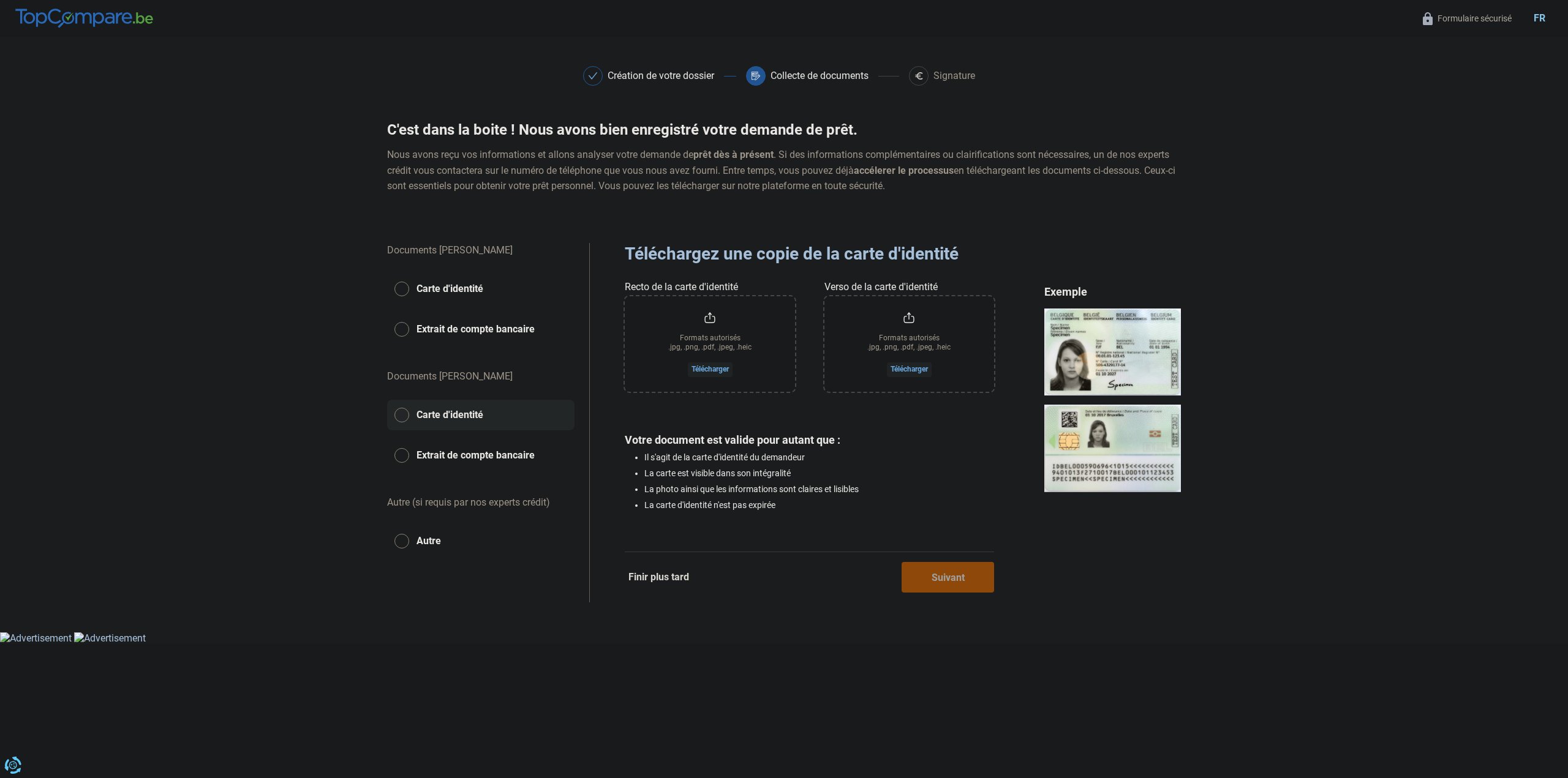
click at [398, 452] on button "Extrait de compte bancaire" at bounding box center [481, 455] width 188 height 31
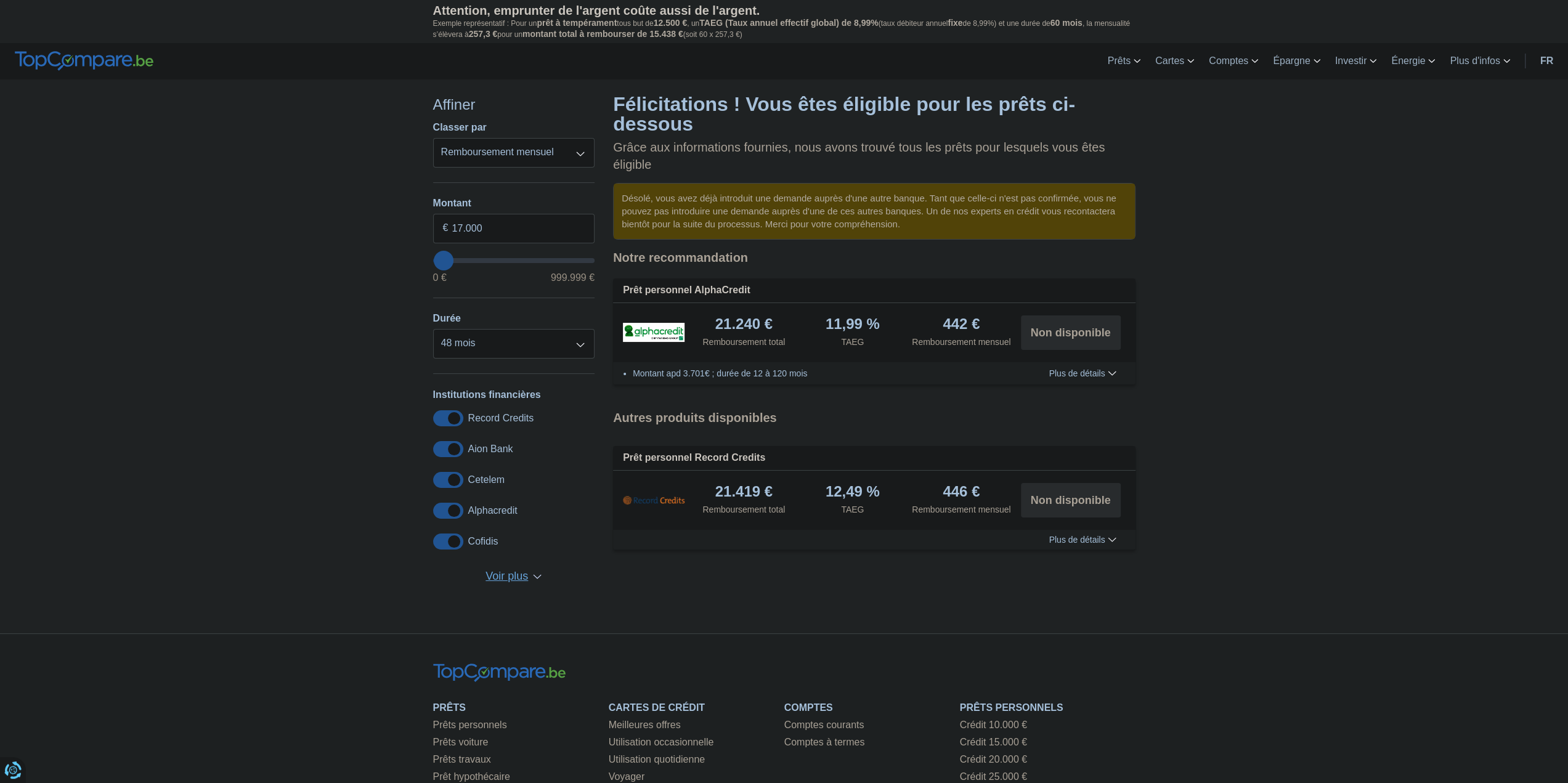
click at [1115, 530] on div "Plus de détails Moins de détails" at bounding box center [873, 540] width 522 height 20
click at [1110, 530] on div "Plus de détails Moins de détails" at bounding box center [873, 540] width 522 height 20
click at [1101, 535] on span "Plus de détails" at bounding box center [1083, 539] width 68 height 9
